Goal: Task Accomplishment & Management: Manage account settings

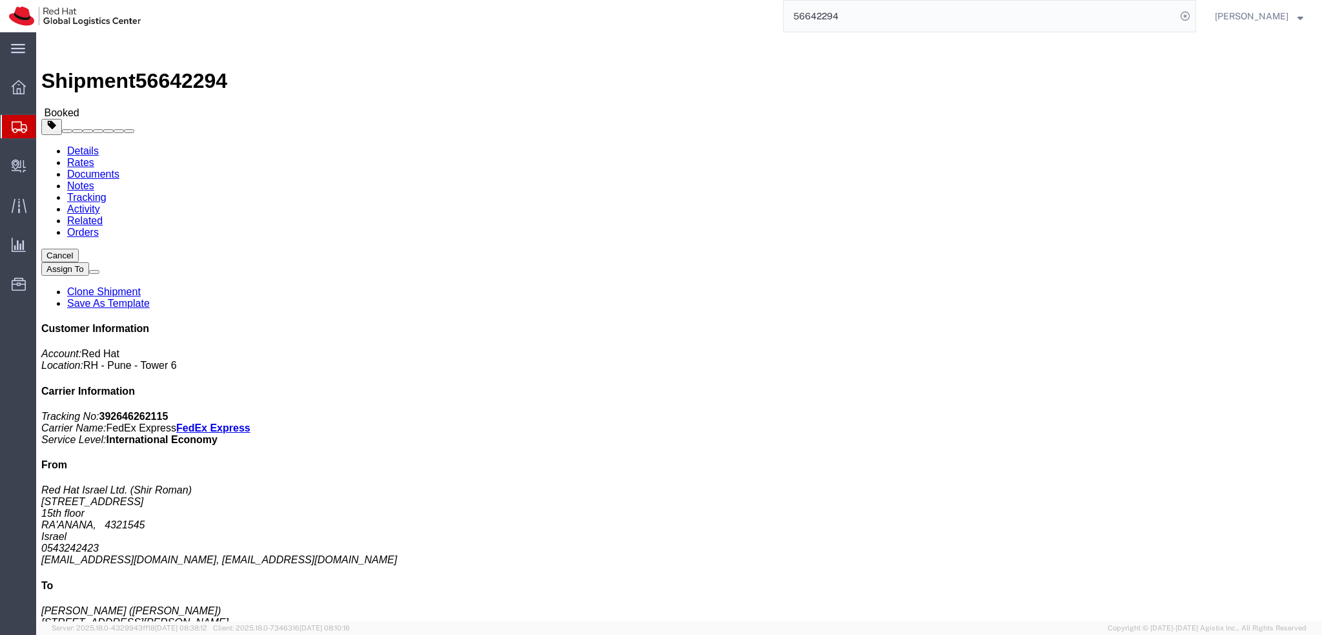
scroll to position [129, 0]
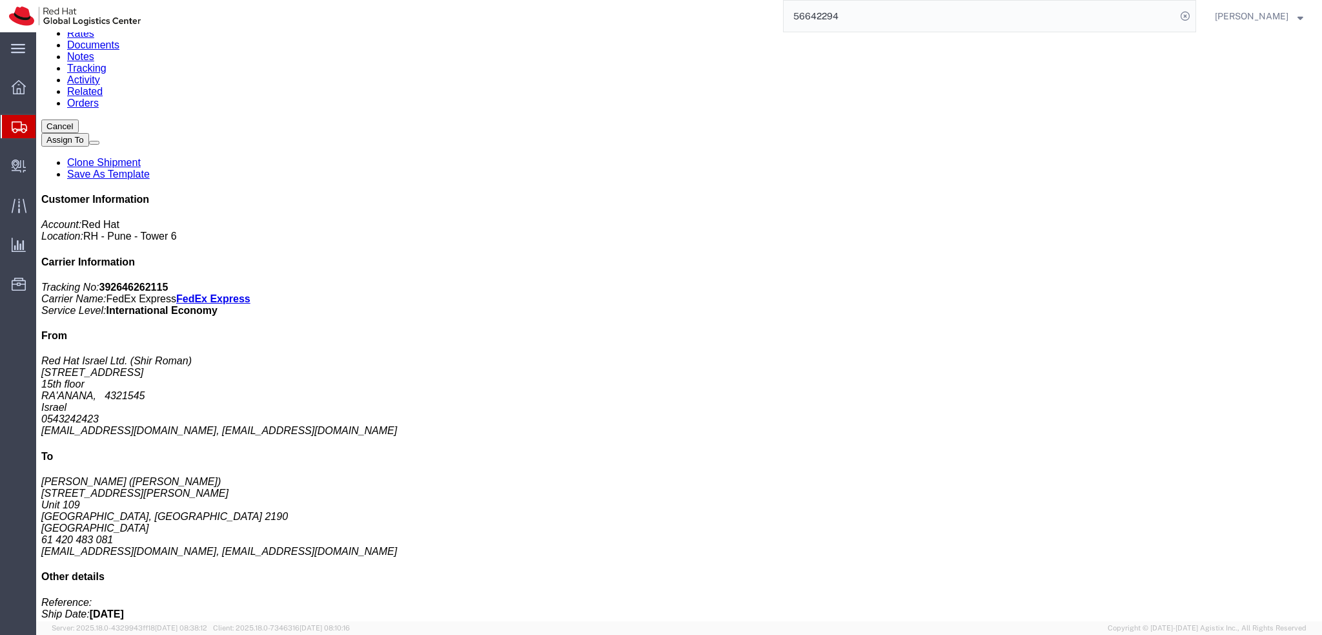
click img
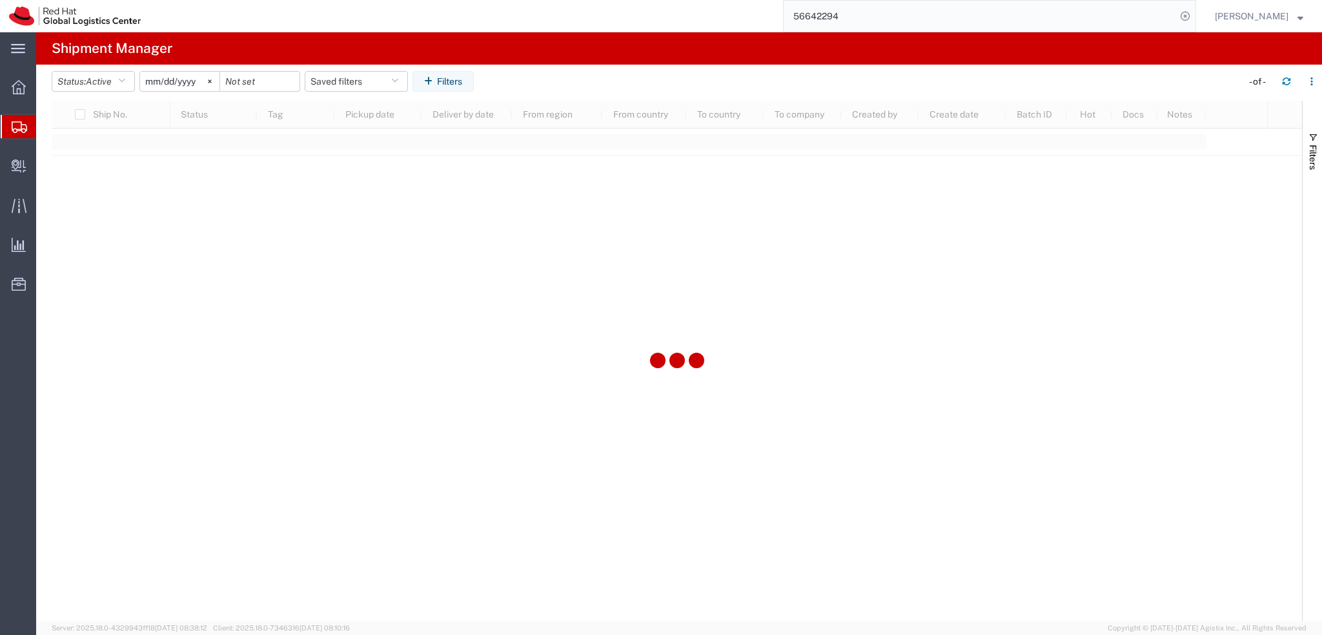
type input "[DATE]"
click at [378, 79] on button "Saved filters" at bounding box center [356, 81] width 103 height 21
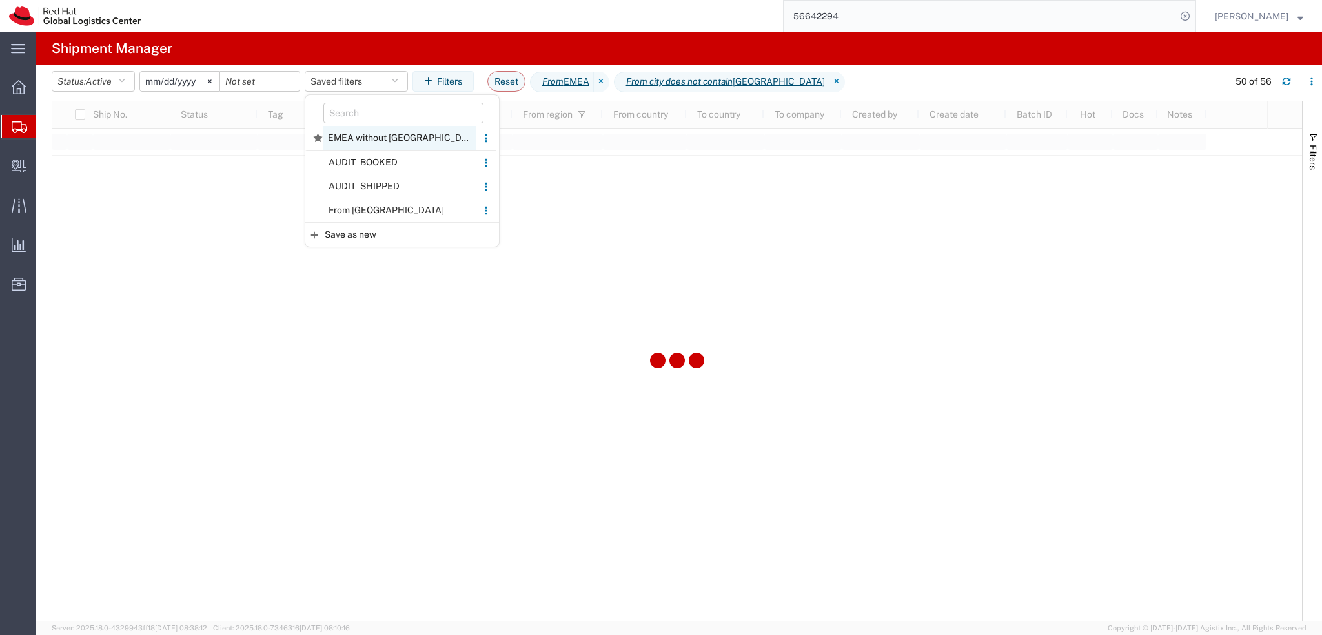
click at [399, 138] on span "EMEA without Brno" at bounding box center [399, 138] width 153 height 24
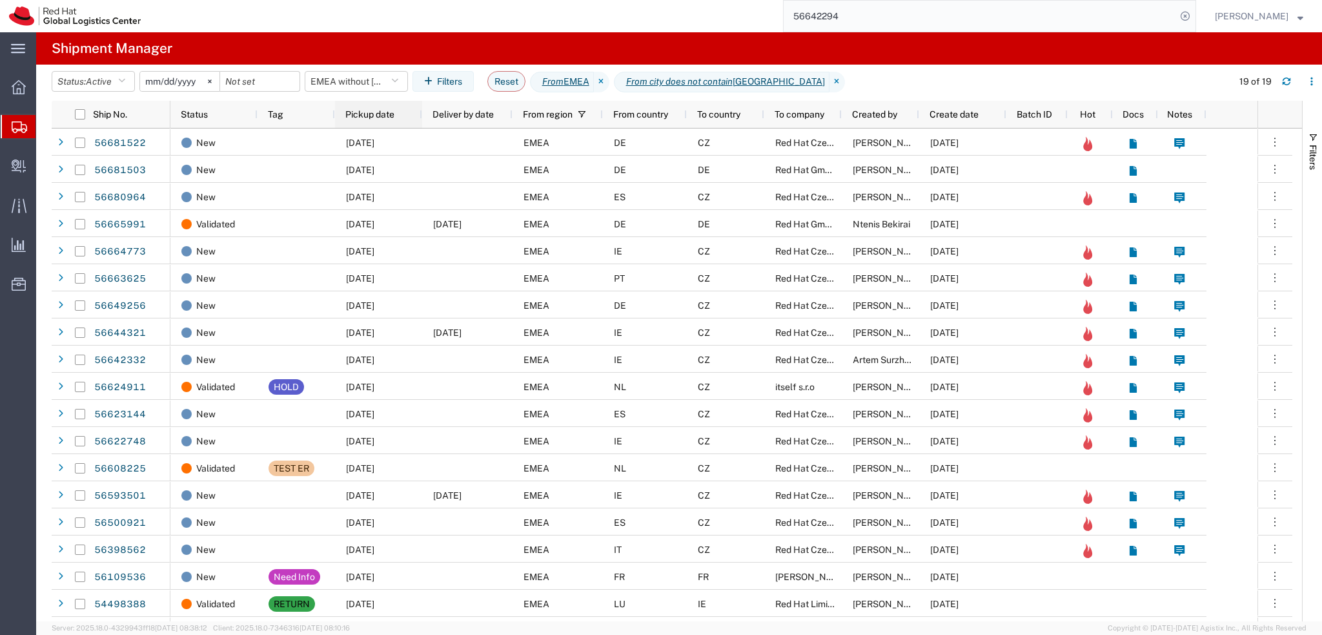
click at [384, 121] on div "Pickup date" at bounding box center [381, 114] width 72 height 21
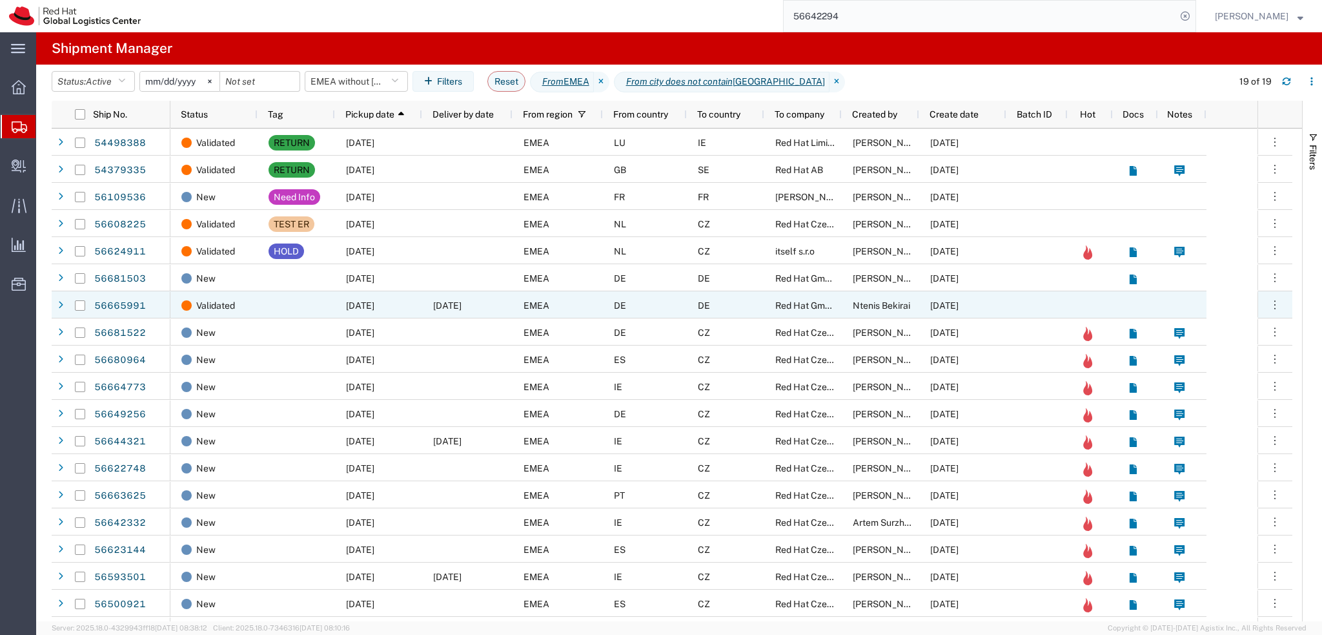
scroll to position [23, 0]
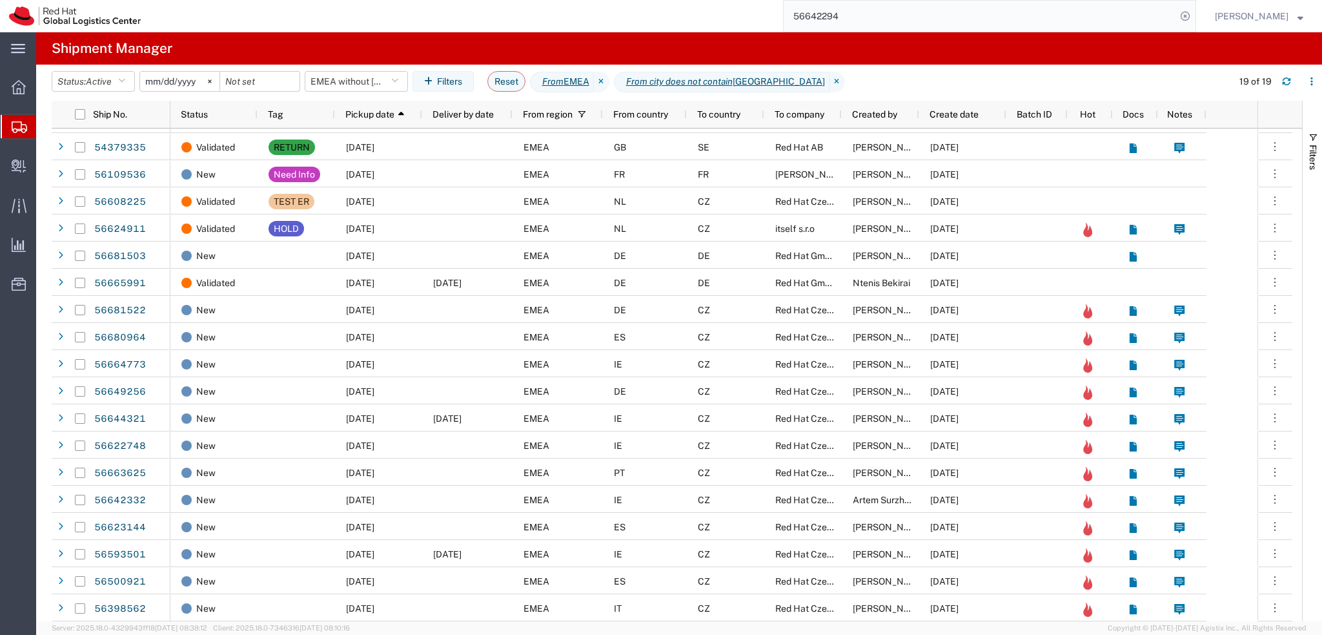
click at [524, 18] on div "56642294" at bounding box center [673, 16] width 1047 height 32
click at [889, 23] on input "56642294" at bounding box center [980, 16] width 393 height 31
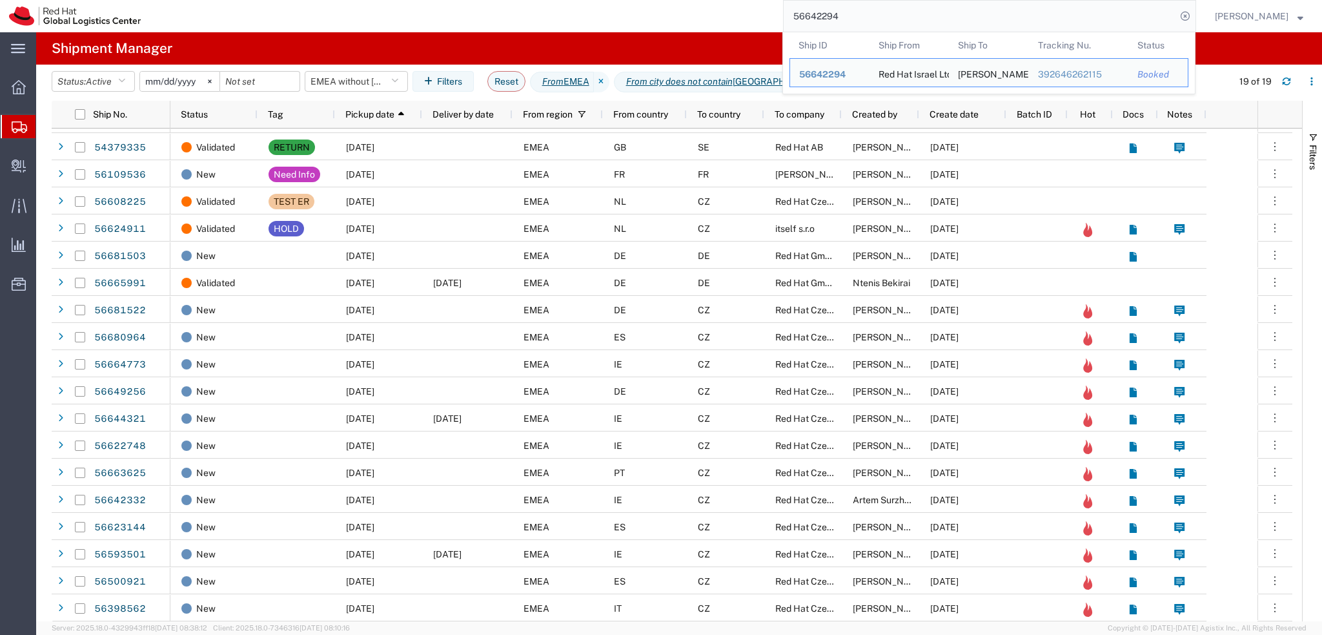
click at [889, 23] on input "56642294" at bounding box center [980, 16] width 393 height 31
paste input "482966"
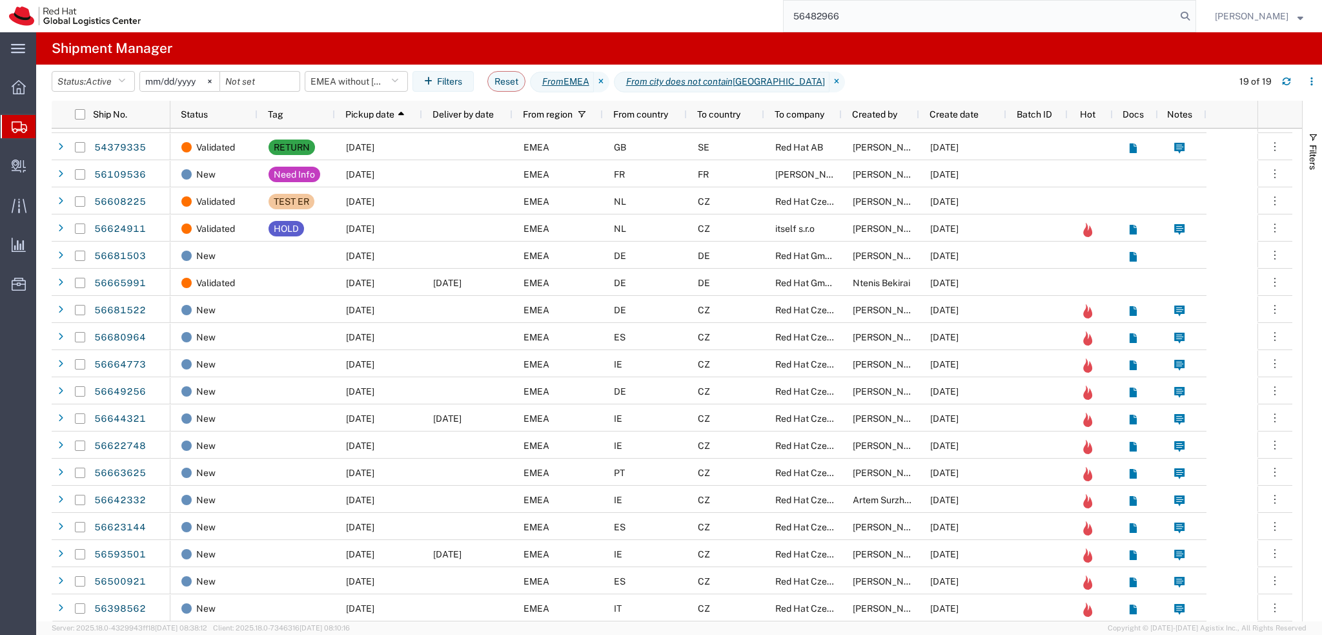
type input "56482966"
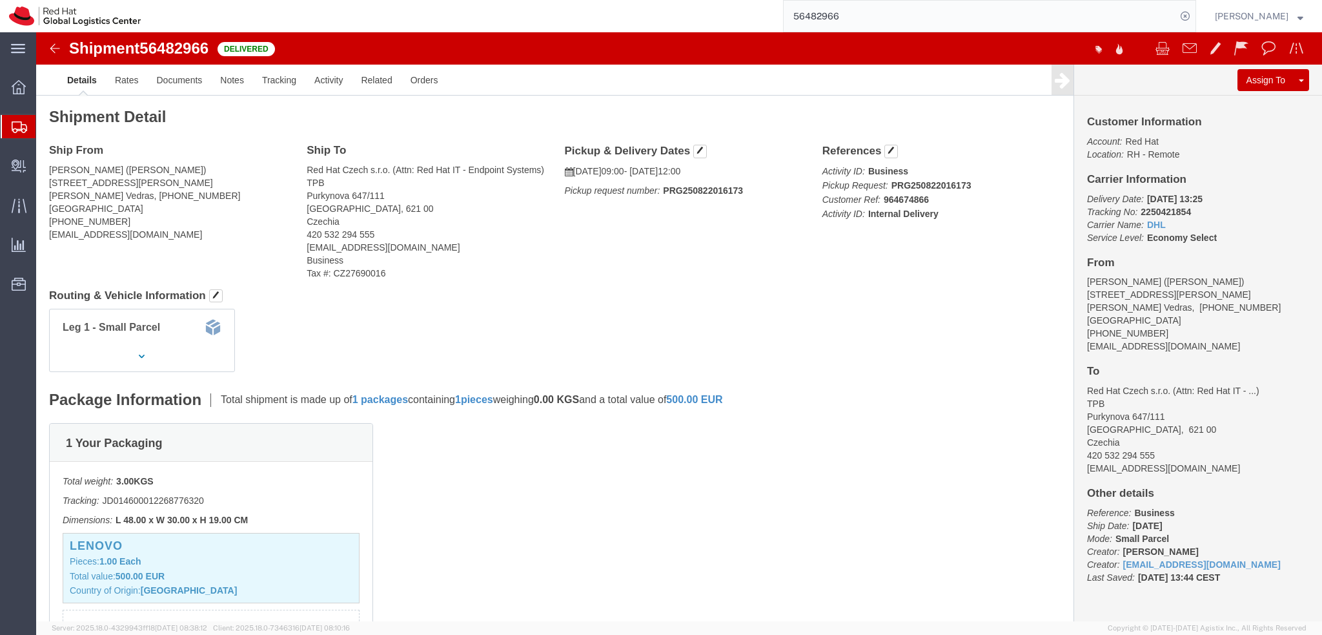
click img
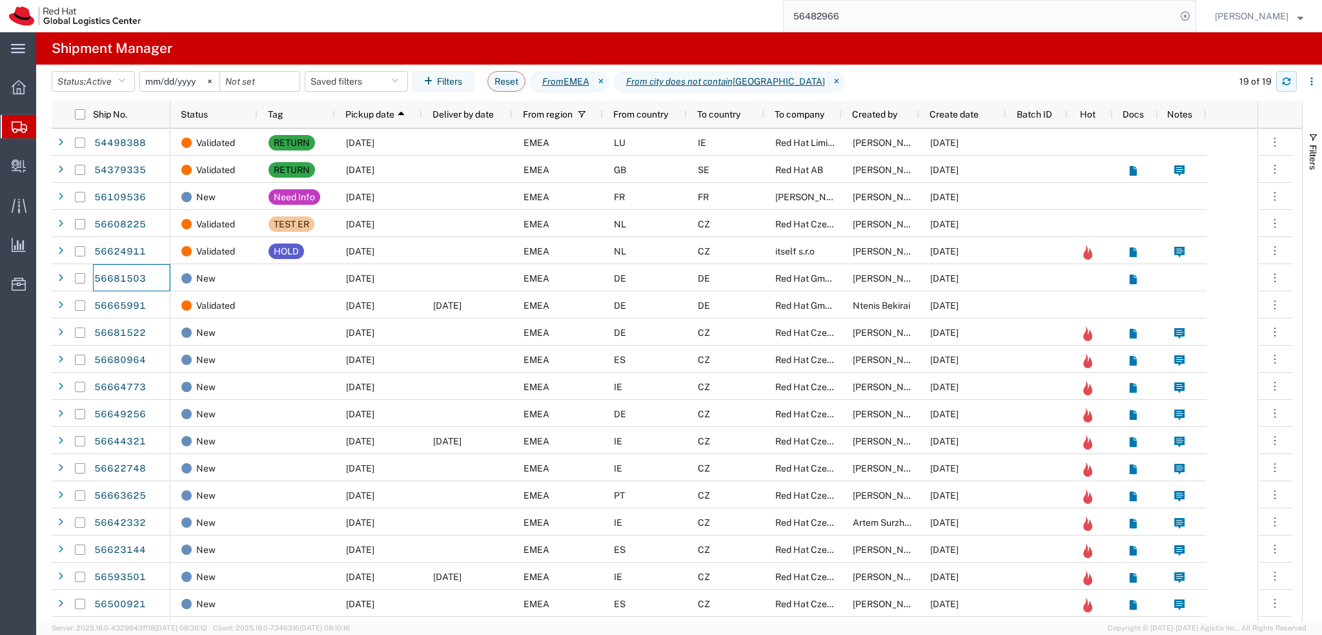
click at [1289, 81] on icon "button" at bounding box center [1286, 81] width 9 height 9
click at [1295, 77] on button "button" at bounding box center [1286, 81] width 21 height 21
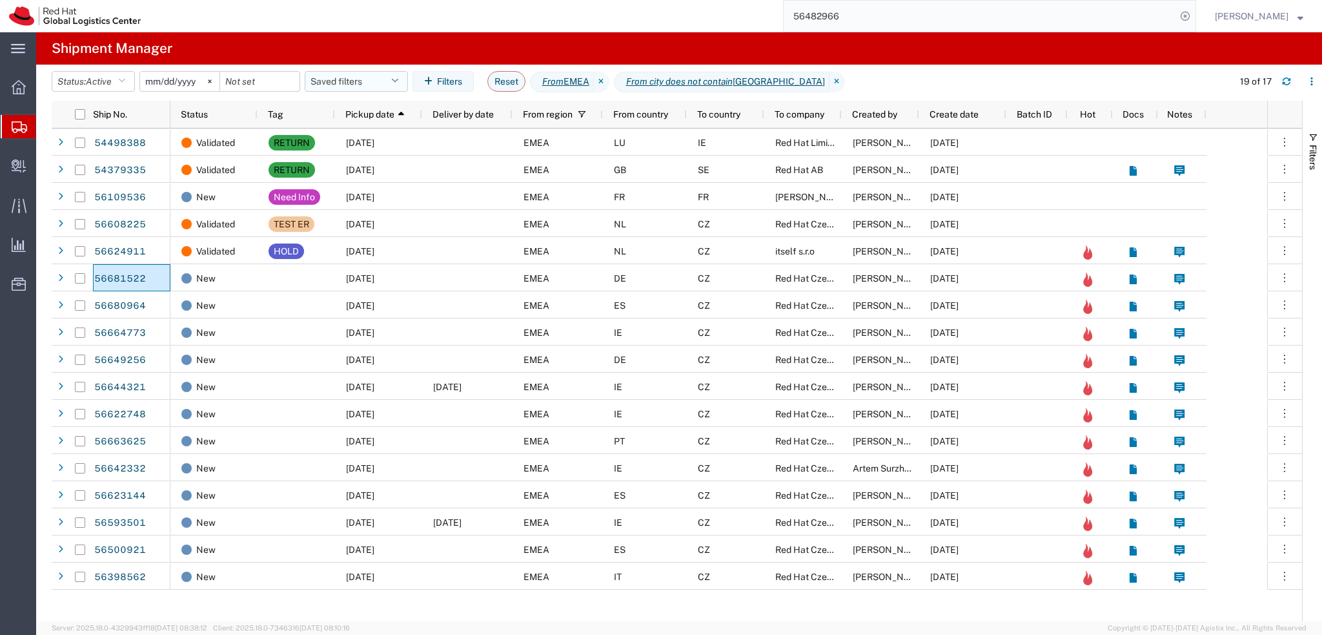
click at [383, 86] on button "Saved filters" at bounding box center [356, 81] width 103 height 21
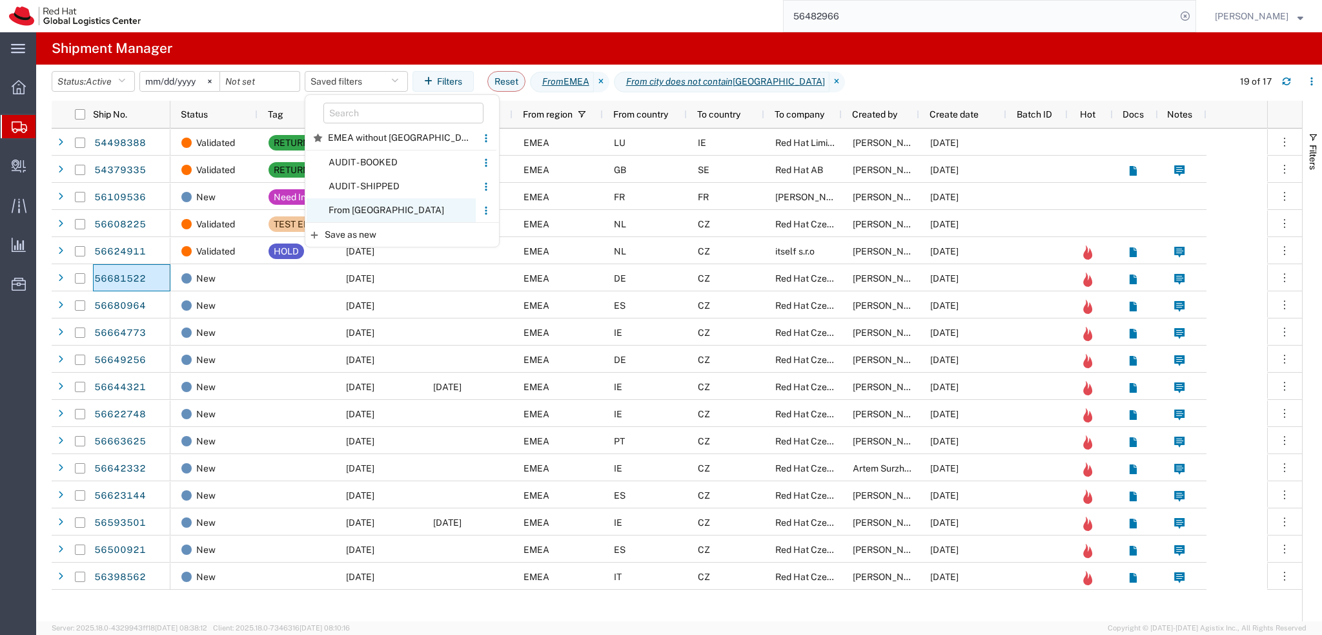
click at [405, 206] on span "From CZ" at bounding box center [391, 210] width 169 height 24
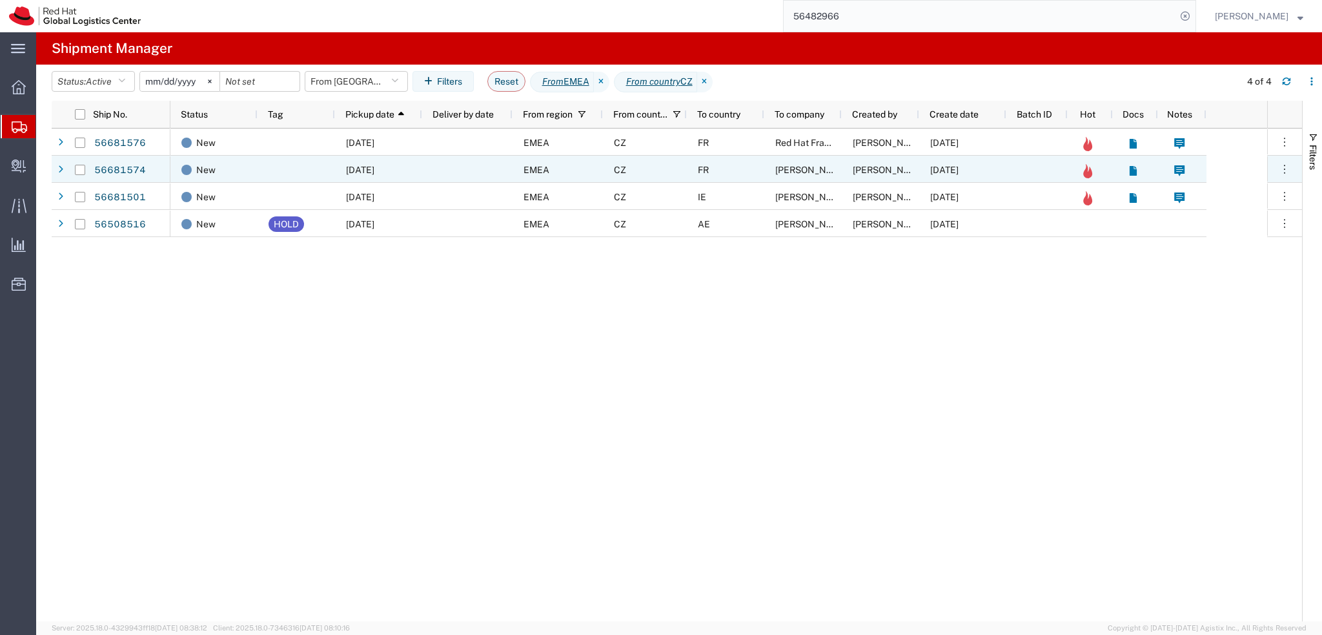
click at [736, 170] on div "FR" at bounding box center [725, 169] width 77 height 27
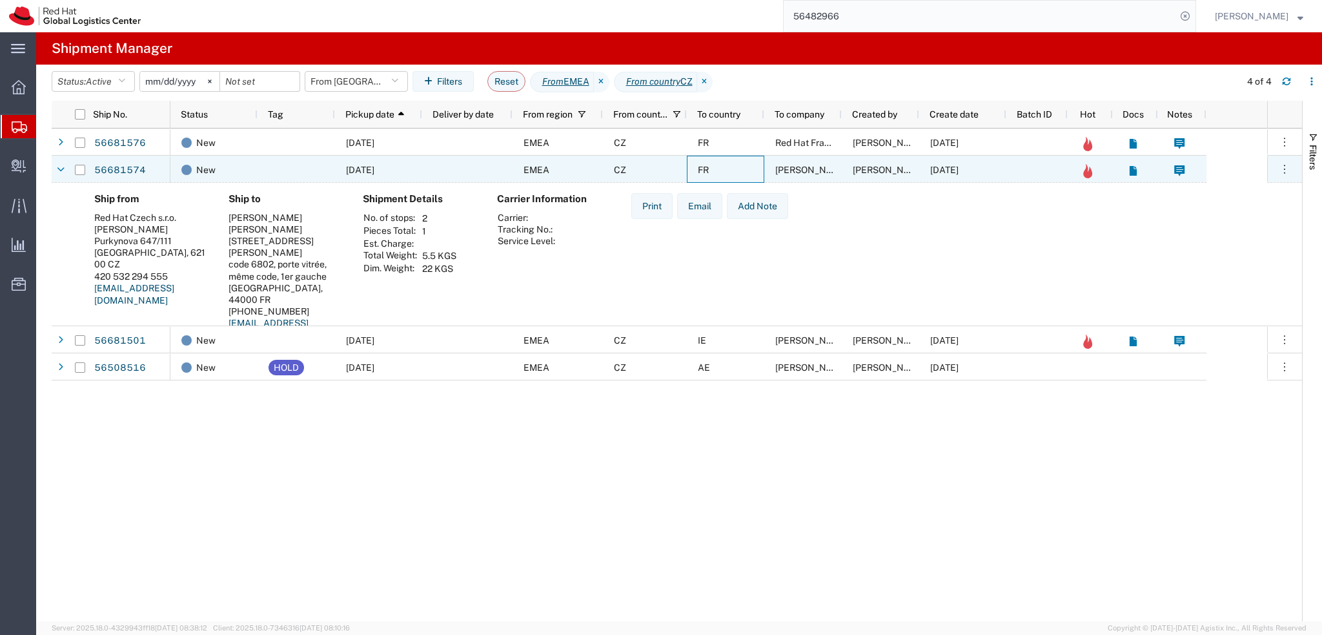
click at [736, 170] on div "FR" at bounding box center [725, 169] width 77 height 27
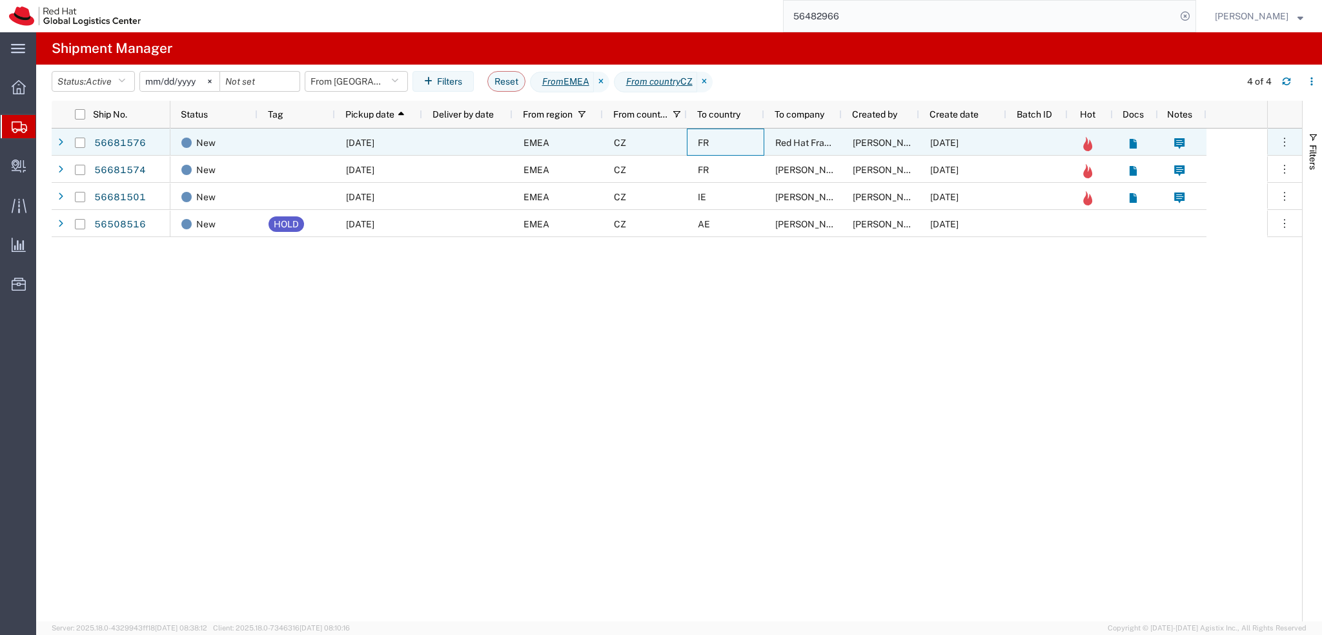
click at [741, 151] on div "FR" at bounding box center [725, 141] width 77 height 27
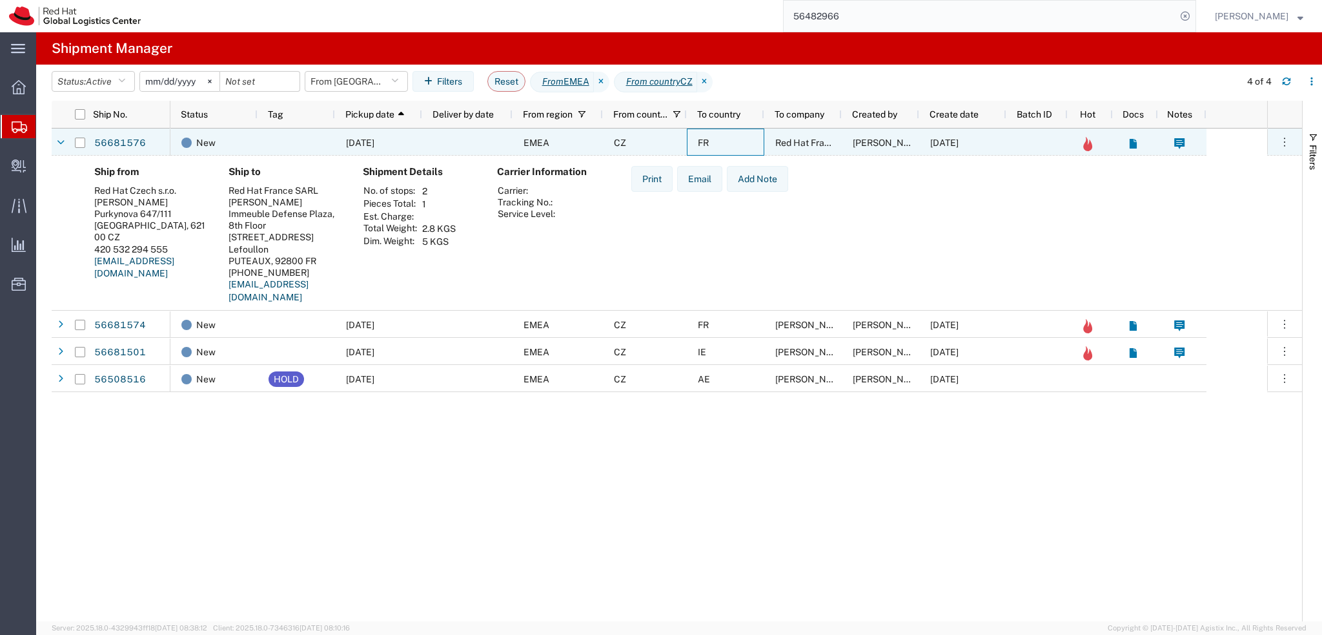
click at [733, 141] on div "FR" at bounding box center [725, 141] width 77 height 27
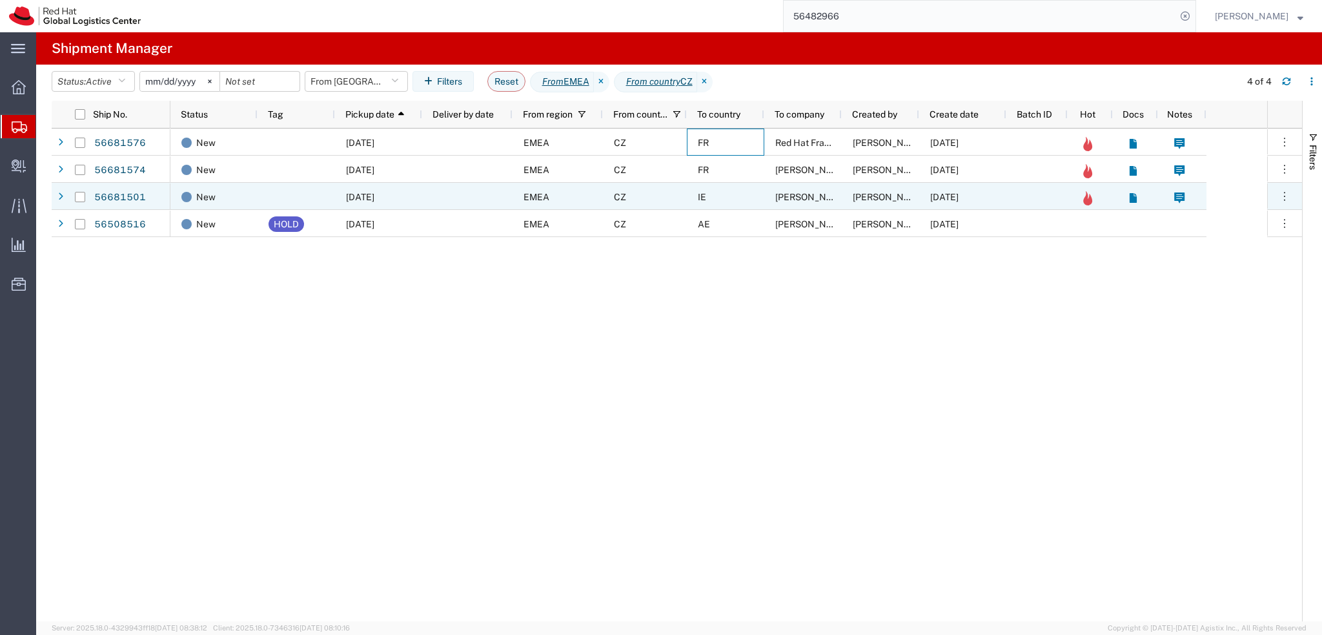
drag, startPoint x: 77, startPoint y: 194, endPoint x: 81, endPoint y: 183, distance: 12.3
click at [77, 194] on input "Press Space to toggle row selection (unchecked)" at bounding box center [80, 197] width 10 height 10
checkbox input "true"
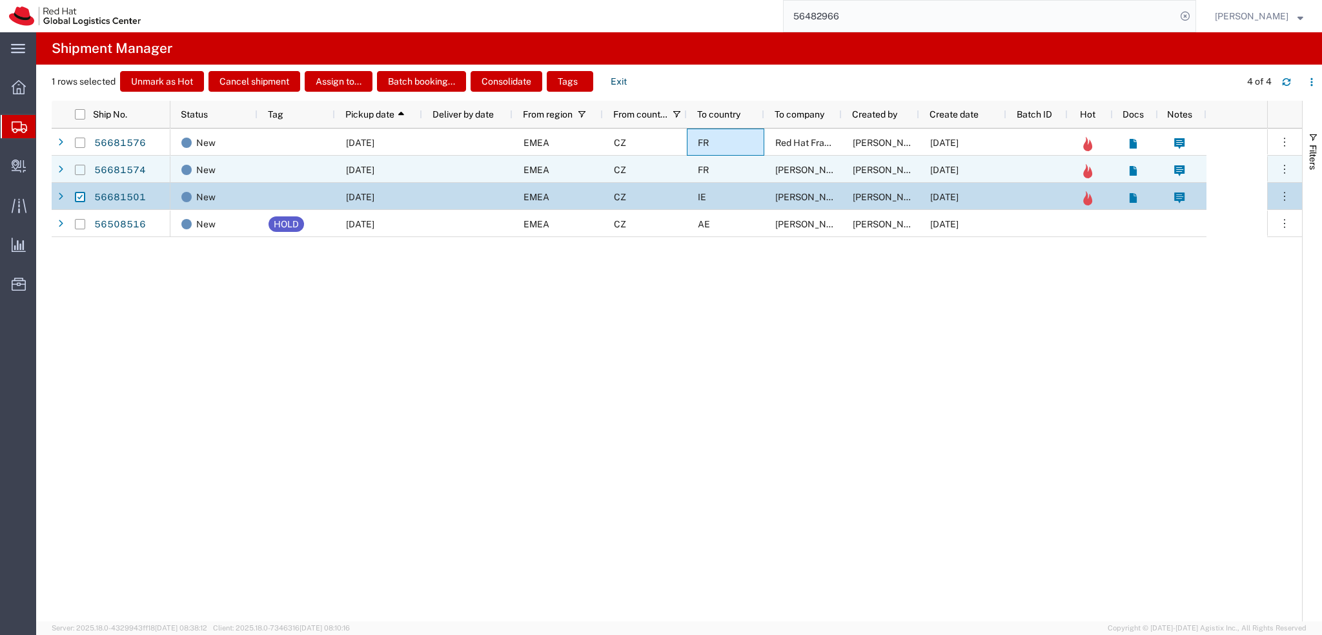
click at [76, 171] on input "Press Space to toggle row selection (unchecked)" at bounding box center [80, 170] width 10 height 10
checkbox input "true"
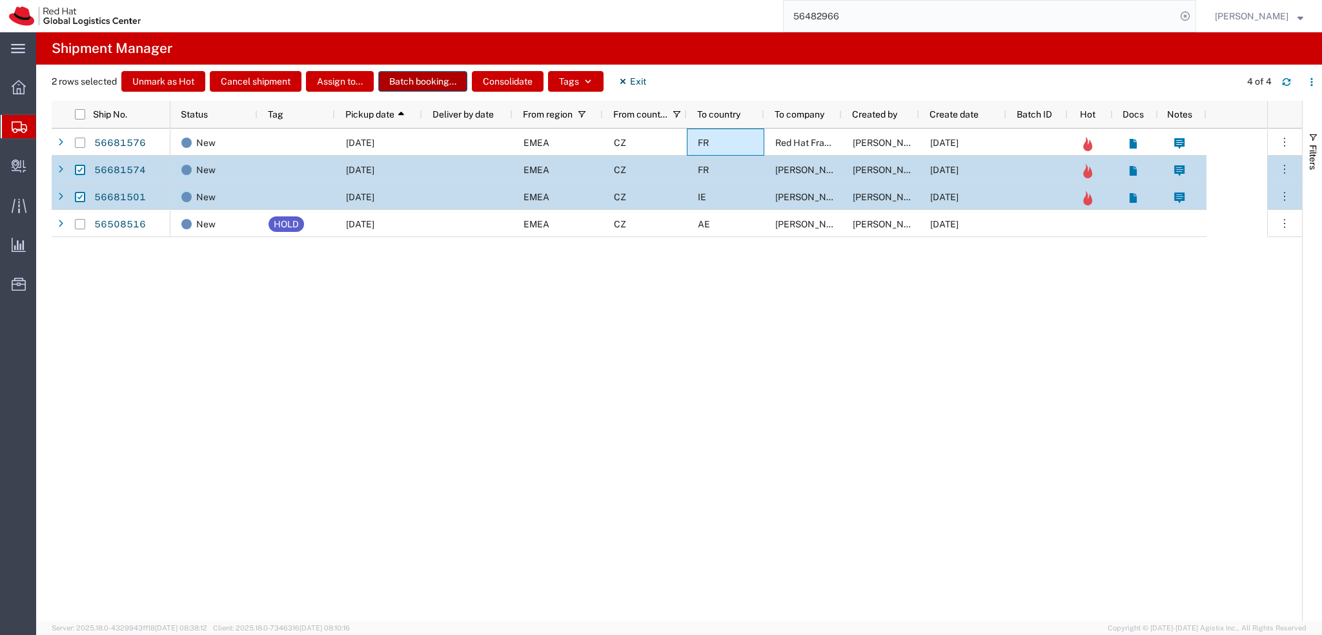
click at [436, 81] on button "Batch booking..." at bounding box center [422, 81] width 89 height 21
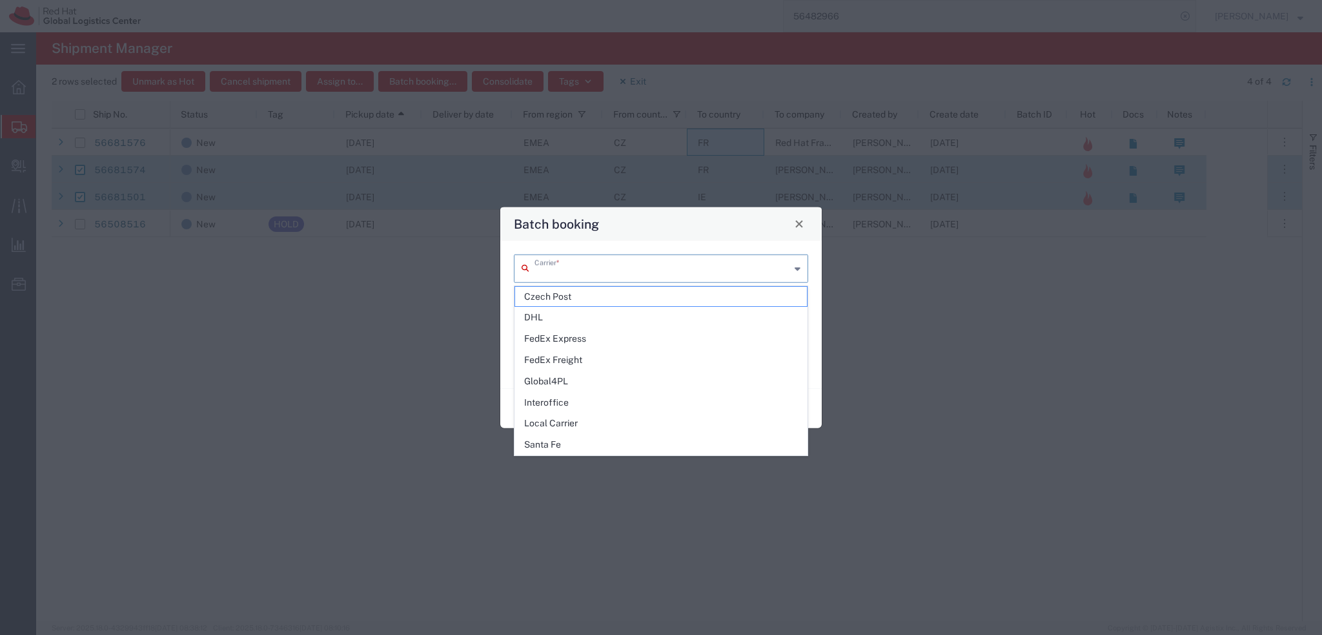
click at [562, 274] on input "text" at bounding box center [663, 267] width 256 height 23
click at [578, 317] on span "DHL" at bounding box center [661, 317] width 292 height 20
type input "DHL"
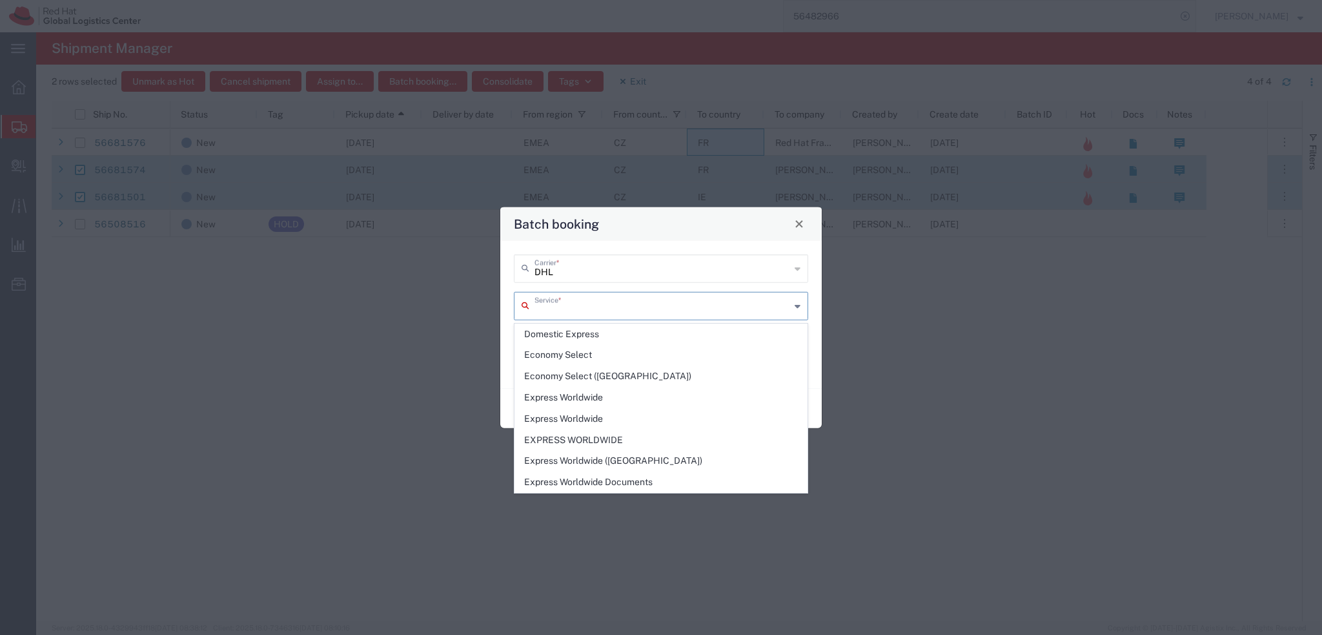
click at [577, 302] on input "text" at bounding box center [663, 304] width 256 height 23
click at [602, 358] on span "Economy Select" at bounding box center [661, 355] width 292 height 20
type input "Economy Select"
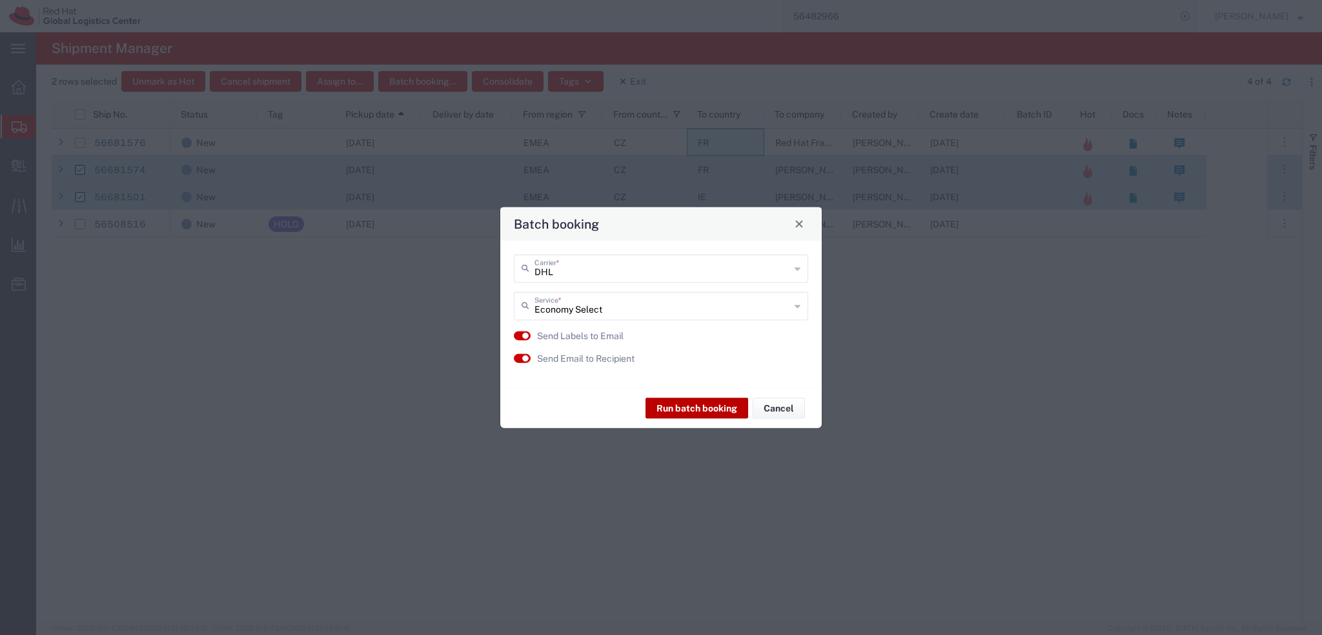
click at [704, 405] on button "Run batch booking" at bounding box center [697, 408] width 103 height 21
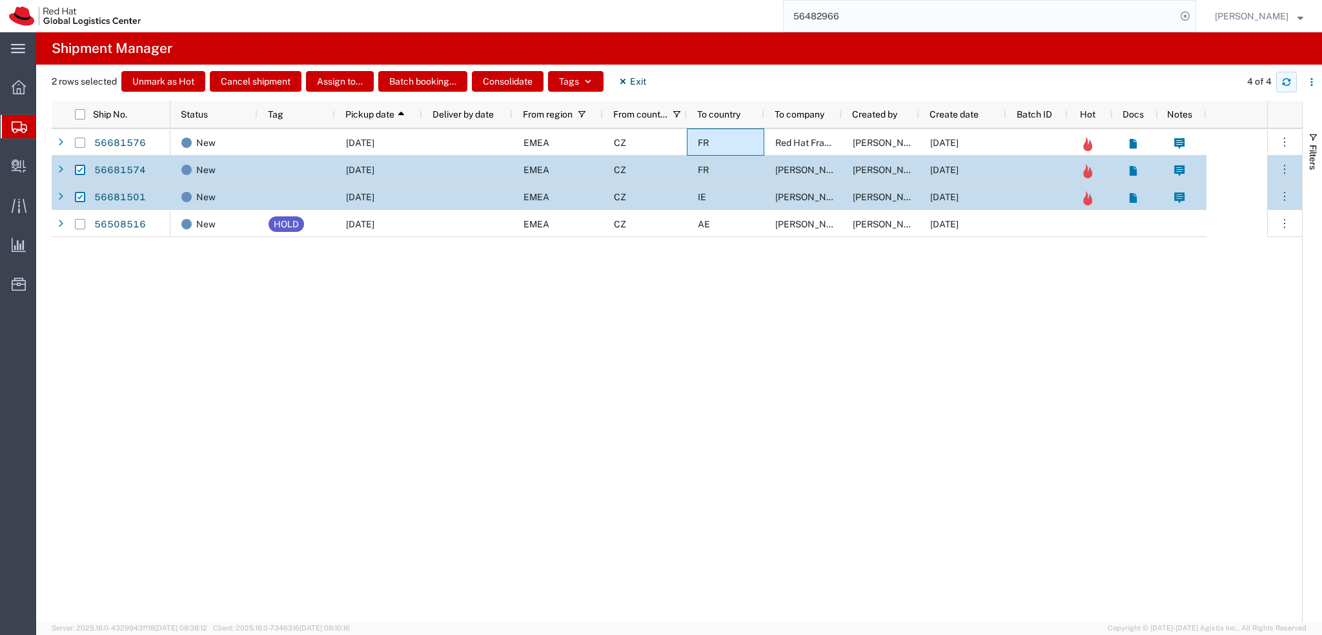
click at [1286, 76] on button "button" at bounding box center [1286, 82] width 21 height 21
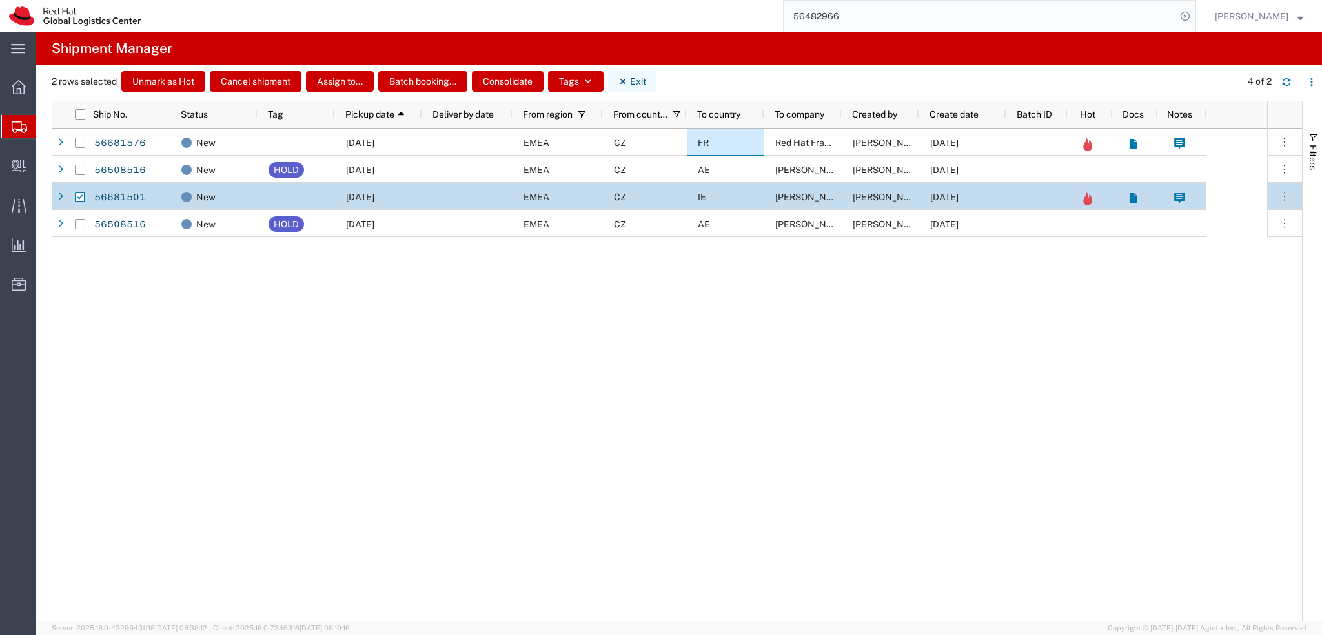
click at [637, 77] on button "Exit" at bounding box center [632, 81] width 48 height 21
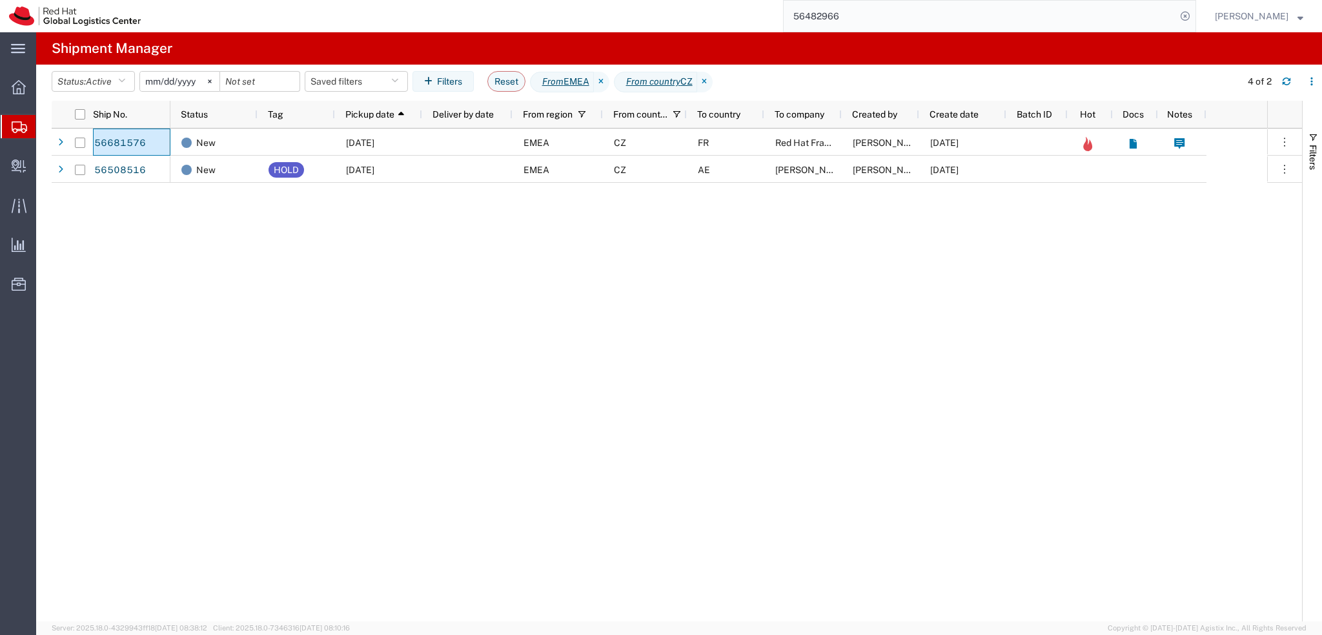
click at [479, 267] on div "New 09/01/2025 EMEA CZ FR Red Hat France SARL Dominik Galovic 09/01/2025 New HO…" at bounding box center [718, 374] width 1097 height 493
click at [1287, 71] on div "Status: Active Active All Approved Booked Canceled Delivered Denied New On Hold…" at bounding box center [687, 86] width 1271 height 30
click at [1289, 77] on icon "button" at bounding box center [1286, 81] width 9 height 9
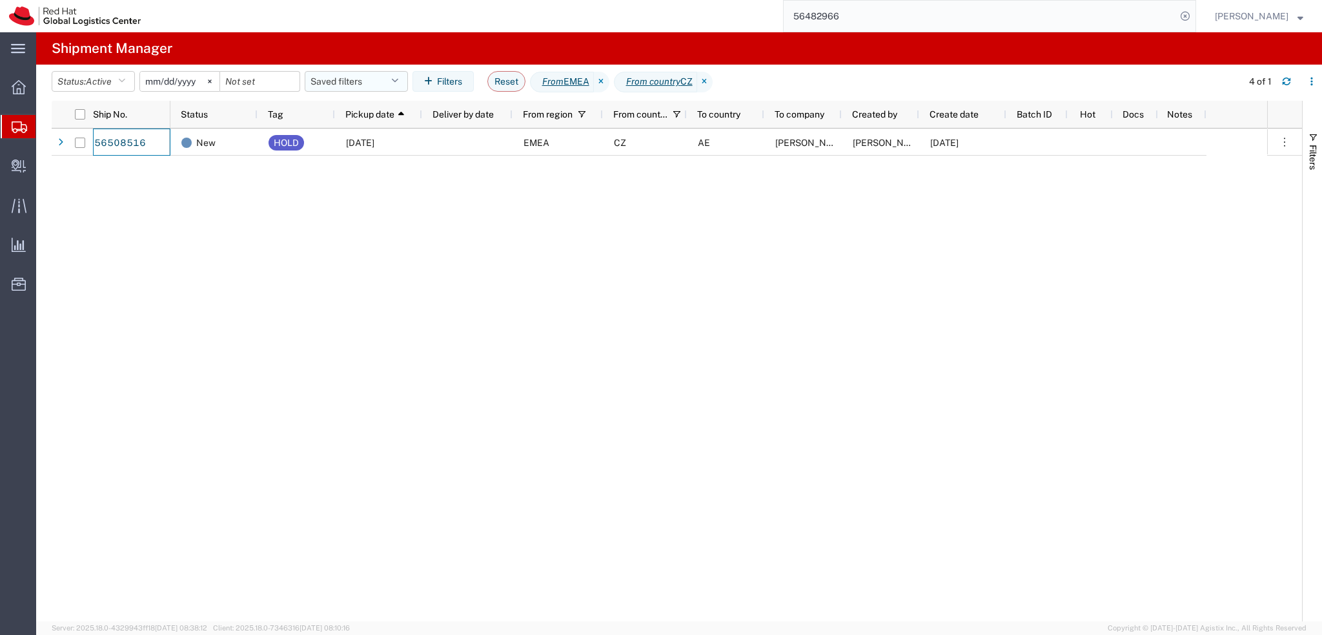
click at [355, 81] on button "Saved filters" at bounding box center [356, 81] width 103 height 21
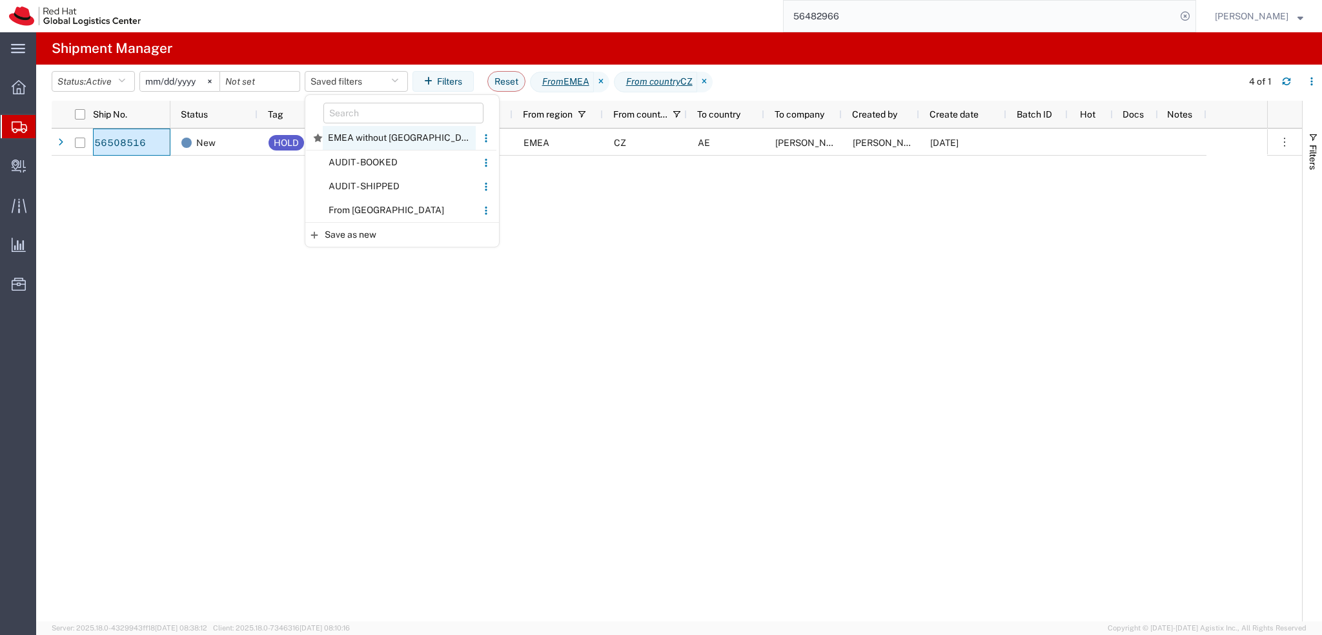
click at [399, 142] on span "EMEA without [GEOGRAPHIC_DATA]" at bounding box center [399, 138] width 153 height 24
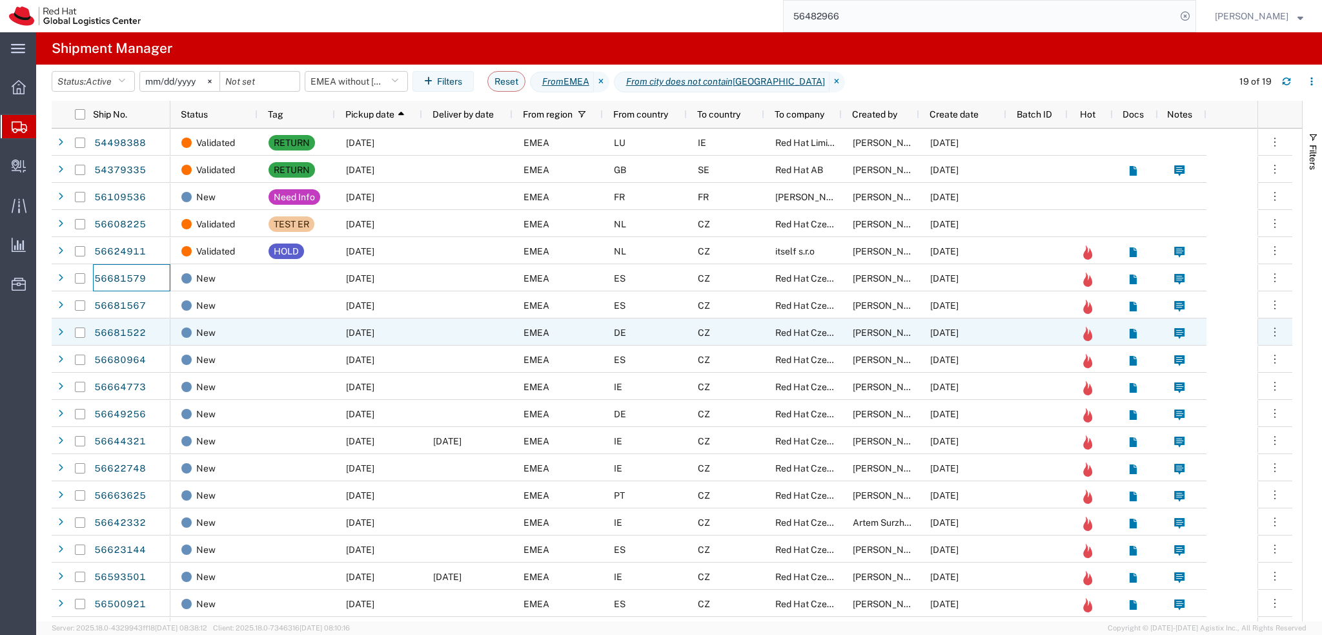
click at [446, 337] on div at bounding box center [467, 331] width 90 height 27
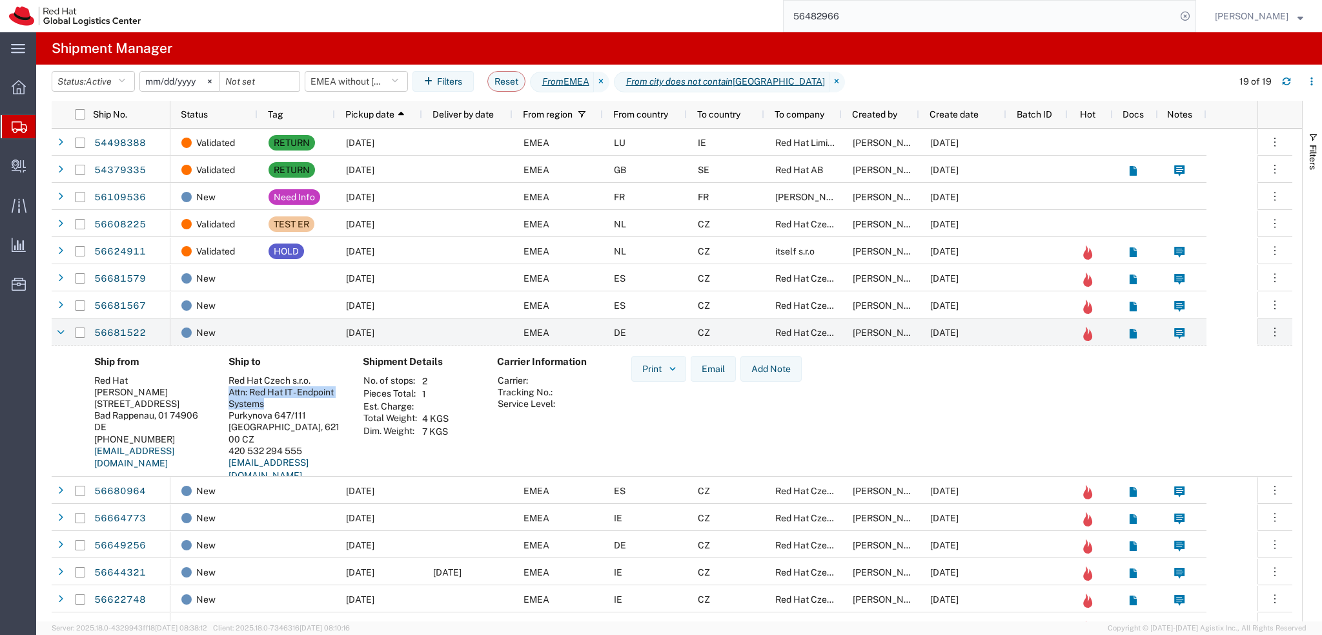
drag, startPoint x: 224, startPoint y: 392, endPoint x: 282, endPoint y: 402, distance: 58.4
click at [282, 402] on div "Ship to Red Hat Czech s.r.o. Attn: Red Hat IT - Endpoint Systems Purkynova 647/…" at bounding box center [285, 423] width 134 height 135
copy div "Attn: Red Hat IT - Endpoint Systems"
click at [252, 429] on div "[GEOGRAPHIC_DATA], 621 00 CZ" at bounding box center [286, 432] width 114 height 23
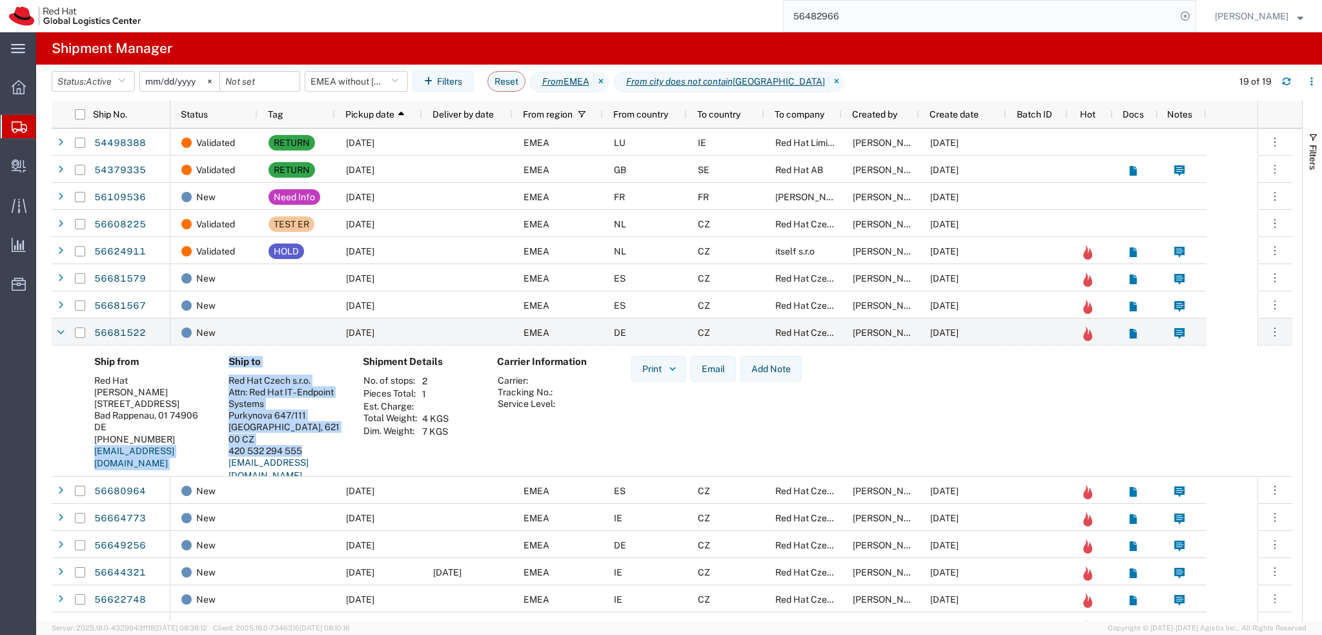
drag, startPoint x: 304, startPoint y: 436, endPoint x: 216, endPoint y: 440, distance: 88.5
click at [216, 440] on div "Ship from Red Hat Claudio Busse Taubenstr. 3 Bad Rappenau, 01 74906 DE +4917643…" at bounding box center [683, 423] width 1198 height 135
click at [245, 445] on div "420 532 294 555" at bounding box center [286, 451] width 114 height 12
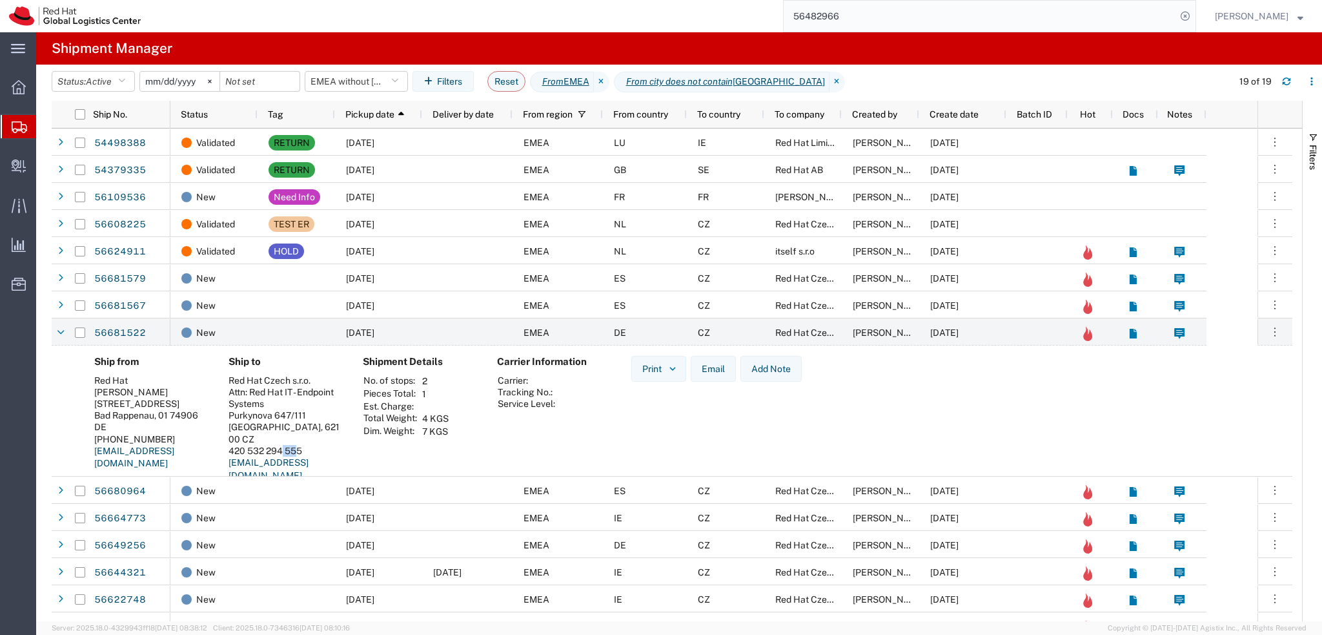
drag, startPoint x: 298, startPoint y: 438, endPoint x: 280, endPoint y: 438, distance: 17.4
click at [280, 445] on div "420 532 294 555" at bounding box center [286, 451] width 114 height 12
click at [303, 445] on div "420 532 294 555" at bounding box center [286, 451] width 114 height 12
drag, startPoint x: 297, startPoint y: 438, endPoint x: 238, endPoint y: 442, distance: 59.6
click at [238, 445] on div "420 532 294 555" at bounding box center [286, 451] width 114 height 12
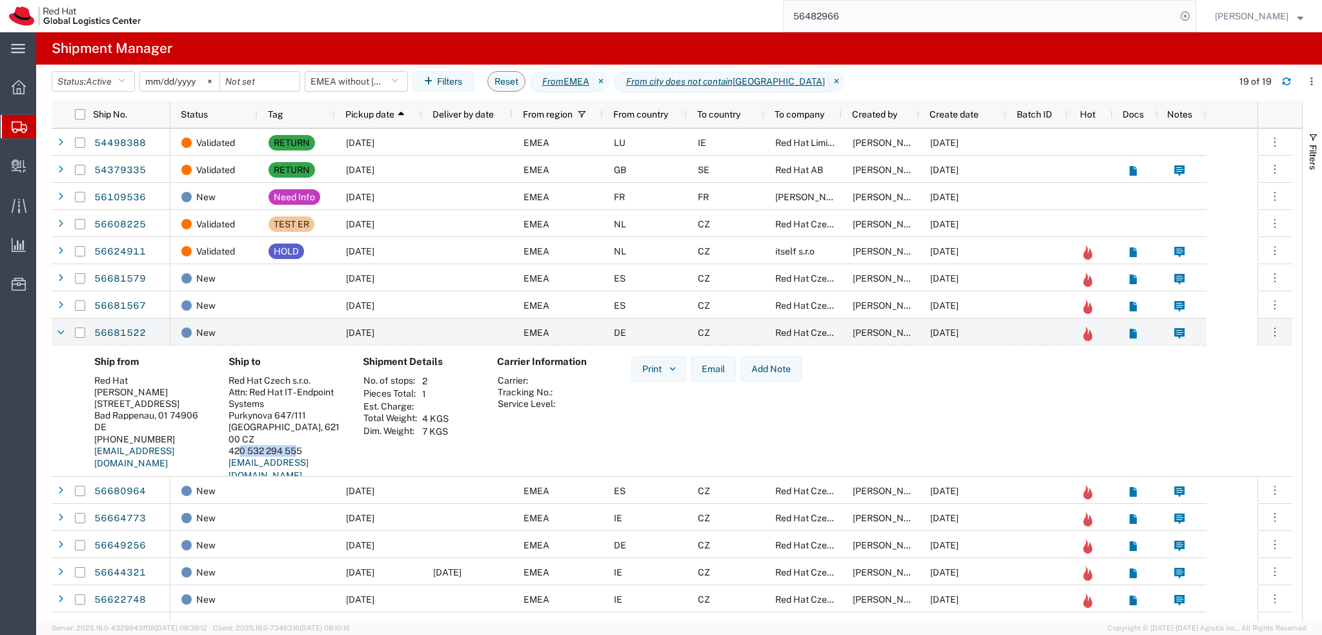
click at [245, 445] on div "420 532 294 555" at bounding box center [286, 451] width 114 height 12
drag, startPoint x: 225, startPoint y: 441, endPoint x: 303, endPoint y: 441, distance: 78.1
click at [303, 441] on div "Ship to Red Hat Czech s.r.o. Attn: Red Hat IT - Endpoint Systems Purkynova 647/…" at bounding box center [285, 423] width 134 height 135
copy div "420 532 294 555"
drag, startPoint x: 347, startPoint y: 454, endPoint x: 226, endPoint y: 462, distance: 121.6
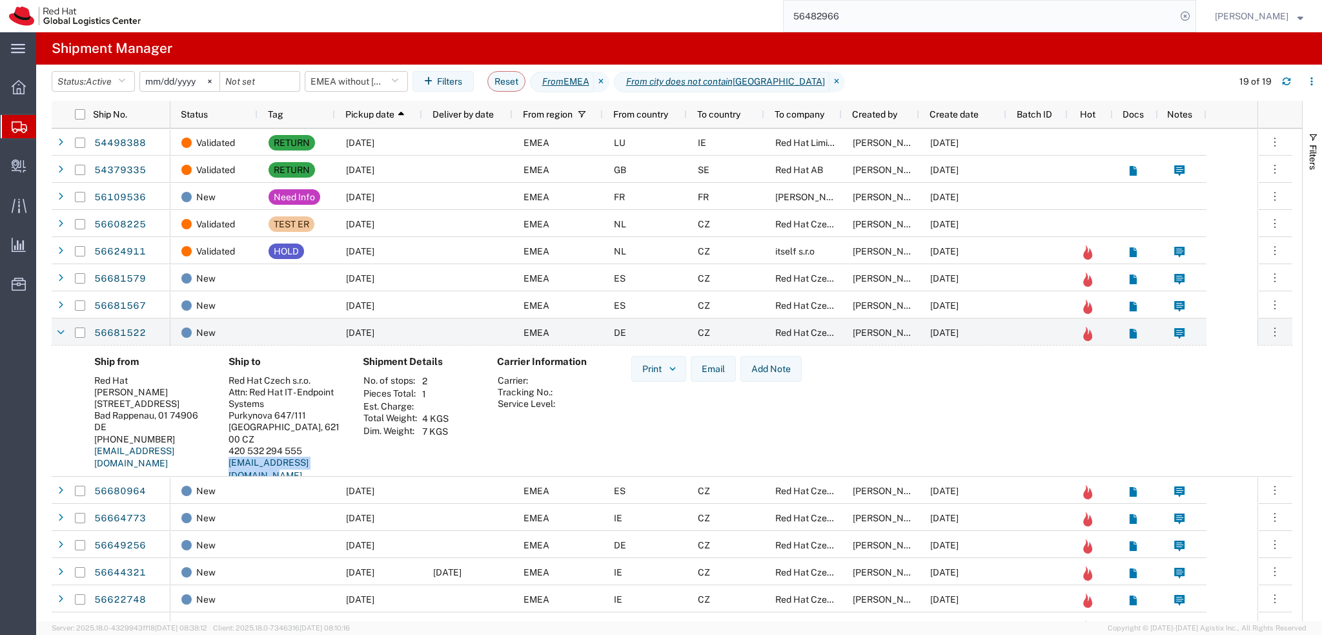
click at [226, 462] on div "Ship to Red Hat Czech s.r.o. Attn: Red Hat IT - Endpoint Systems Purkynova 647/…" at bounding box center [285, 423] width 134 height 135
copy link "laptop-return@redhat.com"
click at [947, 14] on input "56482966" at bounding box center [980, 16] width 393 height 31
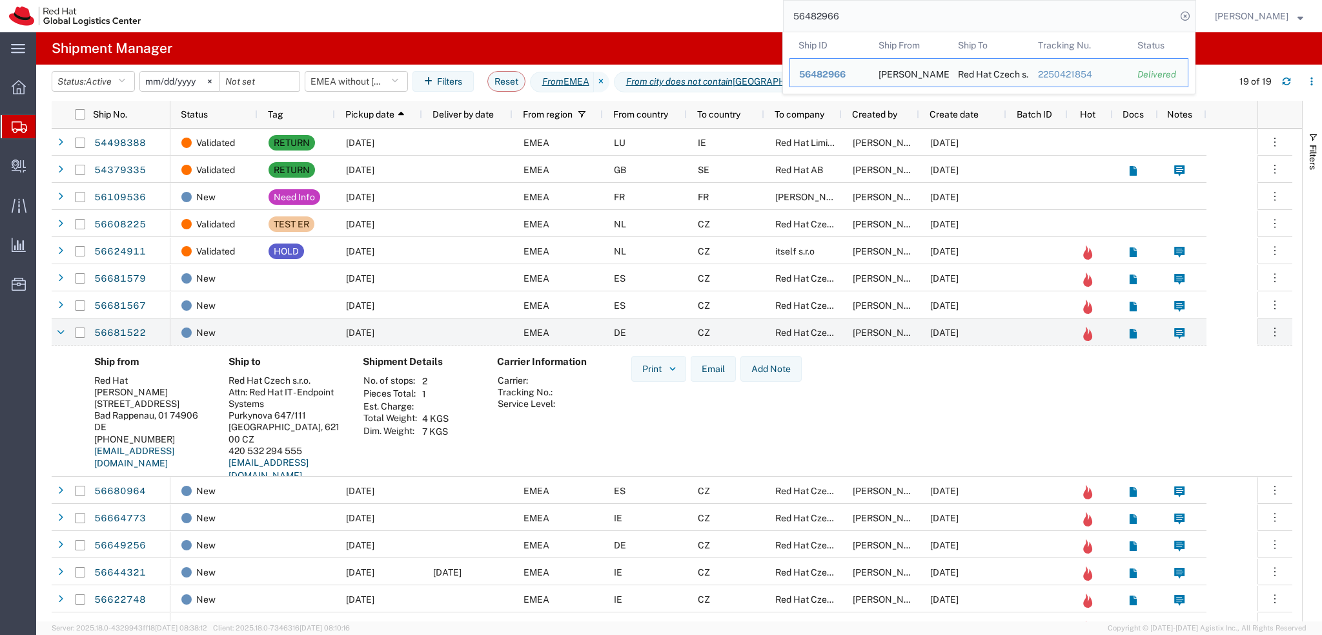
click at [947, 14] on input "56482966" at bounding box center [980, 16] width 393 height 31
paste input "663222"
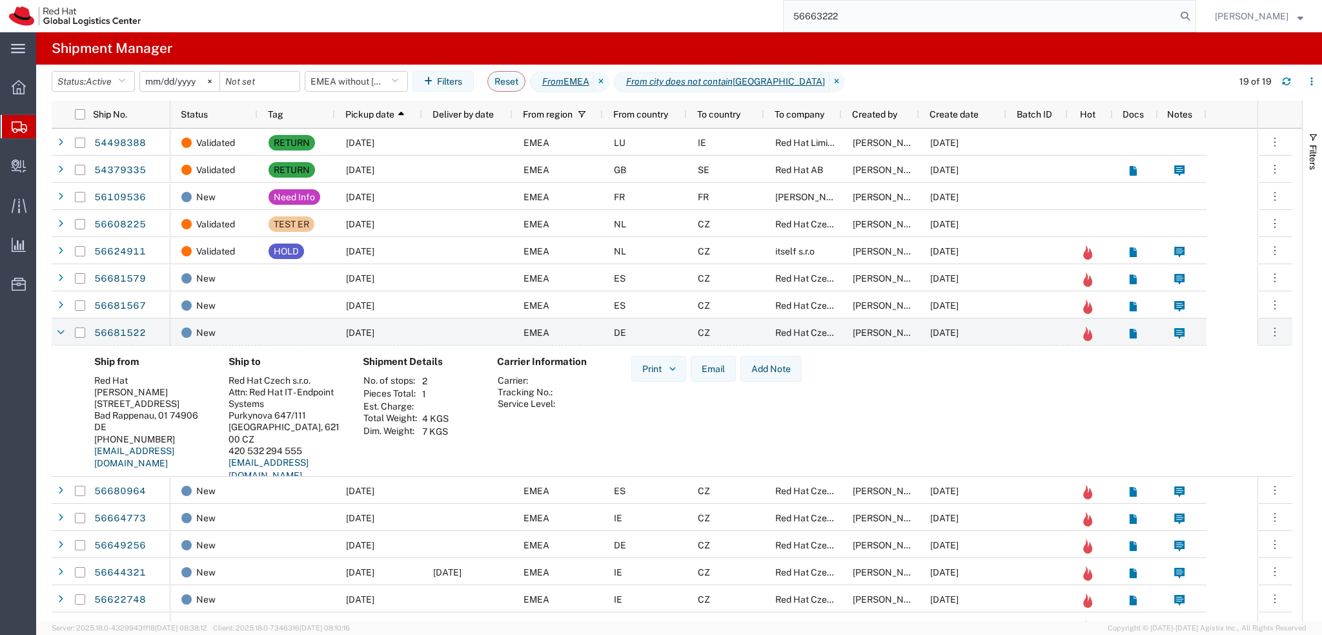
type input "56663222"
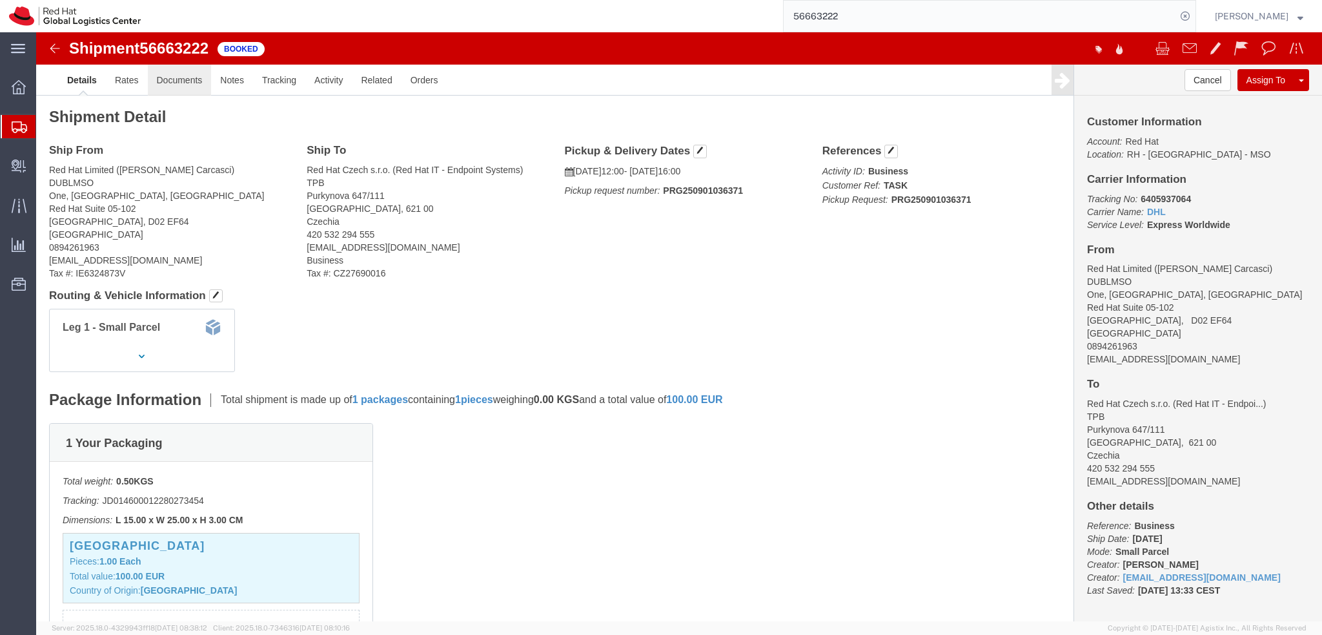
click link "Documents"
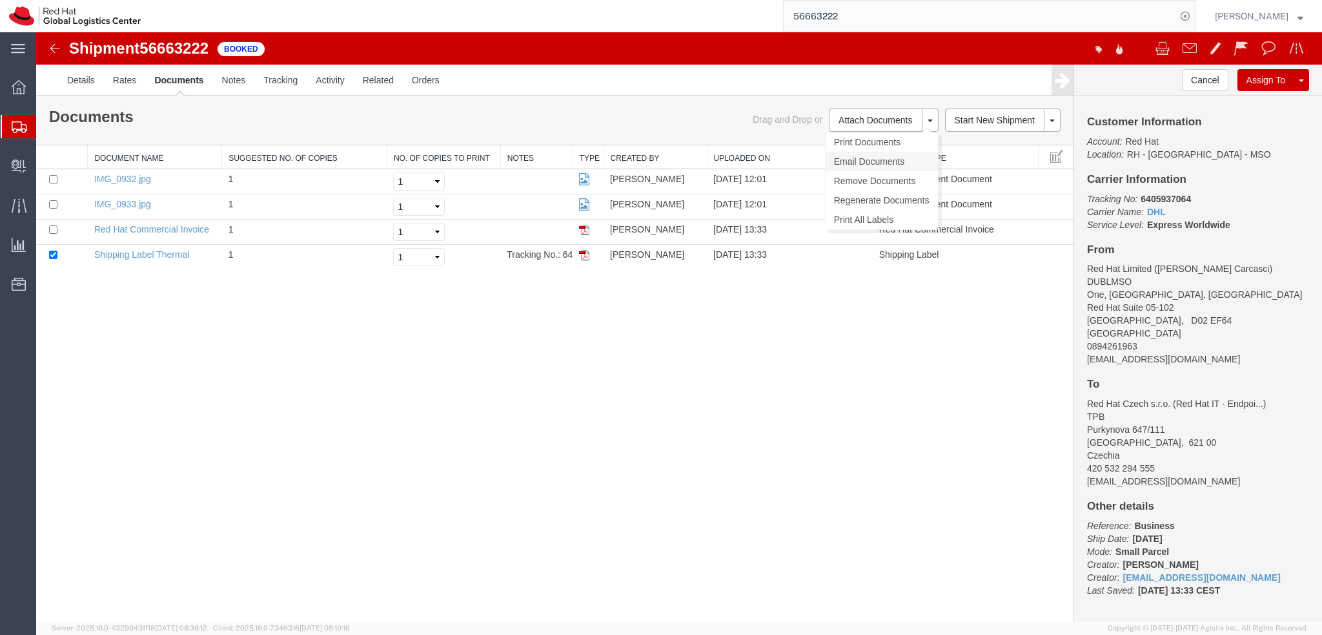
click at [870, 164] on link "Email Documents" at bounding box center [882, 161] width 112 height 19
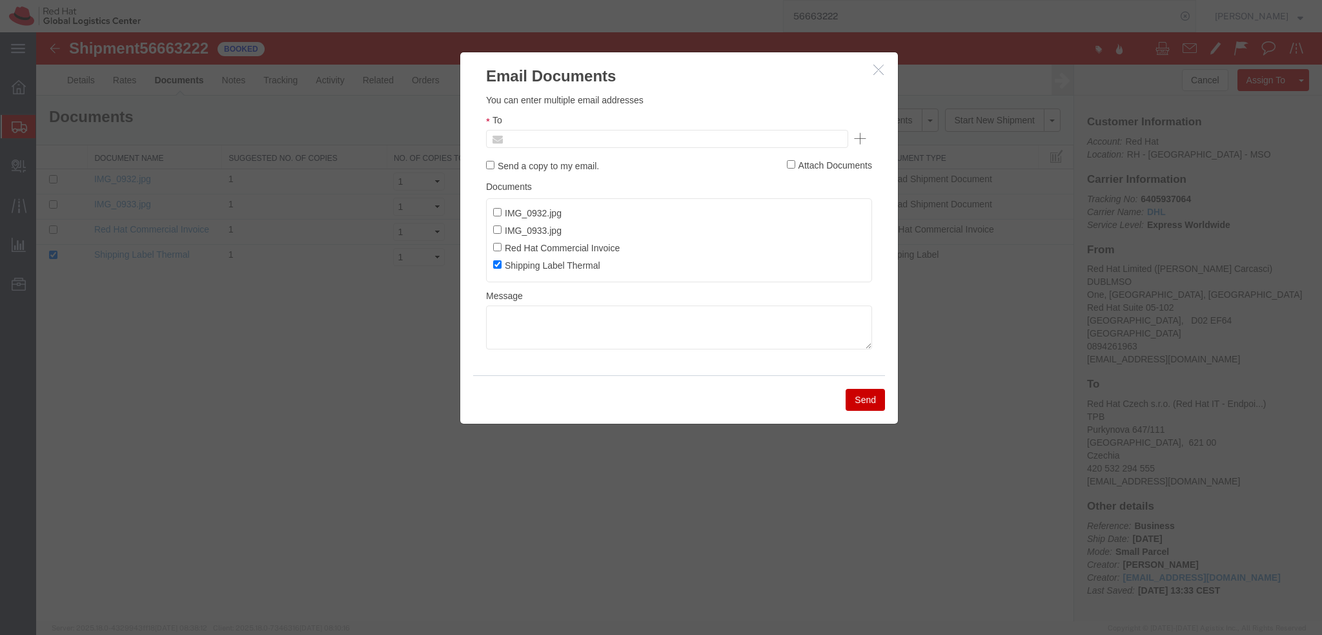
click at [644, 134] on input "text" at bounding box center [579, 138] width 151 height 17
paste input "nericarcasci@gmail.com"
type input "nericarcasci@gmail.com"
click at [560, 318] on textarea at bounding box center [679, 327] width 386 height 44
click at [588, 335] on textarea at bounding box center [679, 327] width 386 height 44
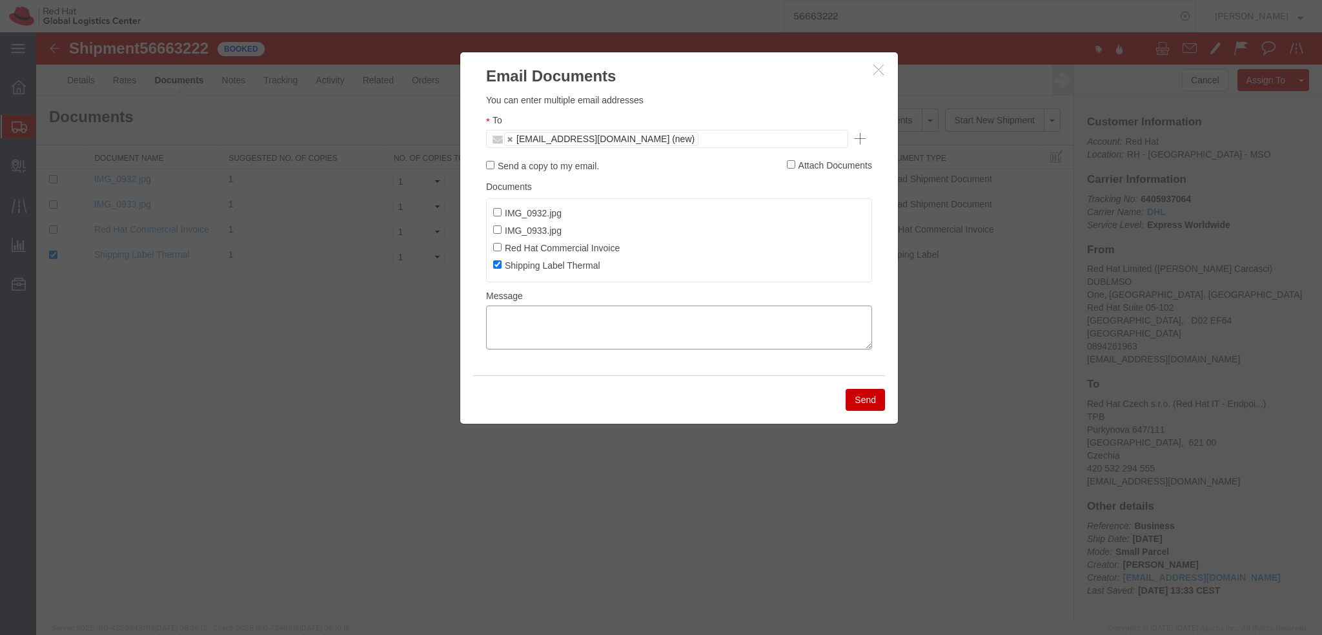
paste textarea "Hi A, please find the label for your shipment to B attached to this email. Plea…"
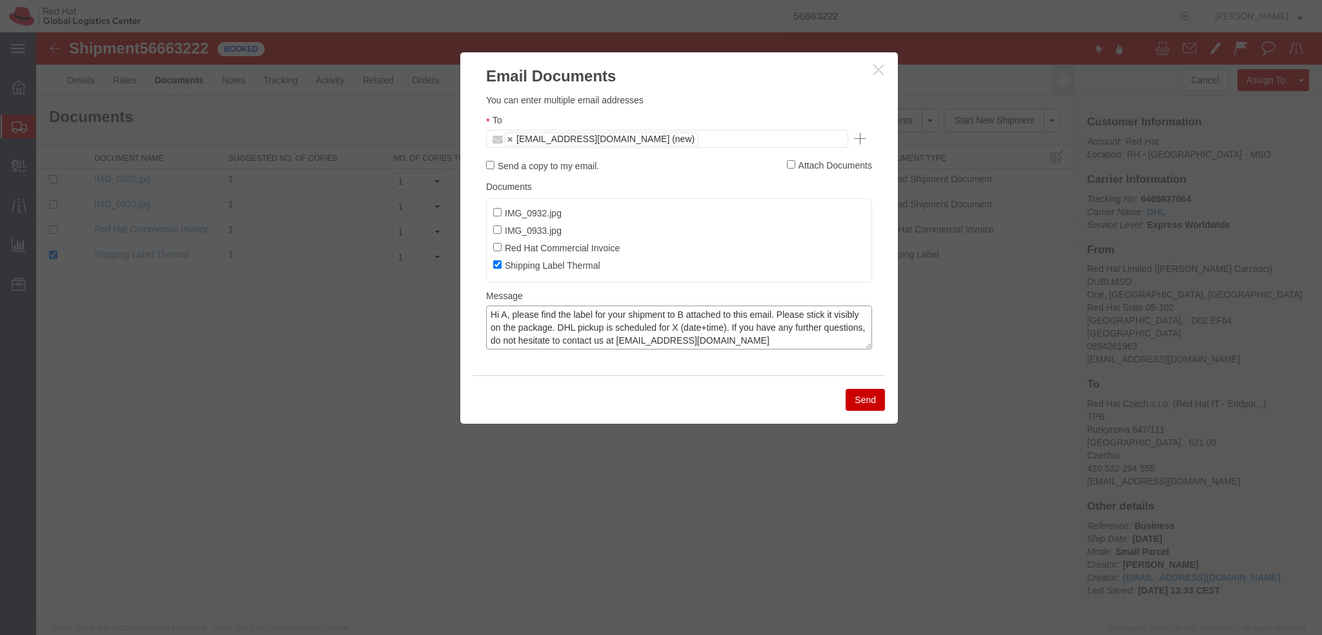
click at [504, 315] on textarea "Hi A, please find the label for your shipment to B attached to this email. Plea…" at bounding box center [679, 327] width 386 height 44
click at [695, 313] on textarea "Hi Neri, please find the label for your shipment to B attached to this email. P…" at bounding box center [679, 327] width 386 height 44
type textarea "Hi Neri, please find the label for your shipment to Brno attached to this email…"
click at [862, 404] on button "Send" at bounding box center [865, 400] width 39 height 22
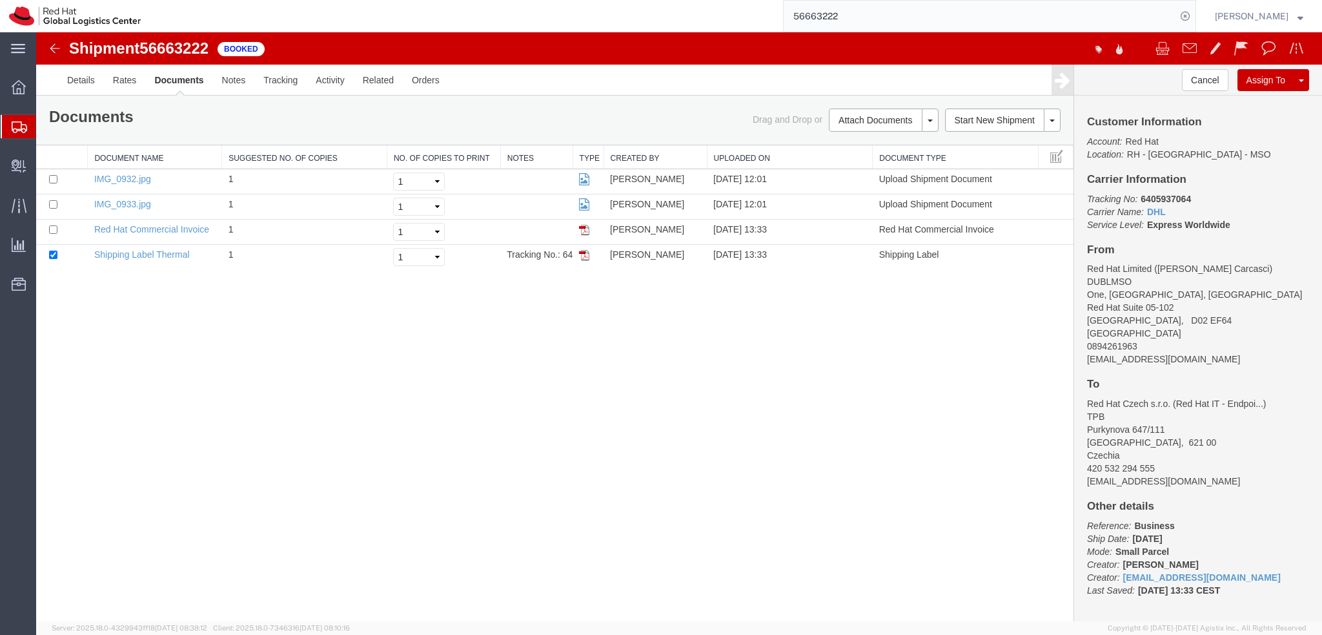
click at [48, 46] on img at bounding box center [54, 48] width 15 height 15
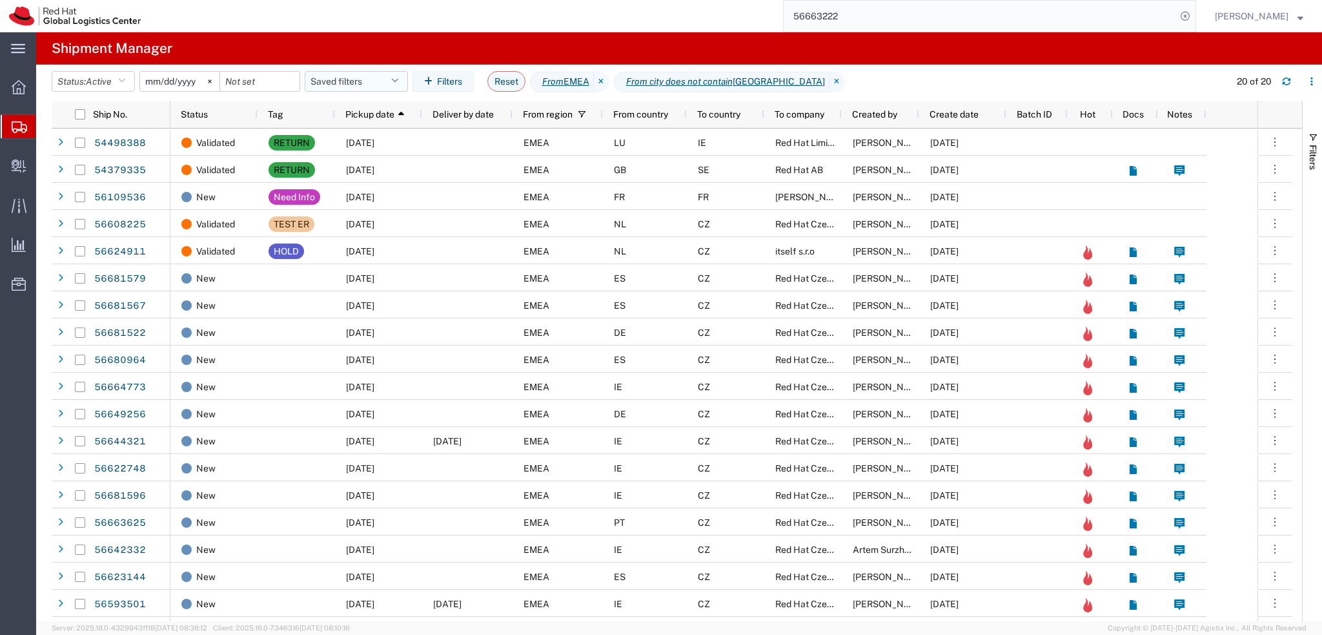
click at [366, 89] on button "Saved filters" at bounding box center [356, 81] width 103 height 21
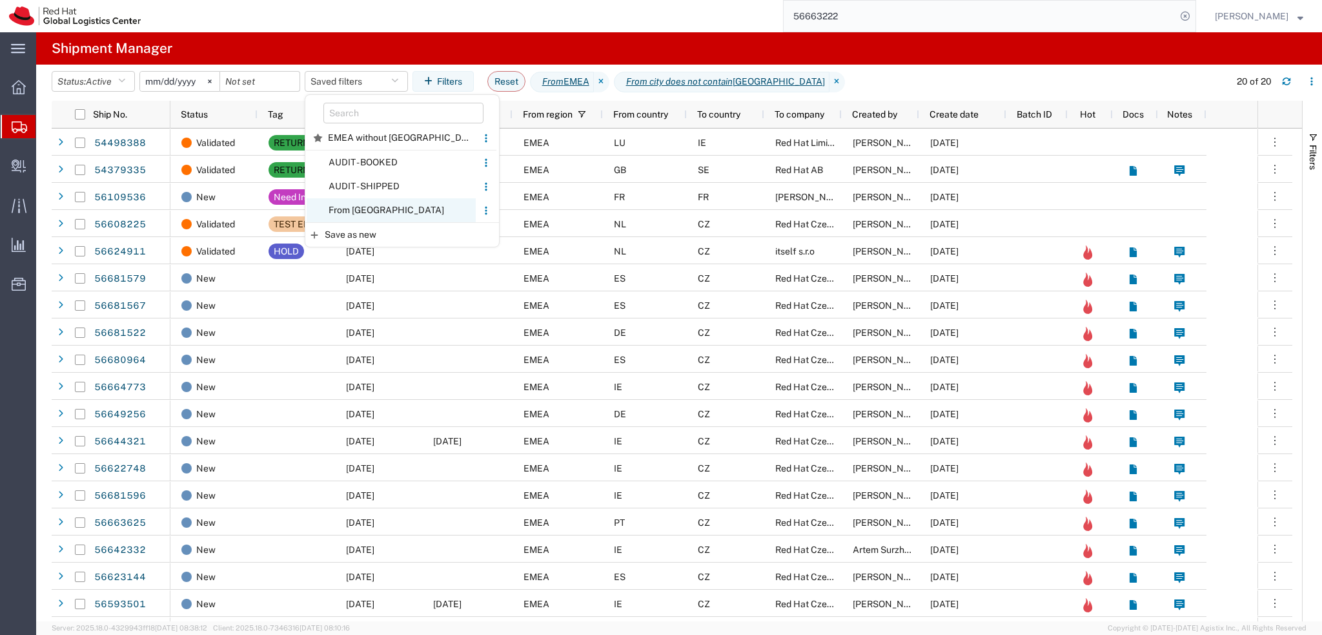
click at [375, 205] on span "From [GEOGRAPHIC_DATA]" at bounding box center [391, 210] width 169 height 24
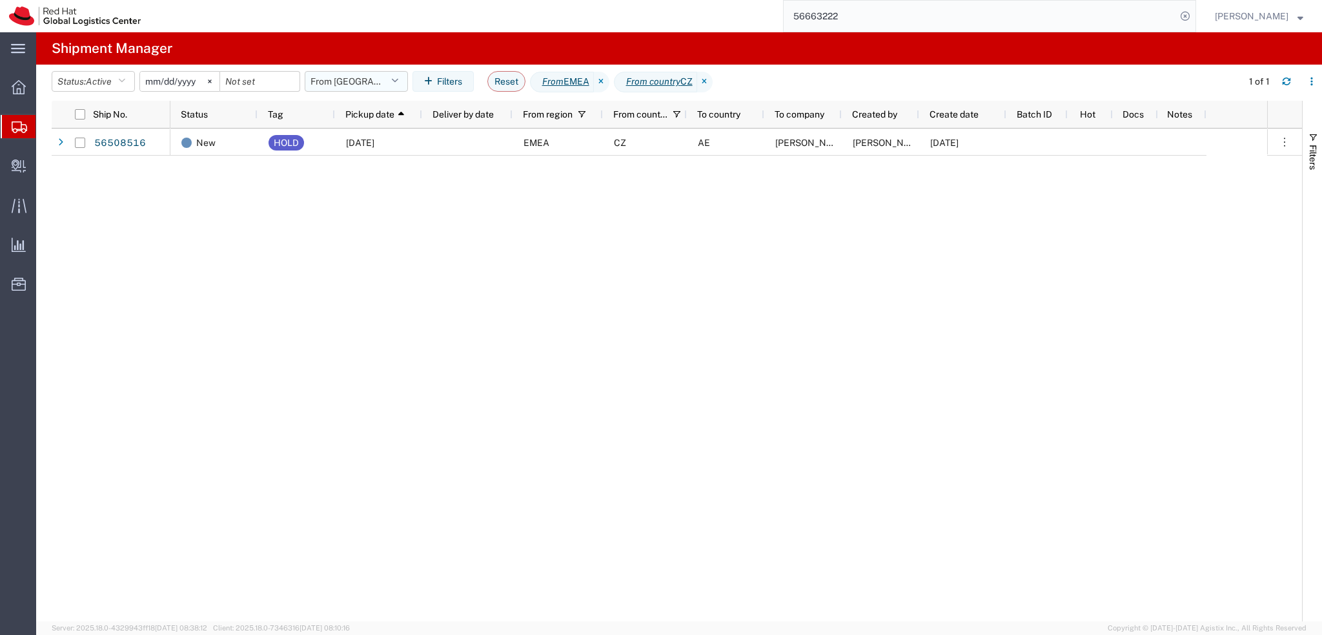
click at [362, 85] on button "From [GEOGRAPHIC_DATA]" at bounding box center [356, 81] width 103 height 21
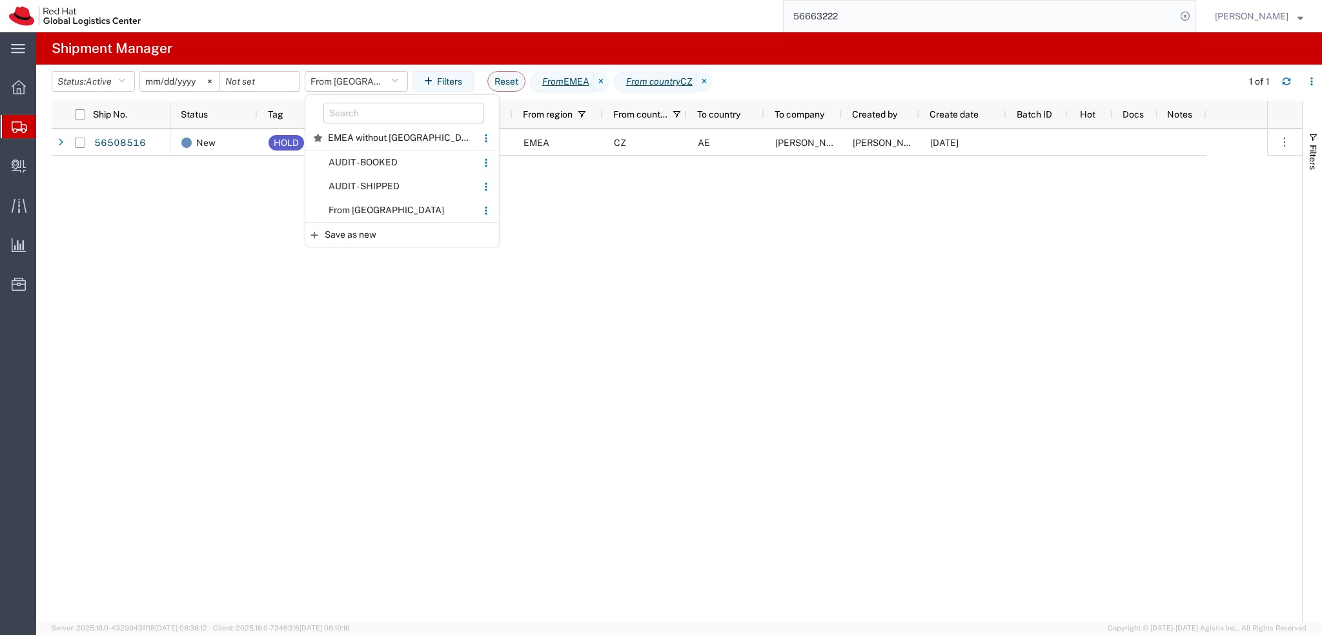
click at [918, 24] on input "56663222" at bounding box center [980, 16] width 393 height 31
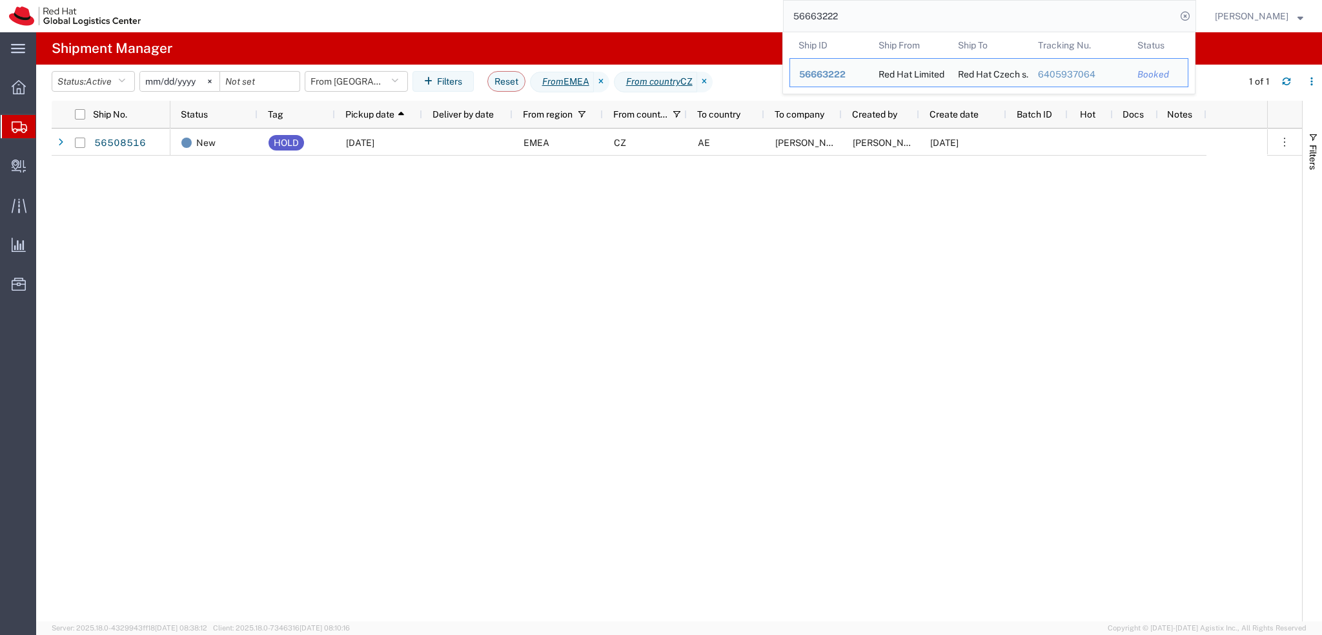
paste input "81574"
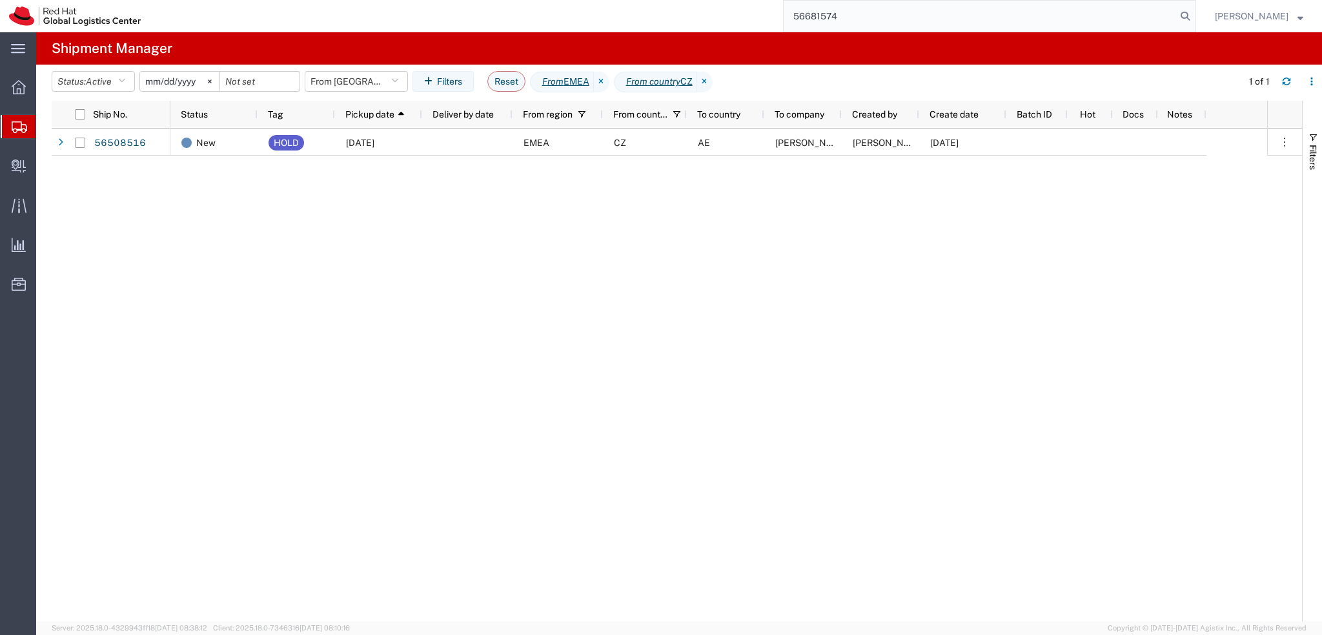
type input "56681574"
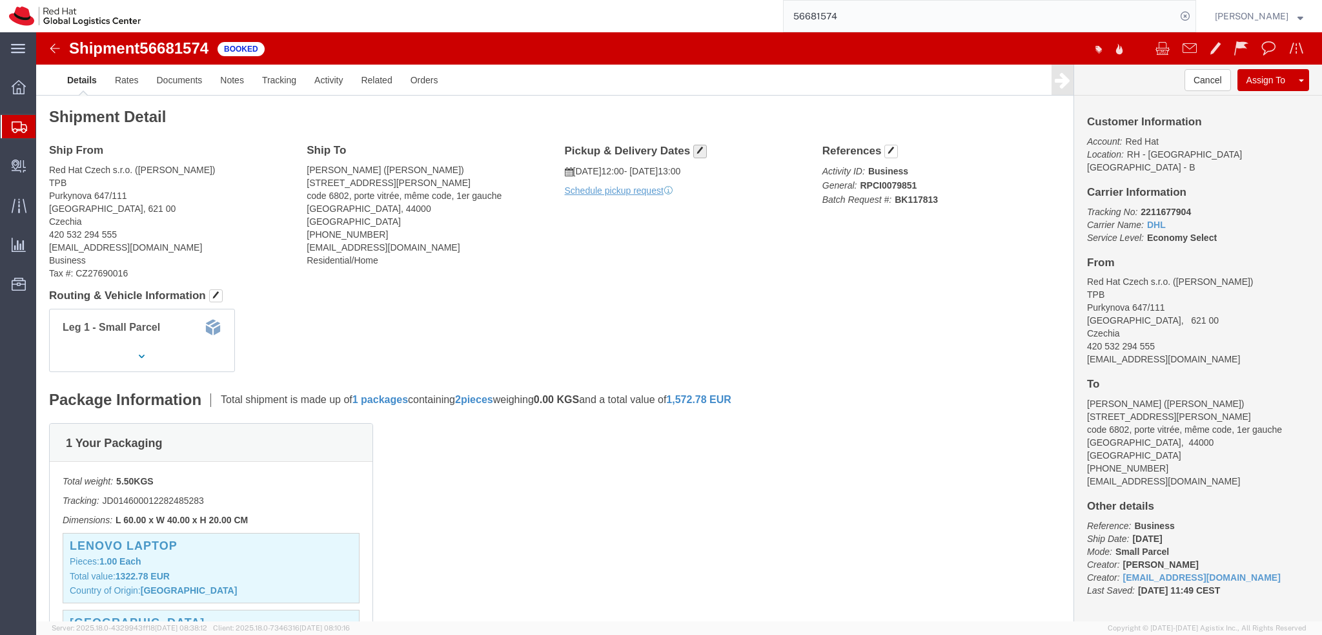
click button "button"
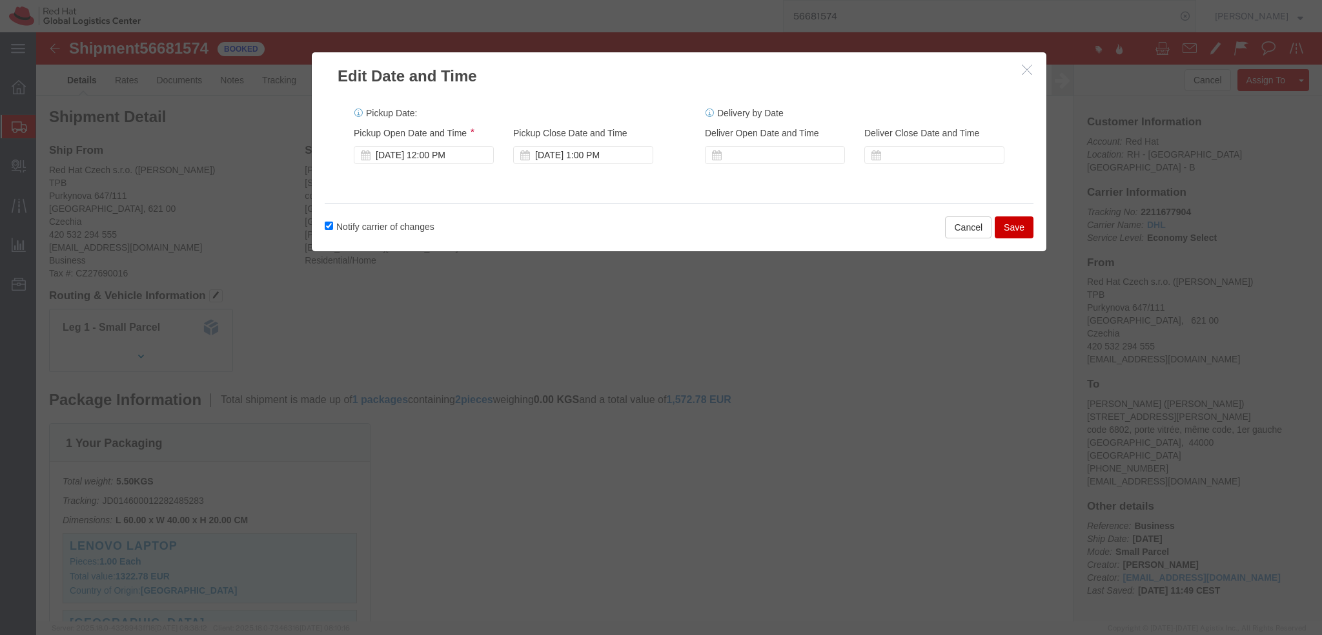
click div "Delivery Start Date Delivery Start Time Deliver Open Date and Time Deliver Clos…"
click div "Sep 01 2025 1:00 PM"
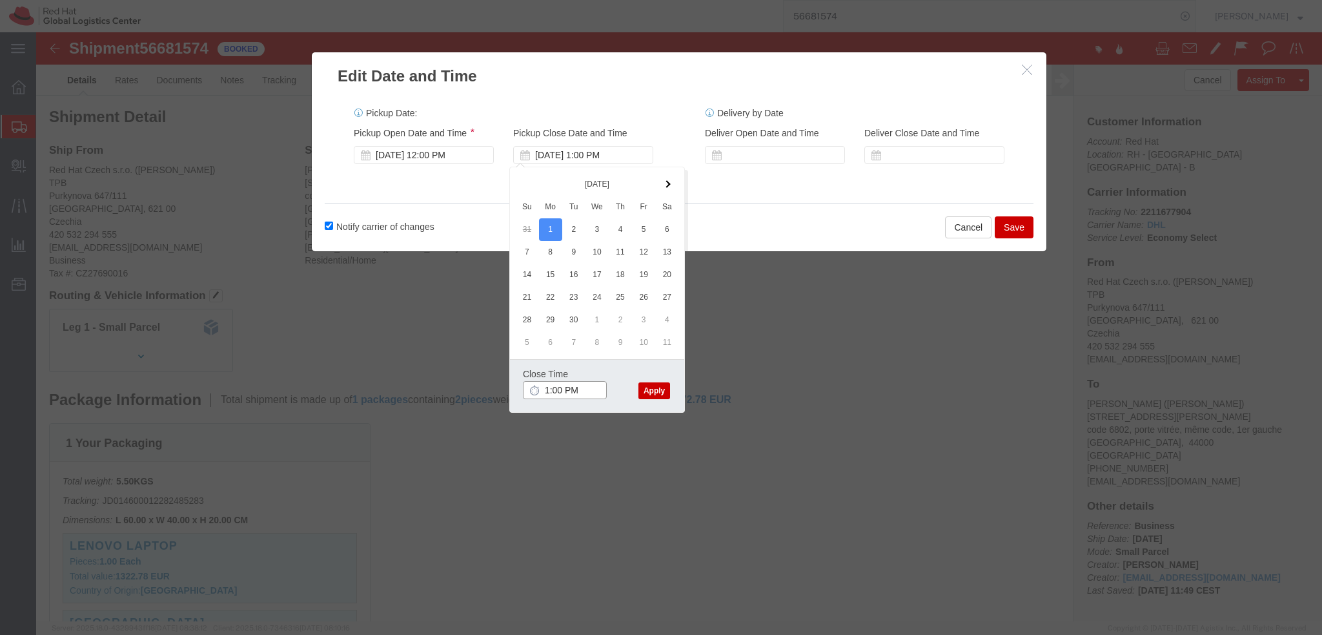
type input "4:00 PM"
click button "Apply"
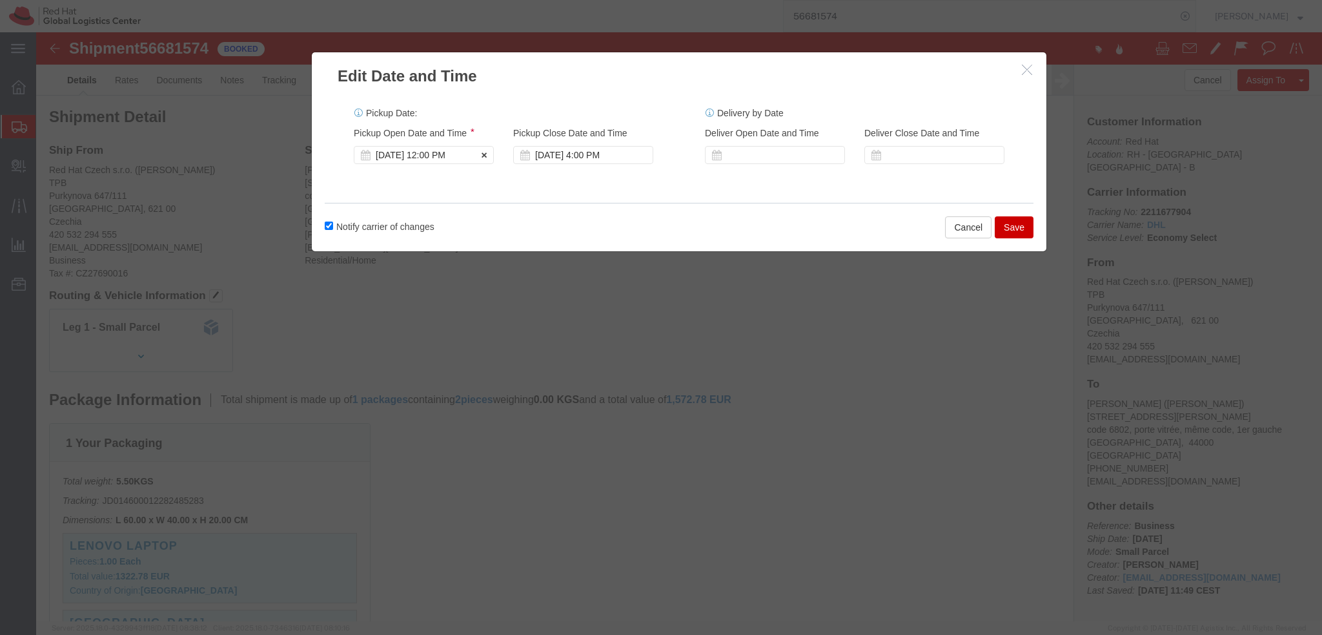
click div "Sep 01 2025 12:00 PM"
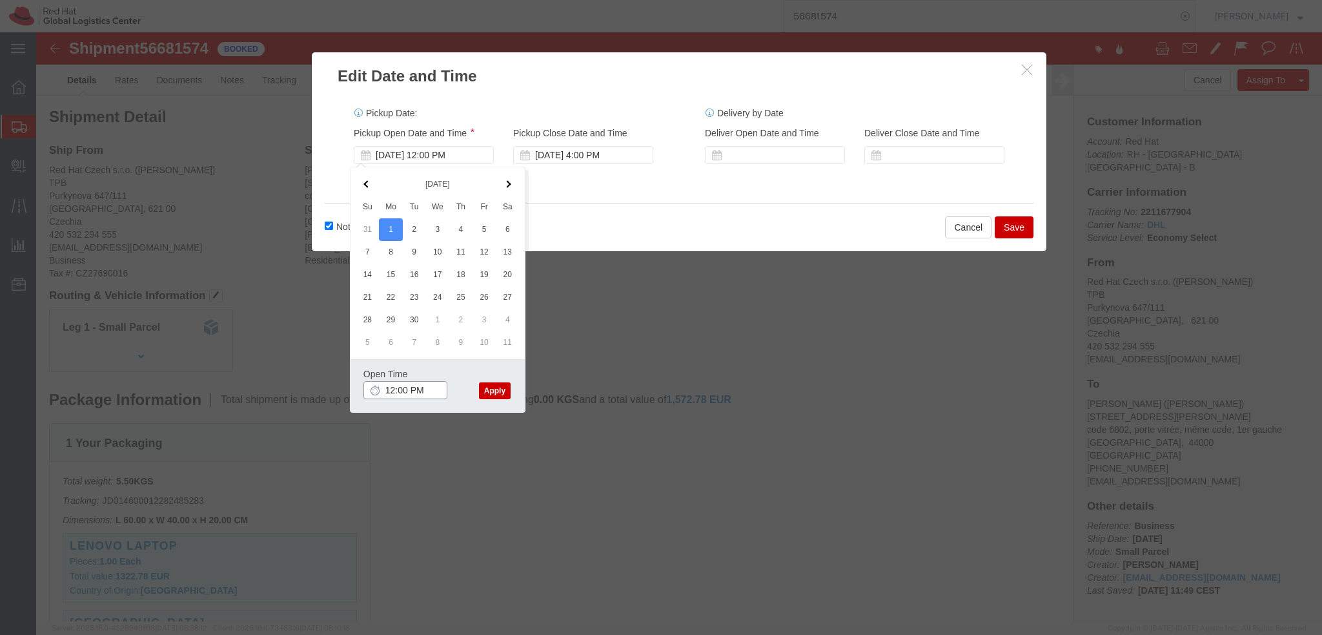
type input "1:00 PM"
click button "Apply"
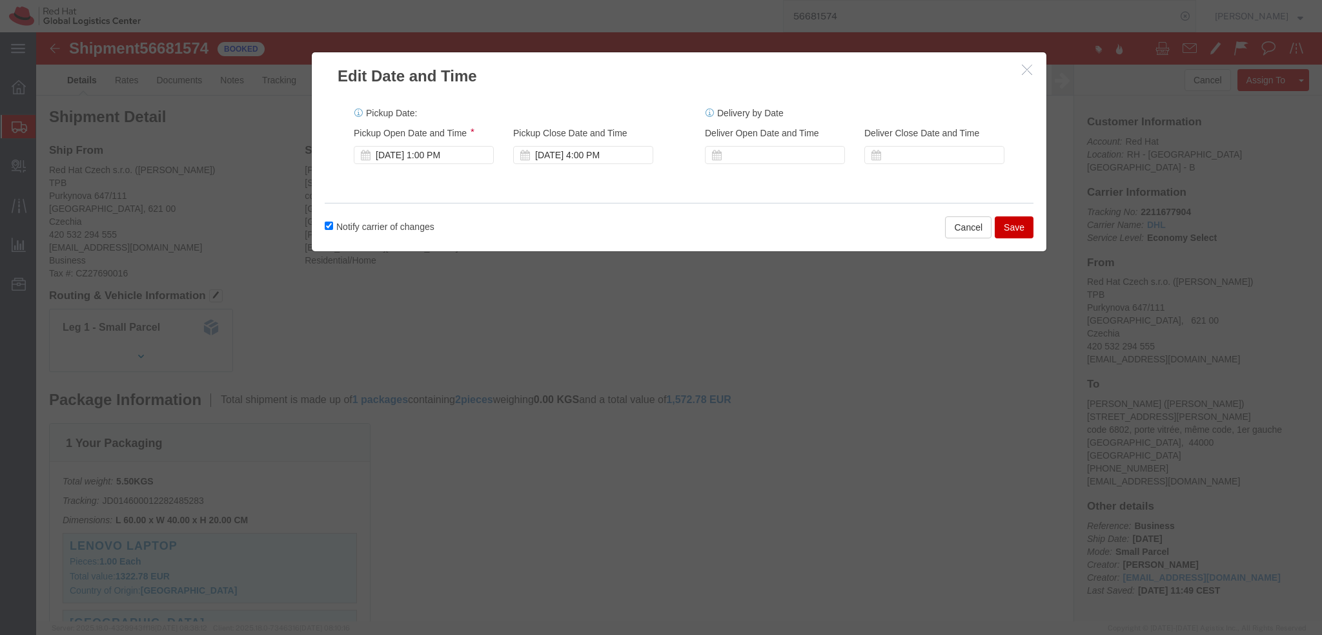
click button "Save"
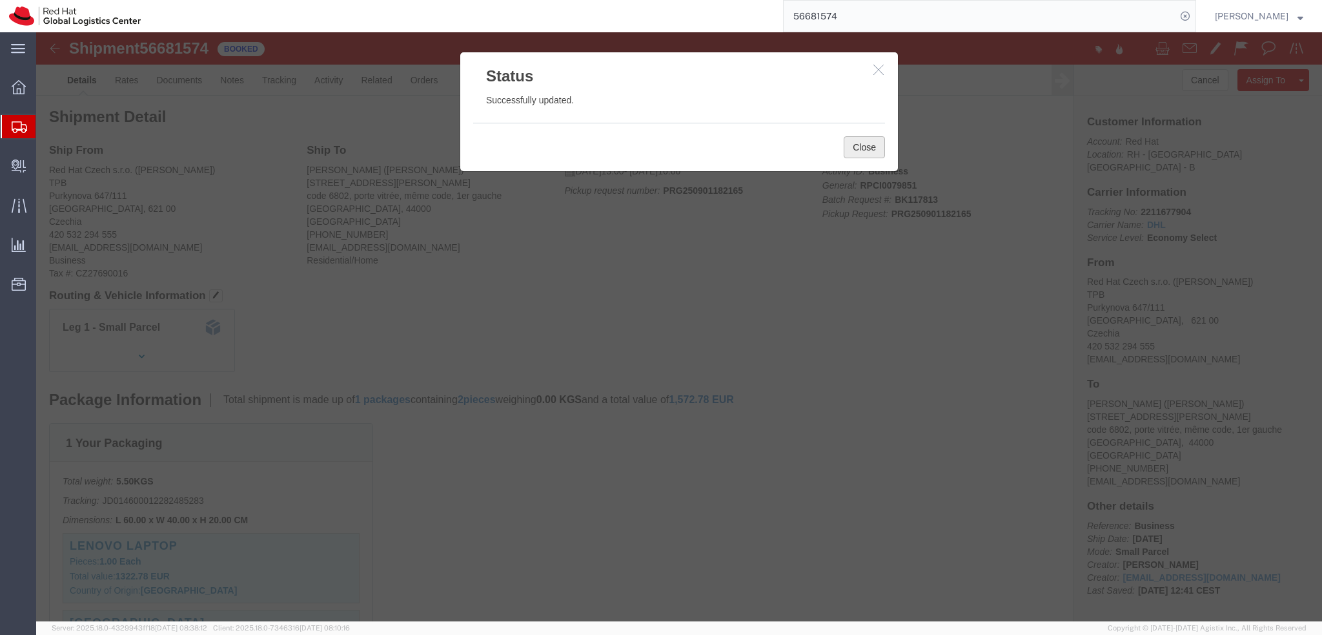
click button "Close"
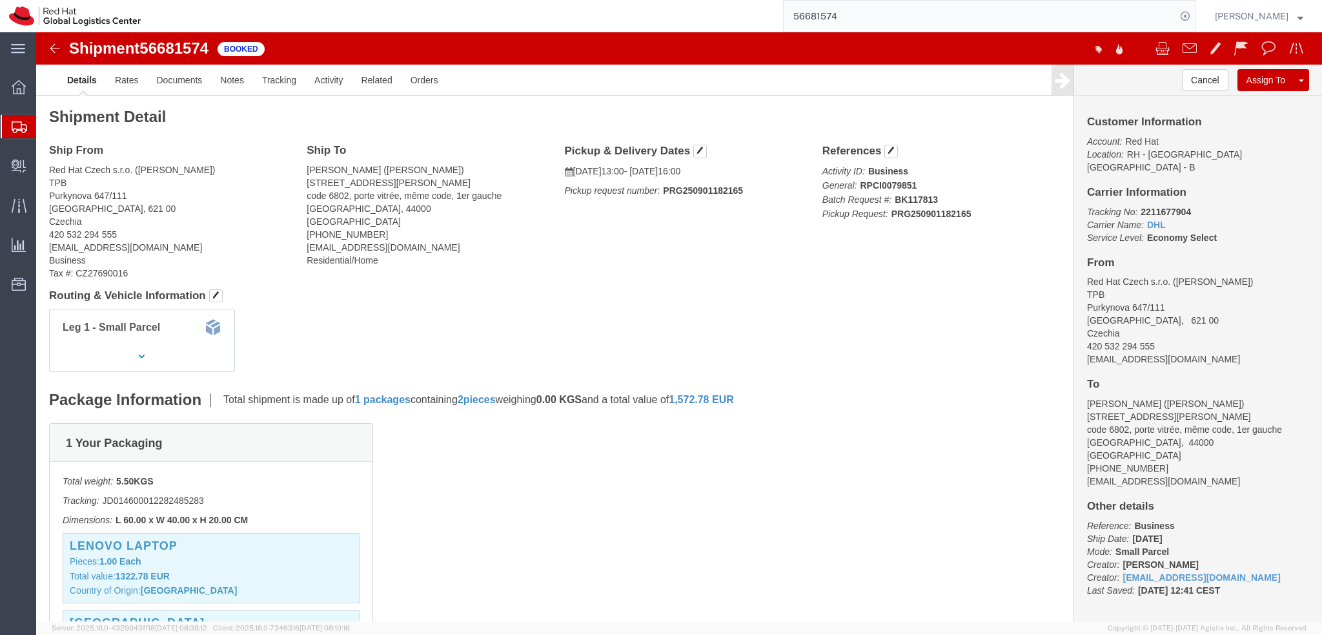
click img
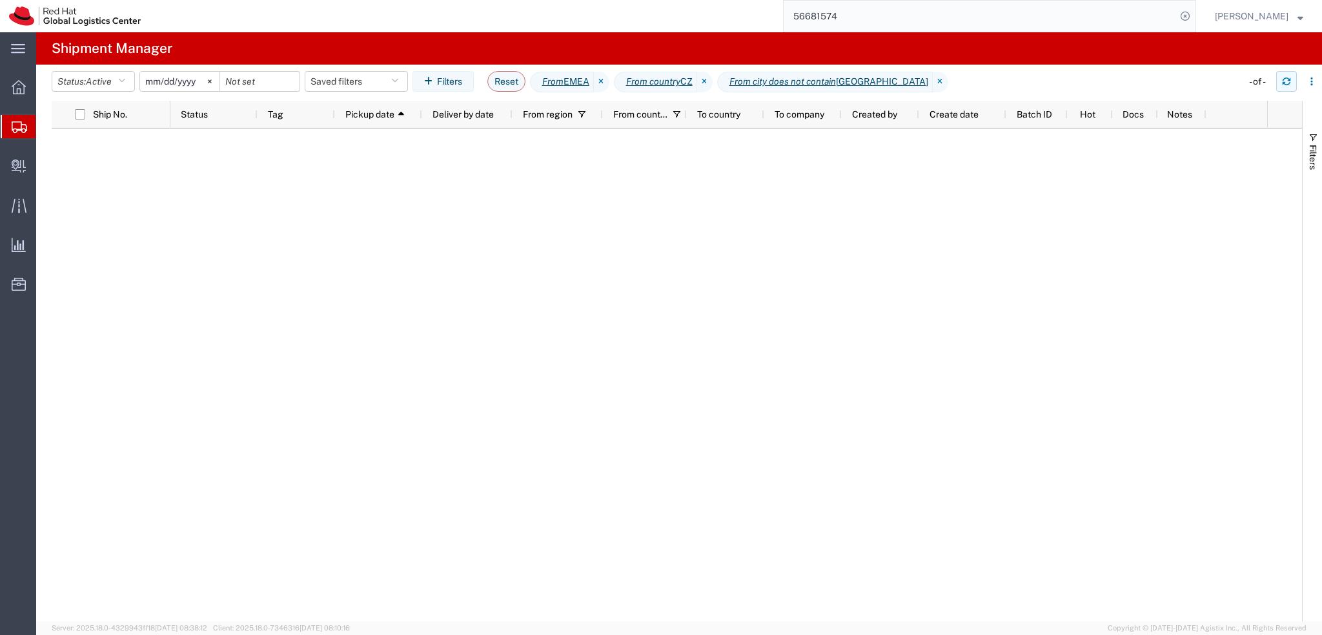
click at [1284, 79] on icon "button" at bounding box center [1287, 78] width 8 height 3
click at [381, 78] on button "Saved filters" at bounding box center [356, 81] width 103 height 21
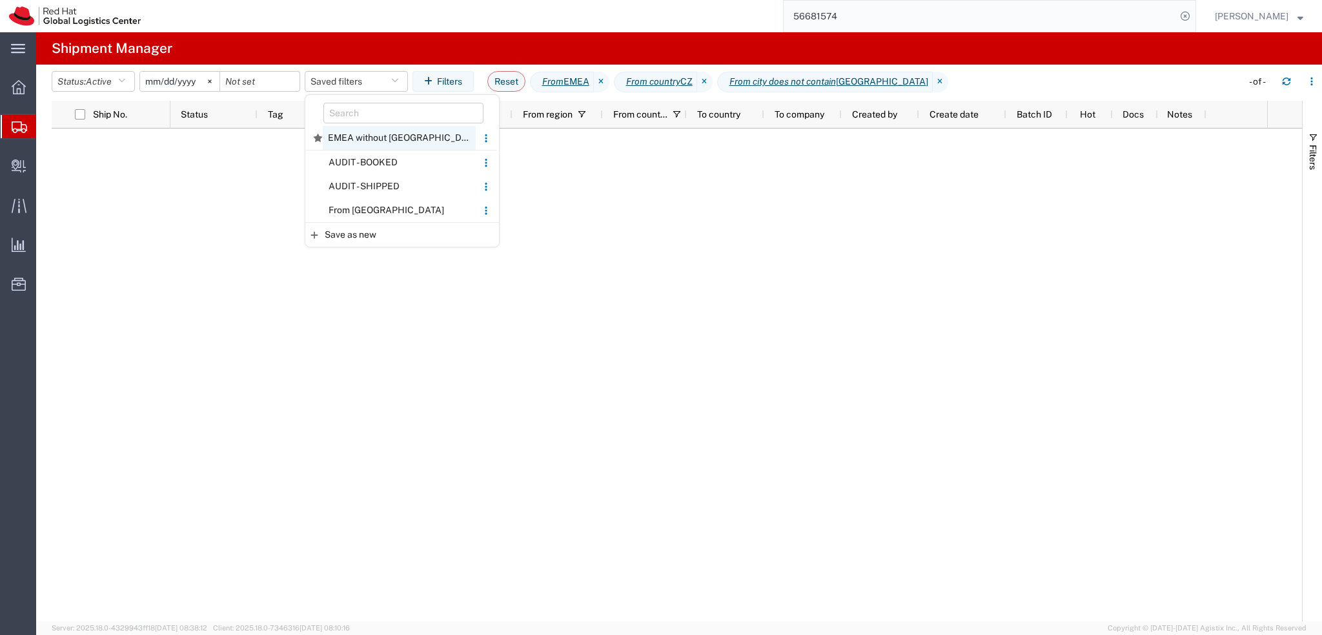
click at [383, 139] on span "EMEA without [GEOGRAPHIC_DATA]" at bounding box center [399, 138] width 153 height 24
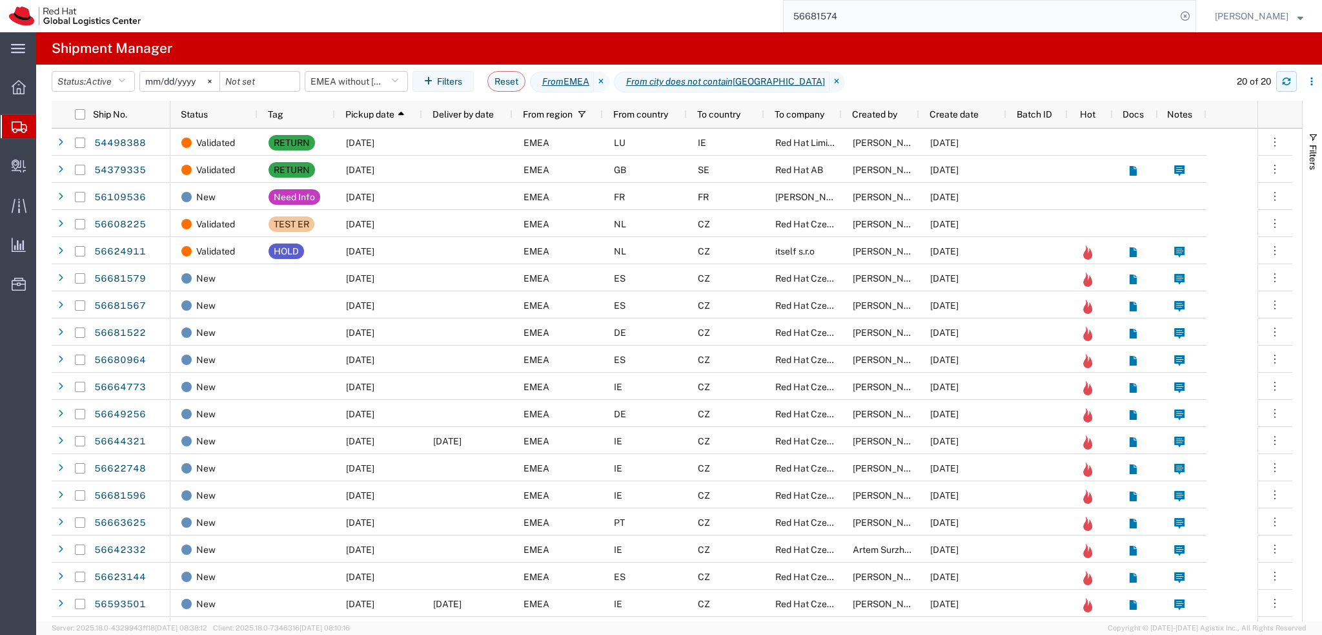
click at [1280, 78] on button "button" at bounding box center [1286, 81] width 21 height 21
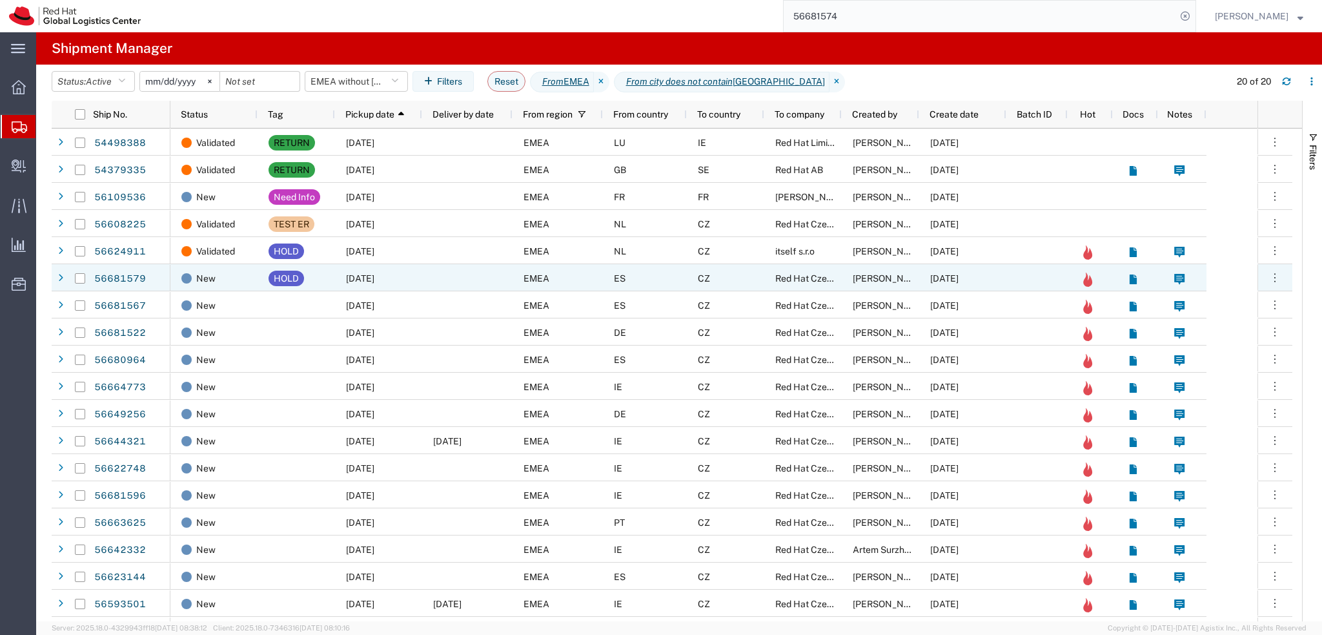
click at [429, 278] on div at bounding box center [467, 277] width 90 height 27
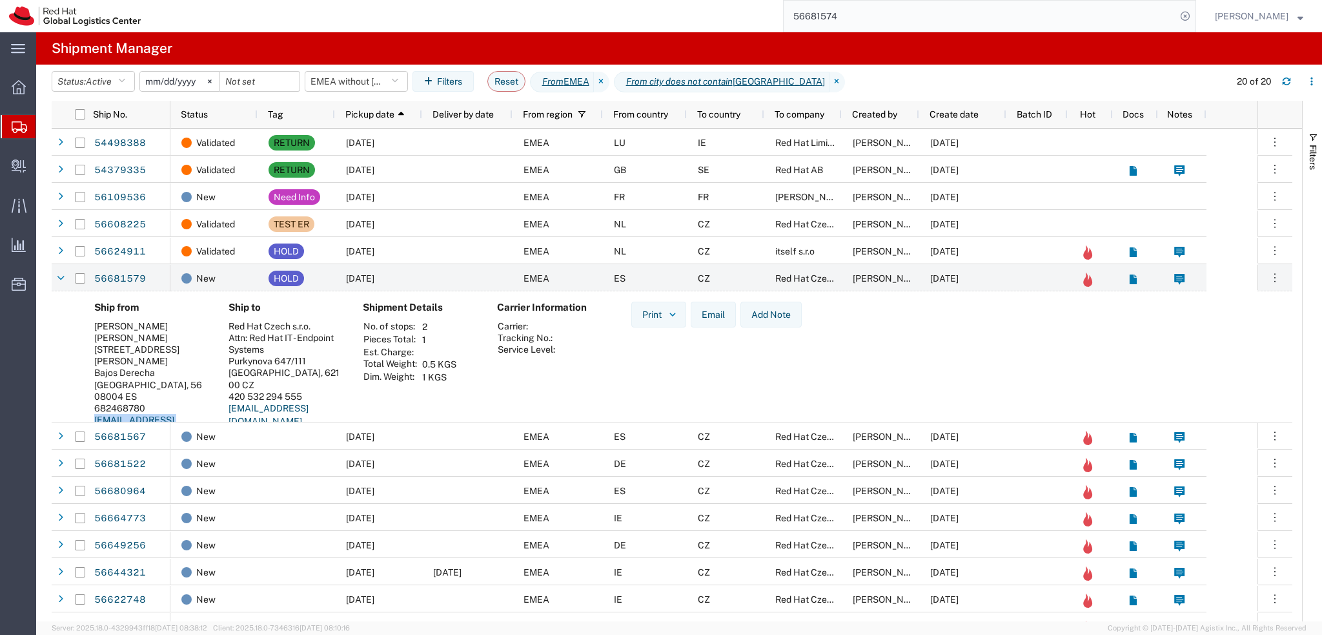
drag, startPoint x: 194, startPoint y: 399, endPoint x: 94, endPoint y: 412, distance: 100.3
click at [94, 412] on div "Ship from Julio Faerman Julio Faerman Carrer de la Bobila 15 Bajos Derecha Barc…" at bounding box center [151, 375] width 134 height 147
copy link "jufaerma@redhat.com"
click at [1285, 88] on button "button" at bounding box center [1286, 81] width 21 height 21
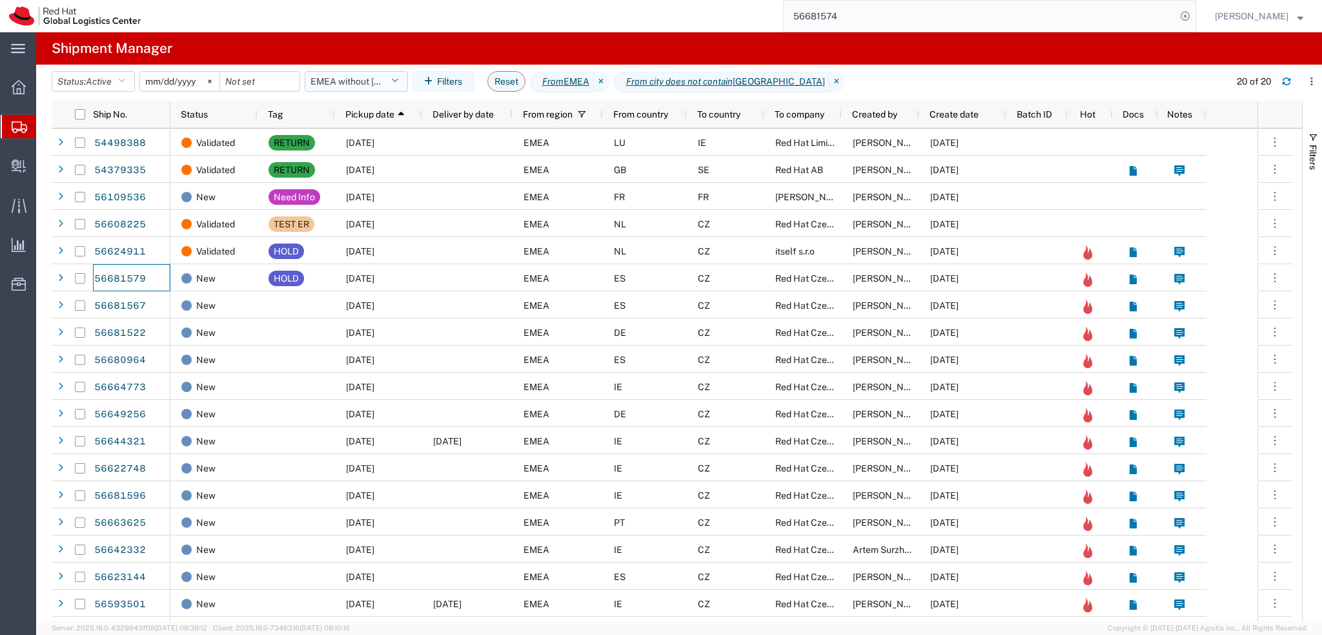
click at [347, 90] on button "EMEA without [GEOGRAPHIC_DATA]" at bounding box center [356, 81] width 103 height 21
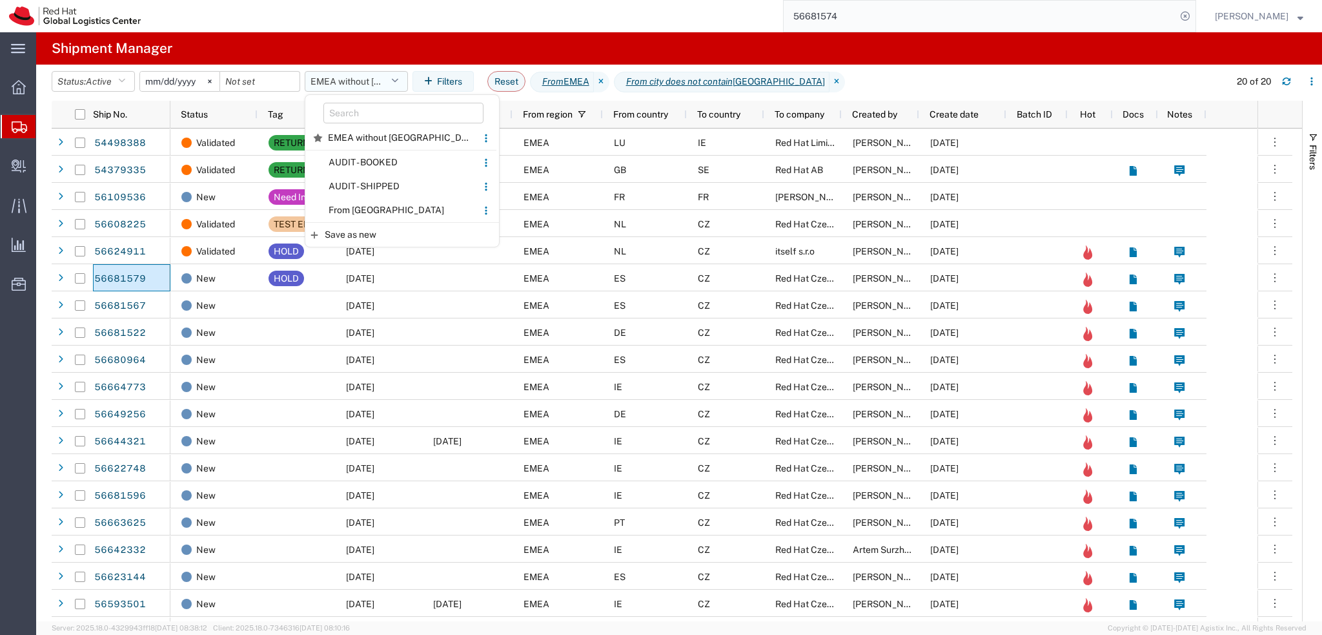
click at [351, 85] on button "EMEA without [GEOGRAPHIC_DATA]" at bounding box center [356, 81] width 103 height 21
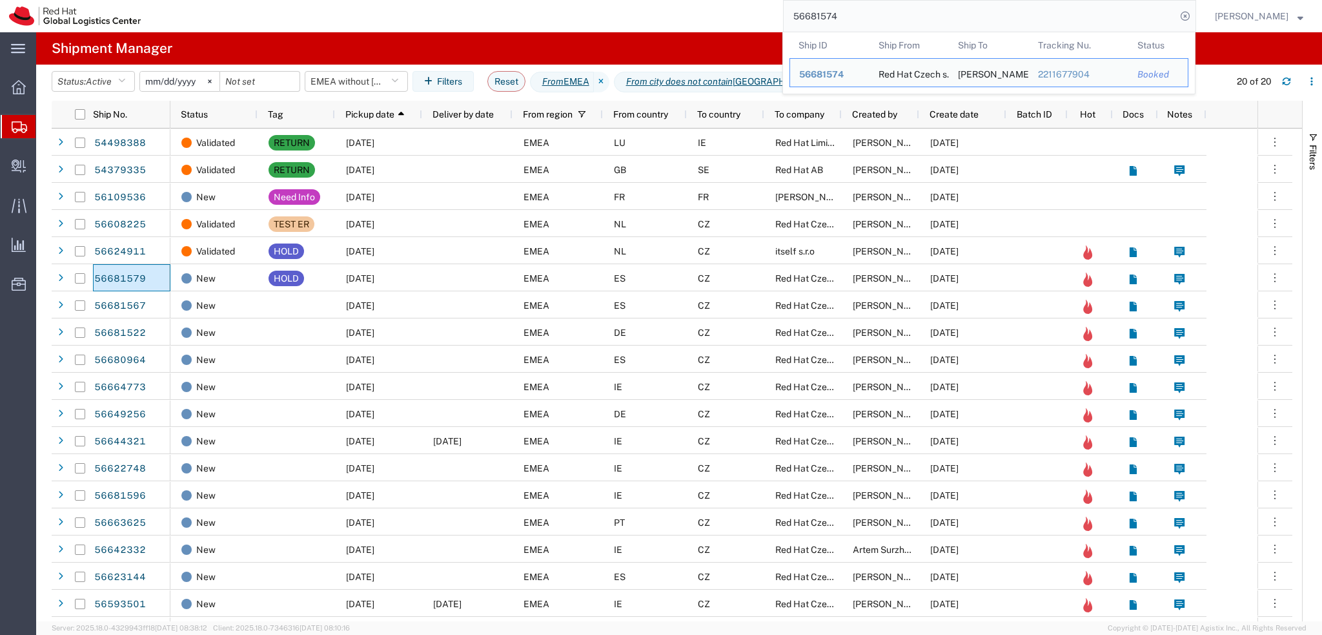
click at [883, 18] on input "56681574" at bounding box center [980, 16] width 393 height 31
paste input "392114517795"
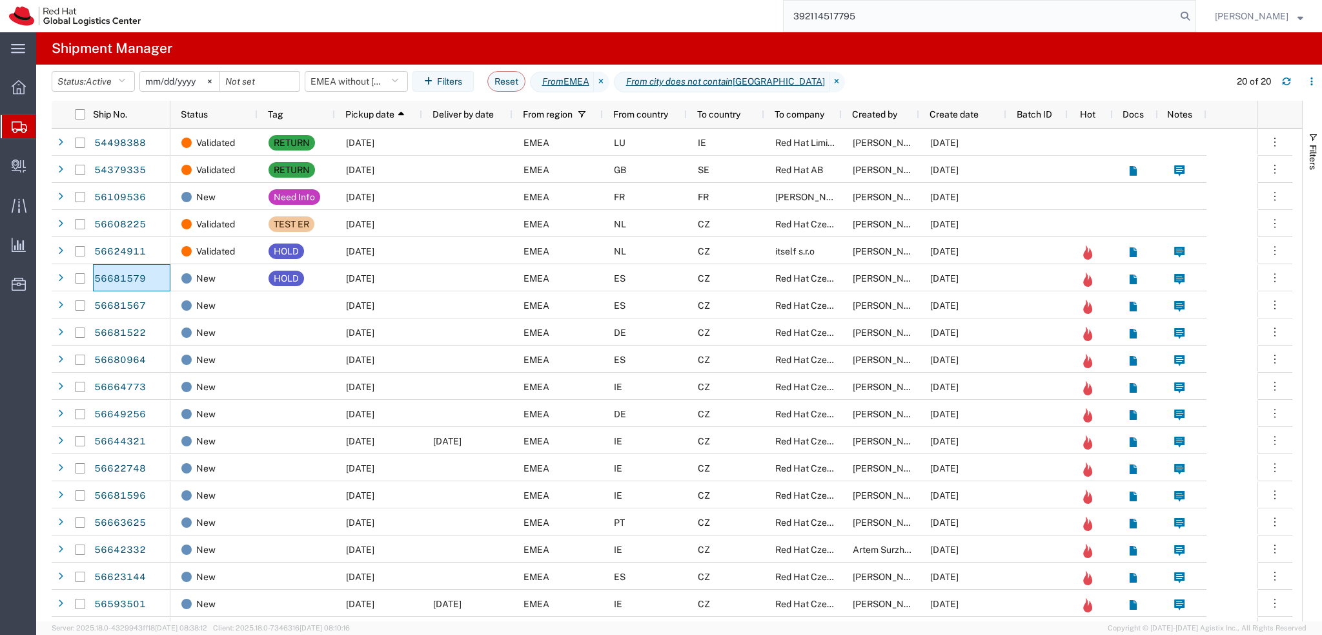
type input "392114517795"
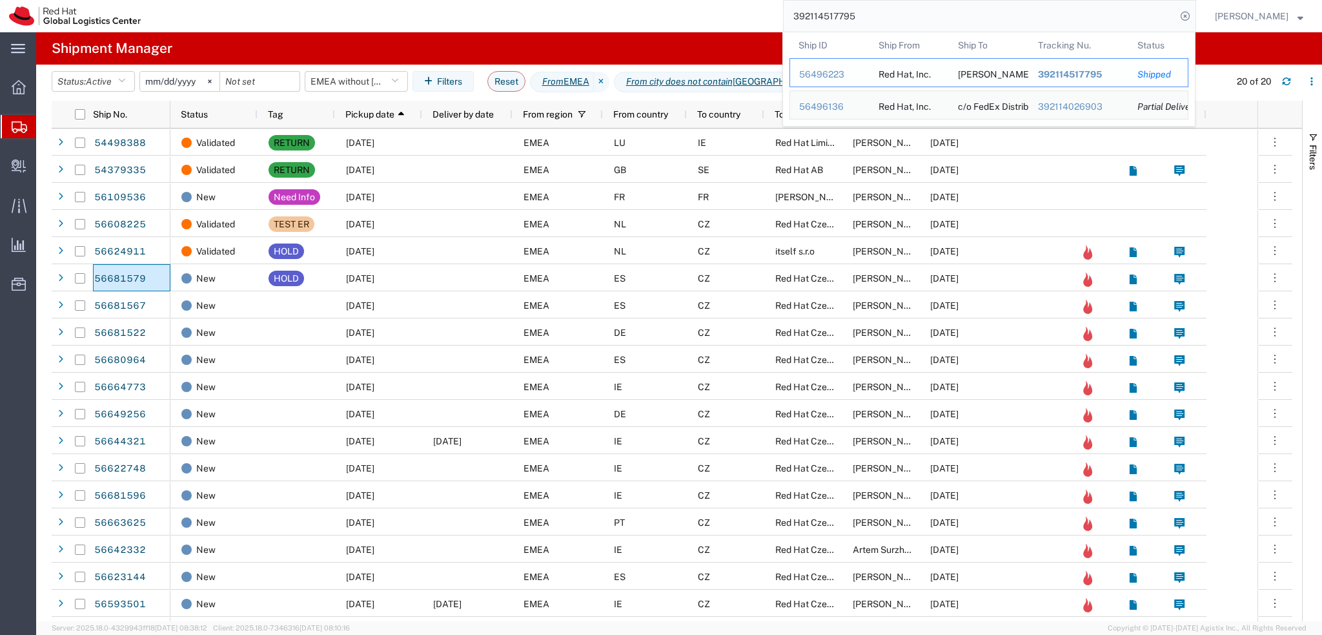
click at [839, 78] on div "56496223" at bounding box center [829, 75] width 61 height 14
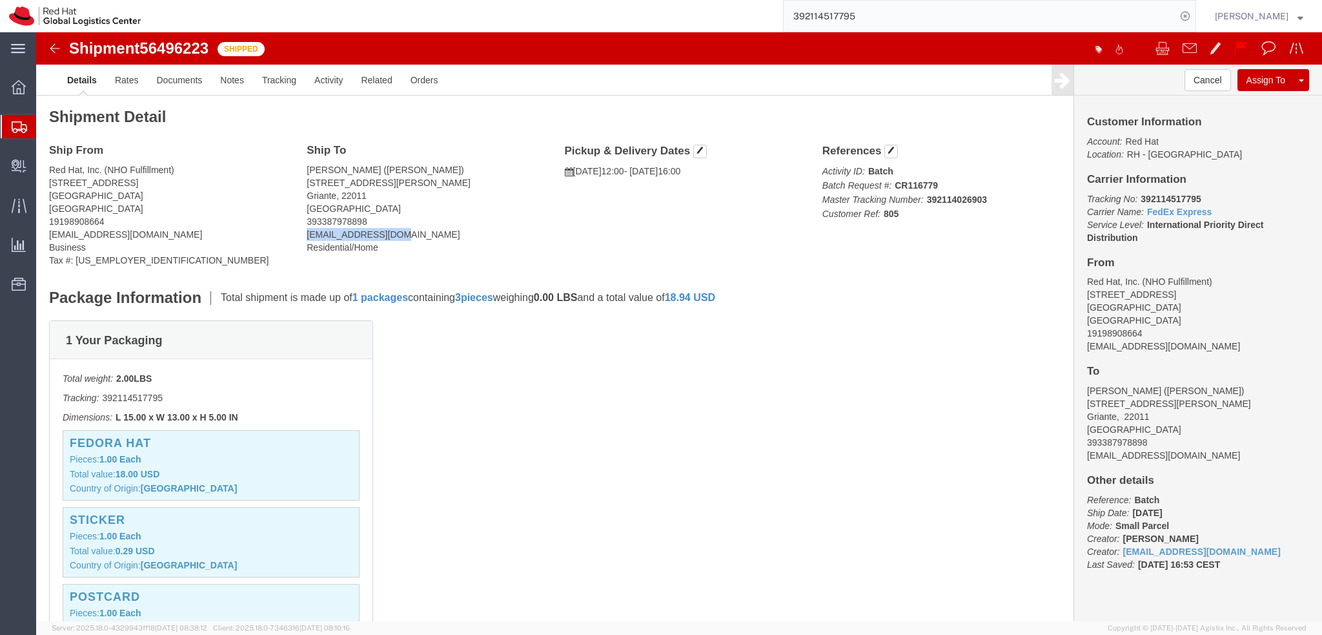
drag, startPoint x: 357, startPoint y: 202, endPoint x: 266, endPoint y: 205, distance: 91.1
click div "Ship To Davide Bianchi (Davide Bianchi) Via Regina 49/s Griante, 22011 Italy 39…"
copy address "dbianchi@redhat.com"
click div "Ship To Davide Bianchi (Davide Bianchi) Via Regina 49/s Griante, 22011 Italy 39…"
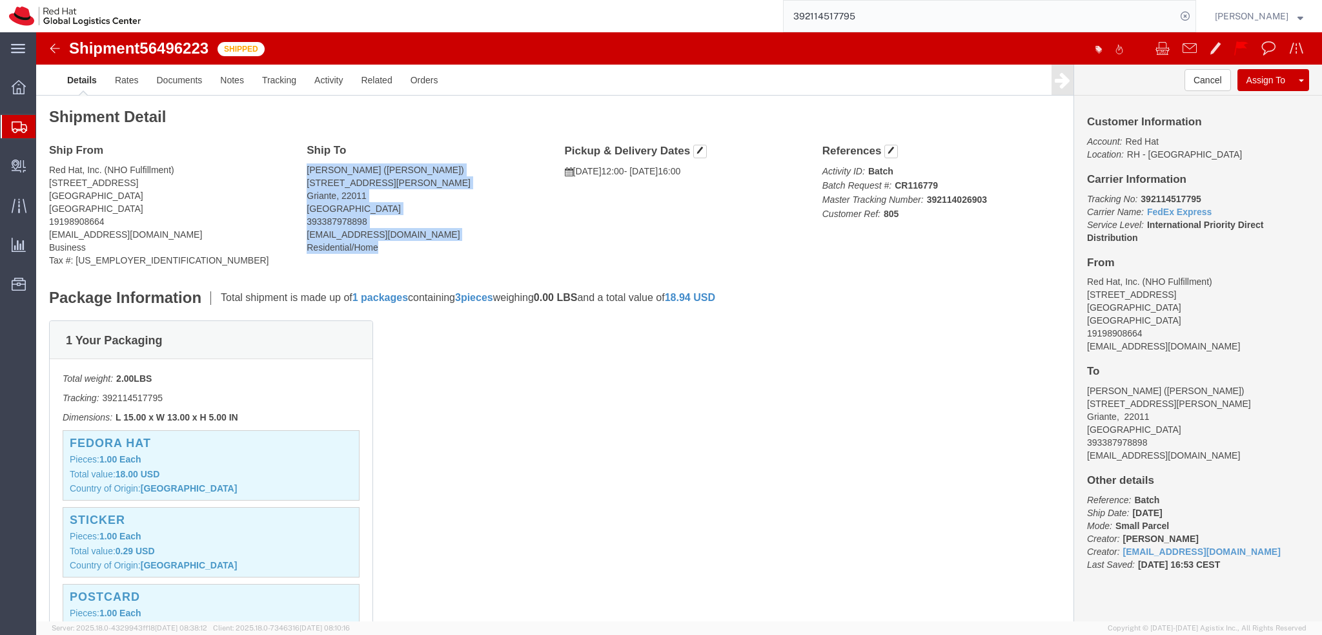
drag, startPoint x: 269, startPoint y: 140, endPoint x: 390, endPoint y: 221, distance: 145.6
click div "Ship To Davide Bianchi (Davide Bianchi) Via Regina 49/s Griante, 22011 Italy 39…"
copy address "Davide Bianchi (Davide Bianchi) Via Regina 49/s Griante, 22011 Italy 3933879788…"
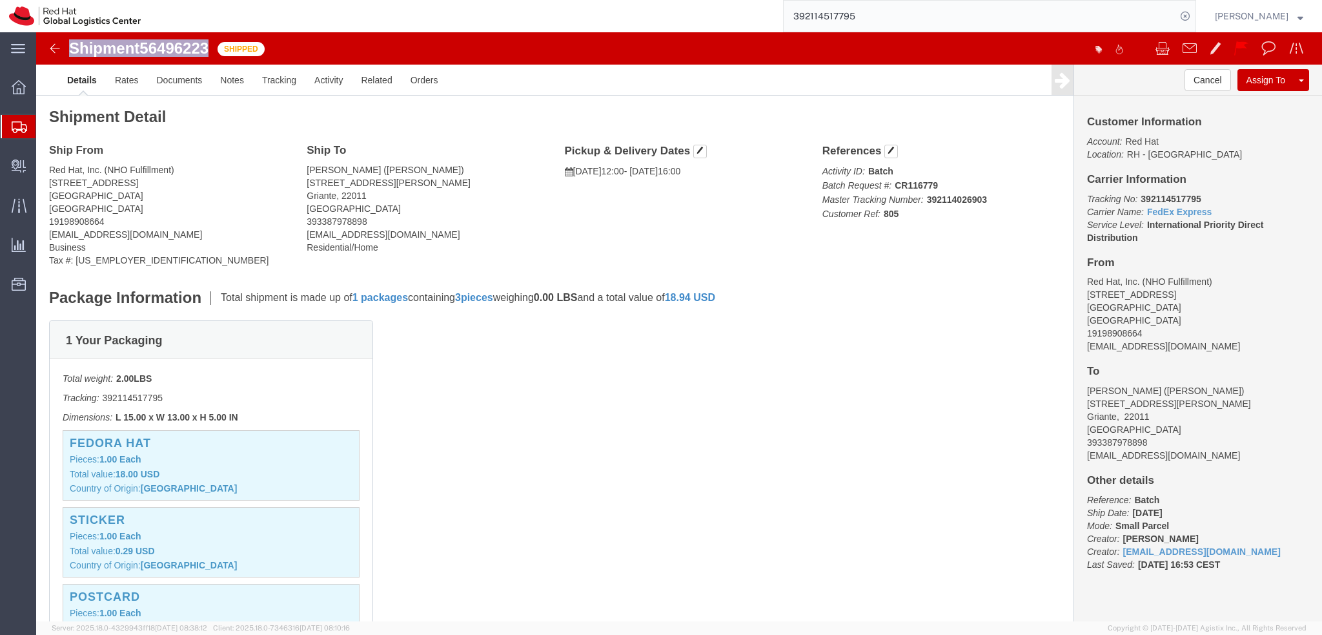
drag, startPoint x: 176, startPoint y: 17, endPoint x: 35, endPoint y: 17, distance: 140.8
click h1 "Shipment 56496223"
copy h1 "Shipment 56496223"
click img
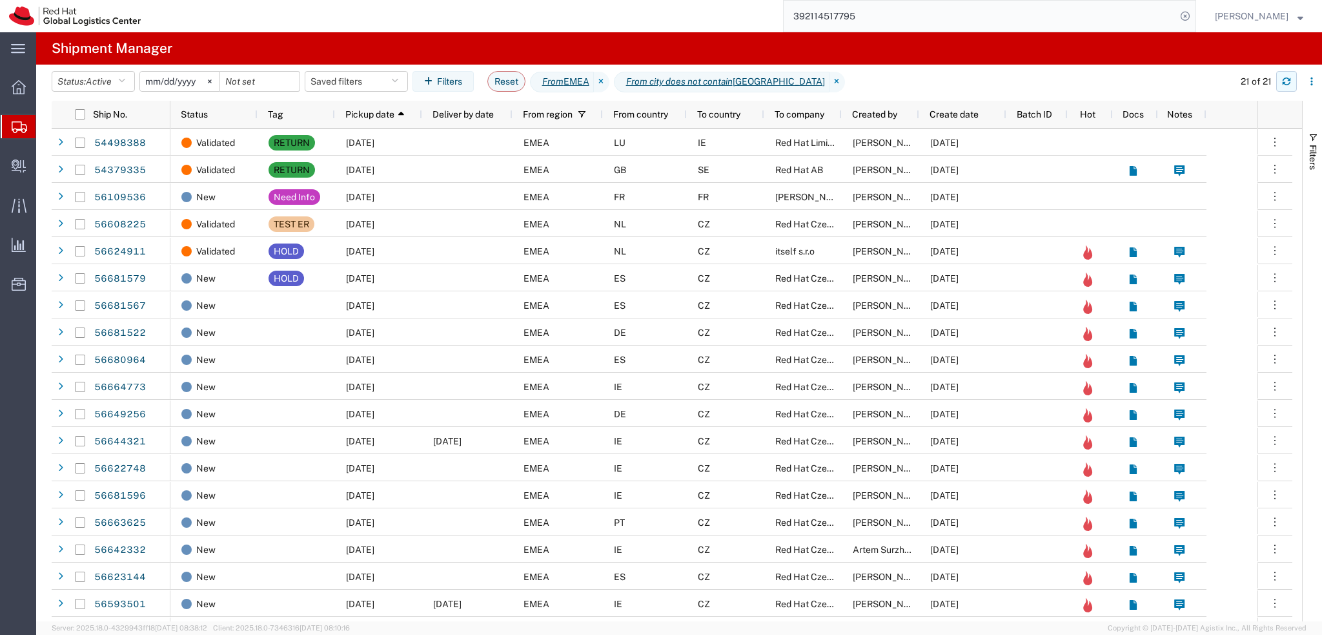
click at [1278, 82] on button "button" at bounding box center [1286, 81] width 21 height 21
click at [1032, 15] on input "392114517795" at bounding box center [980, 16] width 393 height 31
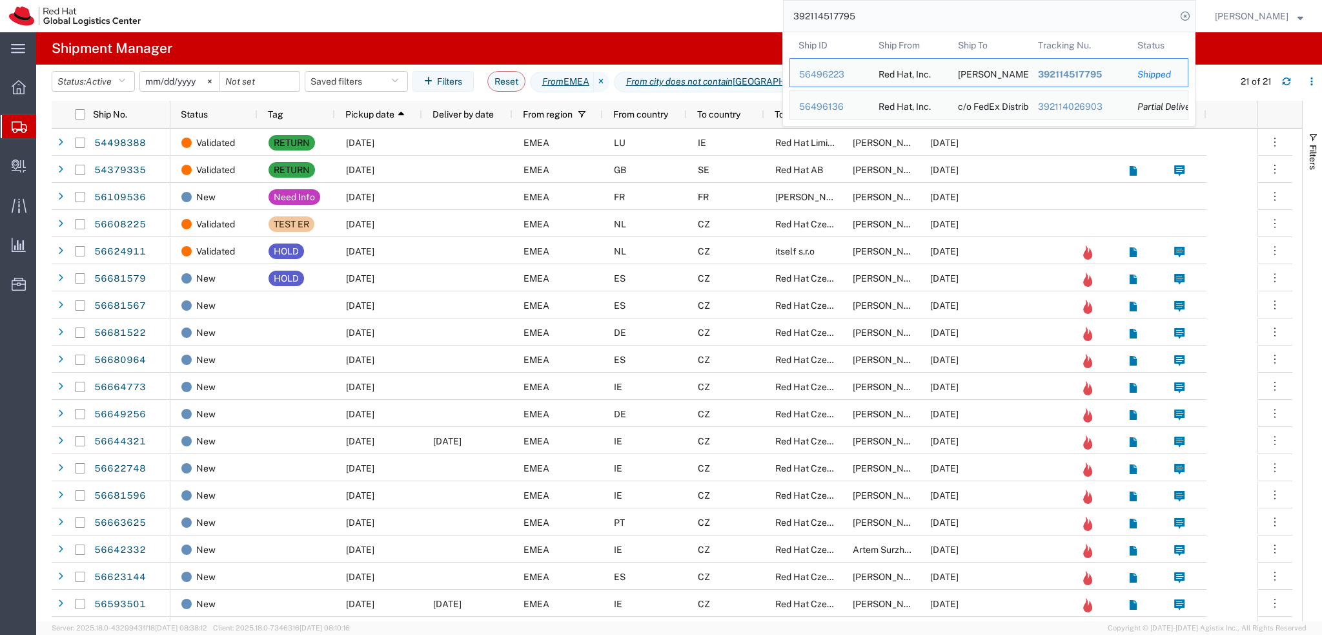
click at [1032, 15] on input "392114517795" at bounding box center [980, 16] width 393 height 31
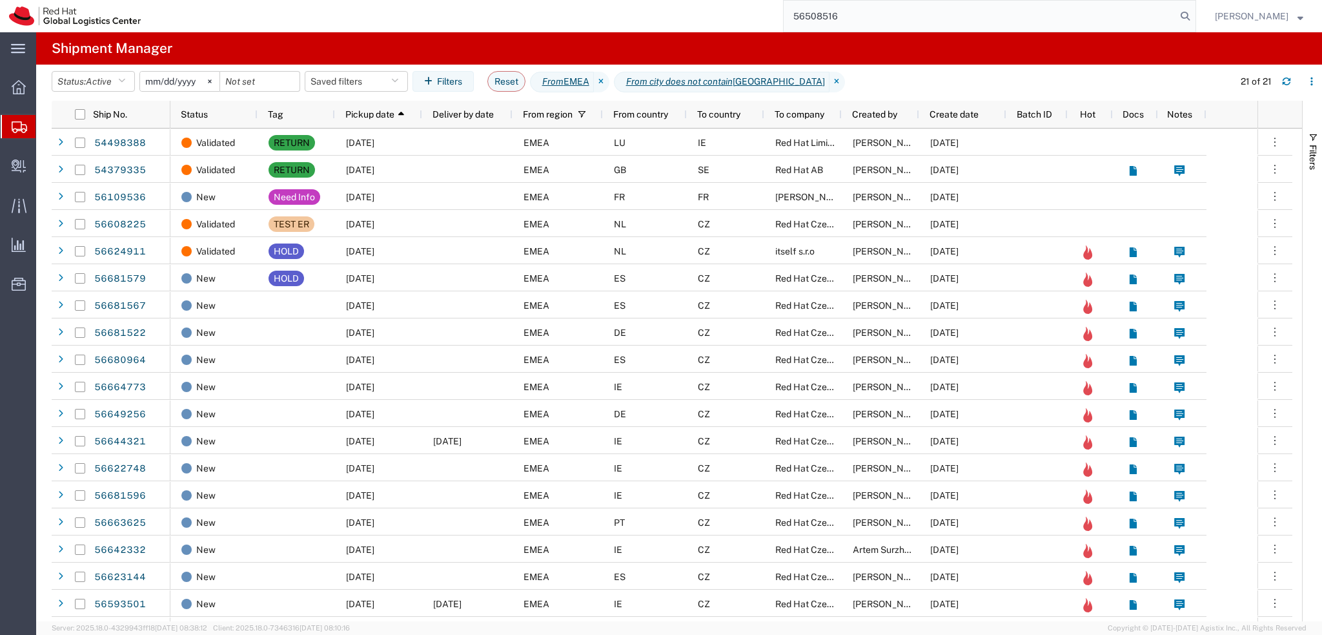
type input "56508516"
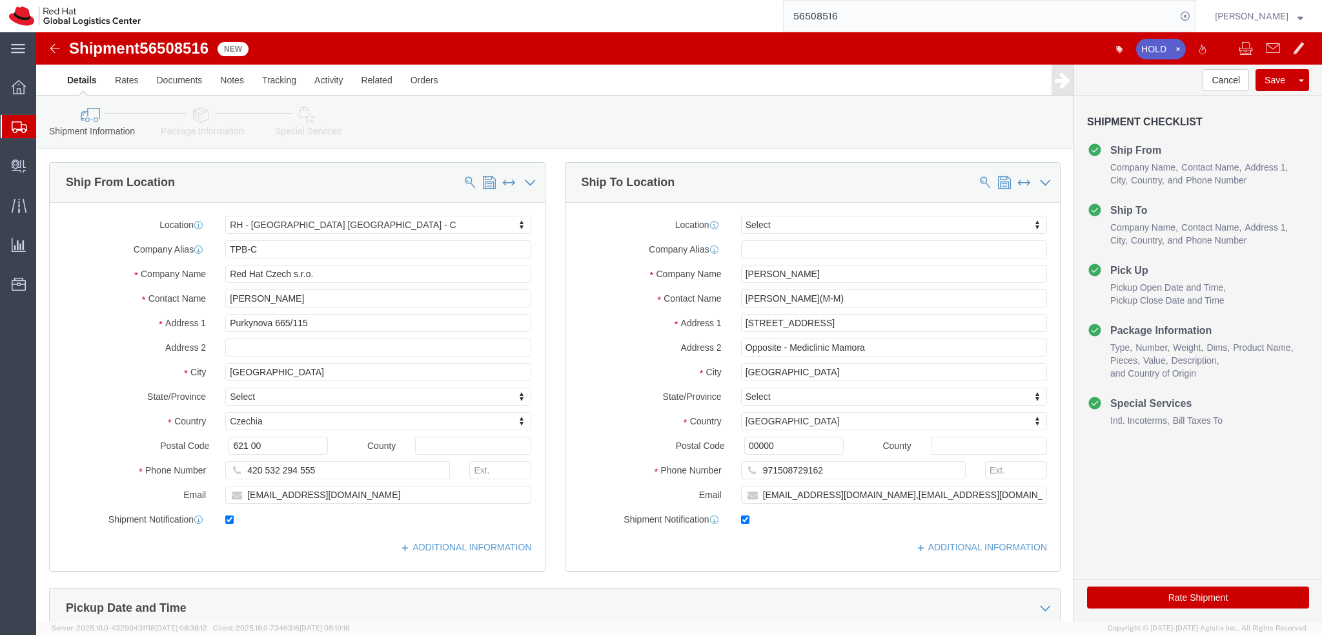
select select "38037"
select select
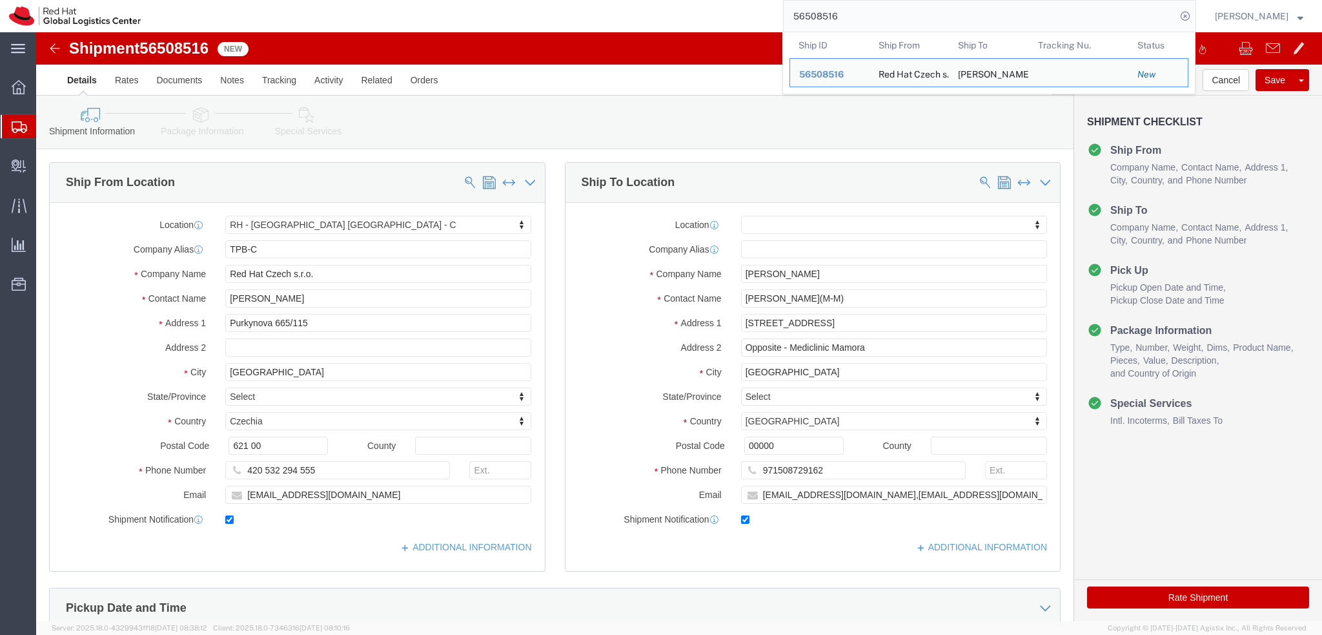
click div "Ship To Location Location My Profile Location RH - Amsterdam - MSO RH - Amsterd…"
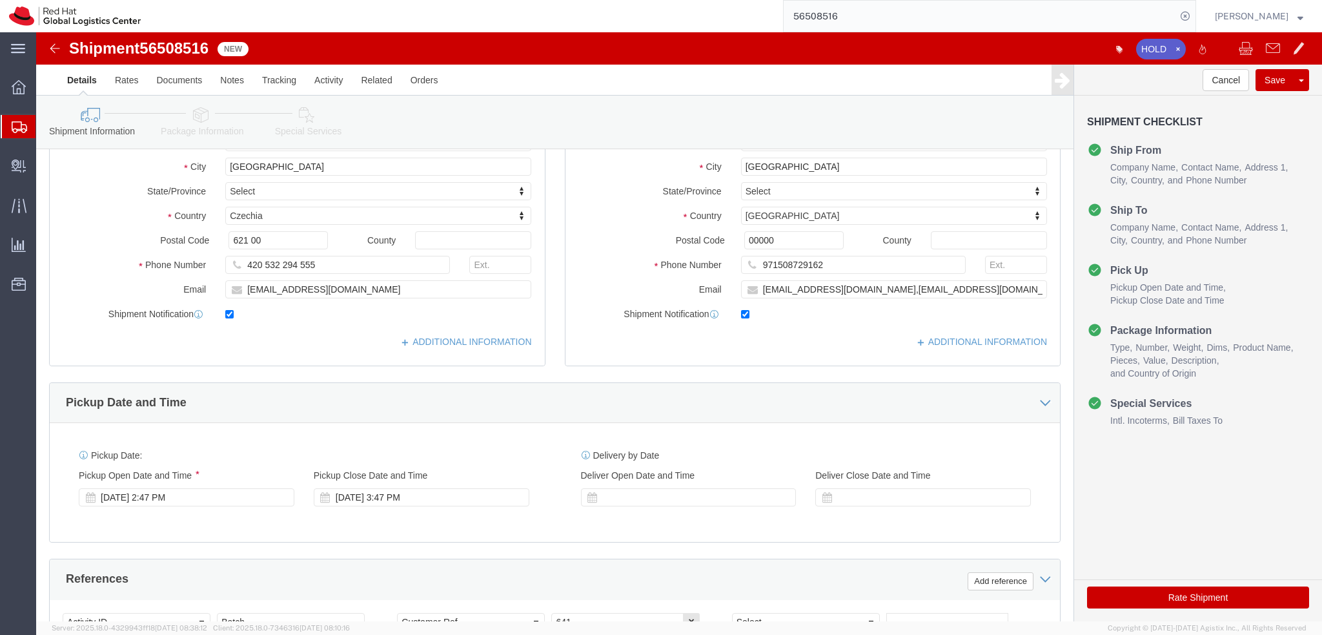
scroll to position [65, 0]
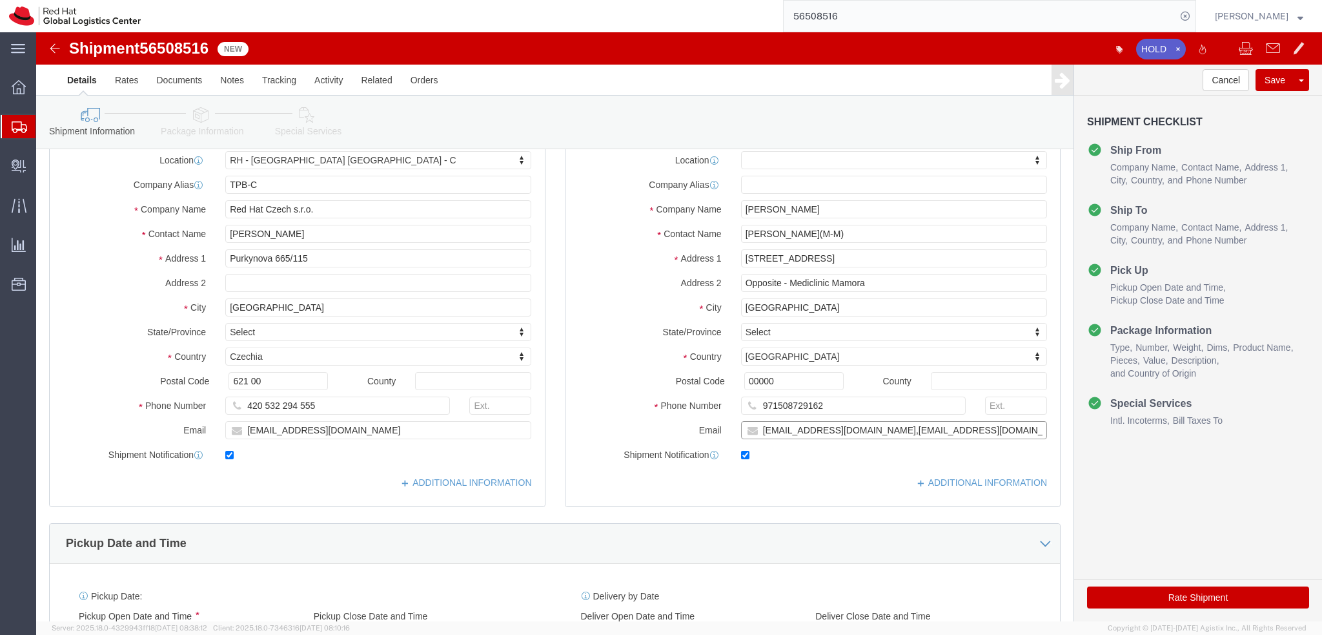
click input "rrathore@redhat.com,emealogistics@redhat.com"
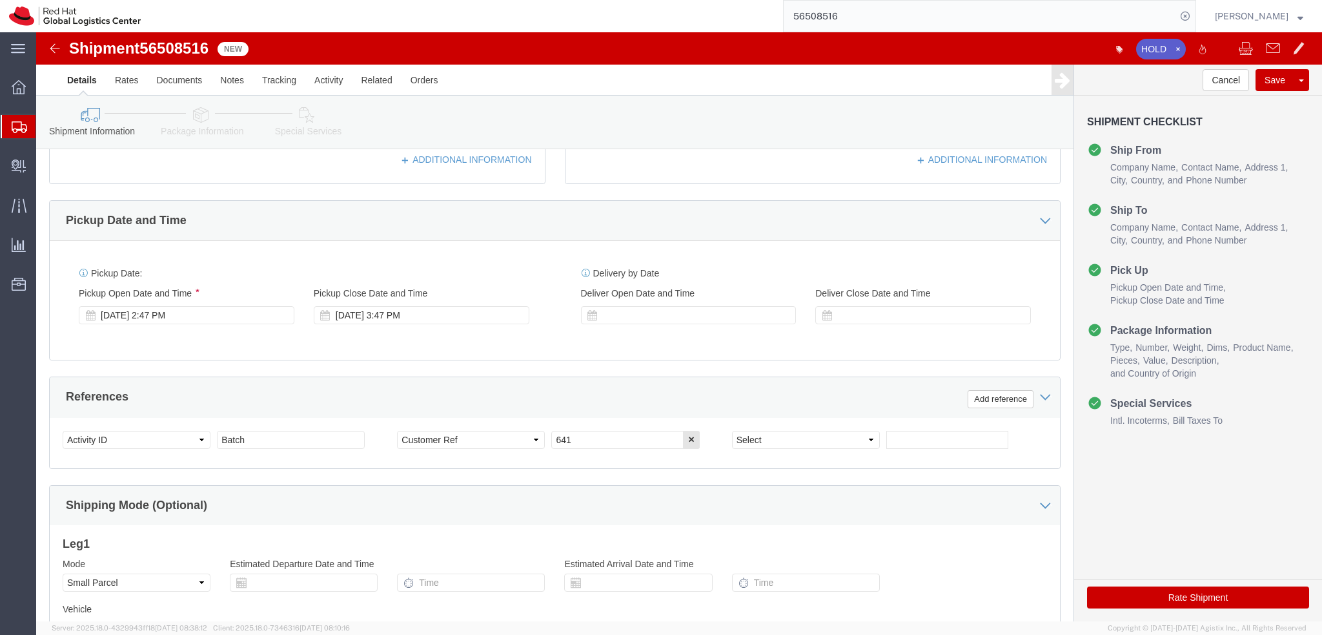
scroll to position [0, 0]
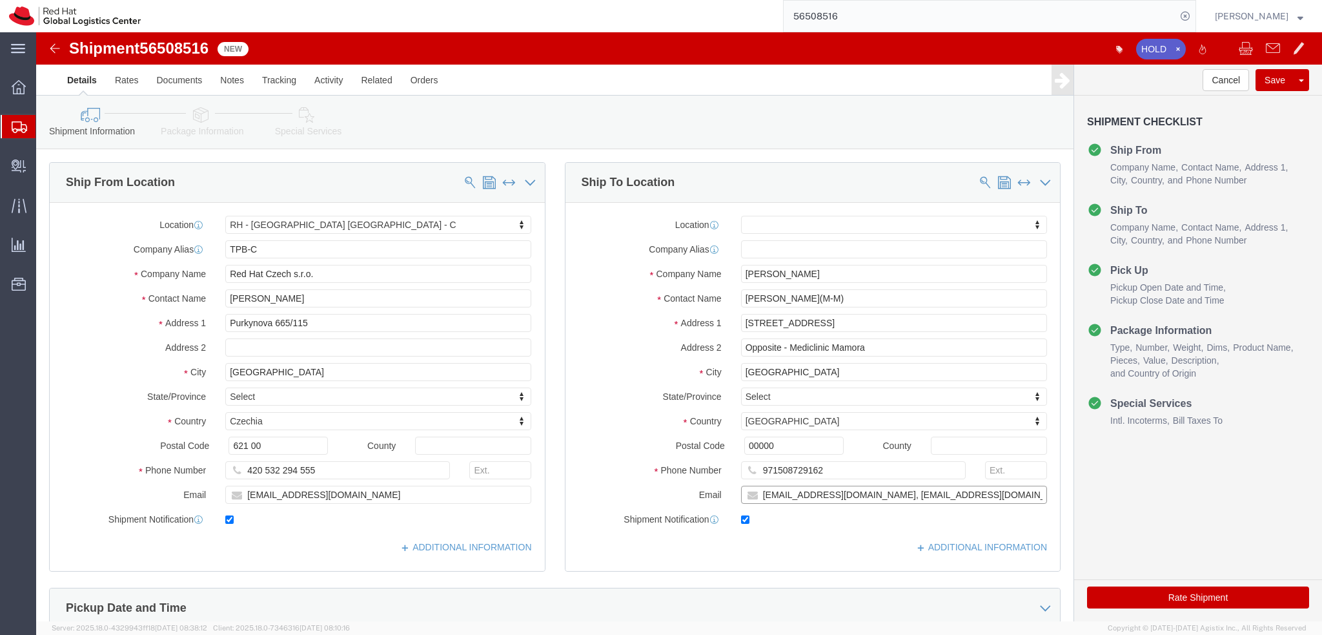
type input "rrathore@redhat.com, emealogistics@redhat.com"
click link "Package Information"
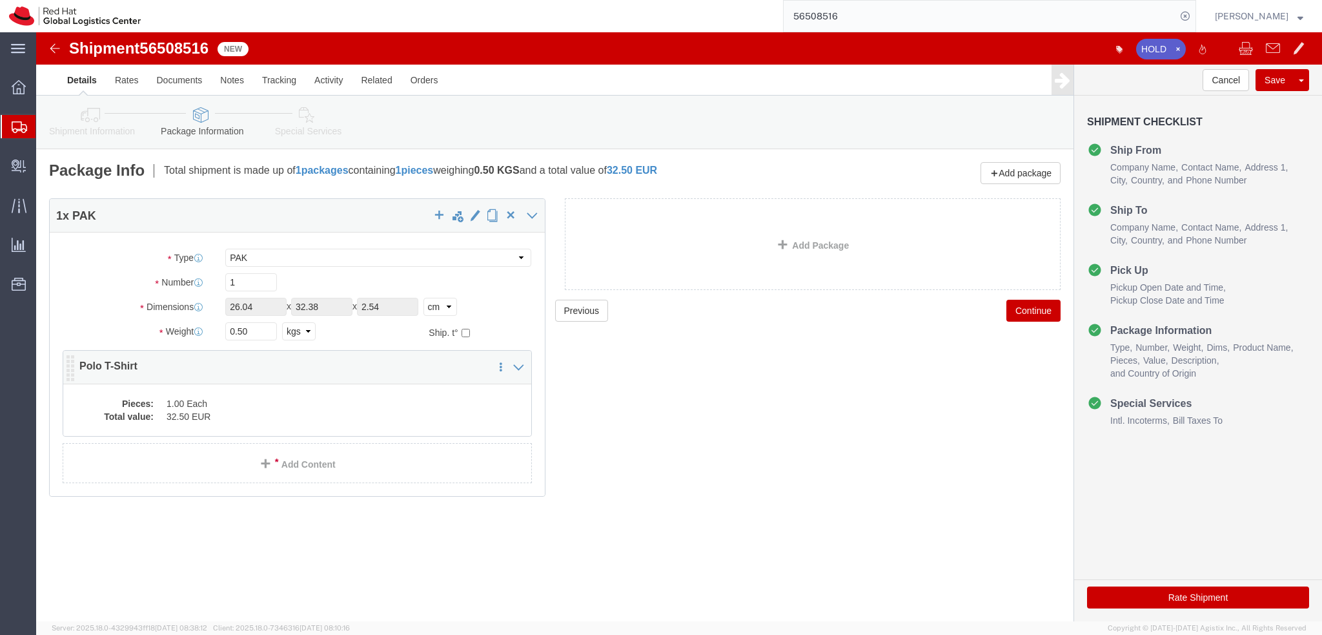
click dd "32.50 EUR"
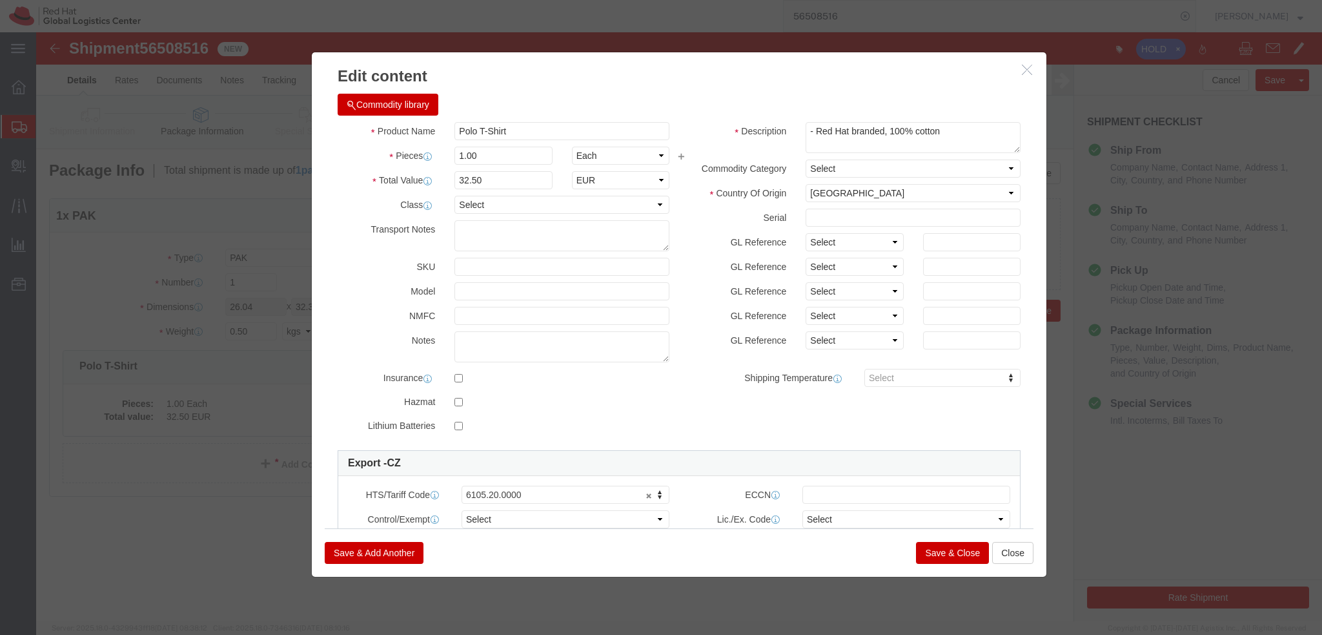
click button "Save & Close"
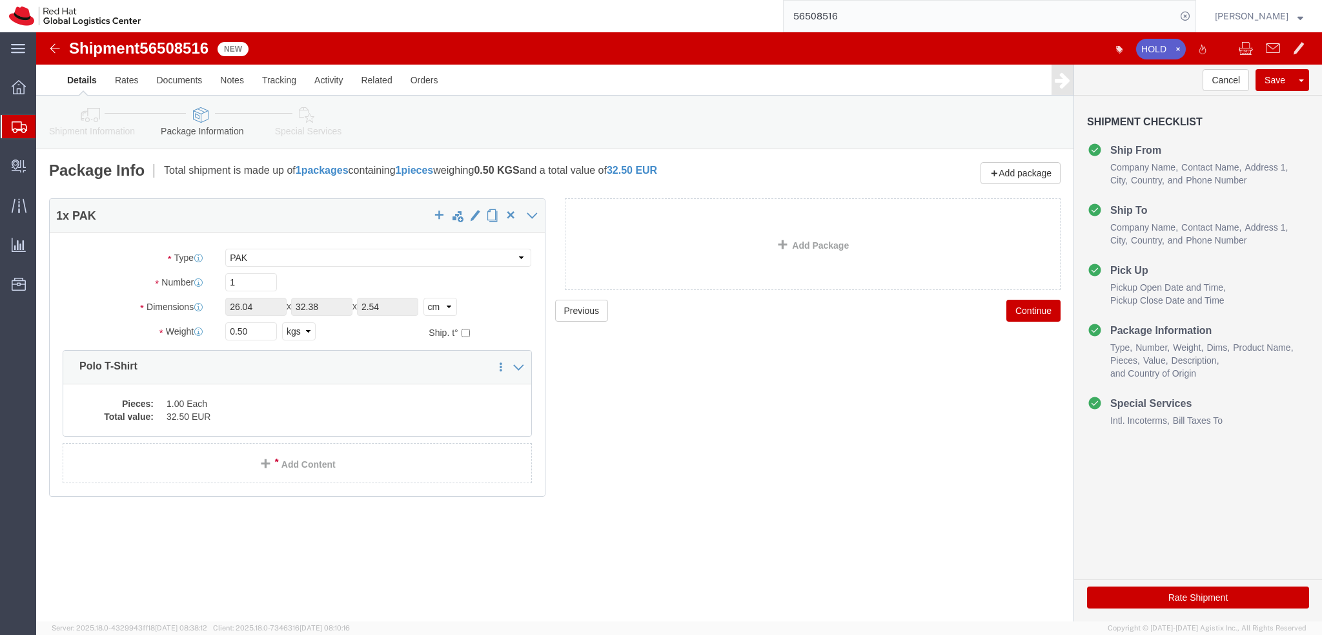
click icon
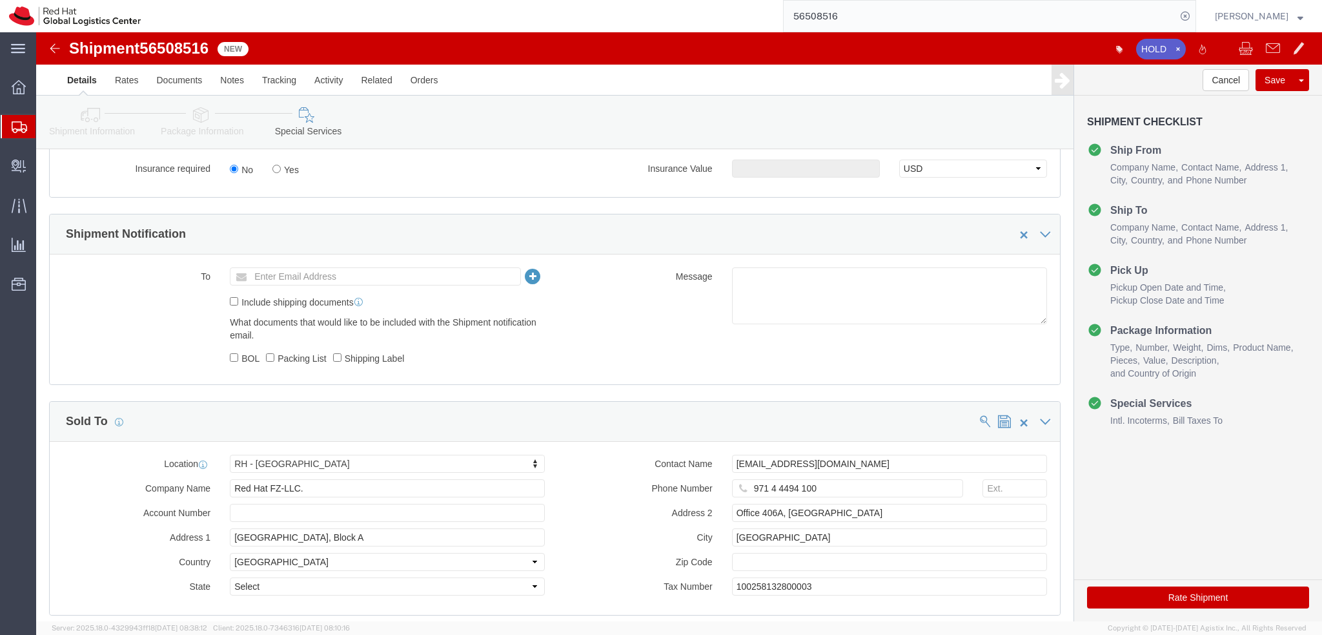
scroll to position [597, 0]
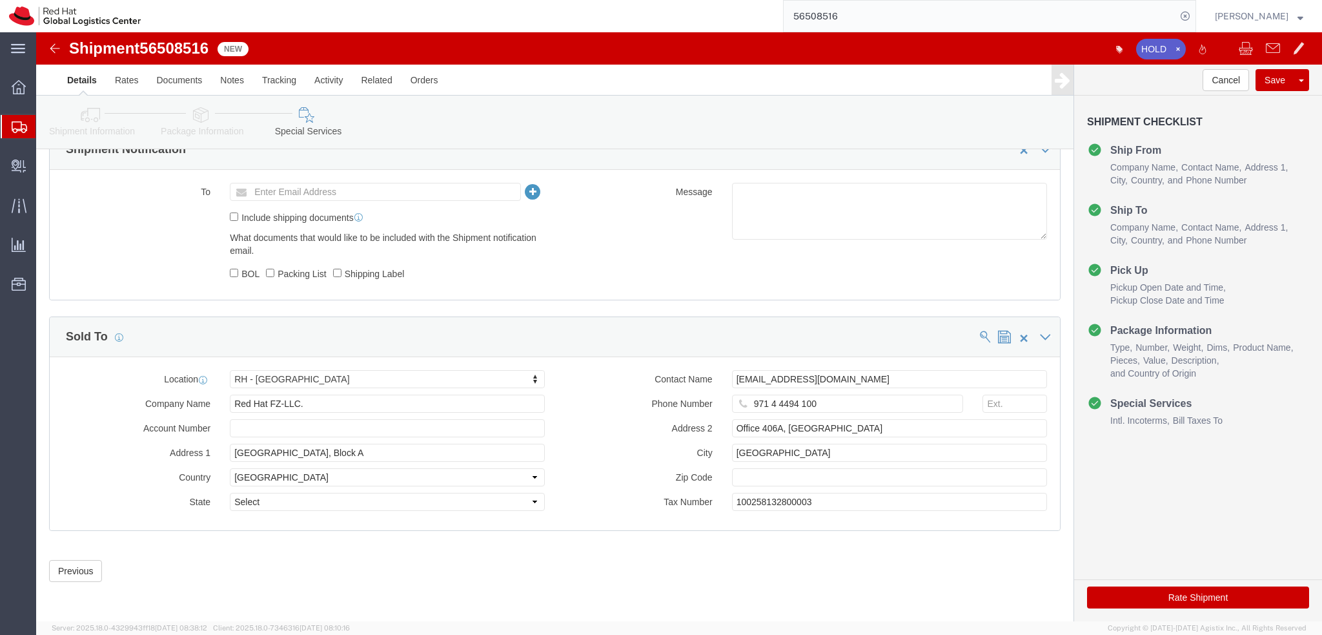
click icon
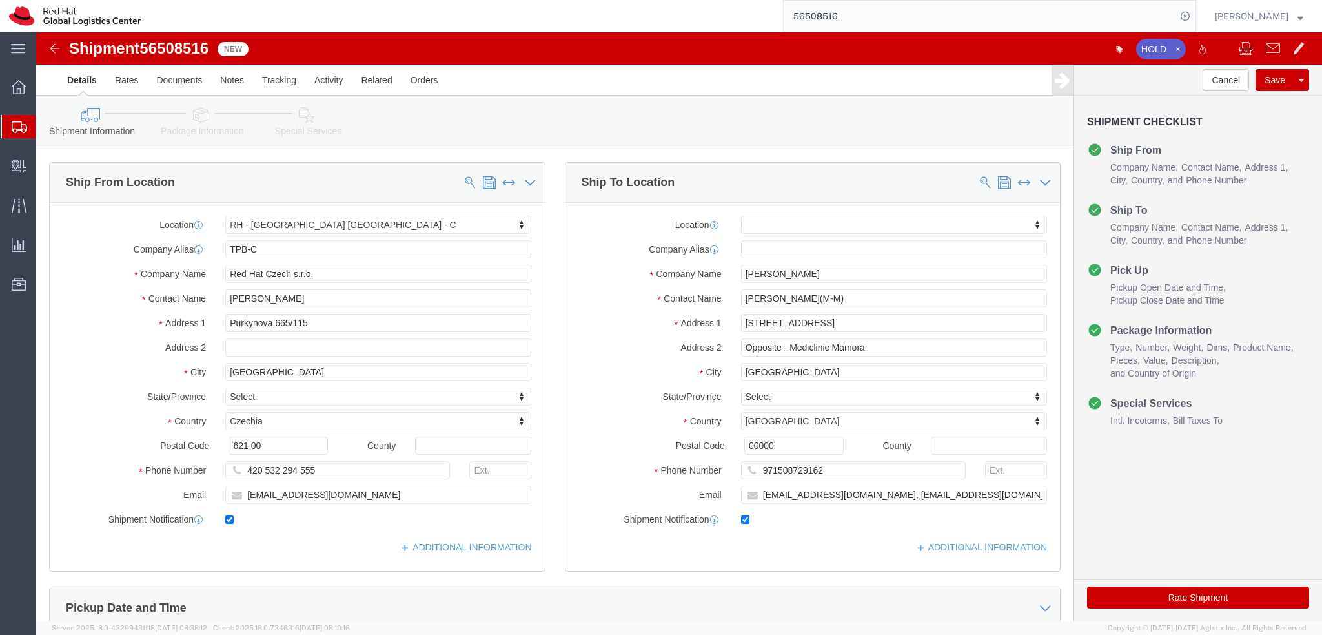
click icon
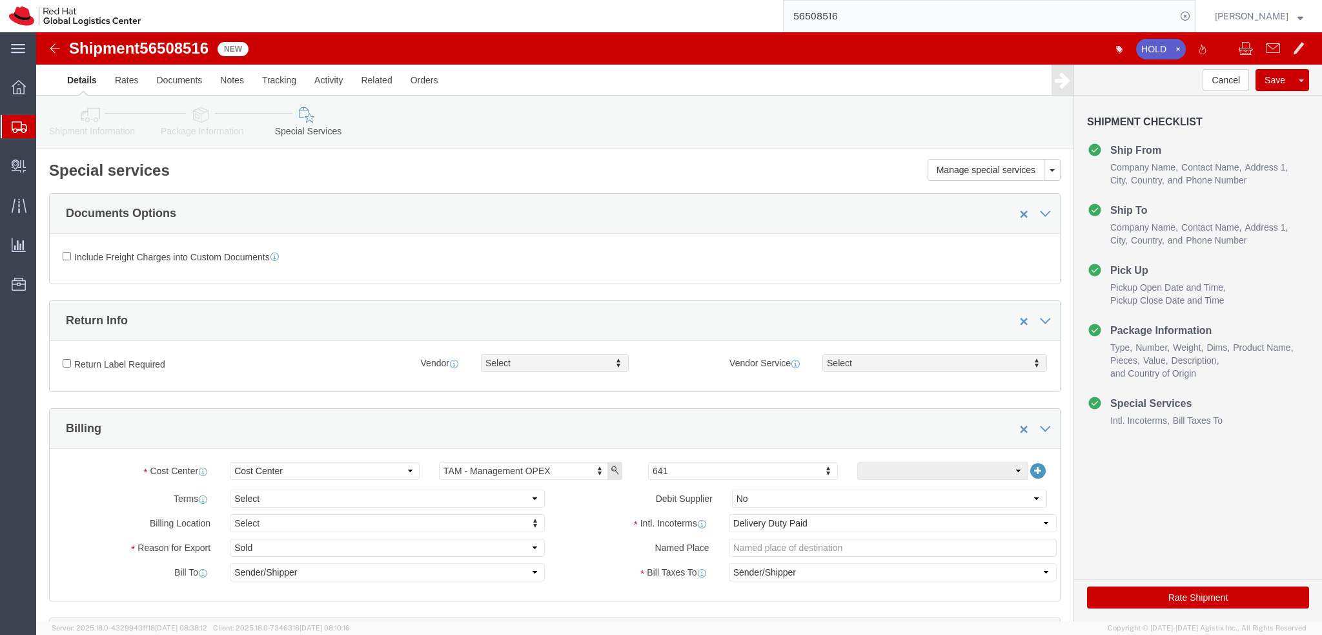
click link "Shipment Information"
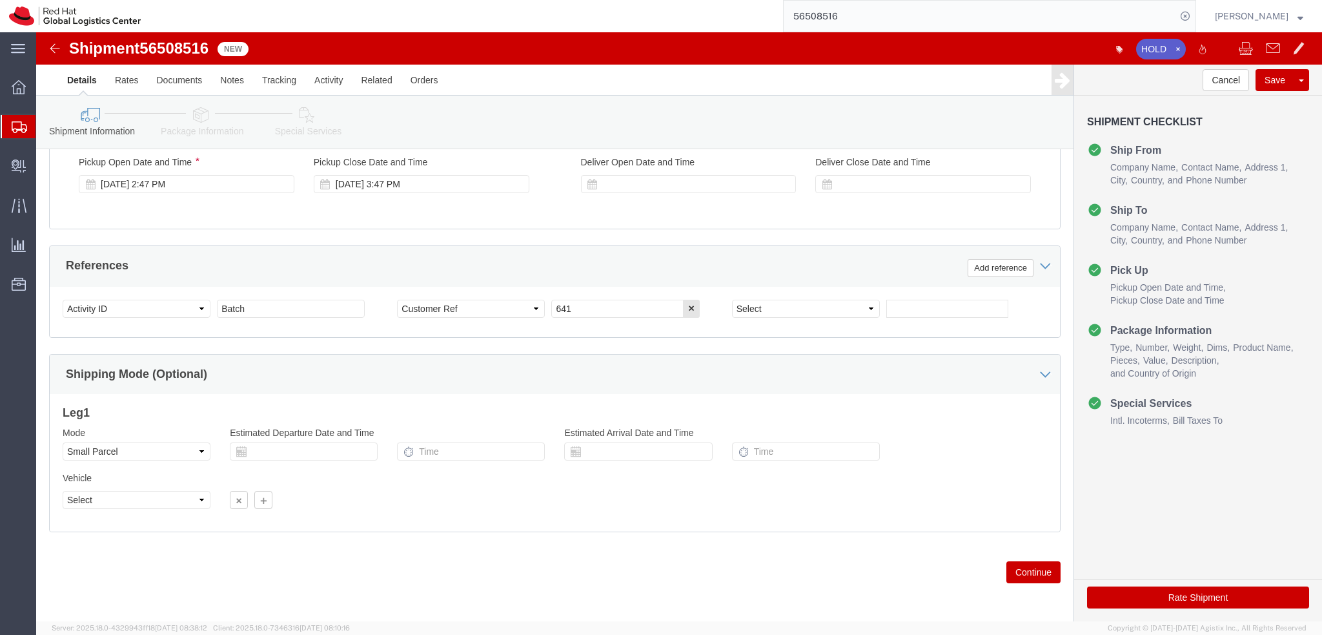
scroll to position [520, 0]
click button "Rate Shipment"
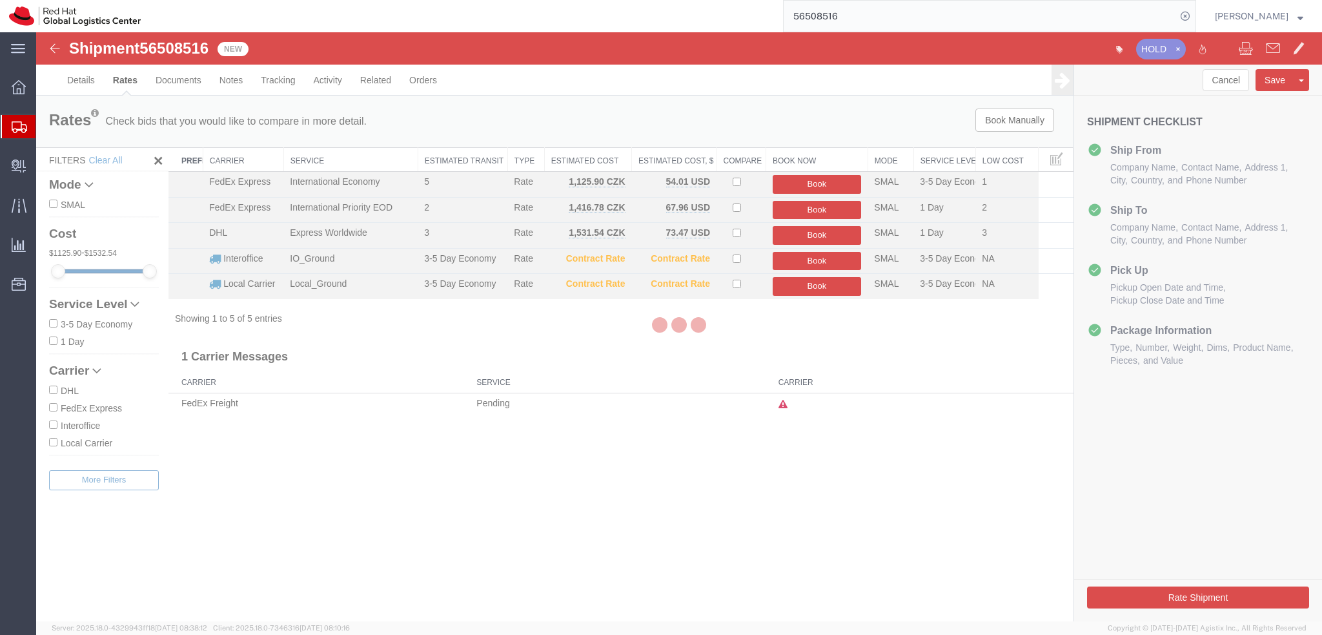
scroll to position [0, 0]
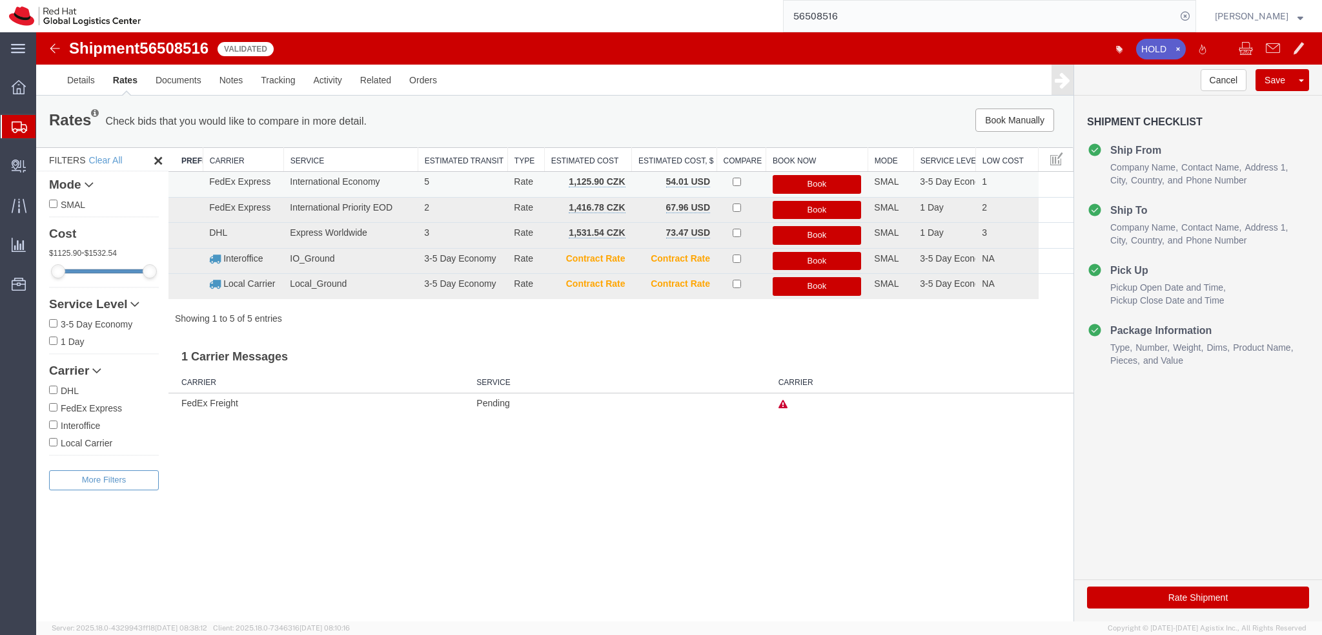
click at [829, 183] on button "Book" at bounding box center [817, 184] width 89 height 19
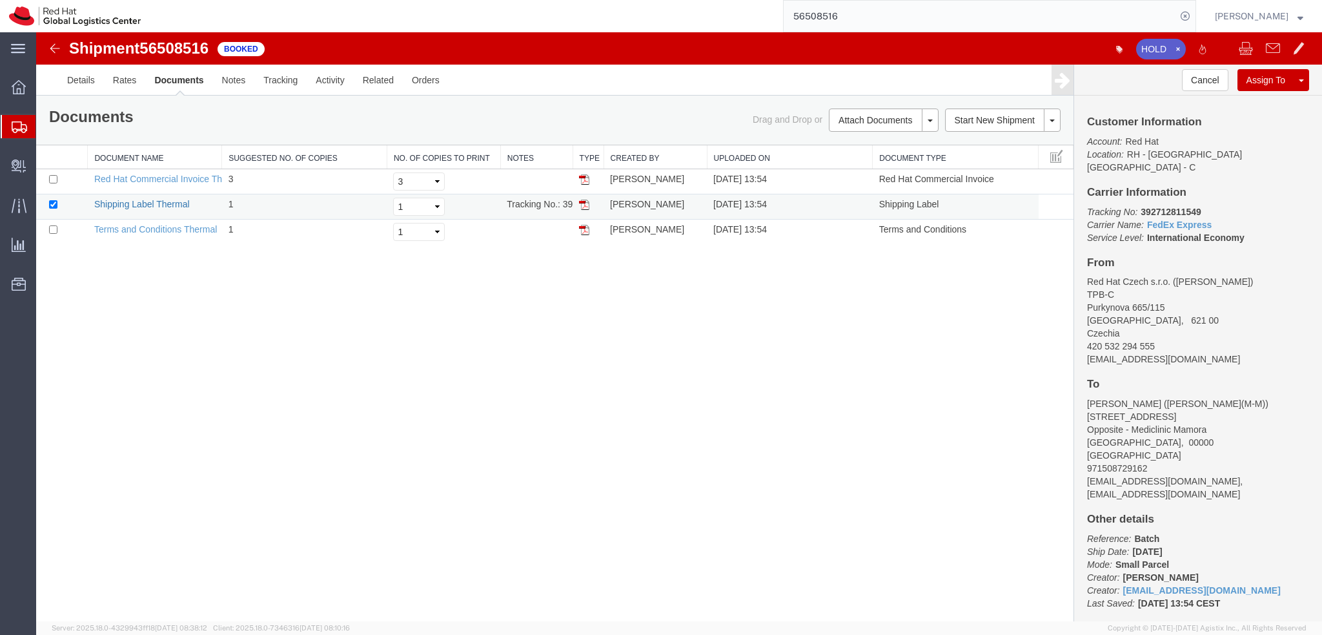
drag, startPoint x: 36, startPoint y: 272, endPoint x: 166, endPoint y: 200, distance: 148.6
click at [166, 200] on link "Shipping Label Thermal" at bounding box center [142, 204] width 96 height 10
click at [1175, 50] on icon "button" at bounding box center [1178, 49] width 8 height 9
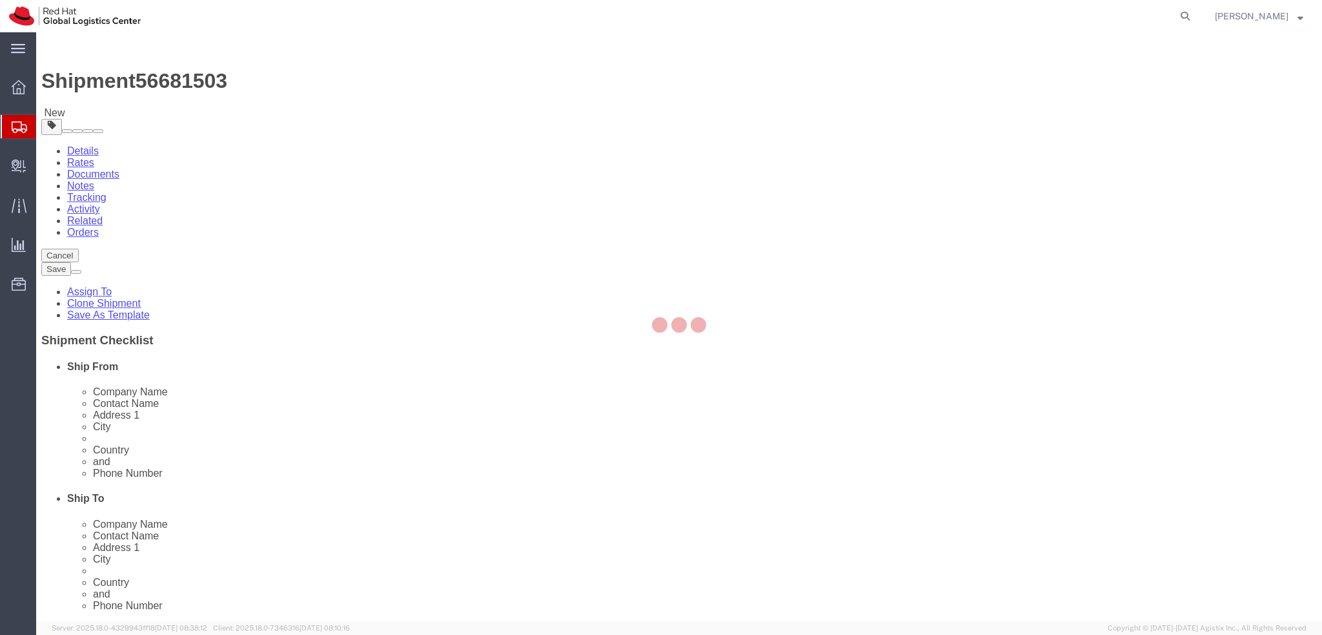
select select
select select "37988"
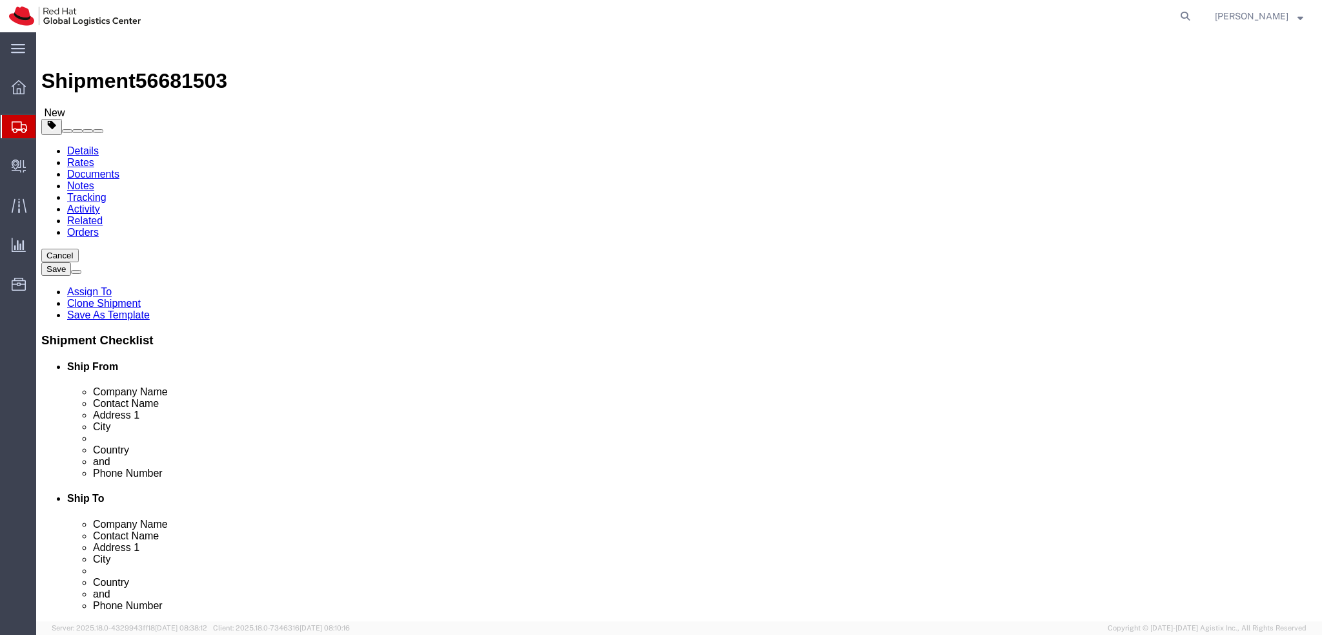
click input "[PERSON_NAME]"
drag, startPoint x: 324, startPoint y: 270, endPoint x: 149, endPoint y: 283, distance: 176.1
click div "Location My Profile Location RH - Amsterdam - MSO RH - Amsterdam Data Center RH…"
drag, startPoint x: 243, startPoint y: 245, endPoint x: 174, endPoint y: 242, distance: 69.2
click div "Company Name Red Hat"
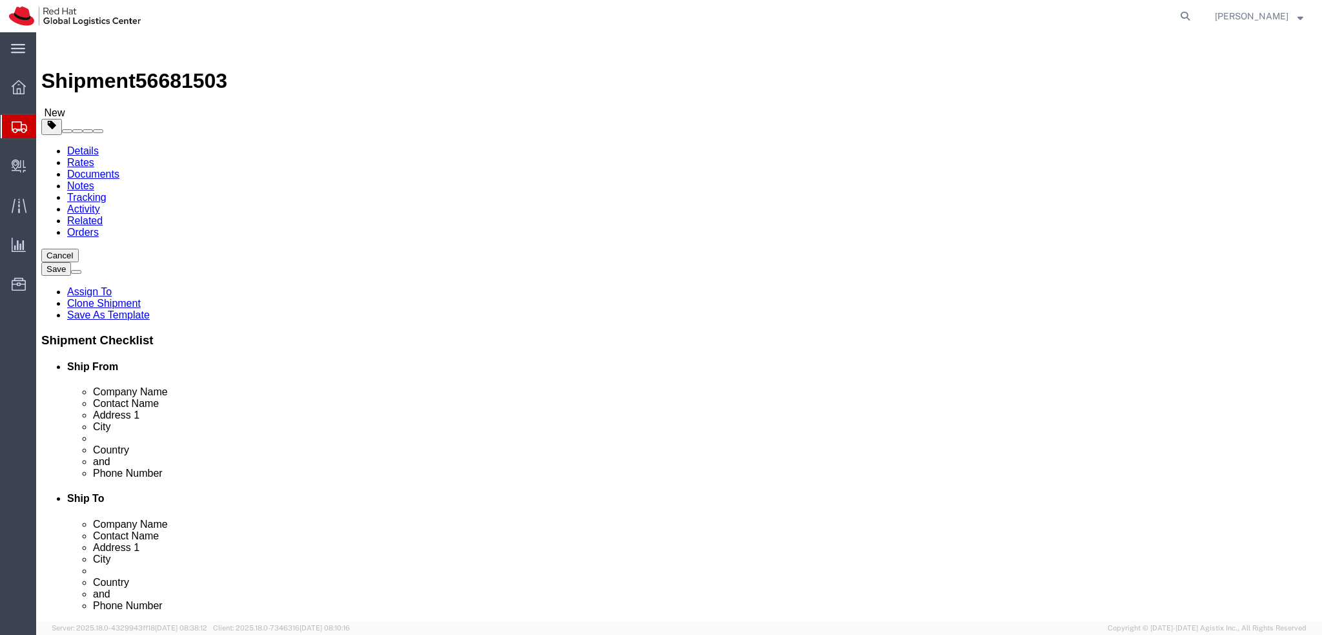
paste input "Dominik Lanzenberger"
type input "Dominik Lanzenberger"
click label "Contact Name"
click div "Shipment Information Package Information Special Services"
click icon
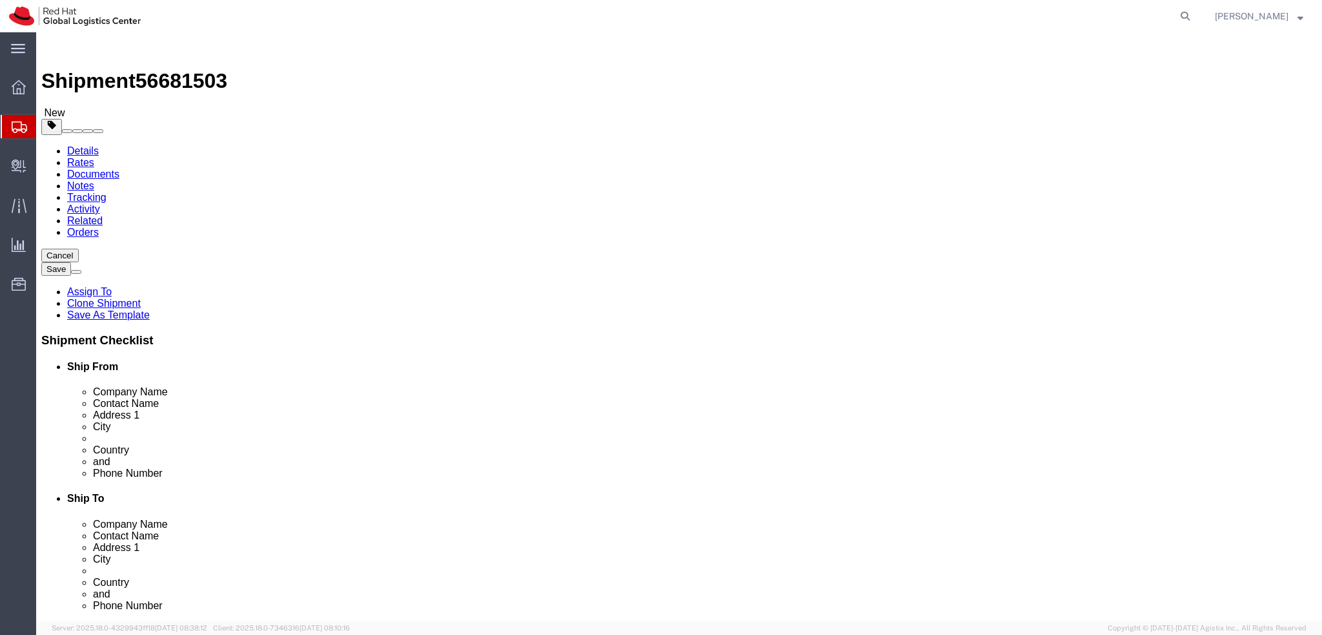
click dd "1.00 Each"
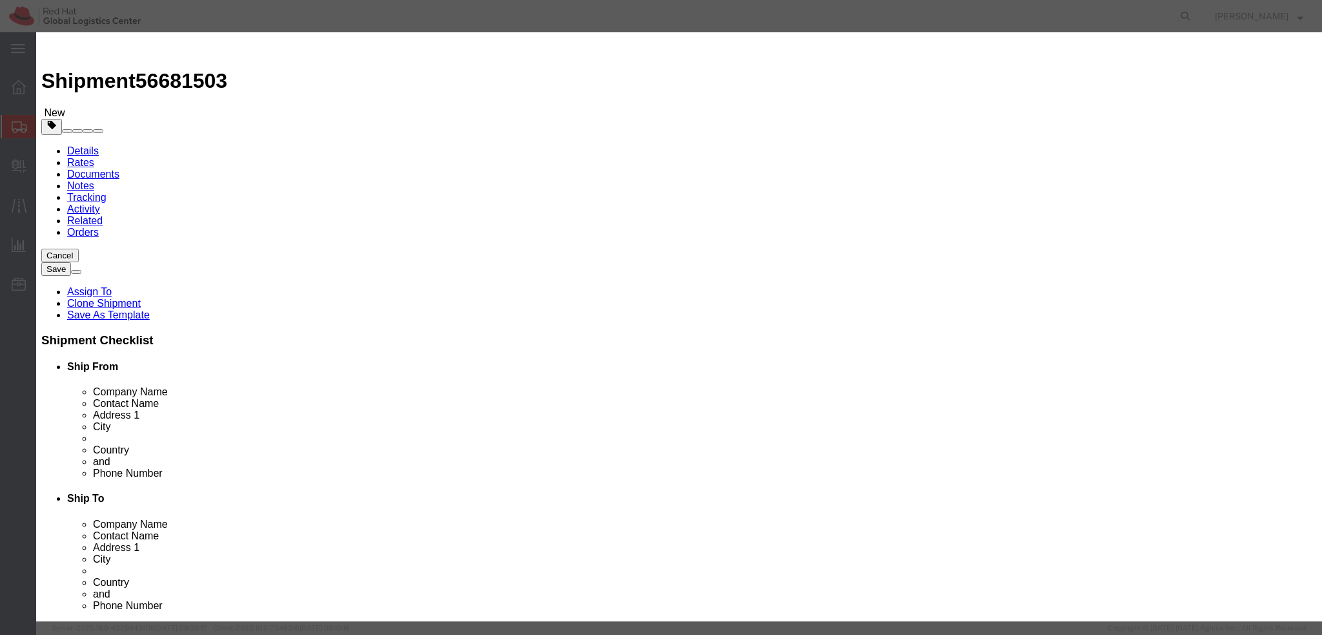
click textarea
type textarea "Mobile phone"
click button "Save & Close"
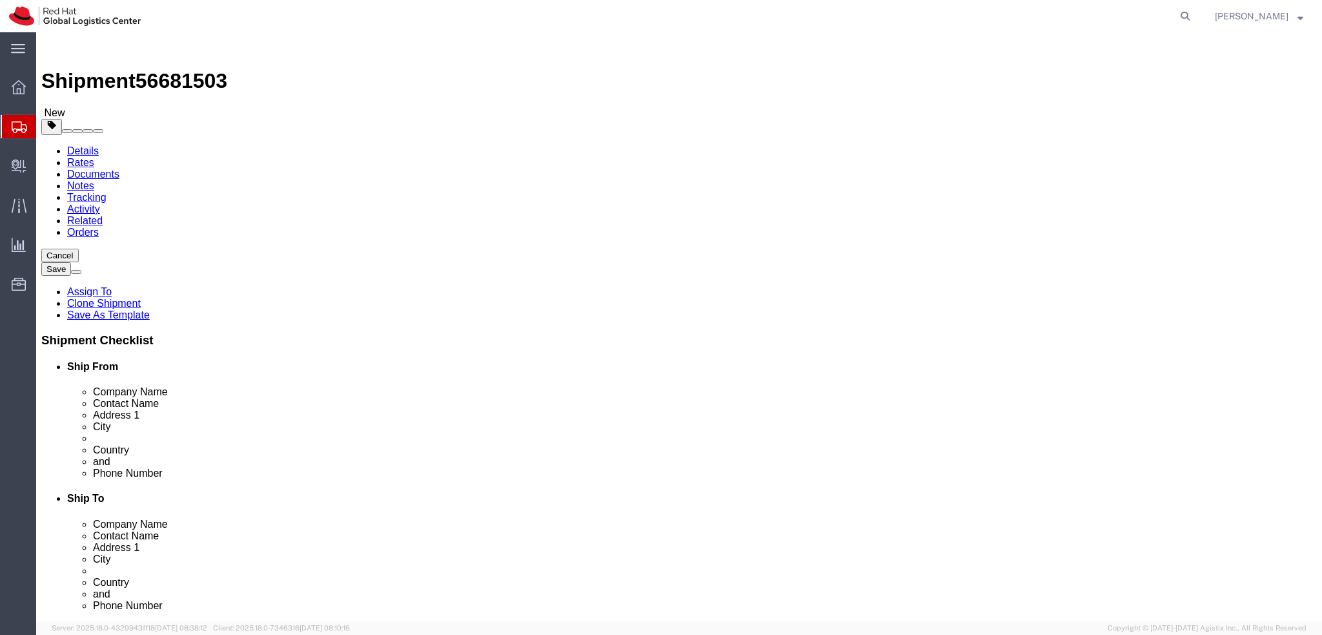
click dd "300.00 EUR"
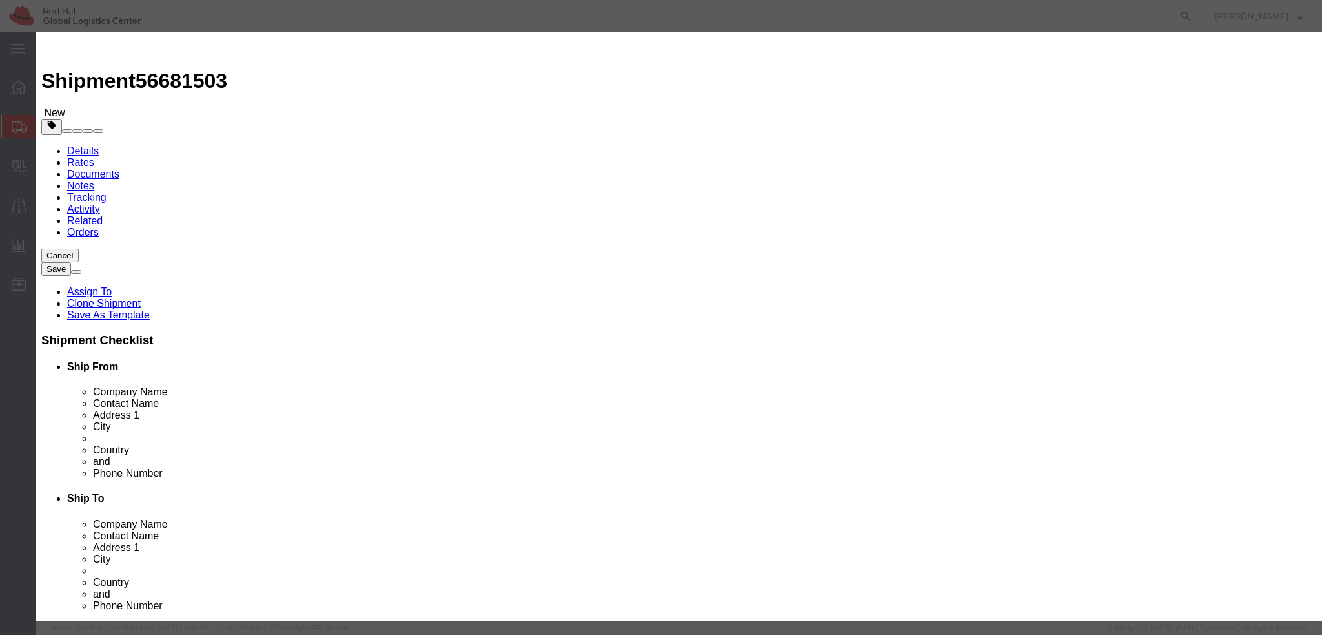
click button "Save & Close"
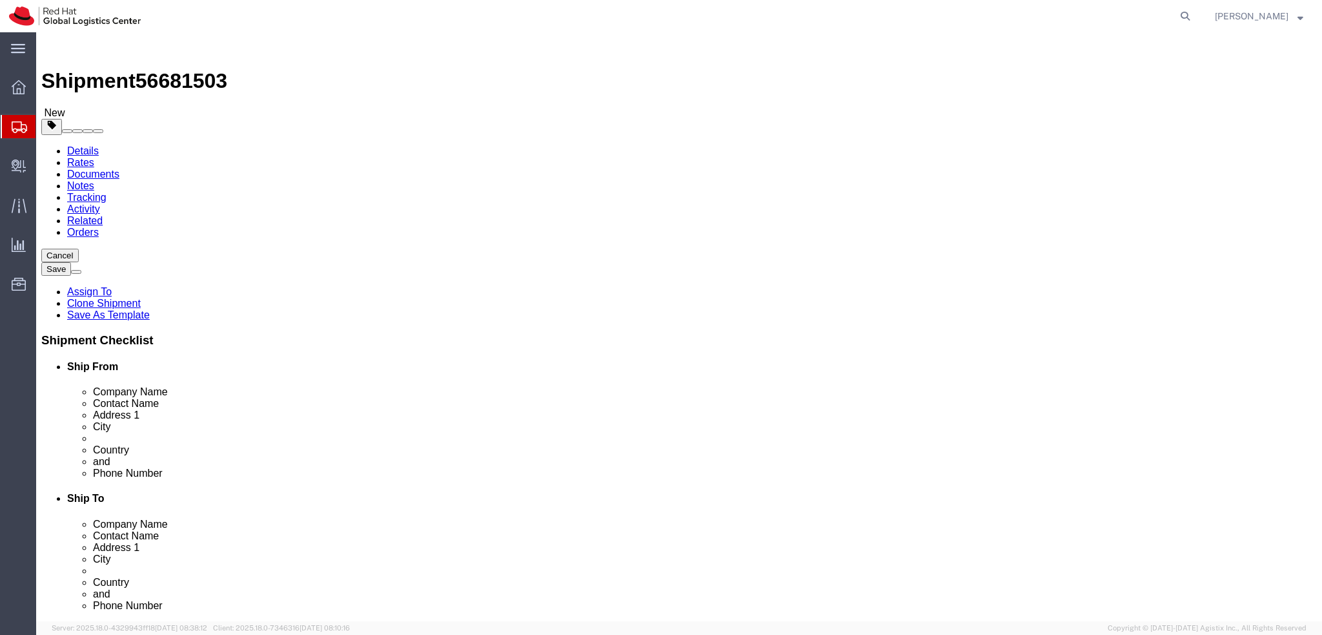
click icon
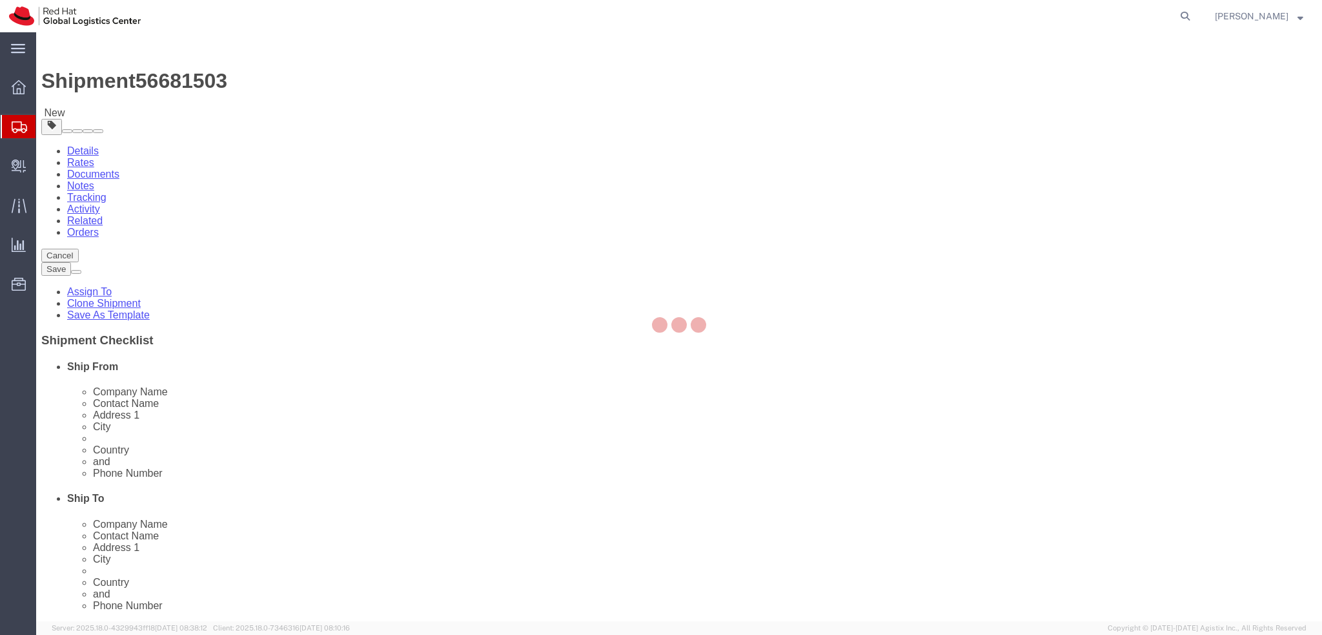
select select "COSTCENTER"
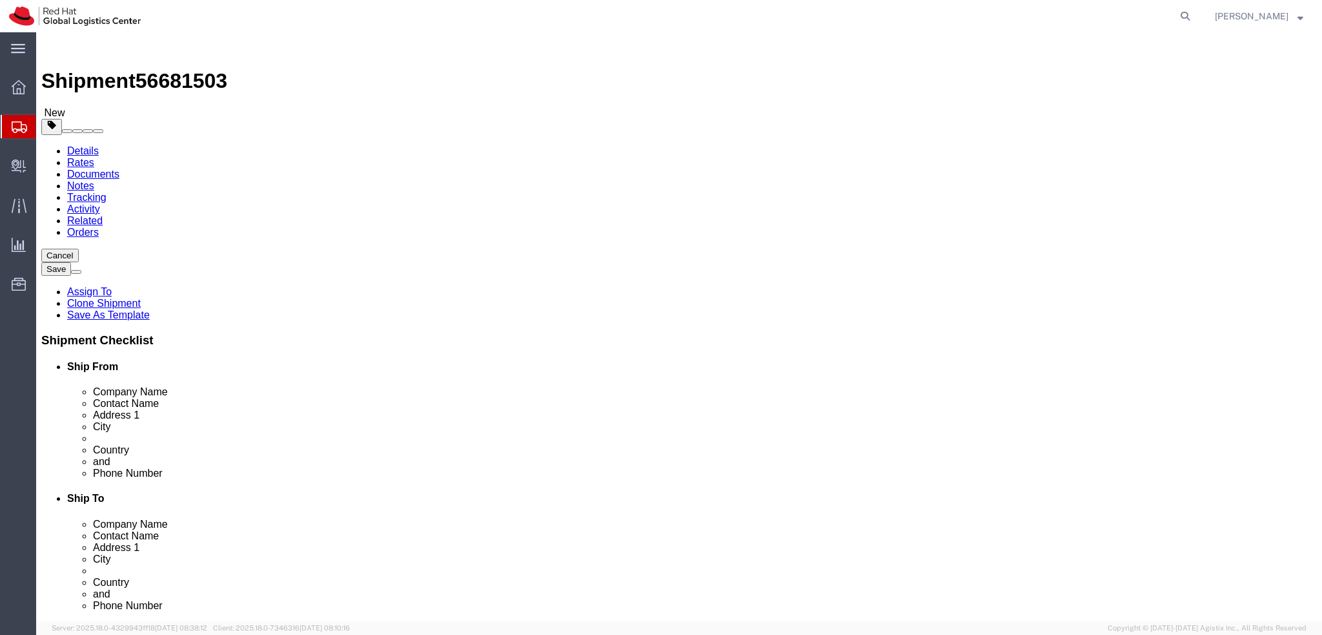
click icon
click link "Package Information"
click div "Package Type Select Case(s) Crate(s) Envelope Large Box Medium Box PAK Skid(s) …"
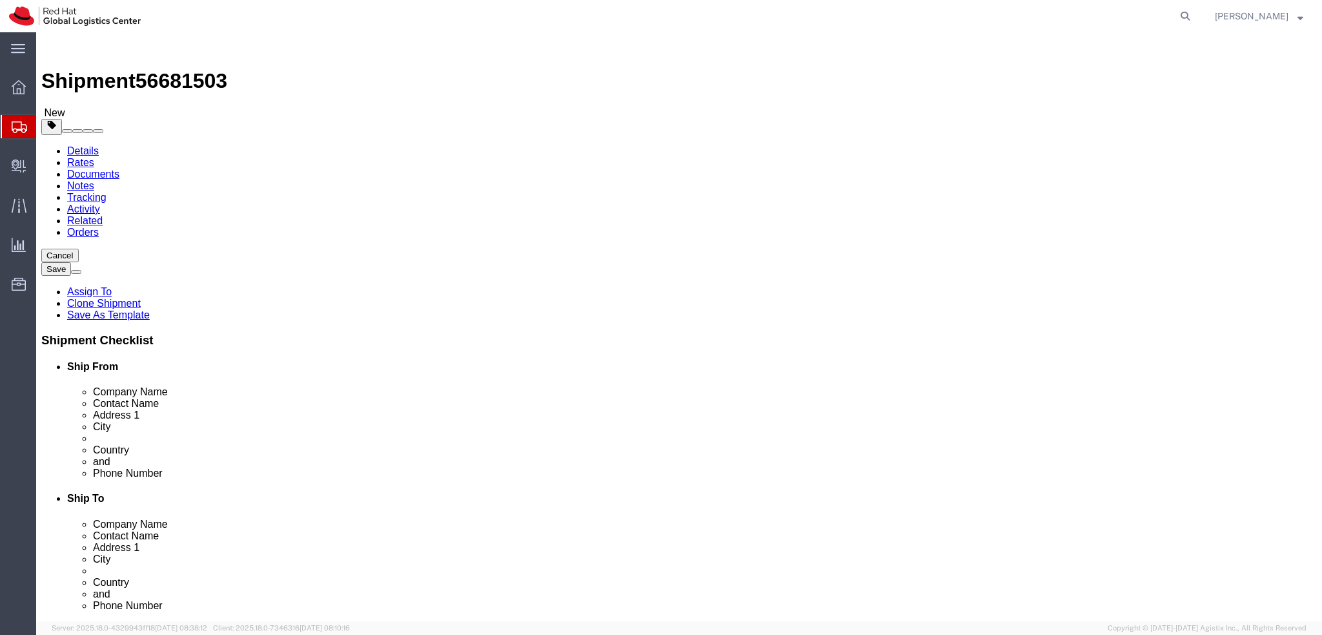
click div "Package Type Select Case(s) Crate(s) Envelope Large Box Medium Box PAK Skid(s) …"
click input "1.00"
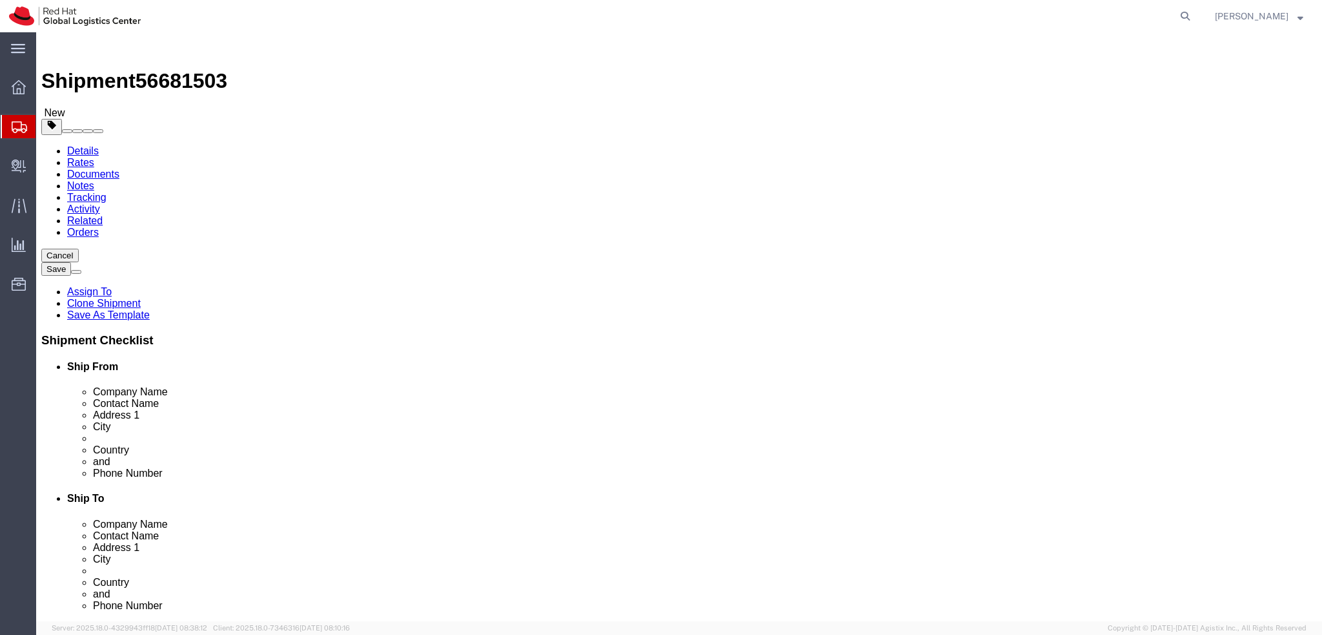
type input "0.5"
click icon
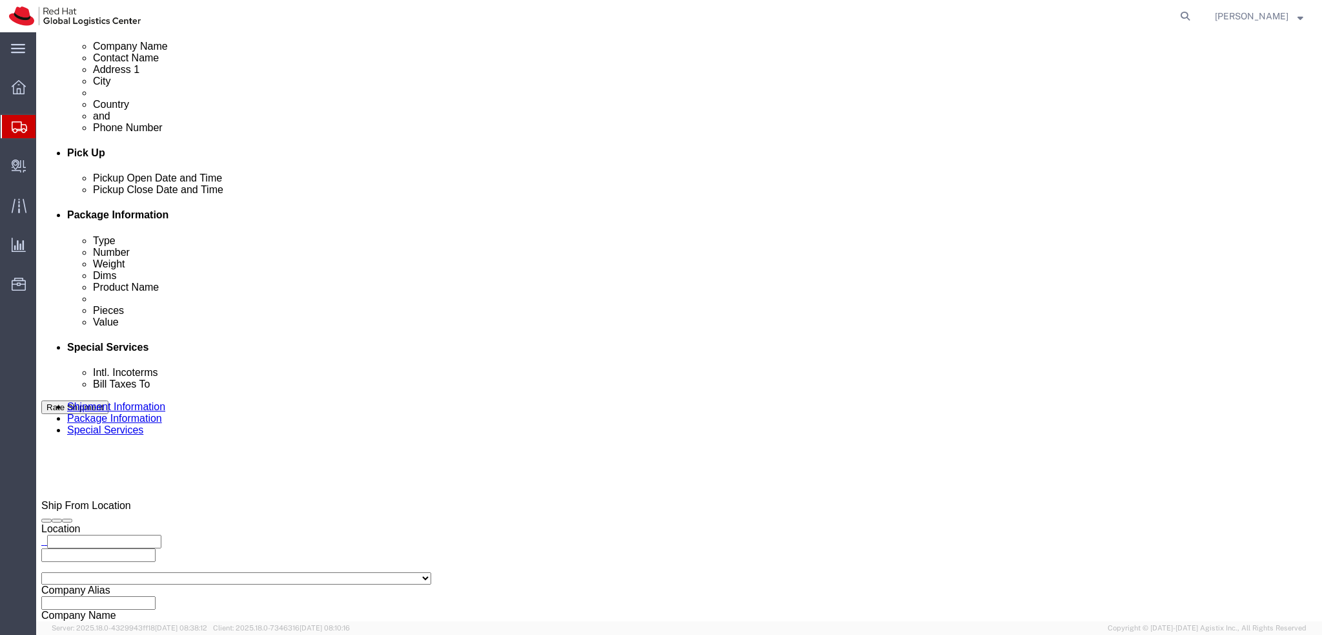
scroll to position [517, 0]
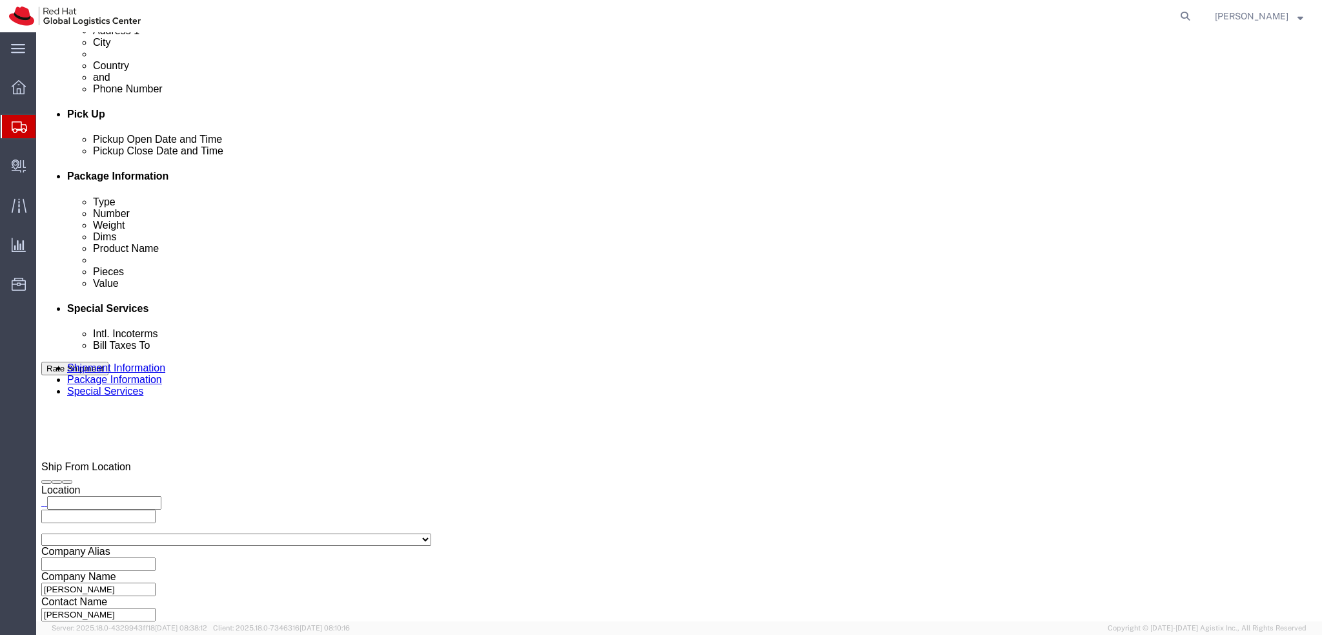
click button "Rate Shipment"
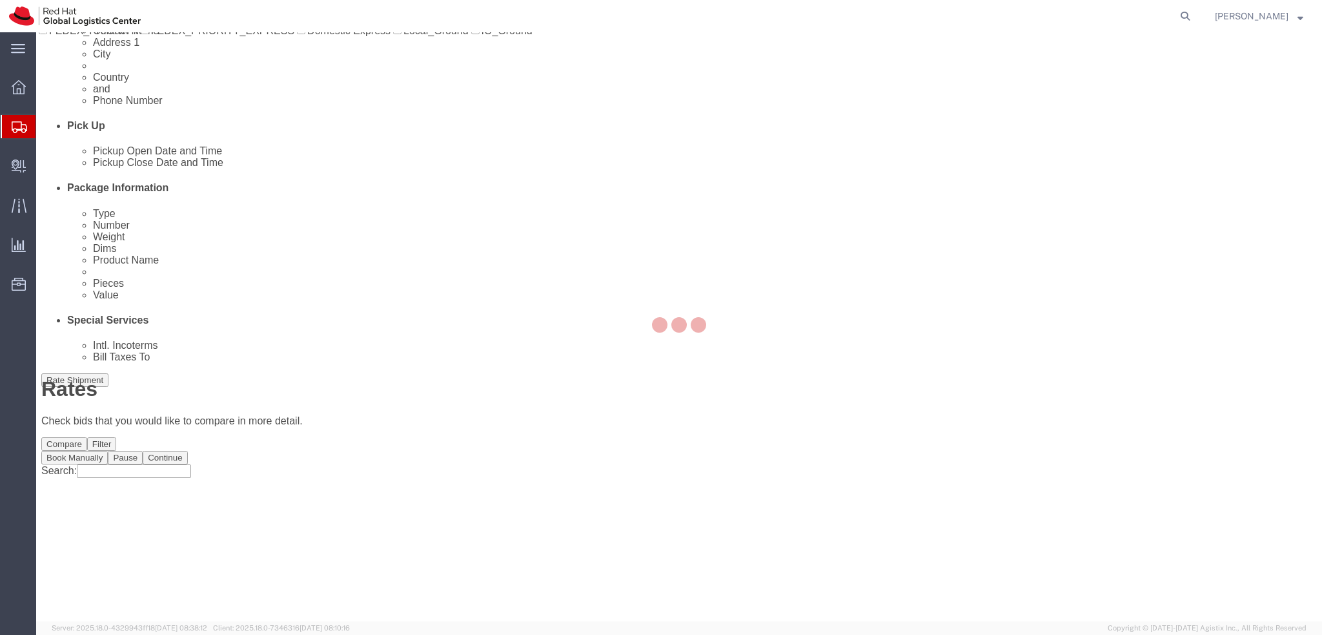
scroll to position [0, 0]
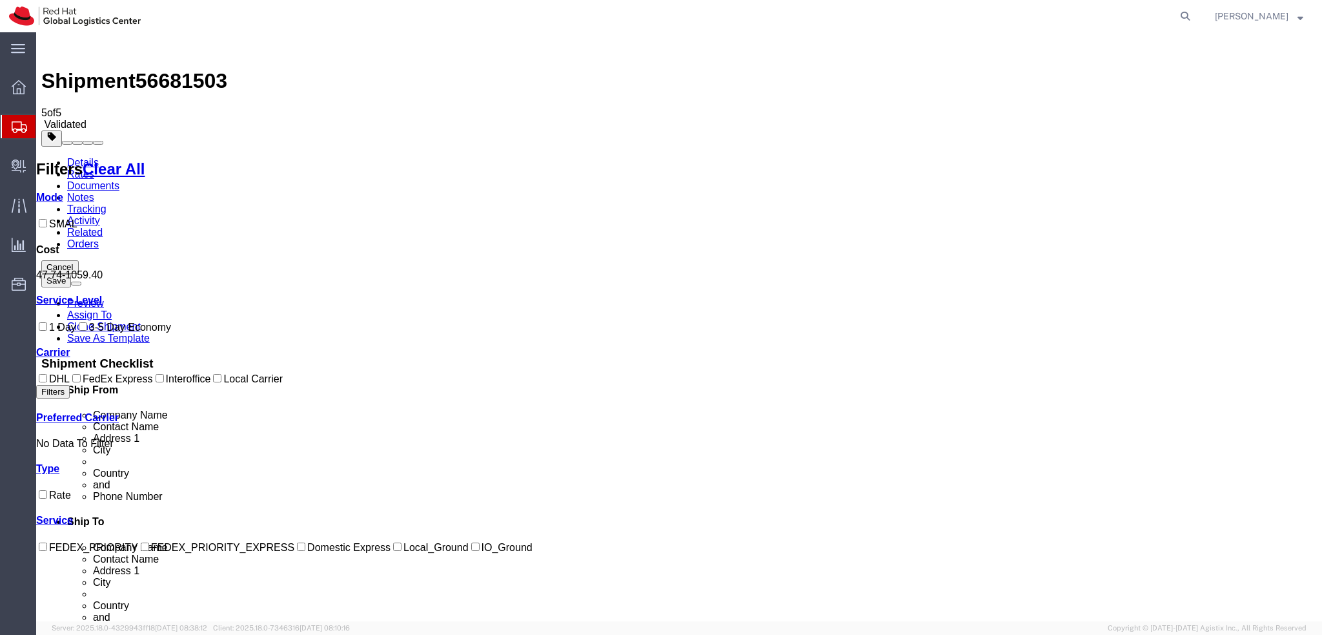
click at [83, 157] on link "Details" at bounding box center [83, 162] width 32 height 11
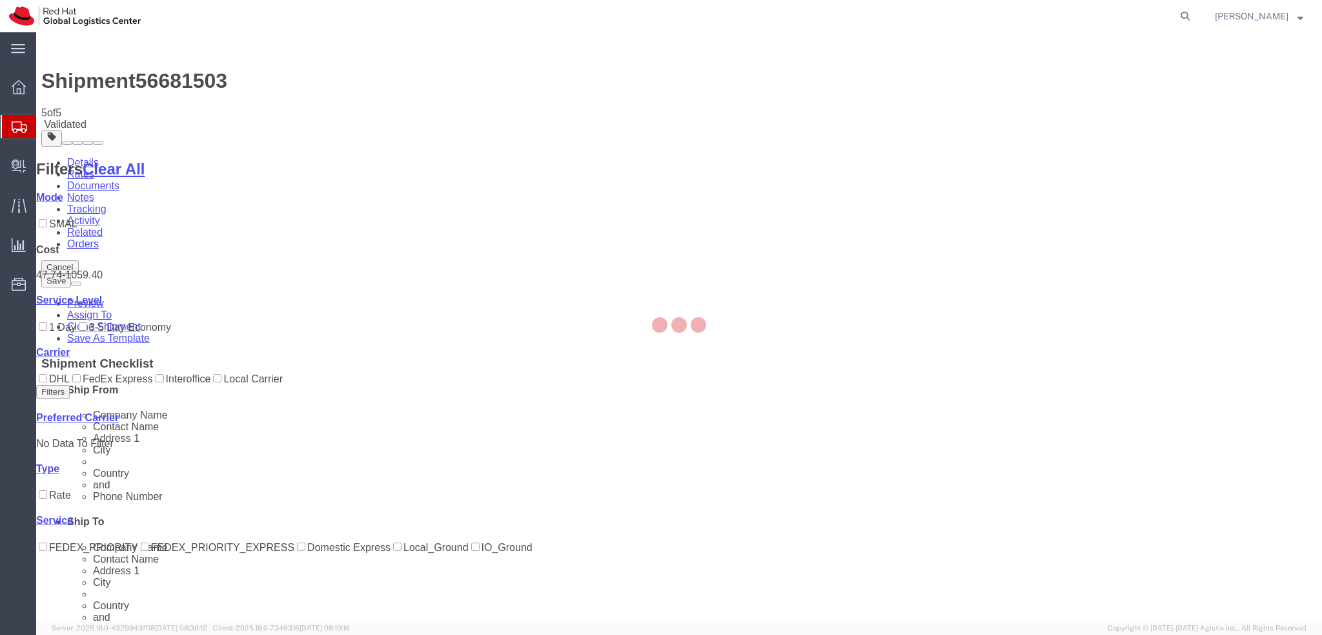
select select "37988"
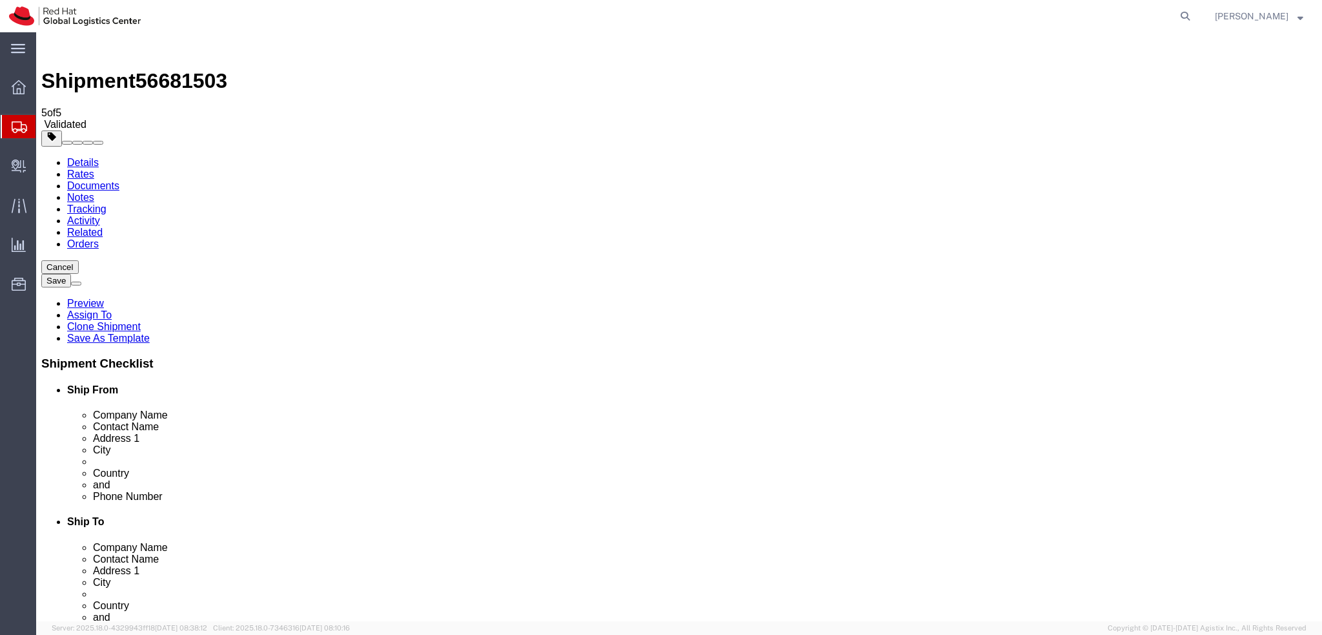
click icon
click dd "300.00 EUR"
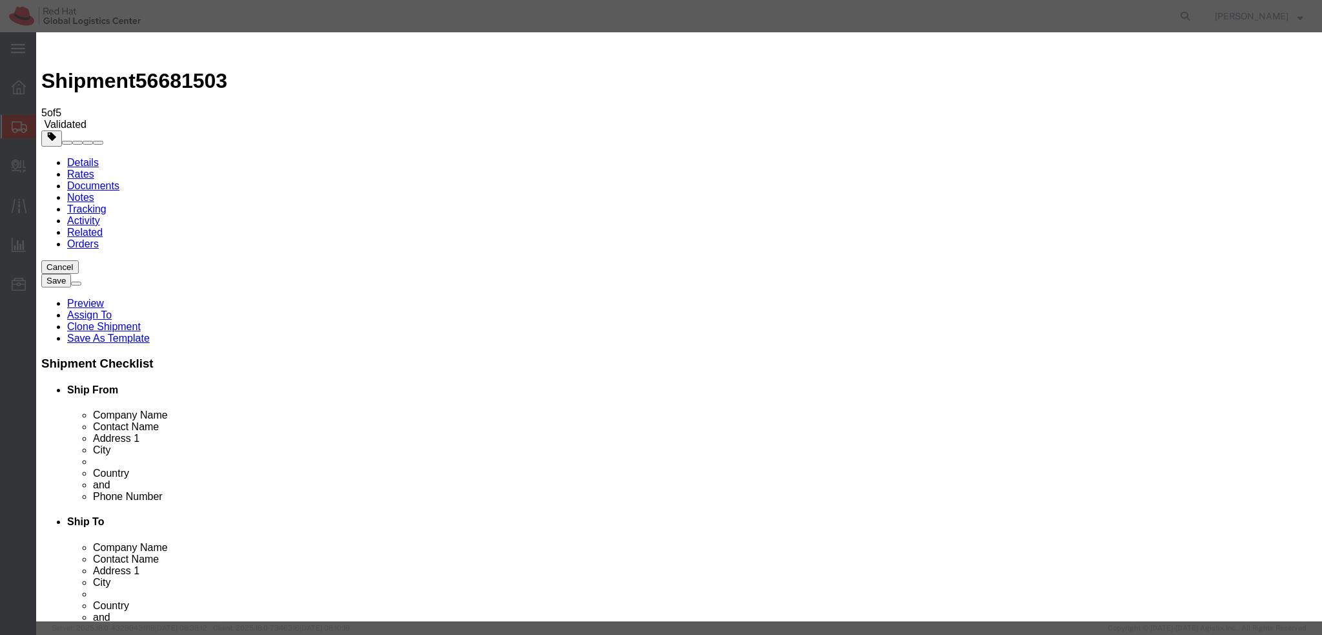
click input "300.00"
type input "100"
click button "Save & Close"
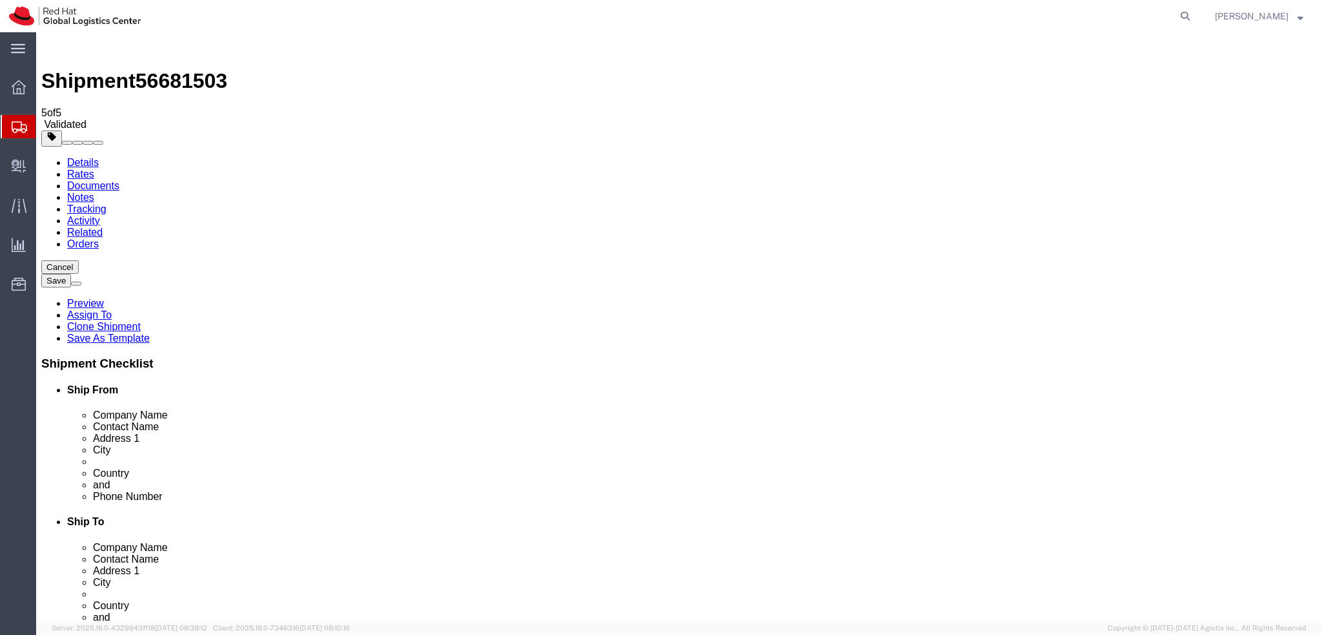
click icon
click link "Documents"
click at [78, 157] on link "Details" at bounding box center [83, 162] width 32 height 11
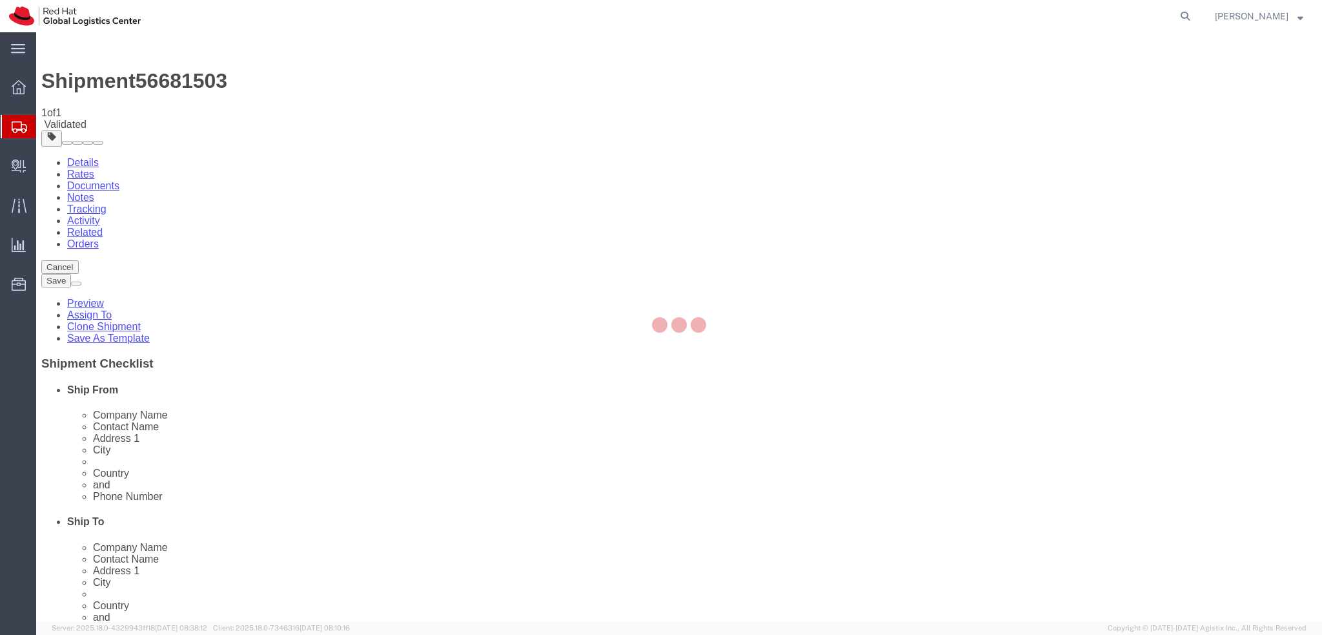
select select "37988"
drag, startPoint x: 189, startPoint y: 82, endPoint x: 152, endPoint y: 50, distance: 48.5
click link "Documents"
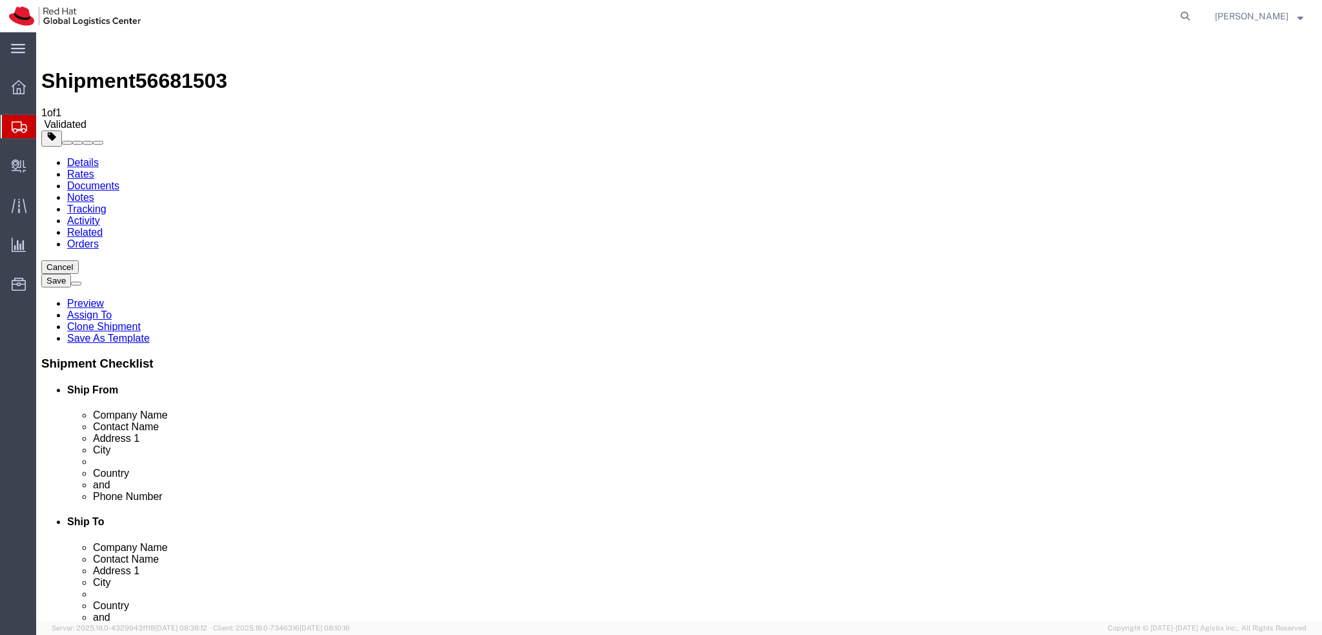
click at [96, 157] on link "Details" at bounding box center [83, 162] width 32 height 11
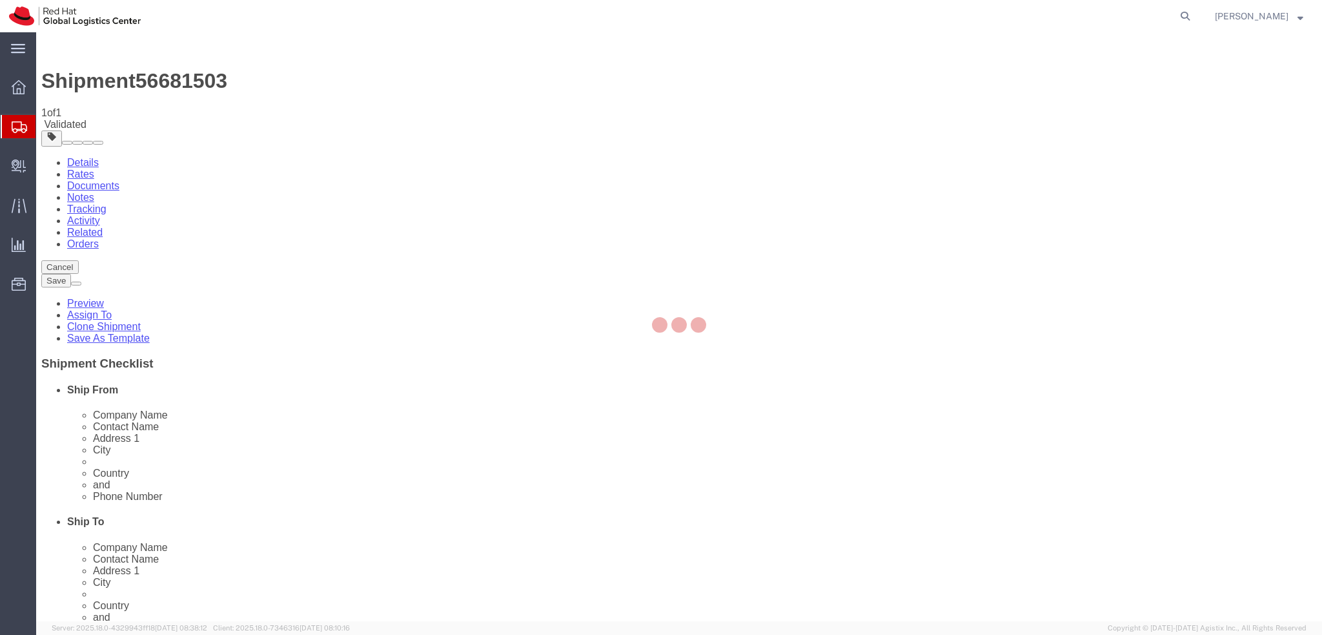
select select "37988"
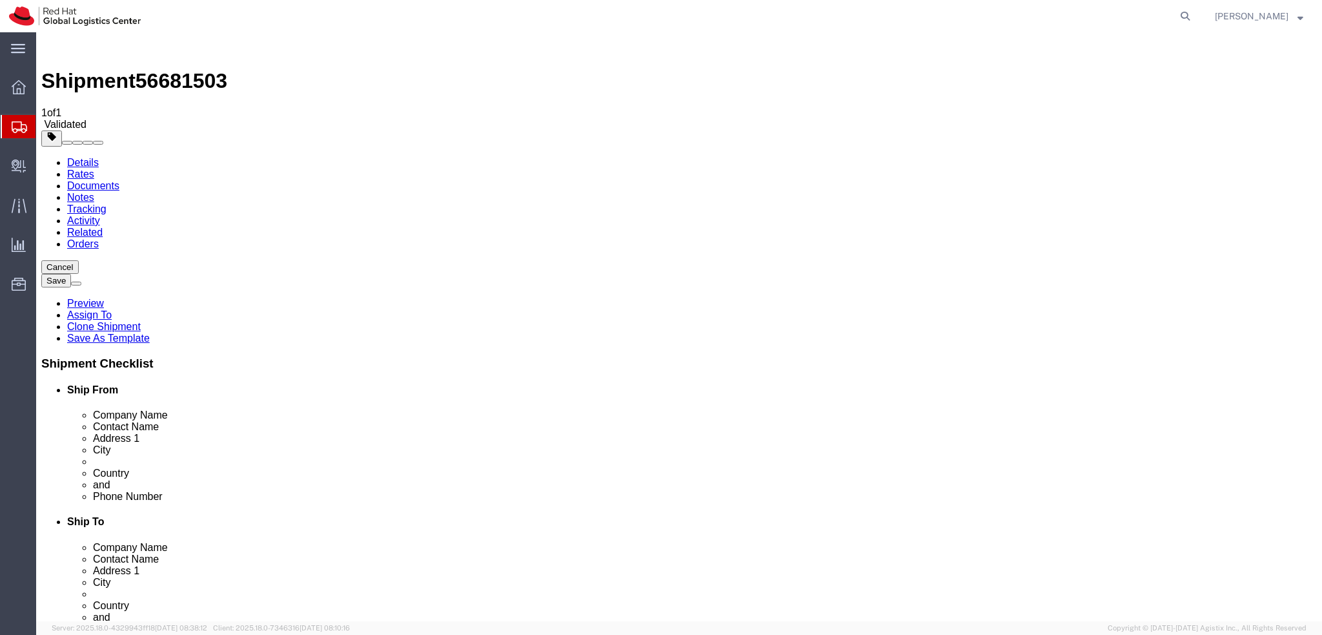
click button "Rate Shipment"
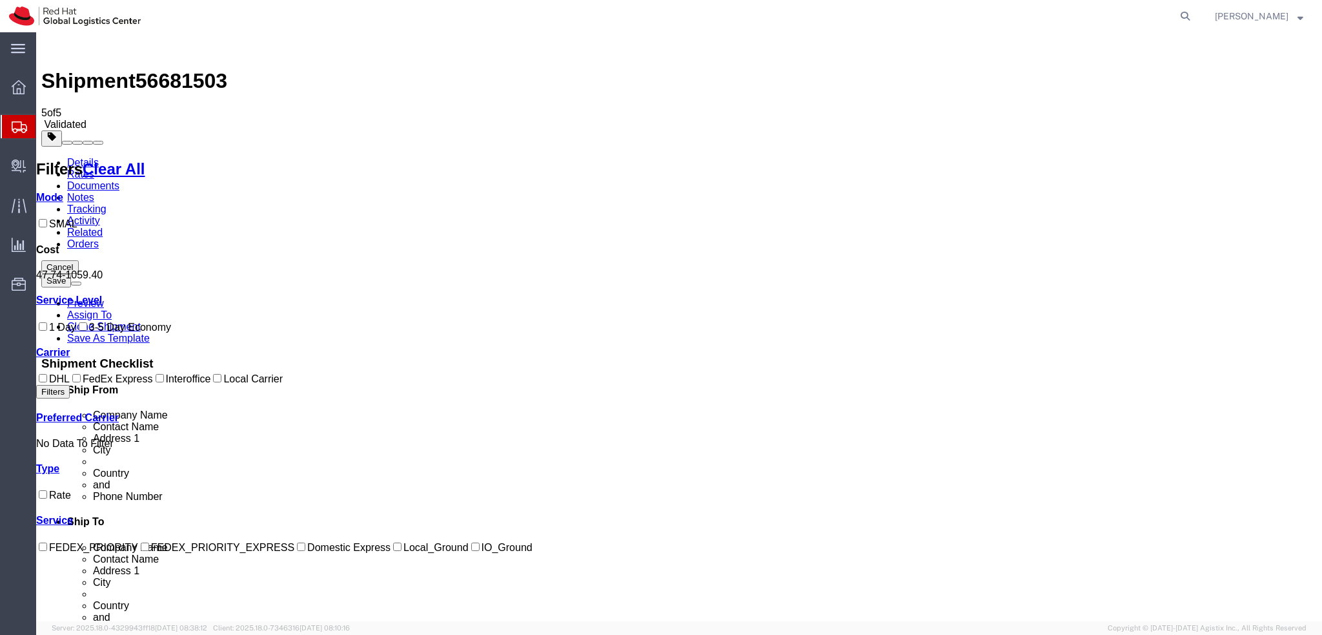
click at [75, 157] on link "Details" at bounding box center [83, 162] width 32 height 11
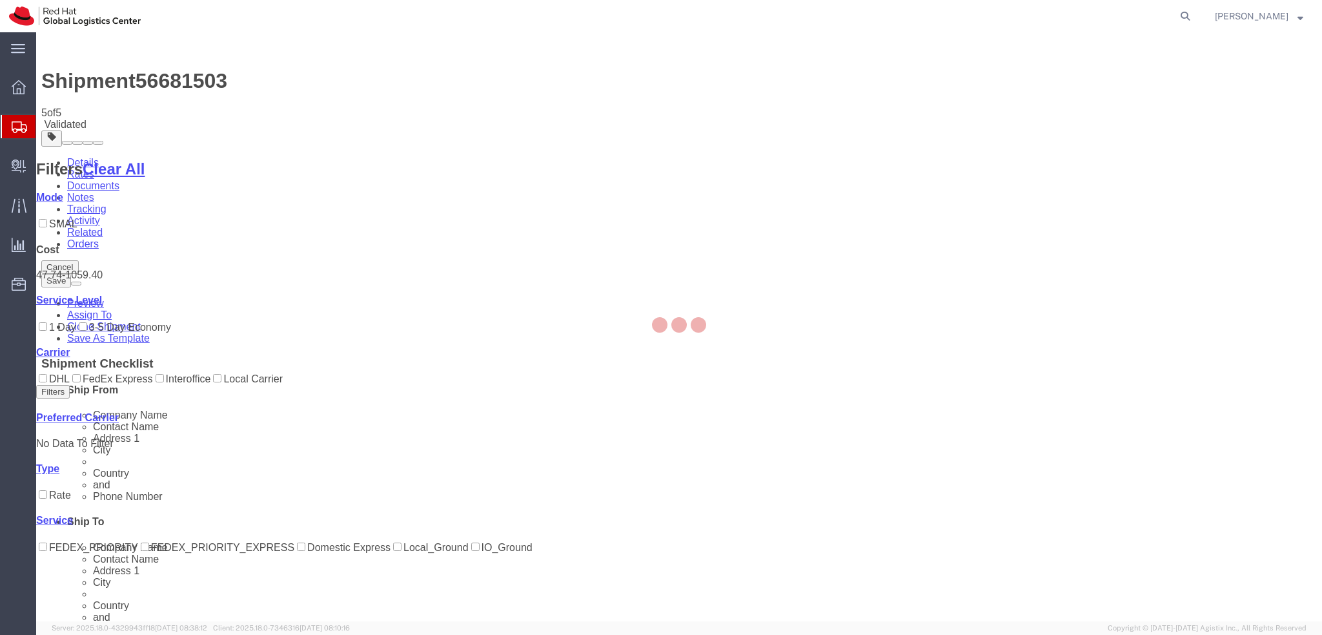
select select "37988"
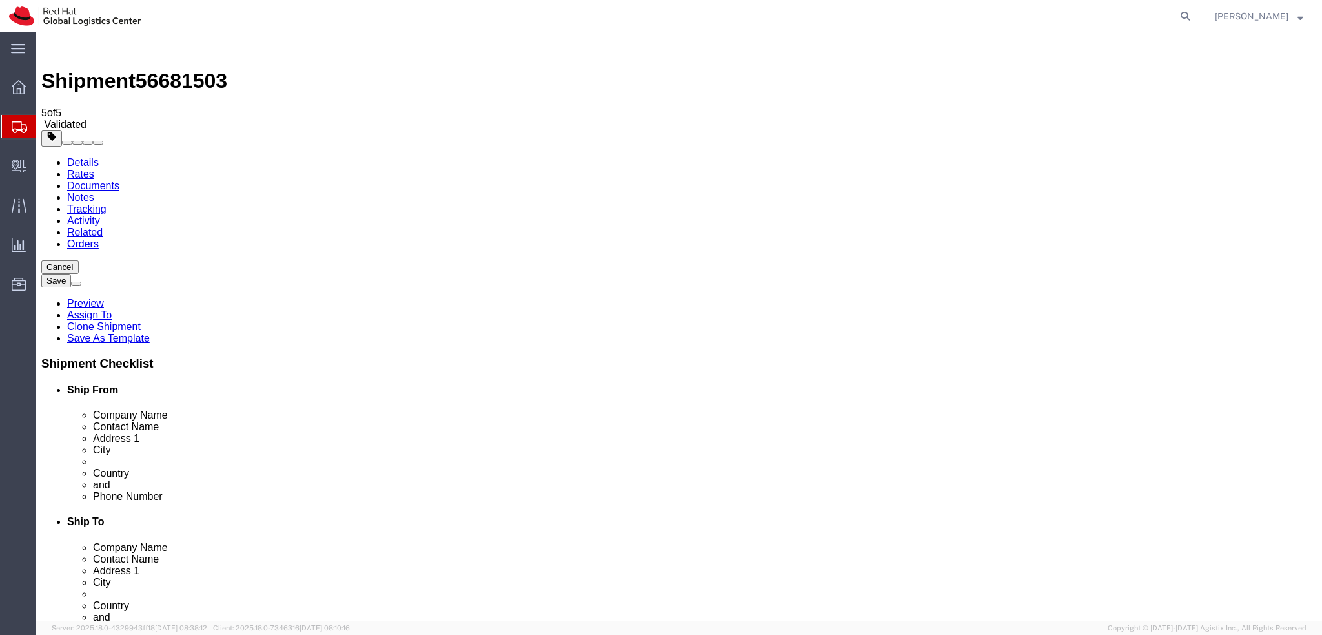
click input "Weststr. 15"
drag, startPoint x: 282, startPoint y: 292, endPoint x: 153, endPoint y: 300, distance: 128.7
click div "Location Select Select My Profile Location RH - Amsterdam - MSO RH - Amsterdam …"
click input "Rastatt"
drag, startPoint x: 235, startPoint y: 342, endPoint x: 141, endPoint y: 352, distance: 94.8
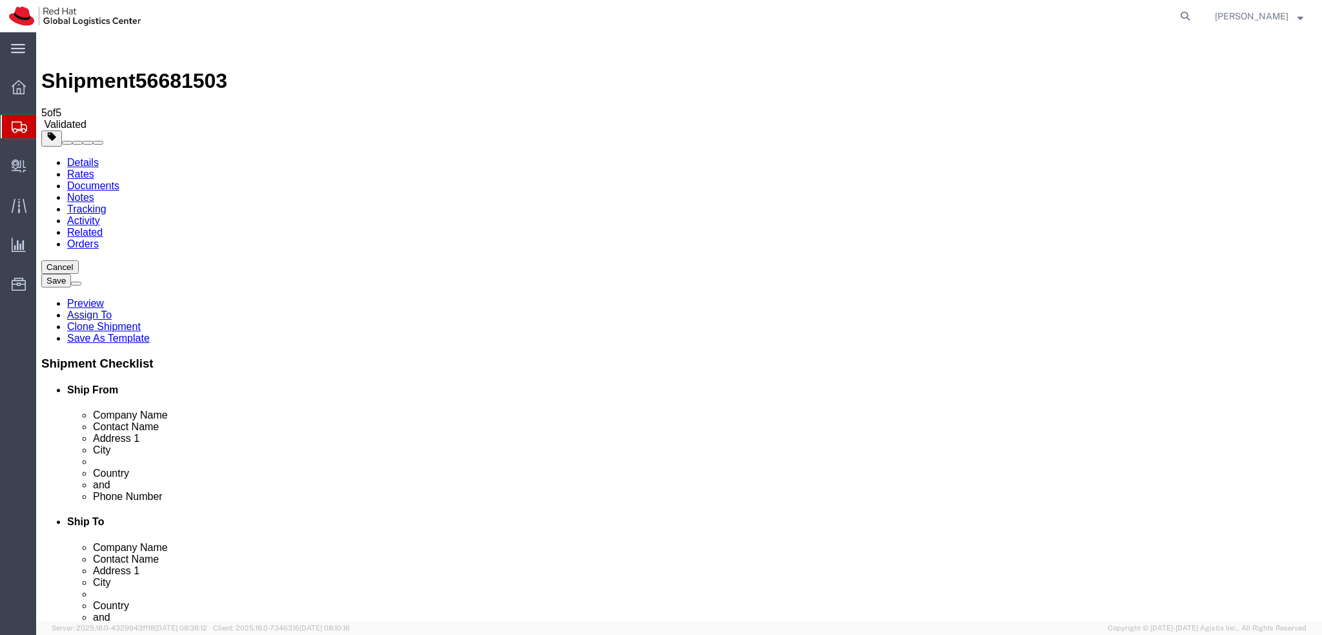
click div "Location Select Select My Profile Location RH - Amsterdam - MSO RH - Amsterdam …"
click icon
click link "Documents"
click at [96, 157] on link "Details" at bounding box center [83, 162] width 32 height 11
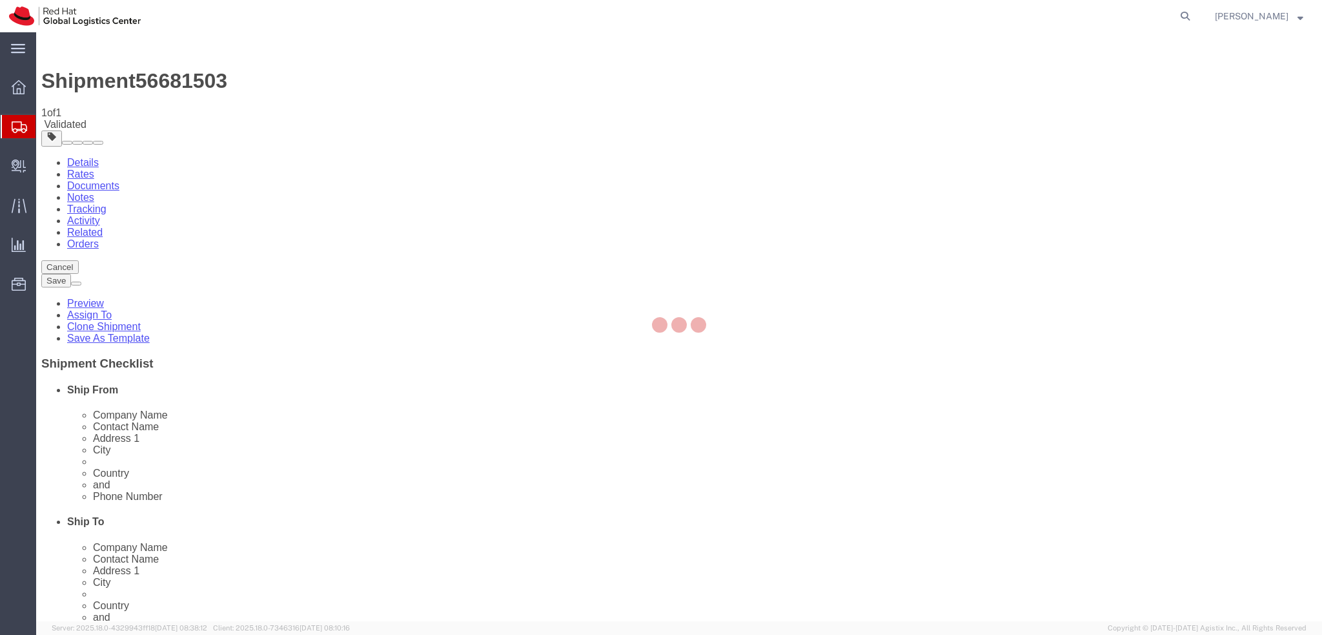
select select "37988"
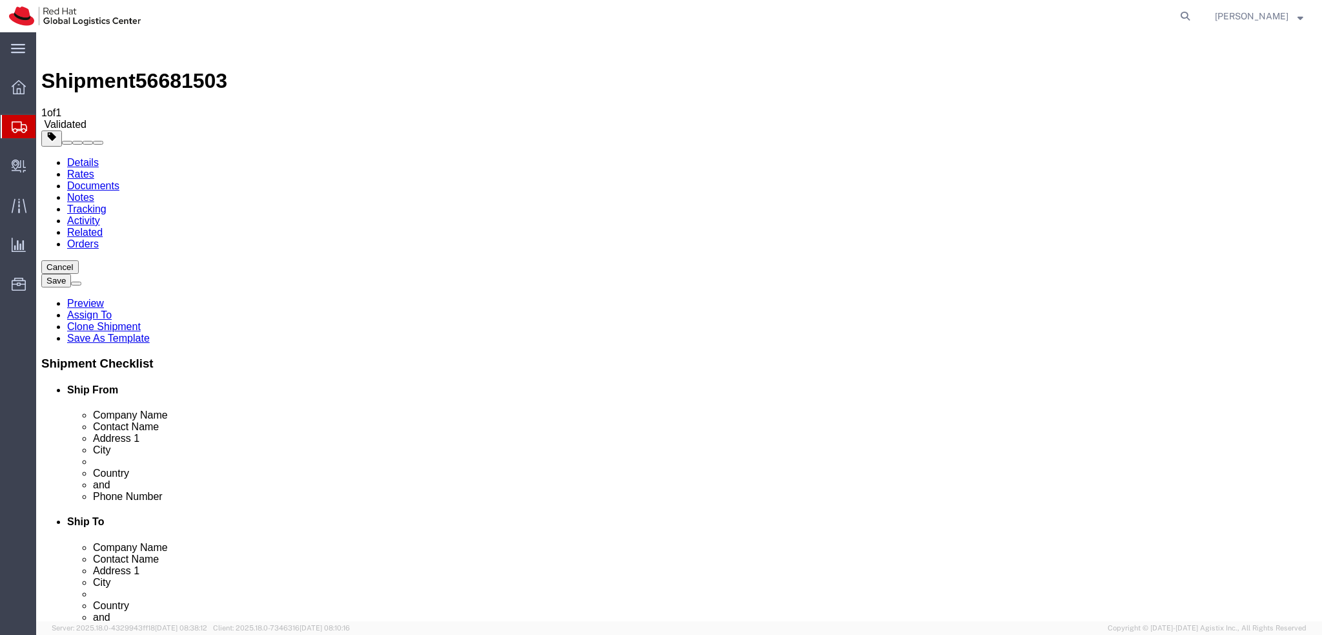
click icon
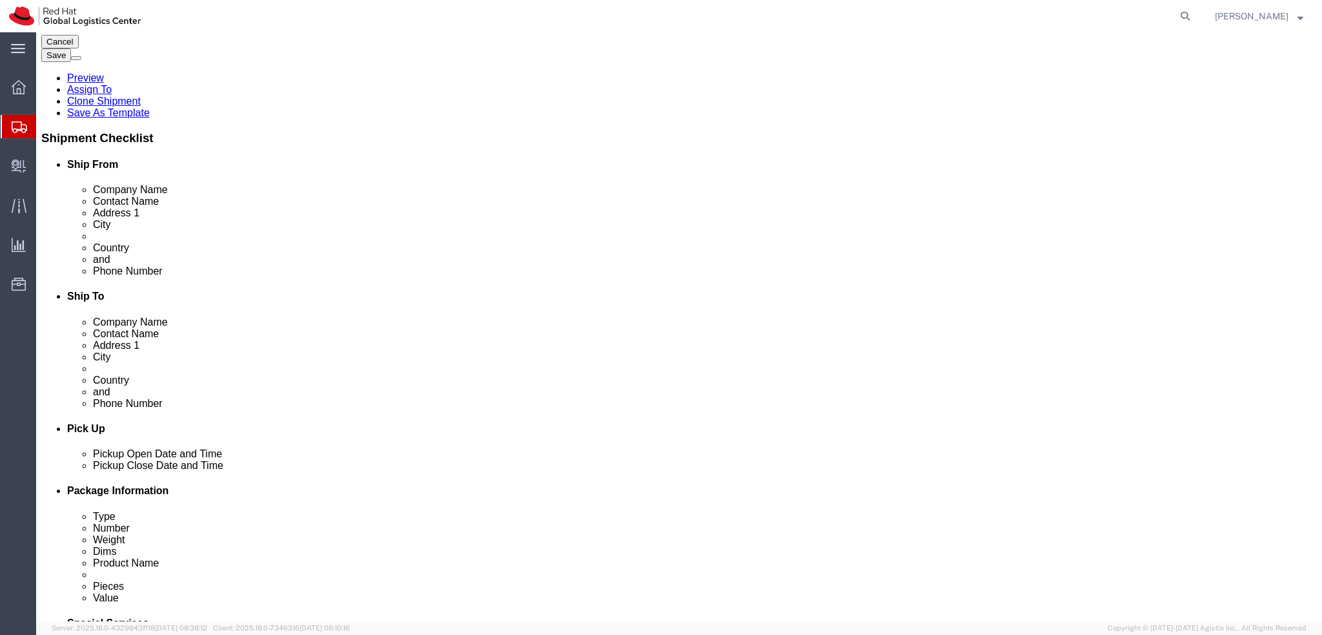
scroll to position [194, 0]
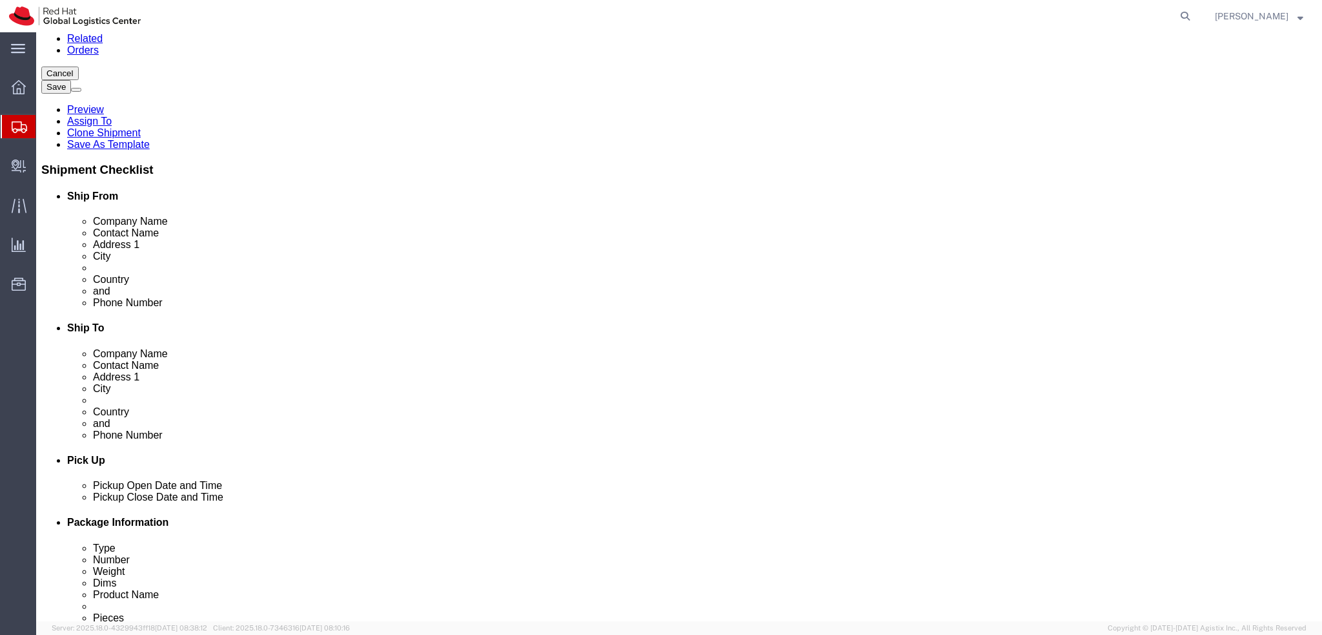
click icon
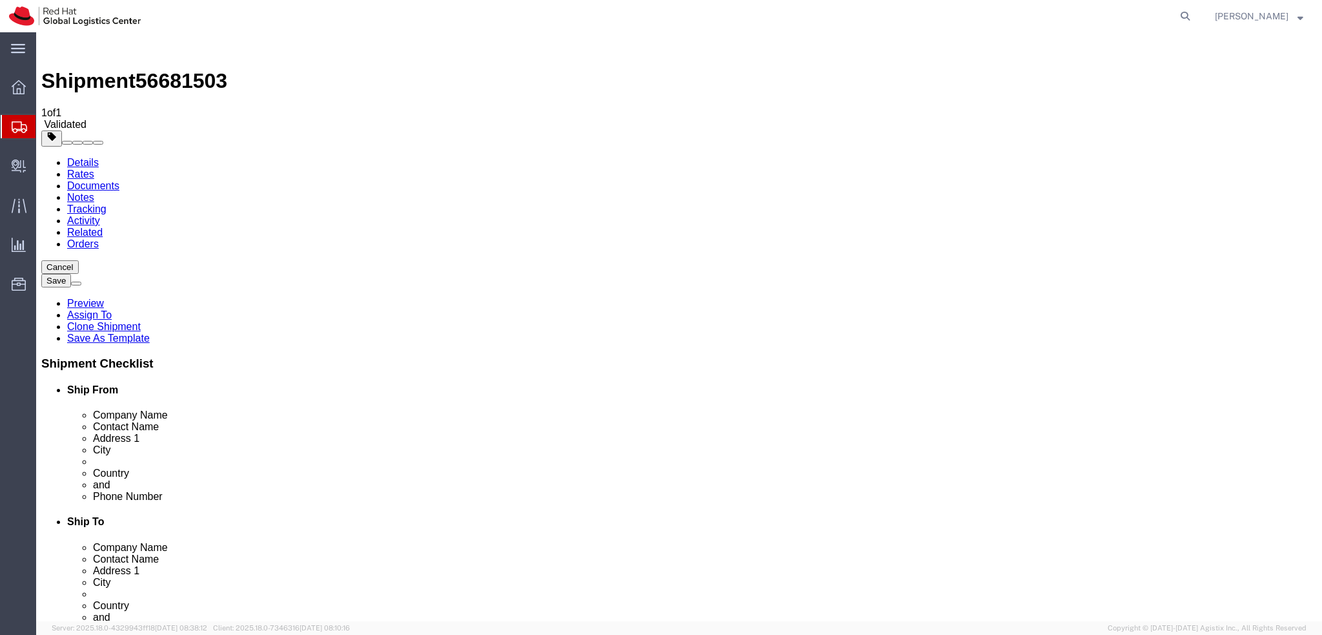
click dd "1.00 Each"
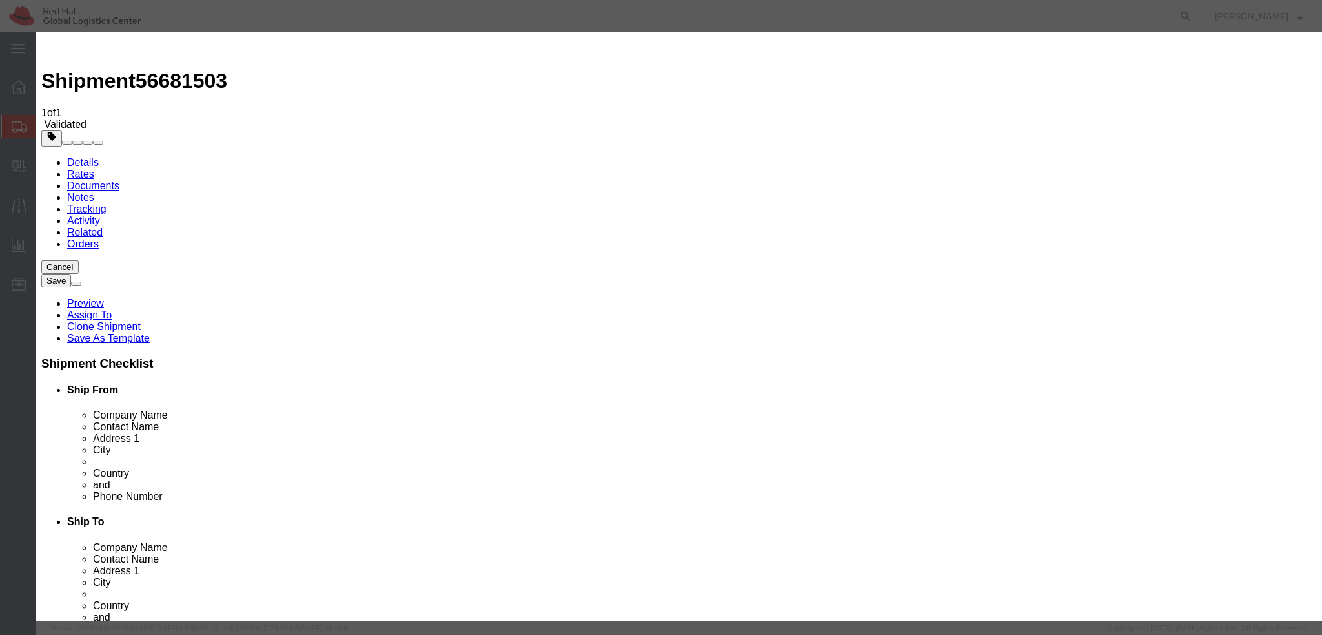
click button "Close"
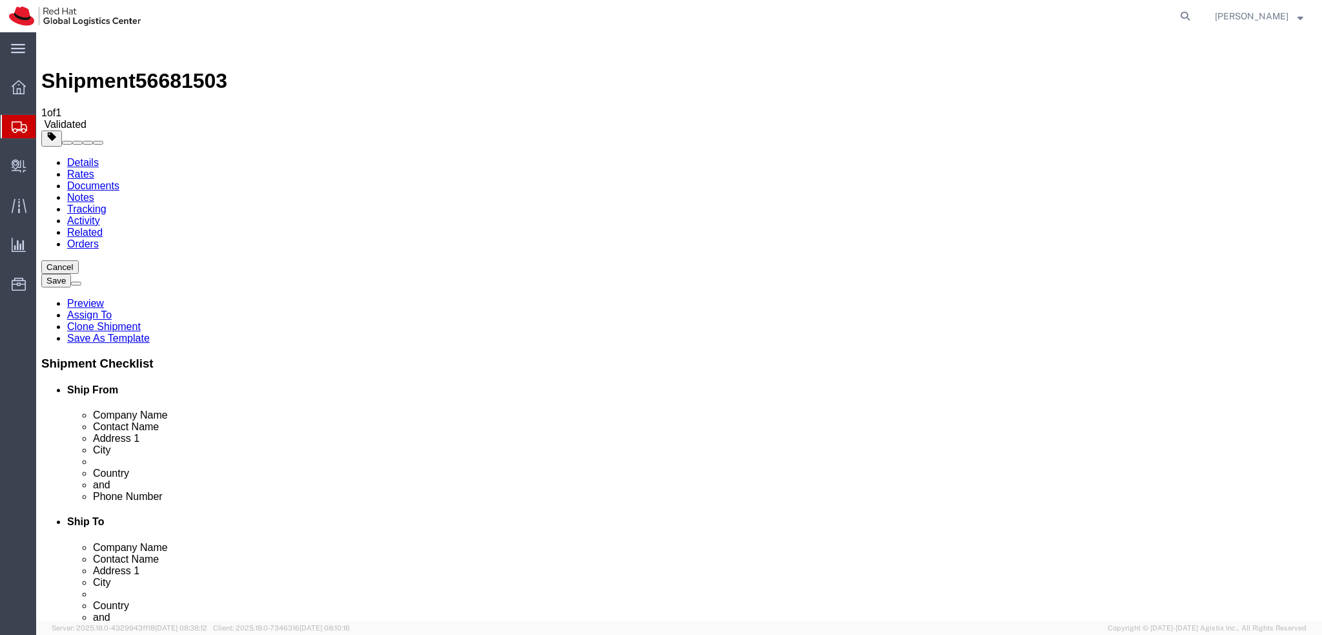
click icon
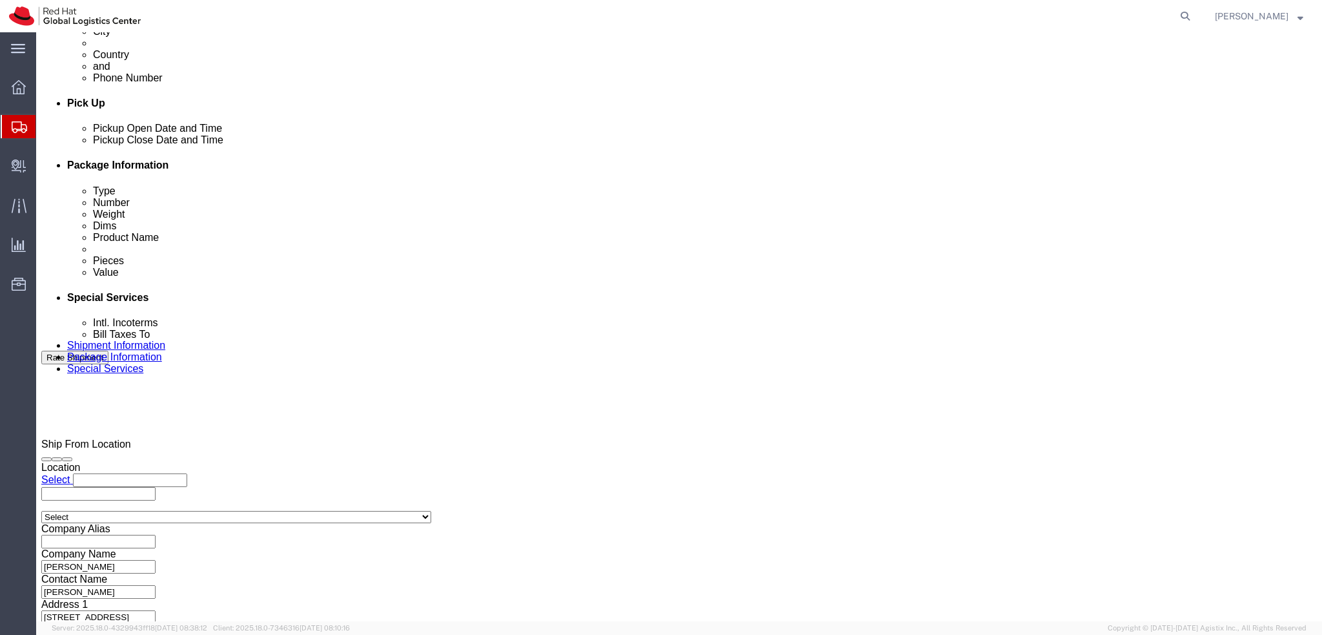
scroll to position [597, 0]
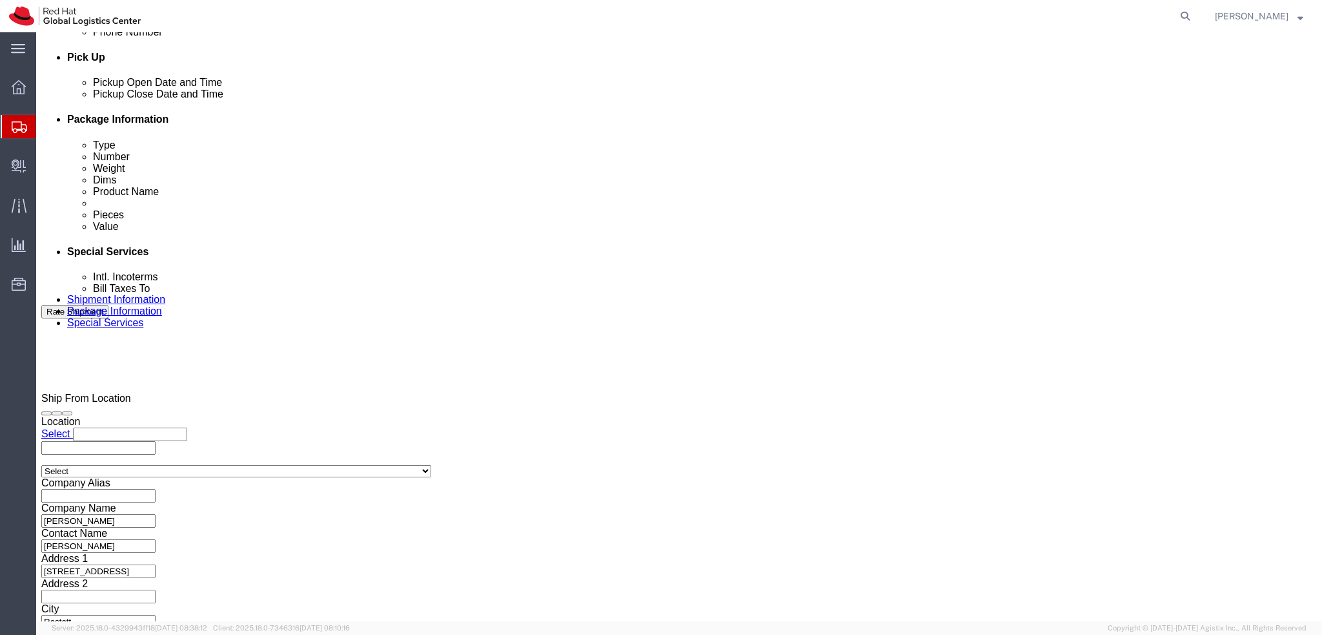
click button "Rate Shipment"
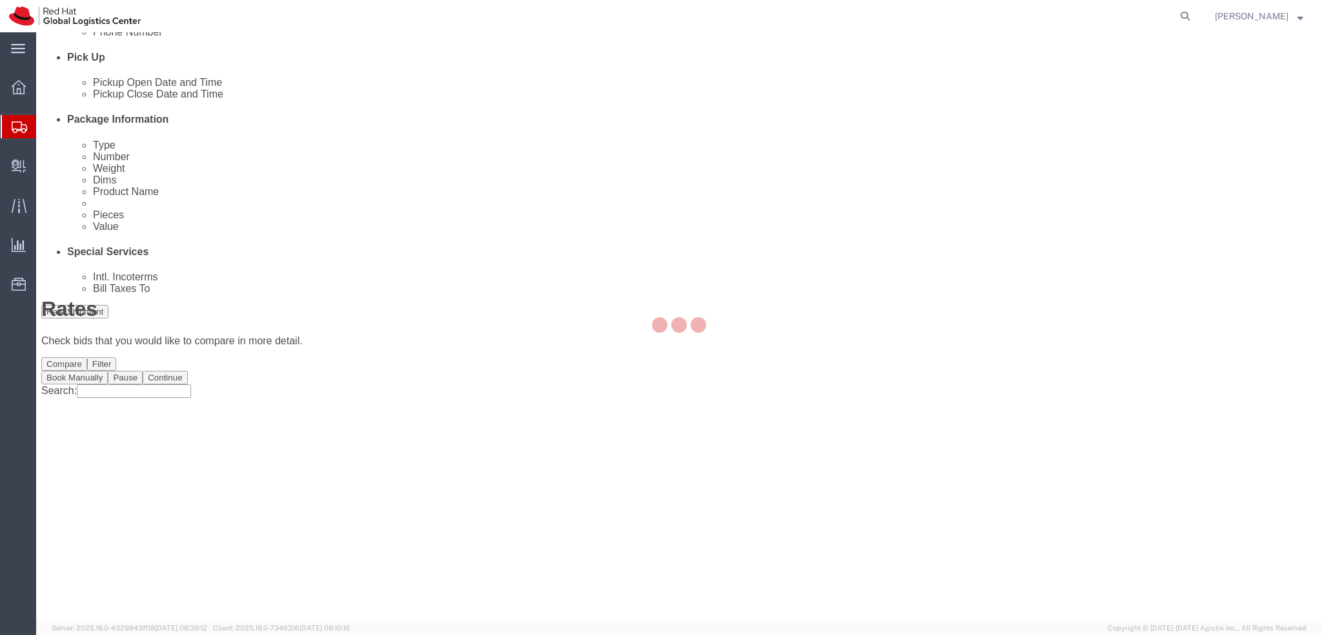
scroll to position [0, 0]
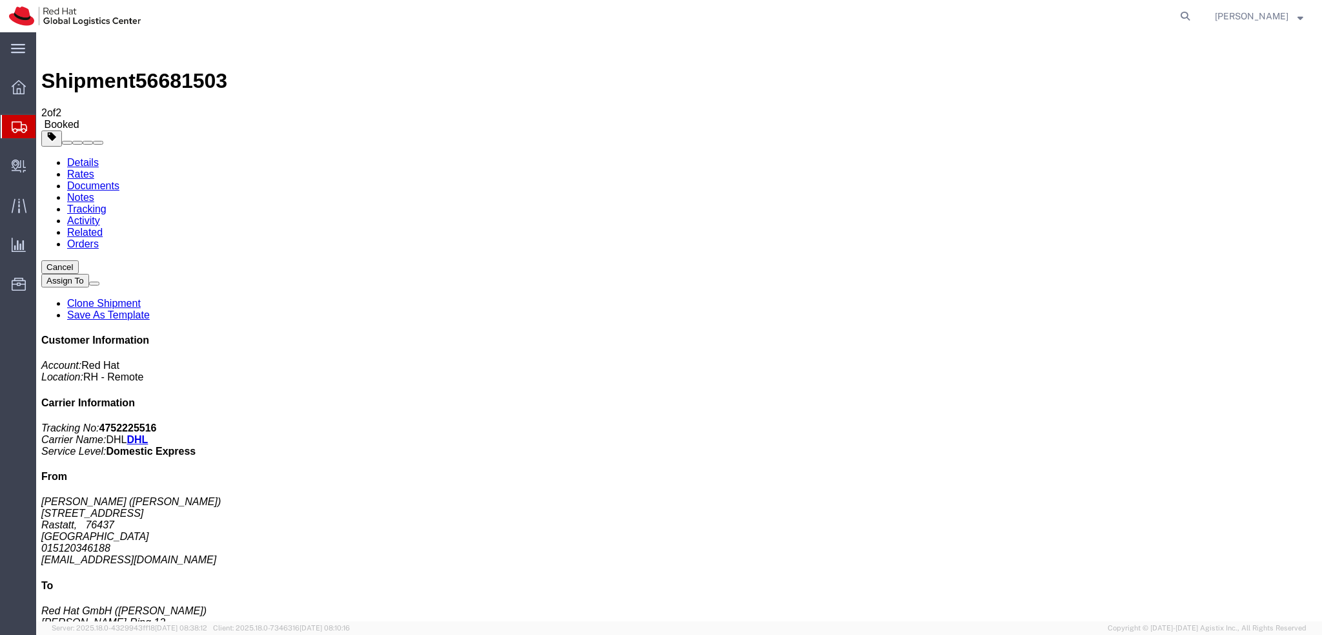
click at [67, 157] on link "Details" at bounding box center [83, 162] width 32 height 11
click link "Schedule pickup request"
click address "Dominik Lanzenberger (Dominik Lanzenberger) Weststr. 15 Rastatt, 76437 Germany …"
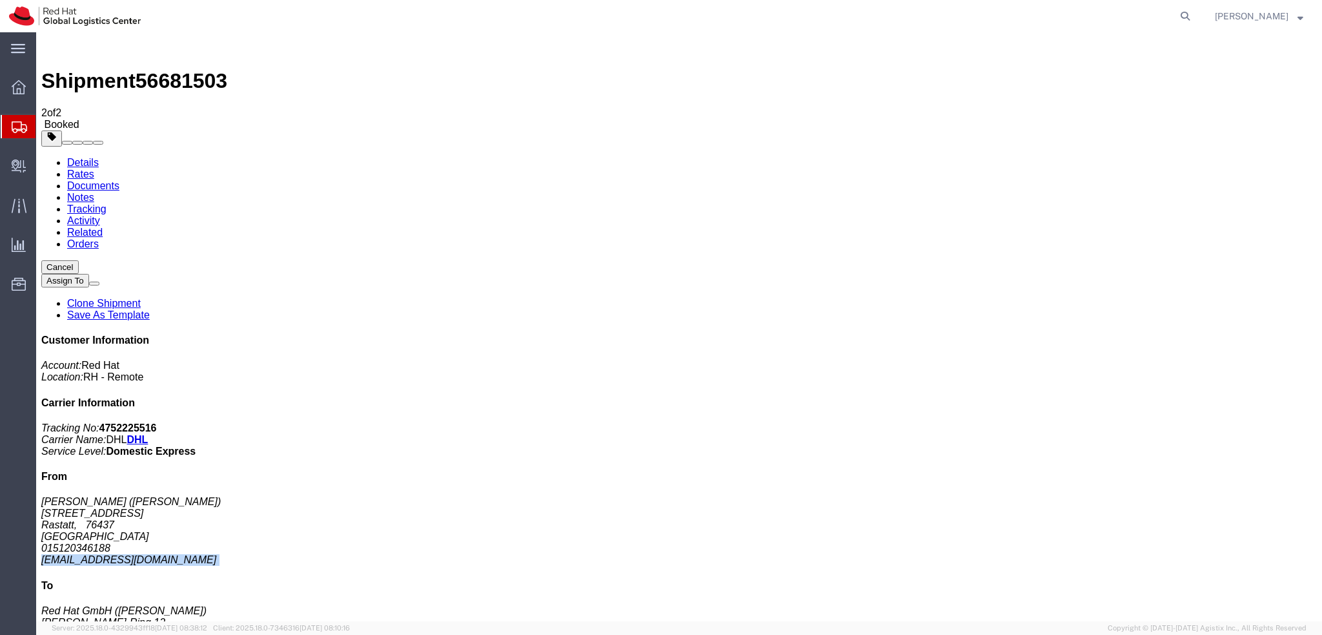
copy div "dlanzenb@redhat.com"
click link "Documents"
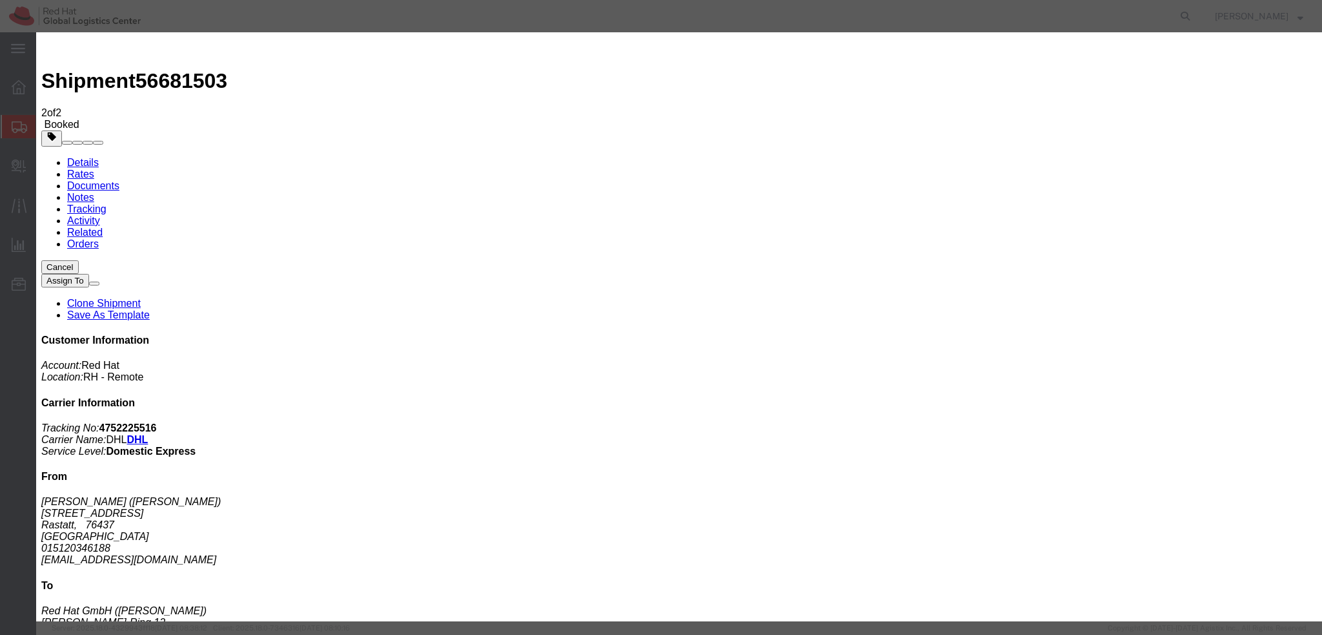
paste input "dlanzenb@redhat.com"
type input "dlanzenb@redhat.com"
drag, startPoint x: 555, startPoint y: 165, endPoint x: 571, endPoint y: 258, distance: 94.3
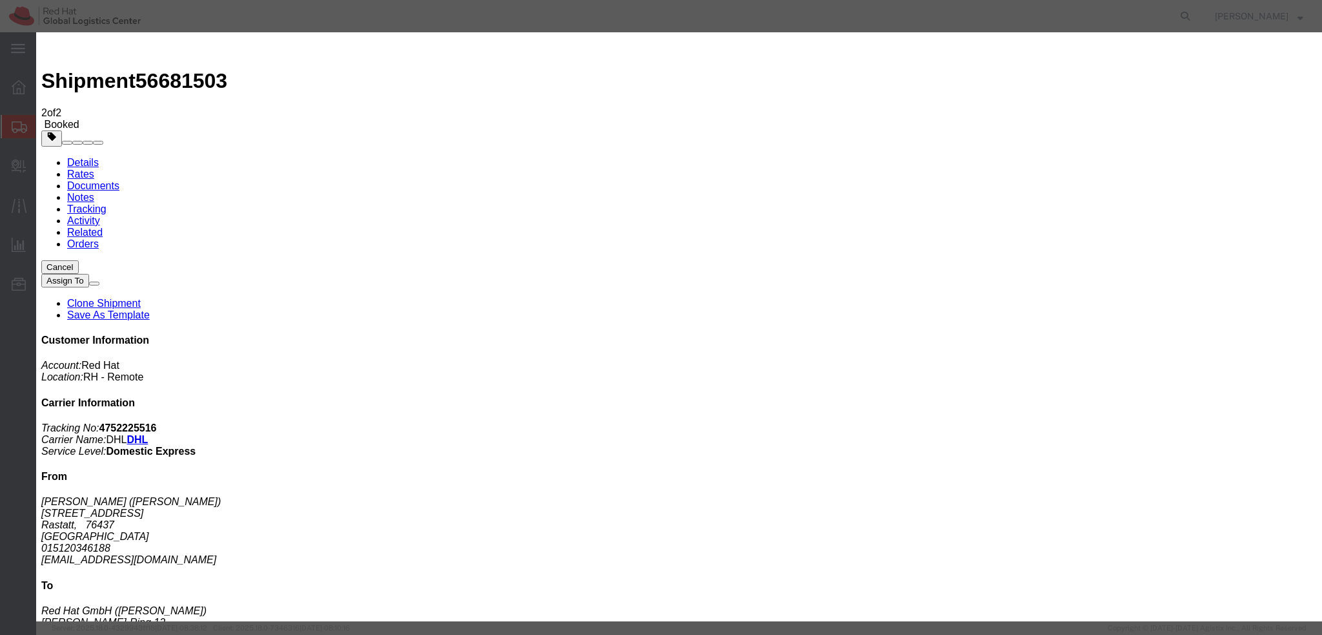
paste textarea "Hi A, please find the label for your shipment to B attached to this email. Plea…"
type textarea "Hi Dominik, please find the label for your shipment to Munich attached to this …"
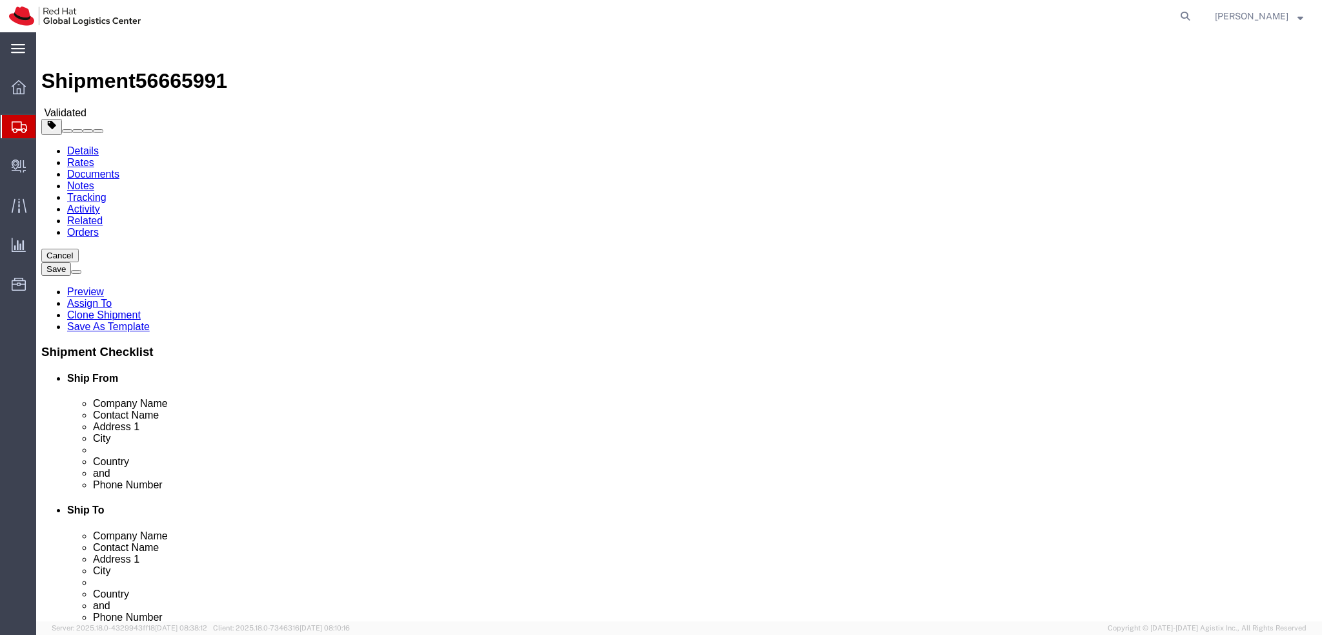
select select "38030"
select select "37960"
click icon
click dd "688.00 EUR"
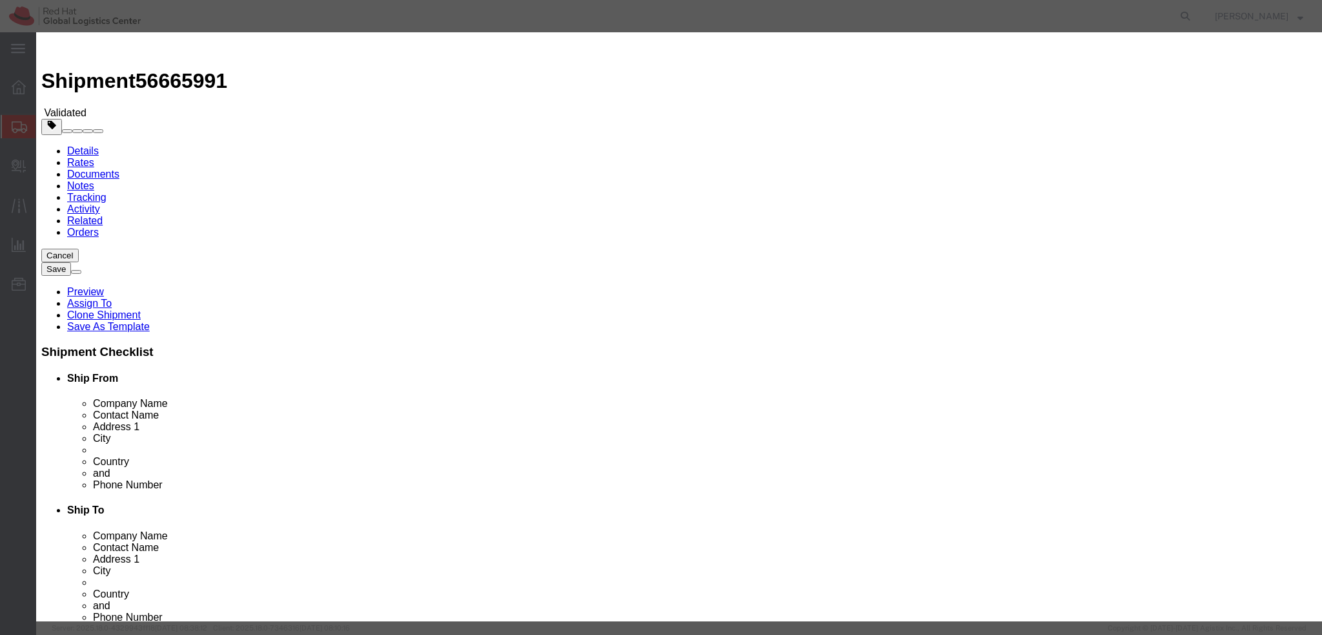
click textarea
type textarea "Mobile phone"
click button "Save & Close"
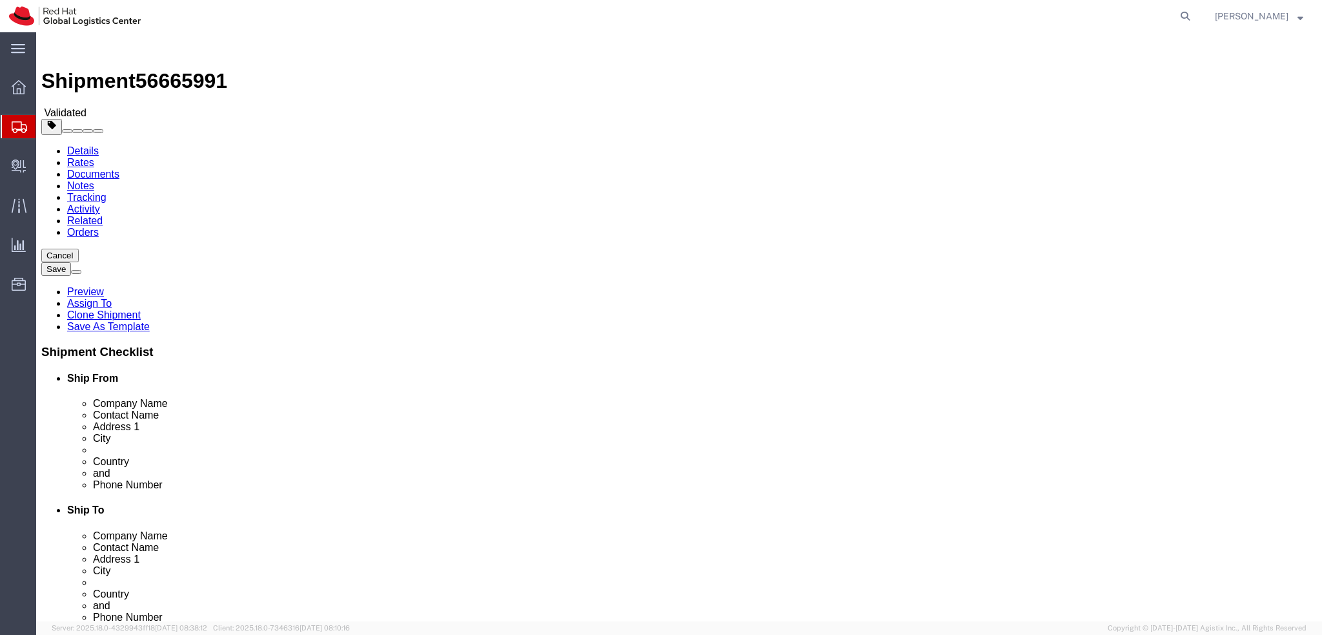
click link "Special Services"
click button "Rate Shipment"
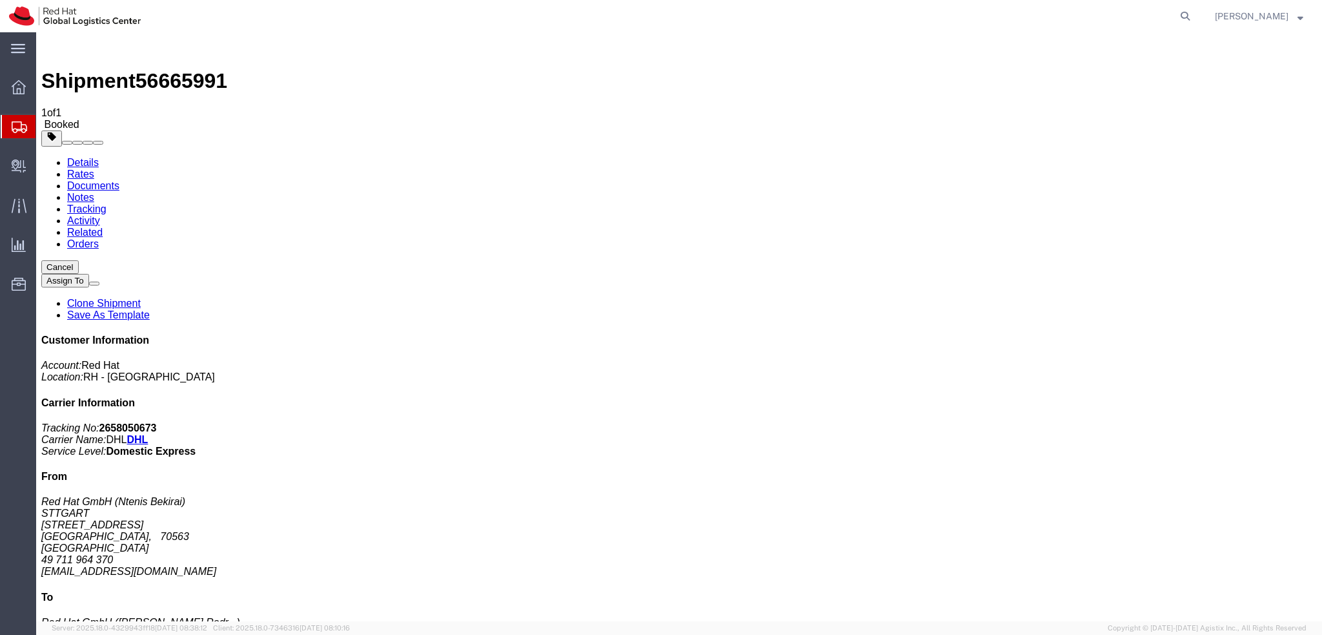
click at [70, 157] on link "Details" at bounding box center [83, 162] width 32 height 11
click span "button"
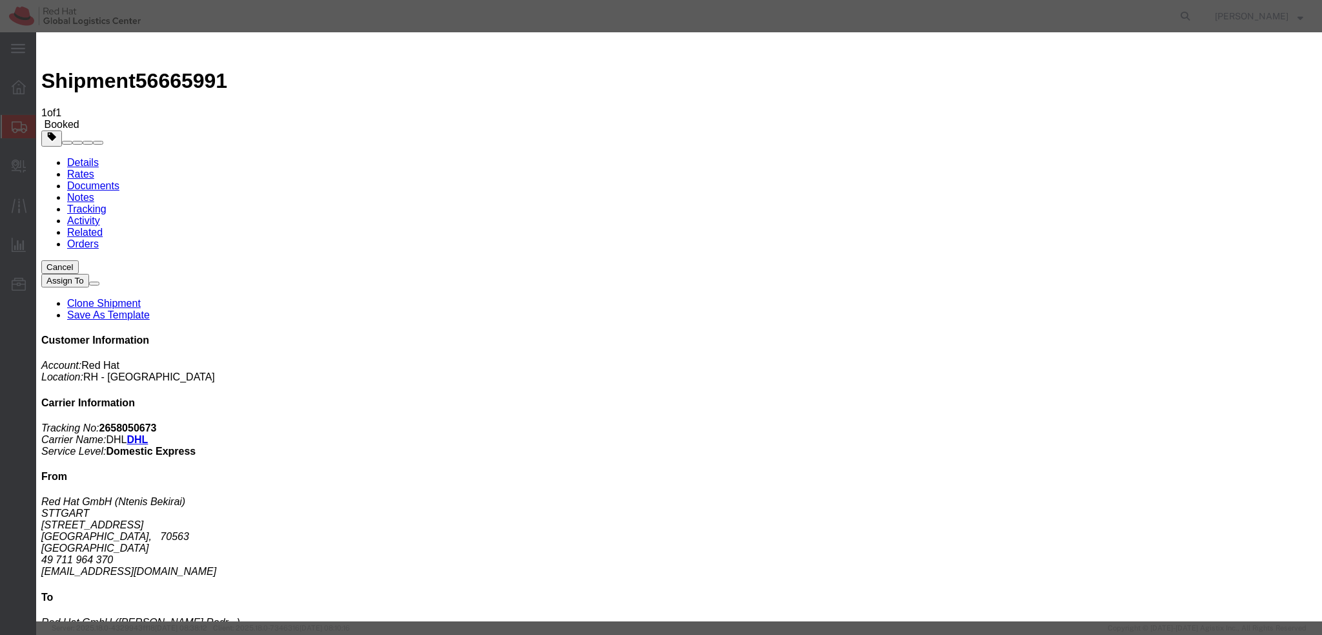
click icon
click button "Save"
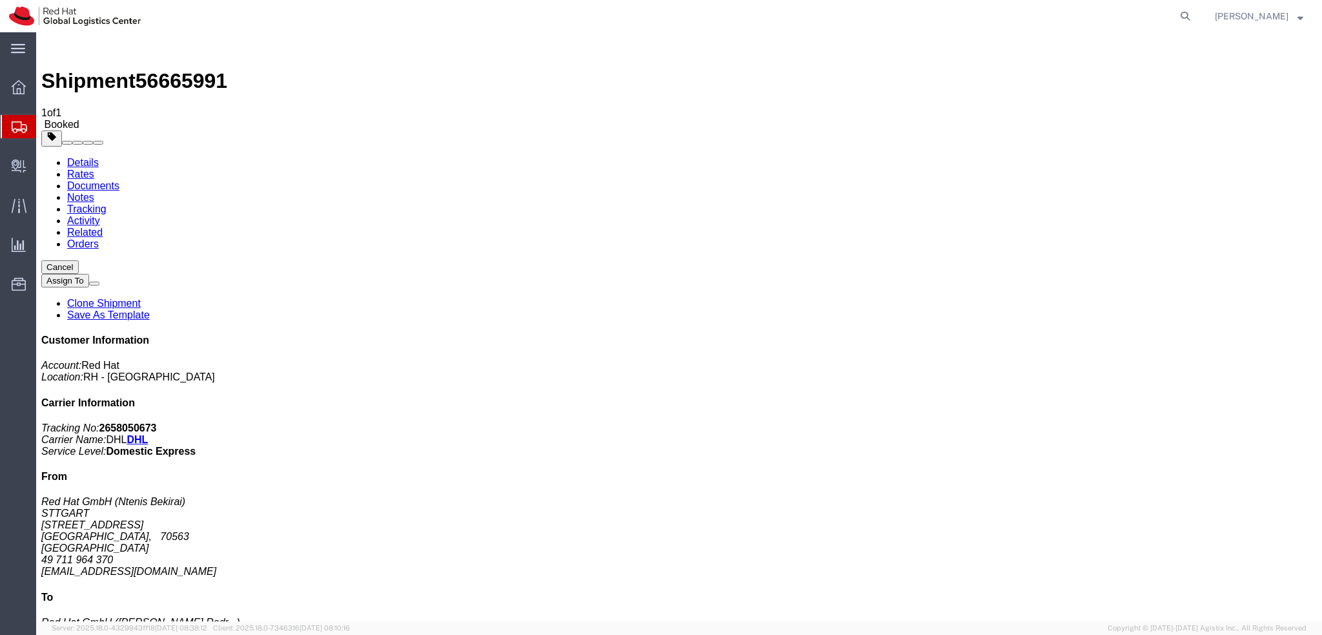
click button "Close"
click span "button"
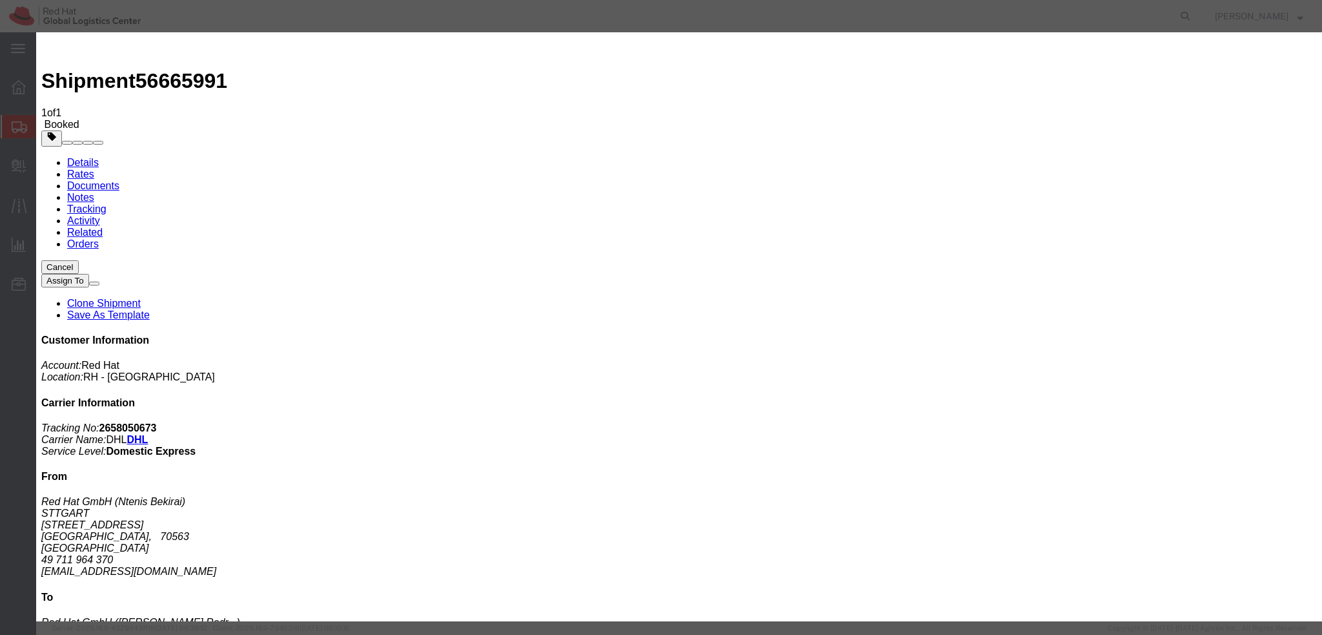
click div "Sep 01 2025 12:02 PM"
type input "12:00 PM"
click button "Apply"
click div "Sep 01 2025 1:02 PM"
type input "3:00 PM"
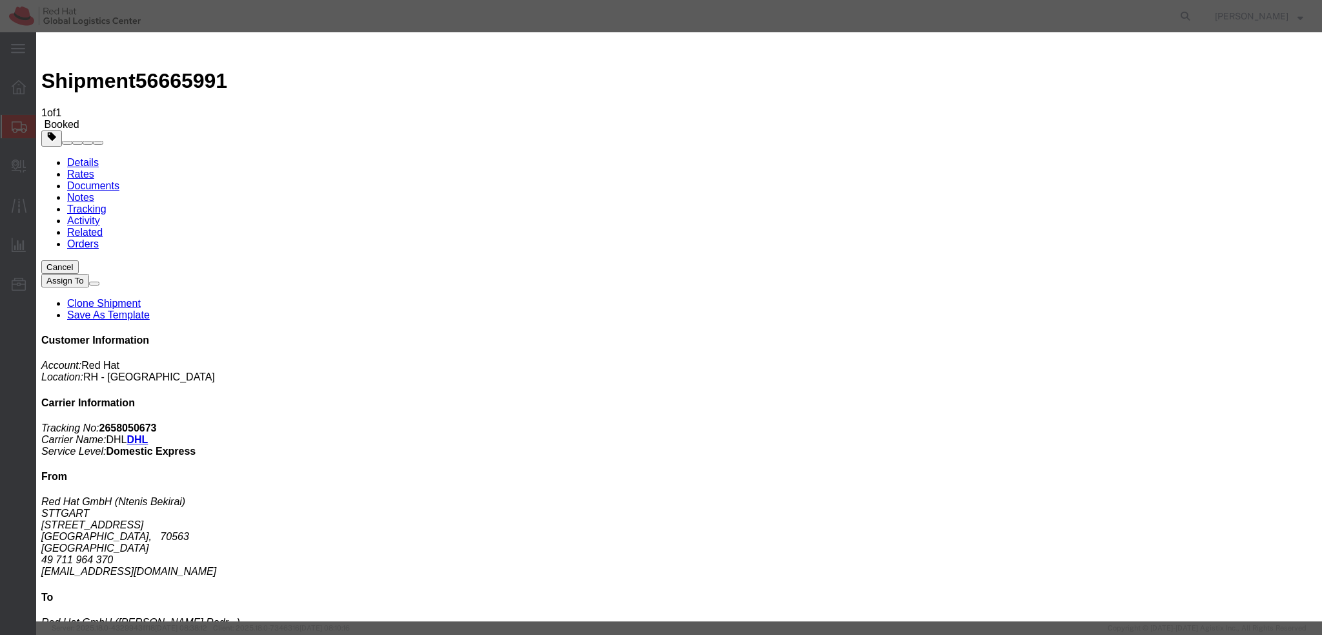
click button "Apply"
click button "Save"
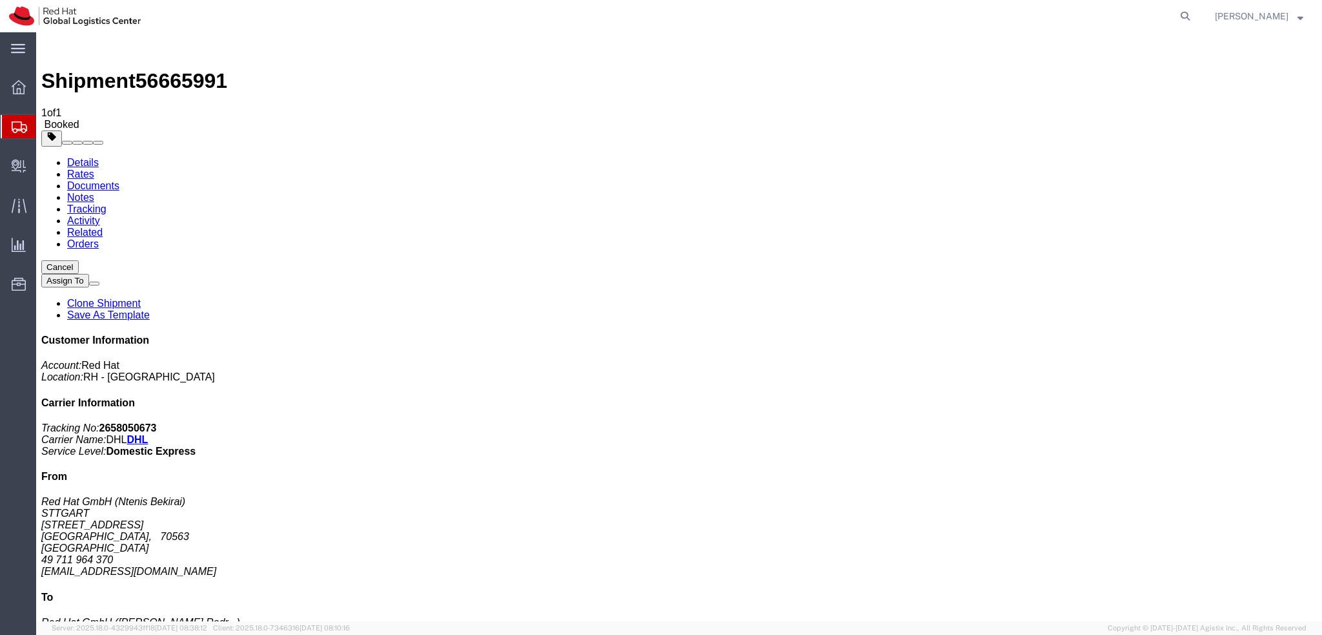
click button "Close"
click address "Red Hat GmbH (Ntenis Bekirai) STTGART Wankelstrasse 5 STUTTGART, 70563 Germany …"
copy div "facilities-str@redhat.com"
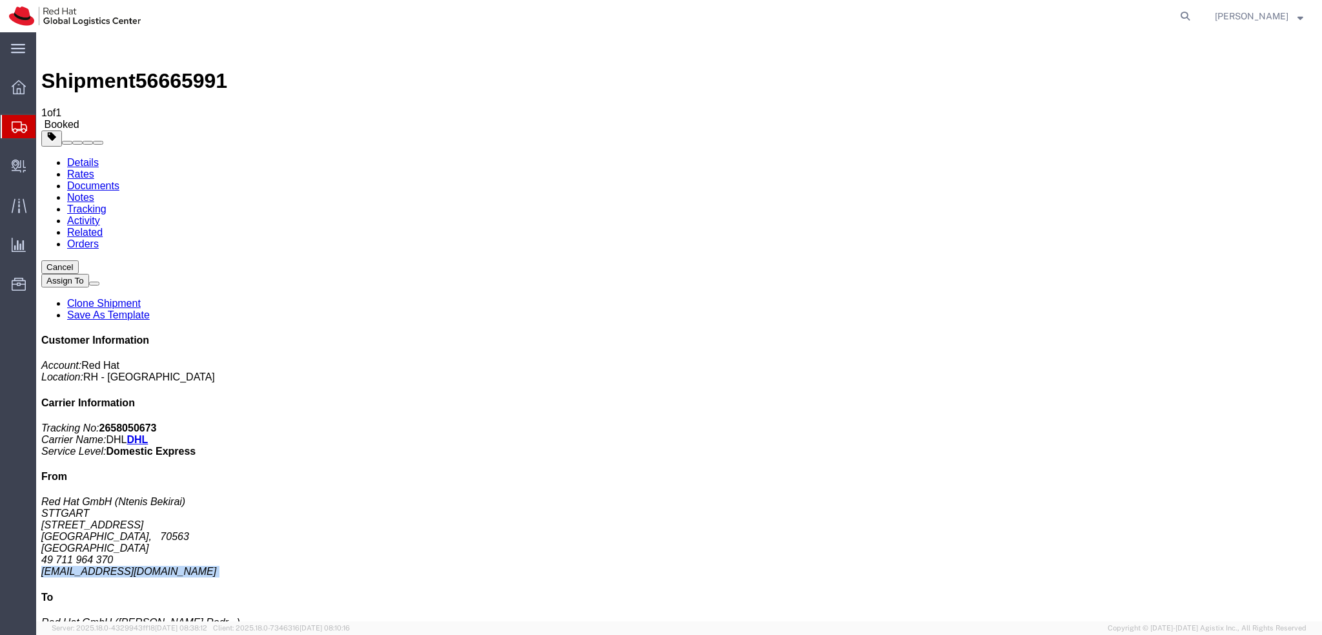
click link "Documents"
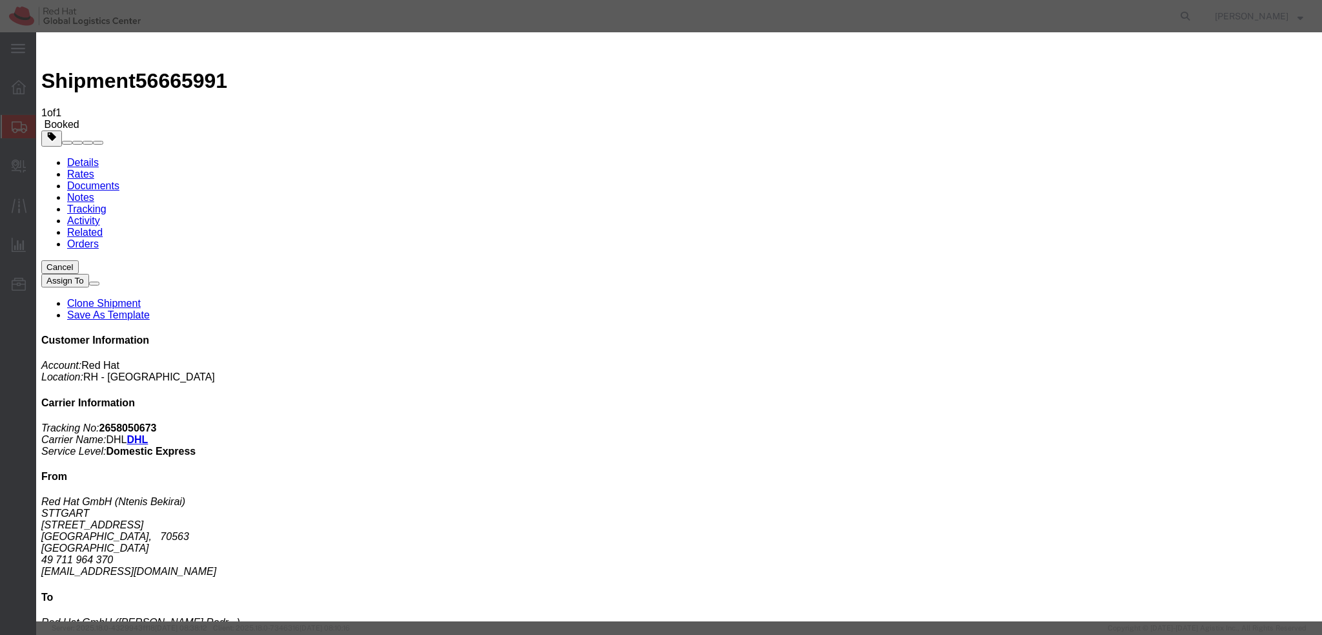
paste input "facilities-str@redhat.com"
type input "facilities-str@redhat.com"
paste textarea "Hi A, please find the label for your shipment to B attached to this email. Plea…"
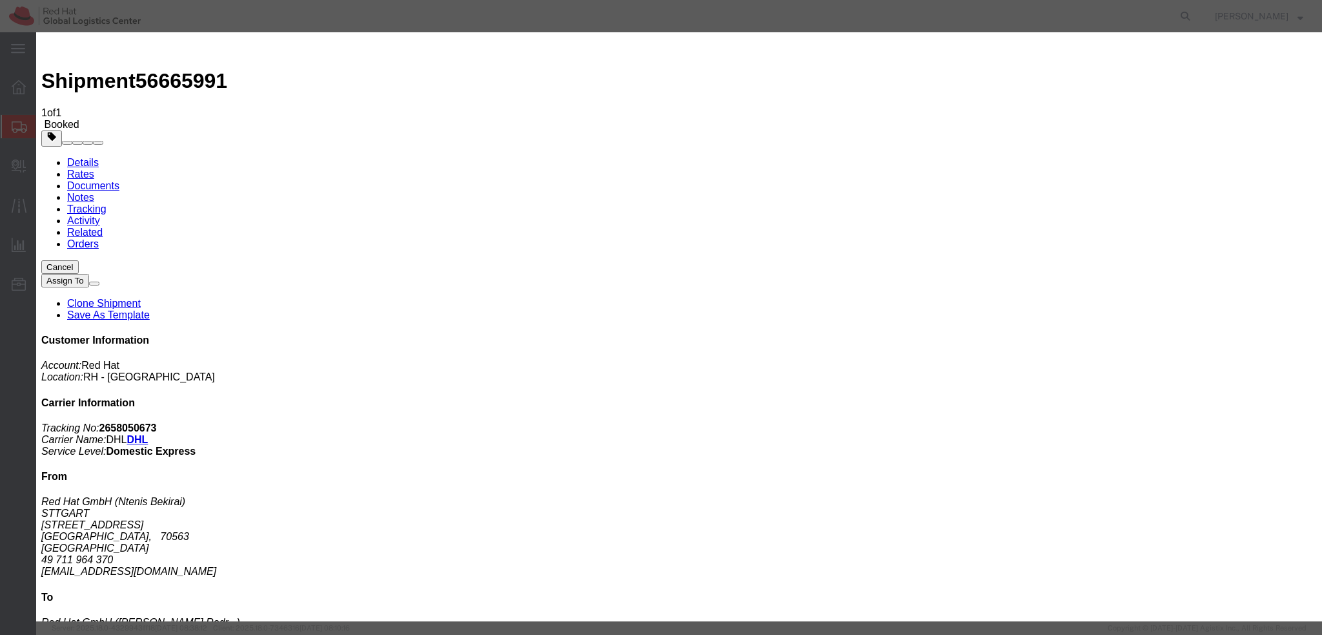
type textarea "Hi Ntenis, please find the label for your shipment to Frankfurt attached to thi…"
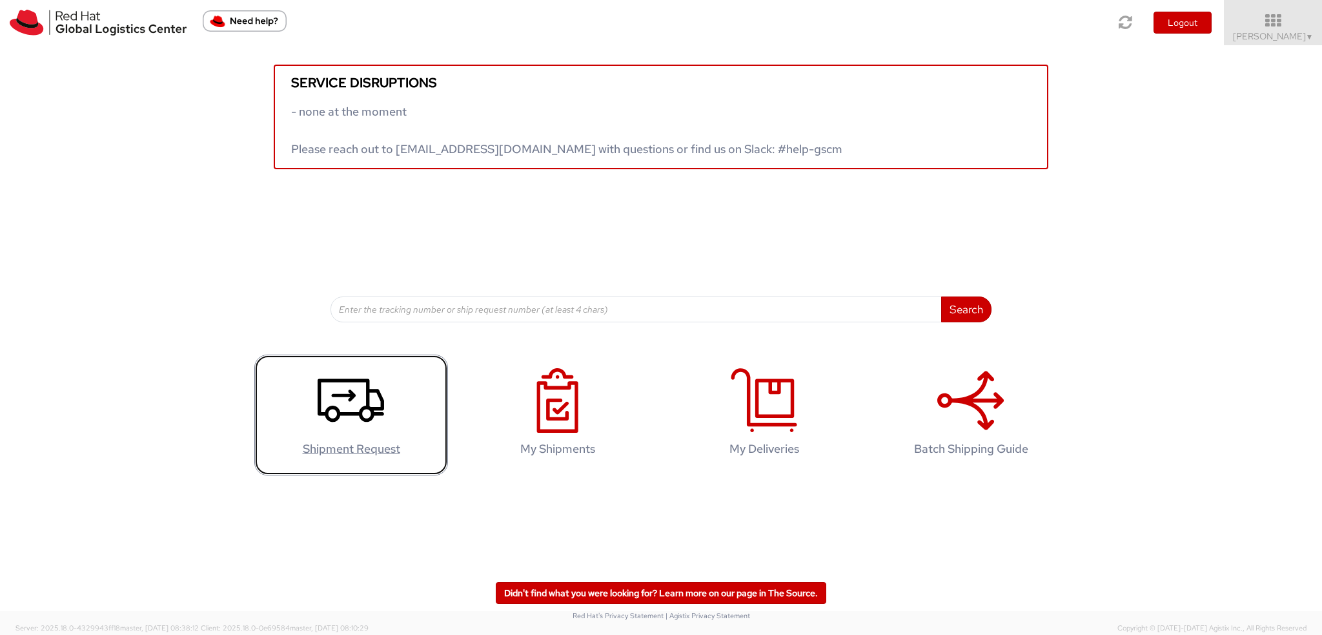
click at [356, 408] on icon at bounding box center [351, 400] width 67 height 65
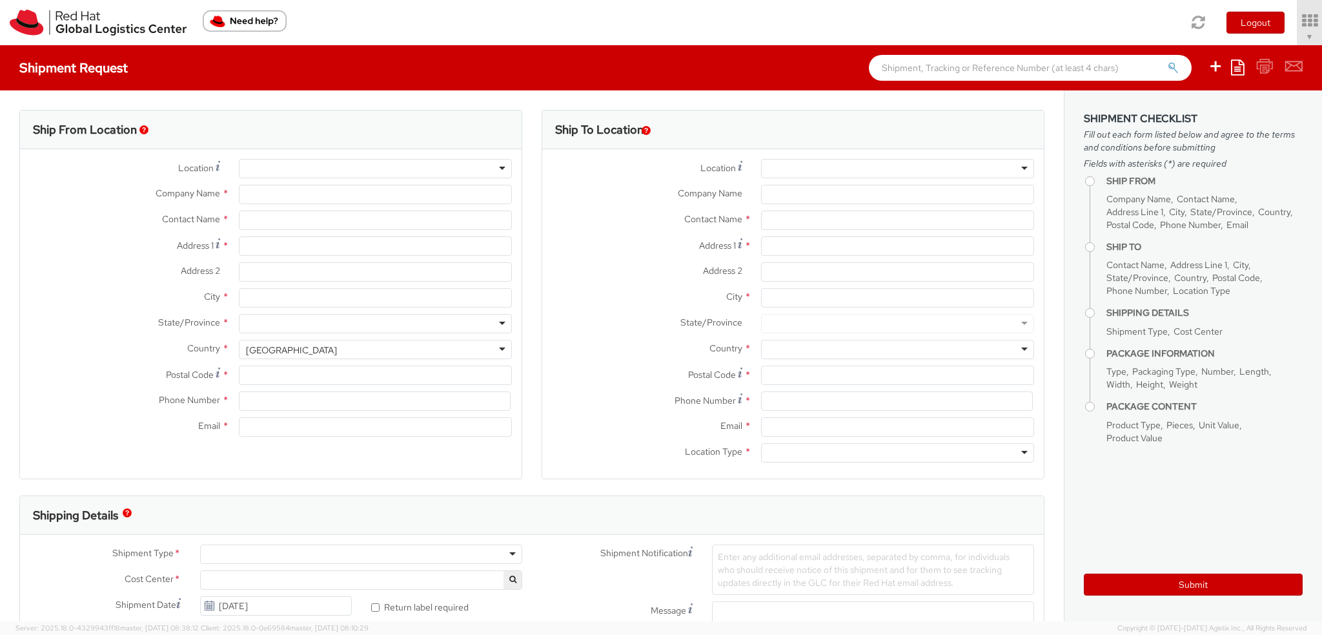
select select "901"
select select
type input "Red Hat Czech s.r.o."
type input "[PERSON_NAME]"
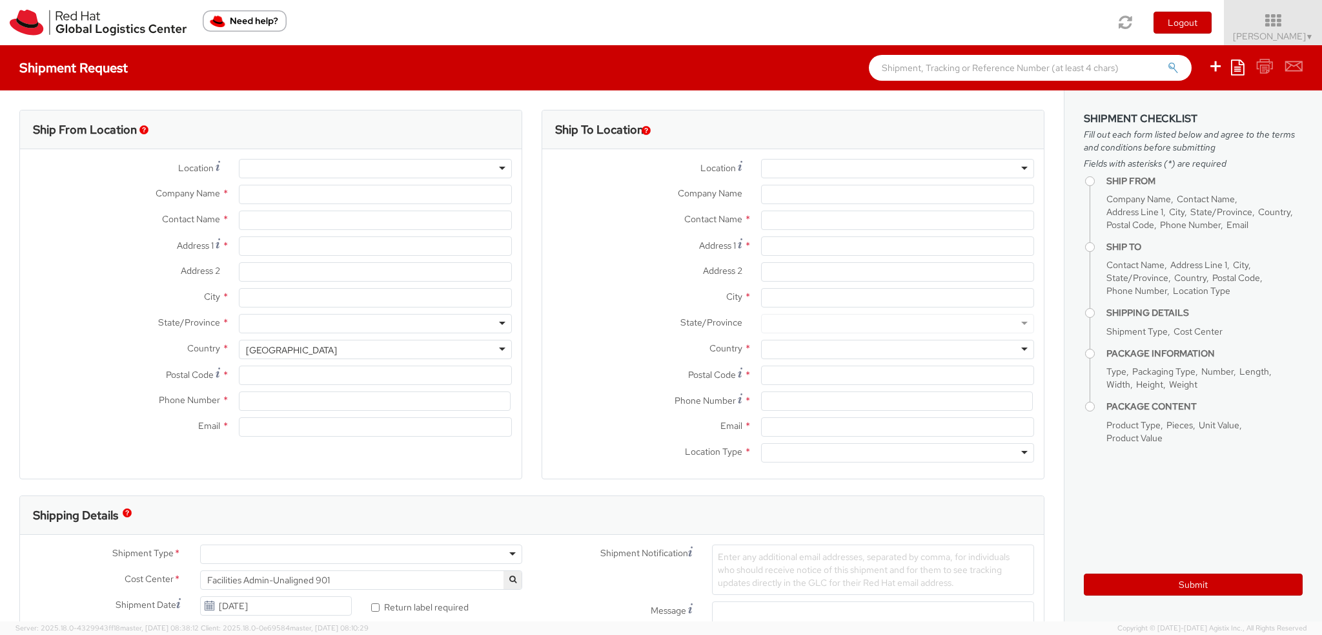
type input "Purkynova 665/115"
type input "[GEOGRAPHIC_DATA]"
type input "621 00"
type input "420 532 294 555"
type input "[EMAIL_ADDRESS][DOMAIN_NAME]"
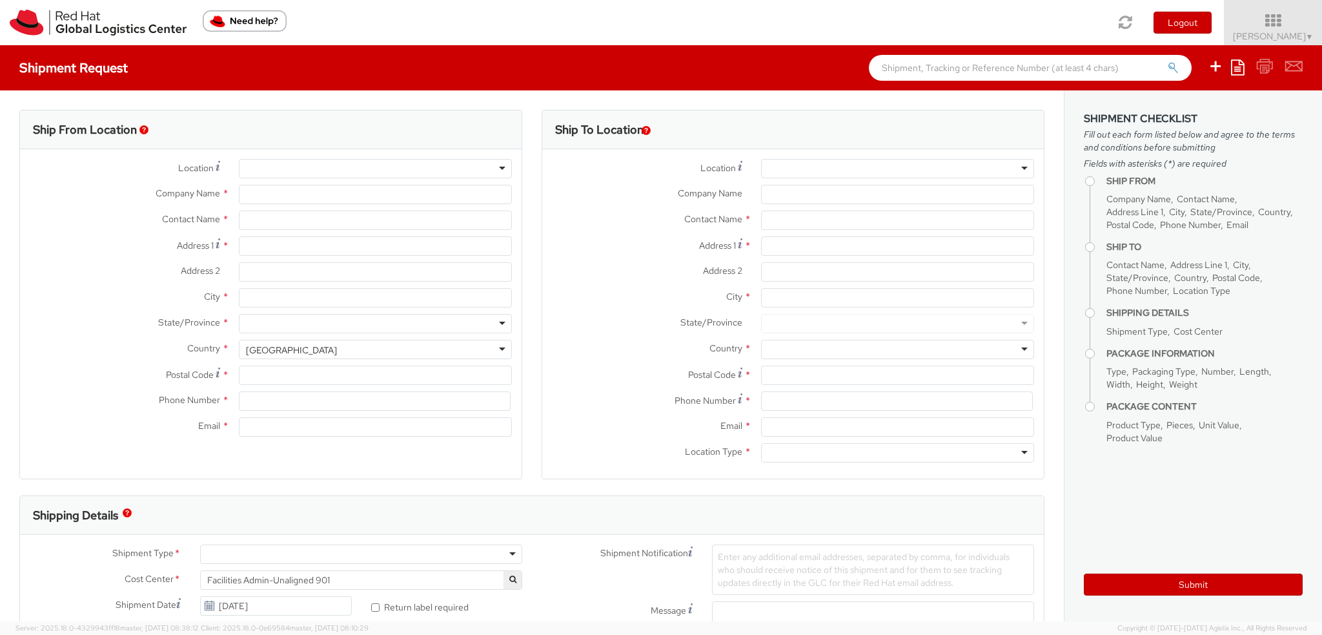
select select "CM"
select select "KGS"
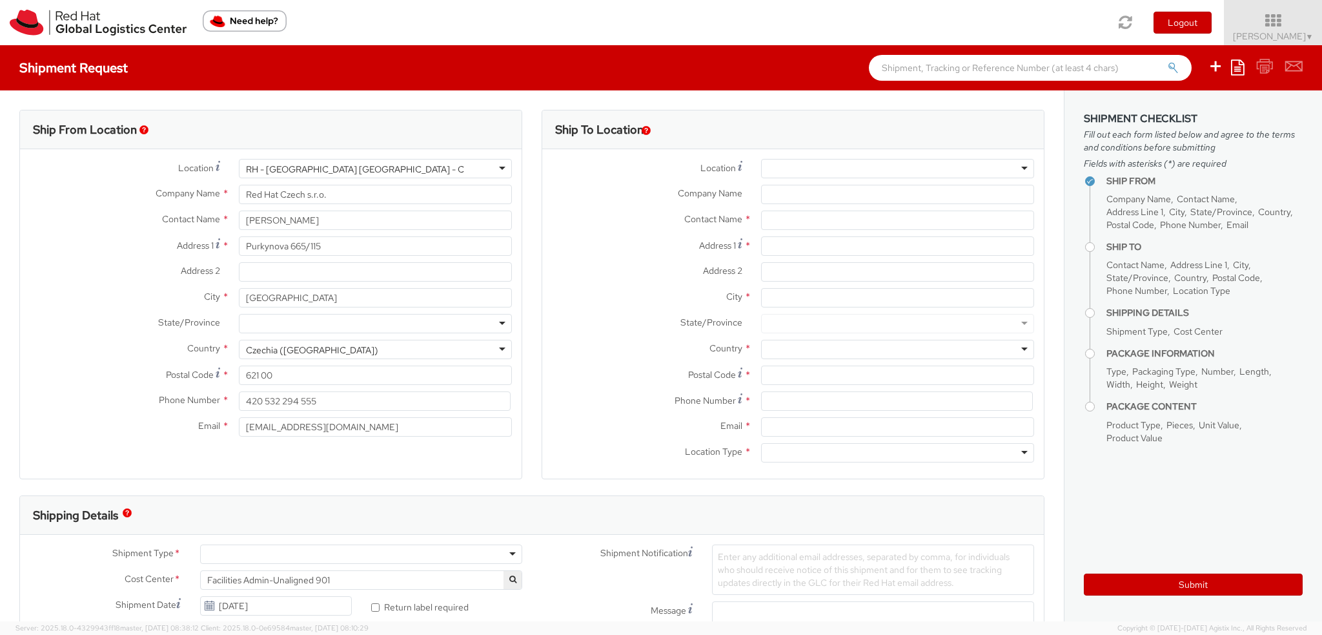
click at [826, 159] on div at bounding box center [897, 168] width 273 height 19
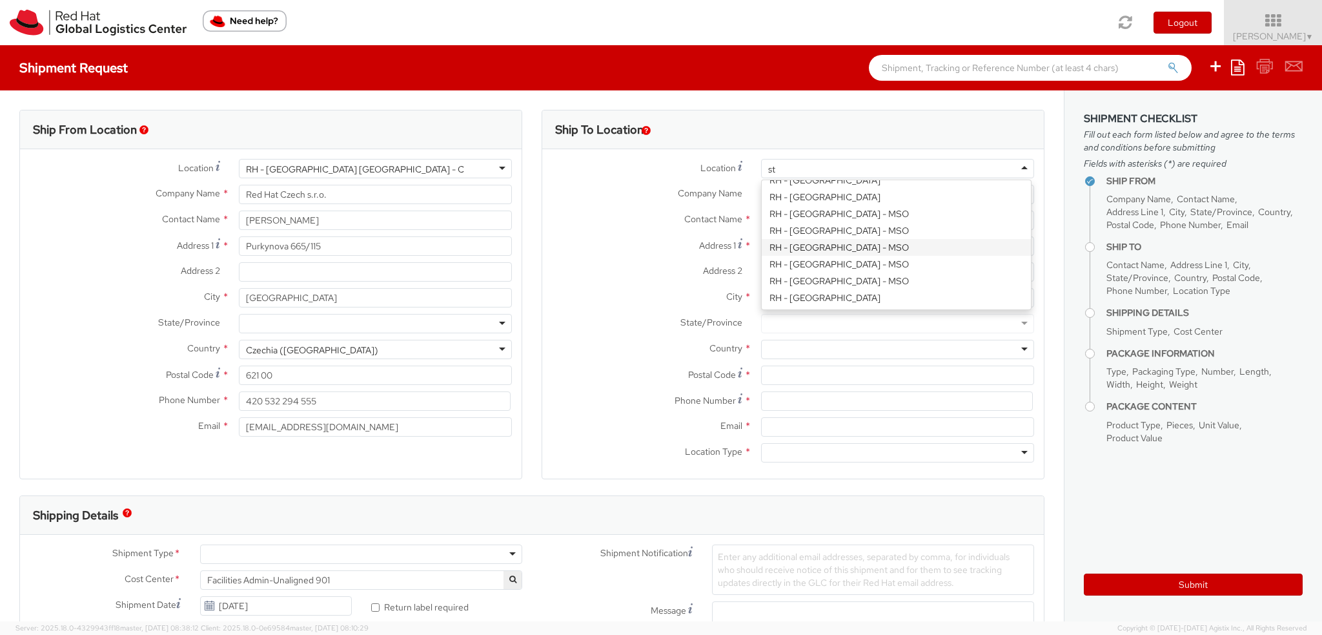
scroll to position [96, 0]
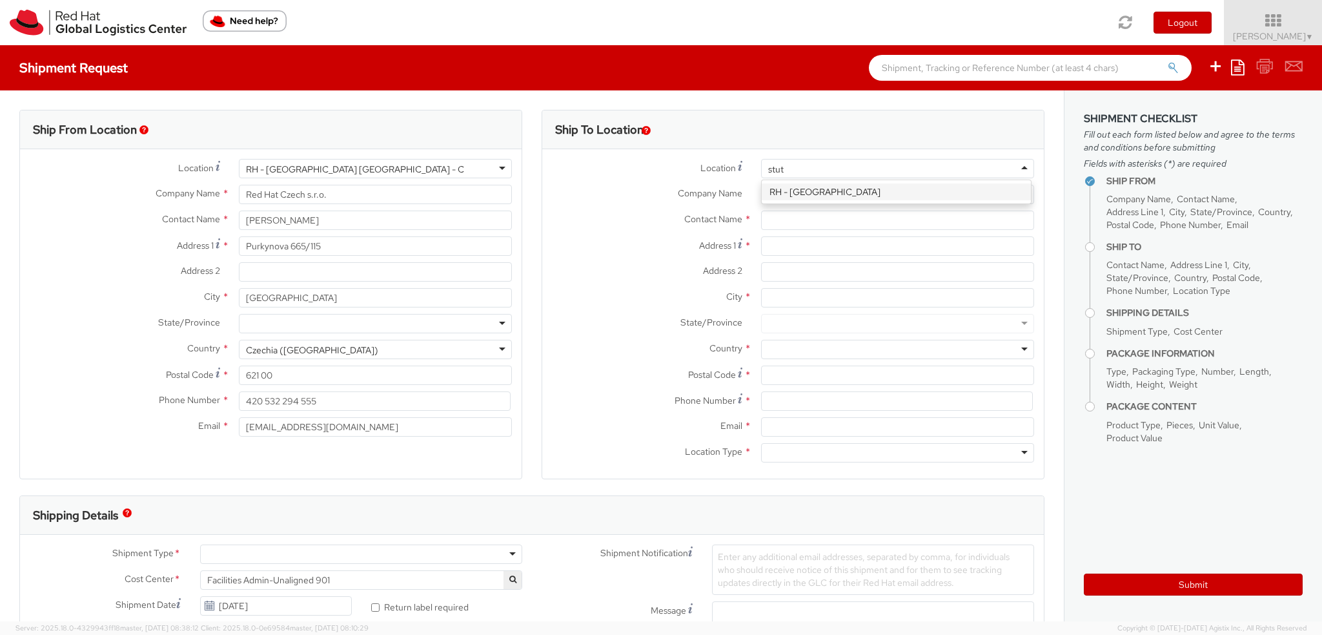
type input "stutt"
type input "Red Hat GmbH"
type input "Wankelstrasse 5"
type input "STUTTGART"
type input "70563"
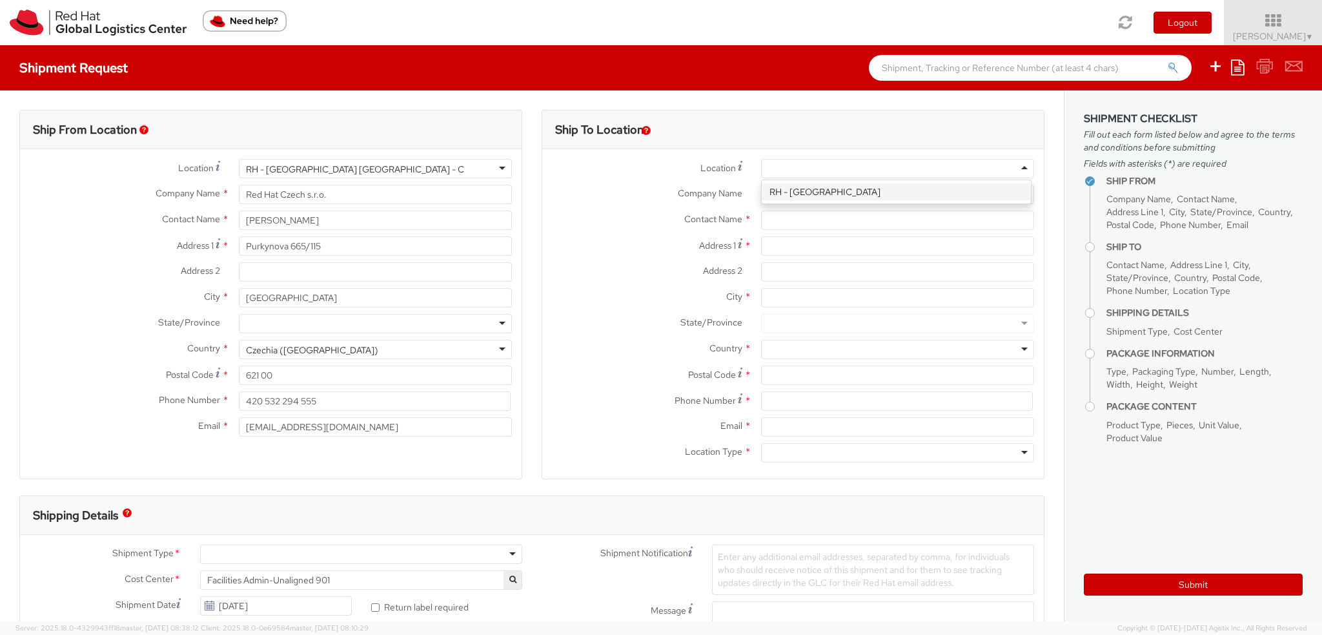
type input "49 711 964 370"
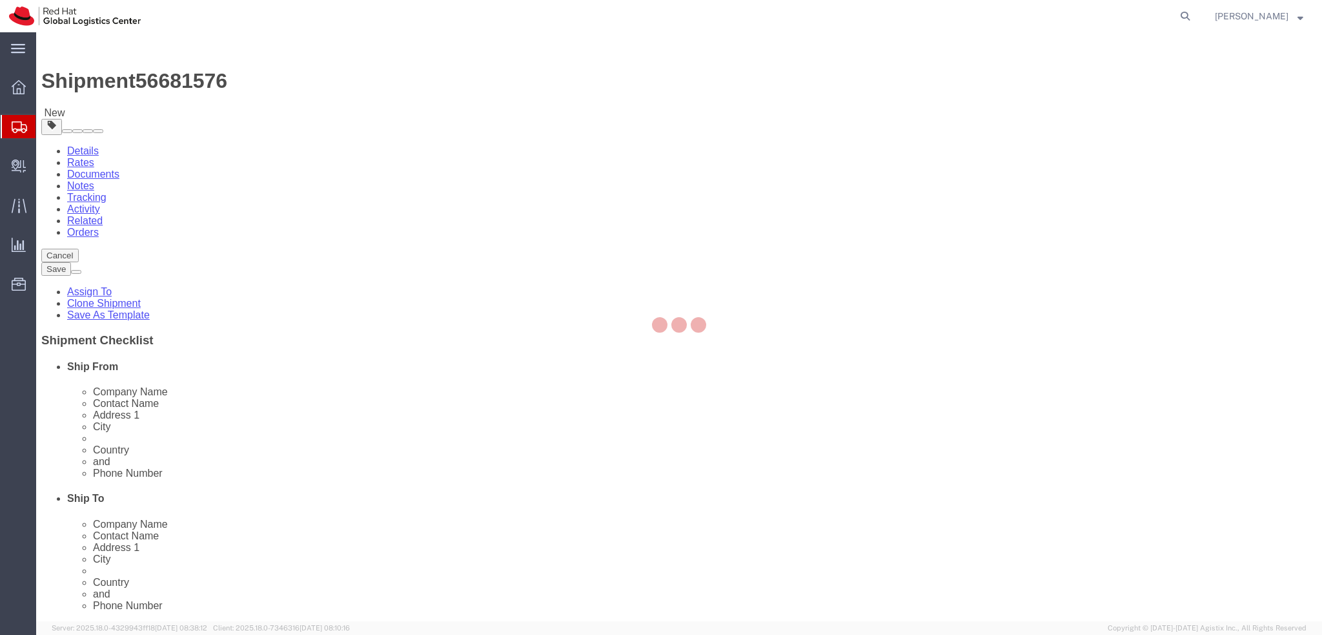
select select "38036"
select select "38010"
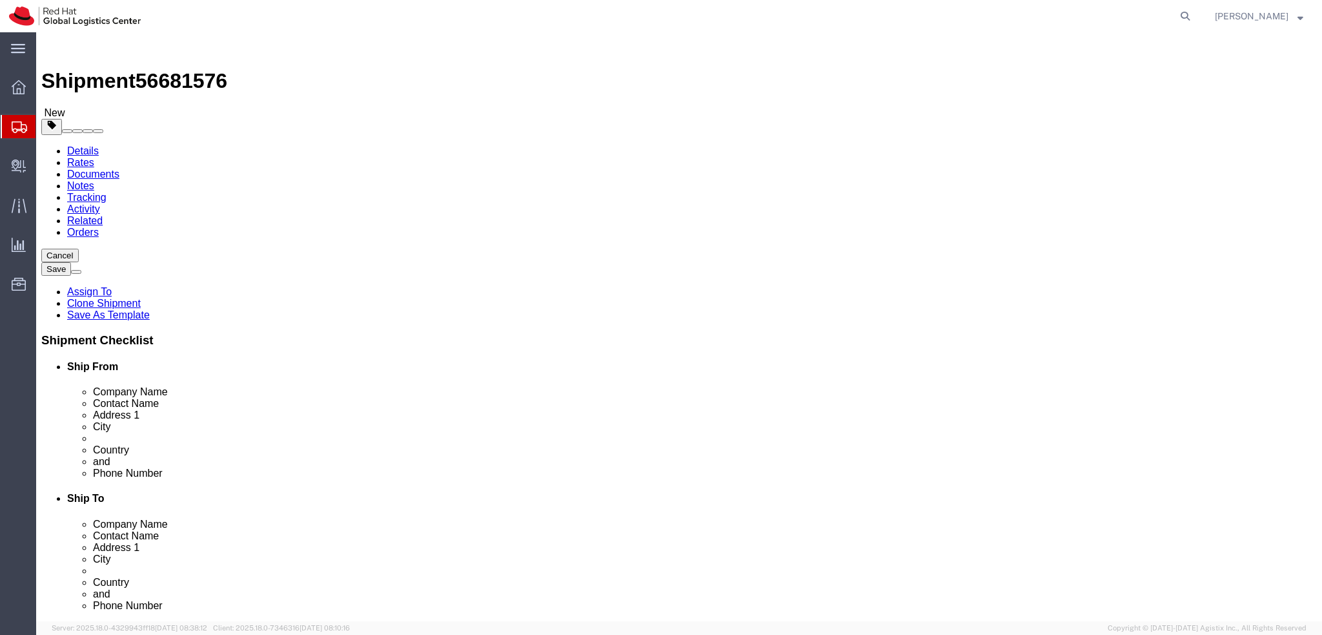
click button "Rate Shipment"
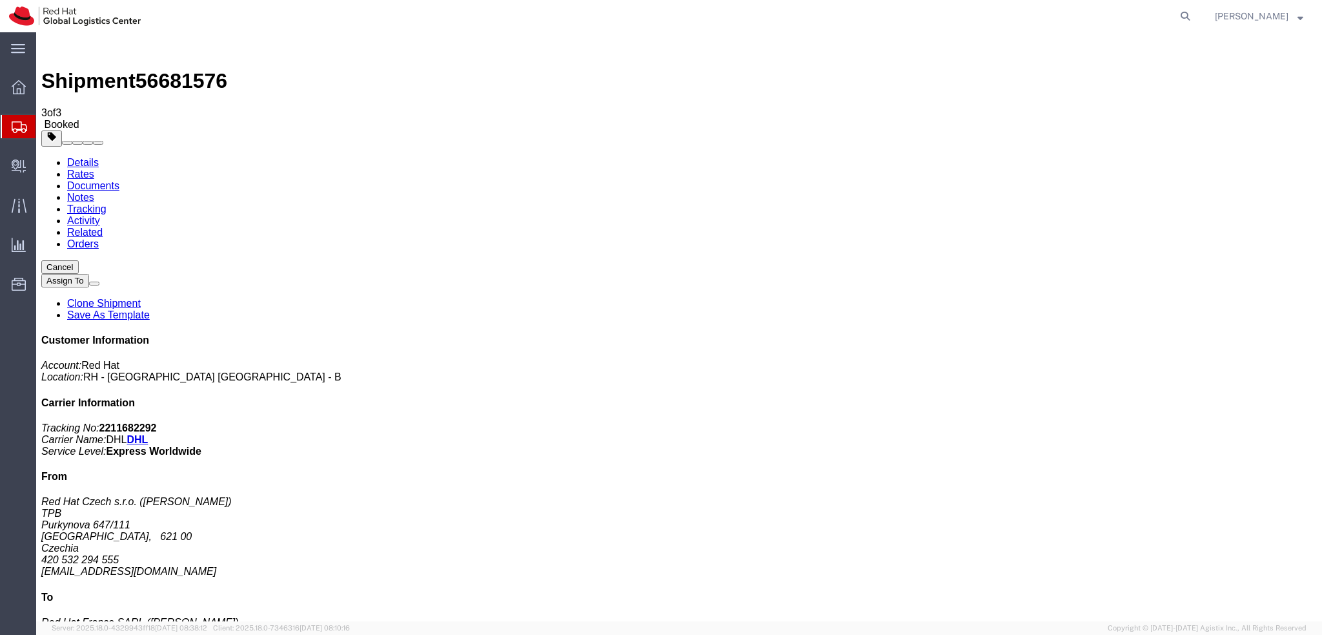
drag, startPoint x: 145, startPoint y: 228, endPoint x: 350, endPoint y: 298, distance: 217.1
click at [70, 157] on link "Details" at bounding box center [83, 162] width 32 height 11
click span "button"
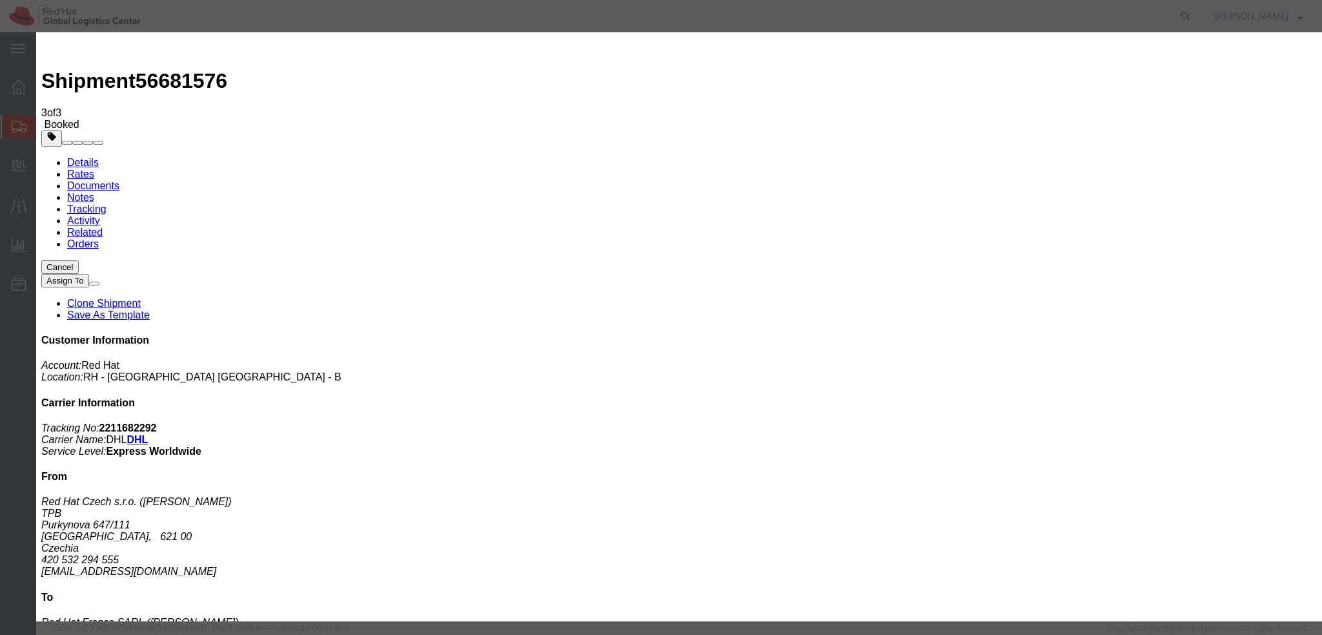
click button "Save"
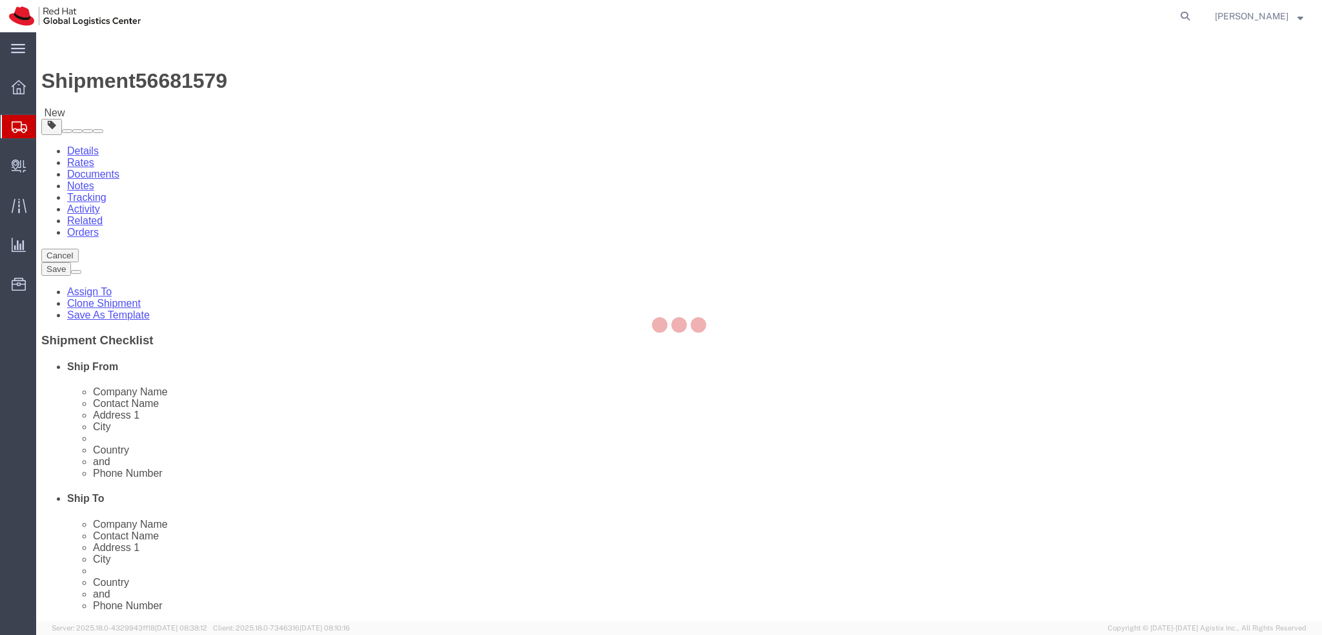
select select
select select "38036"
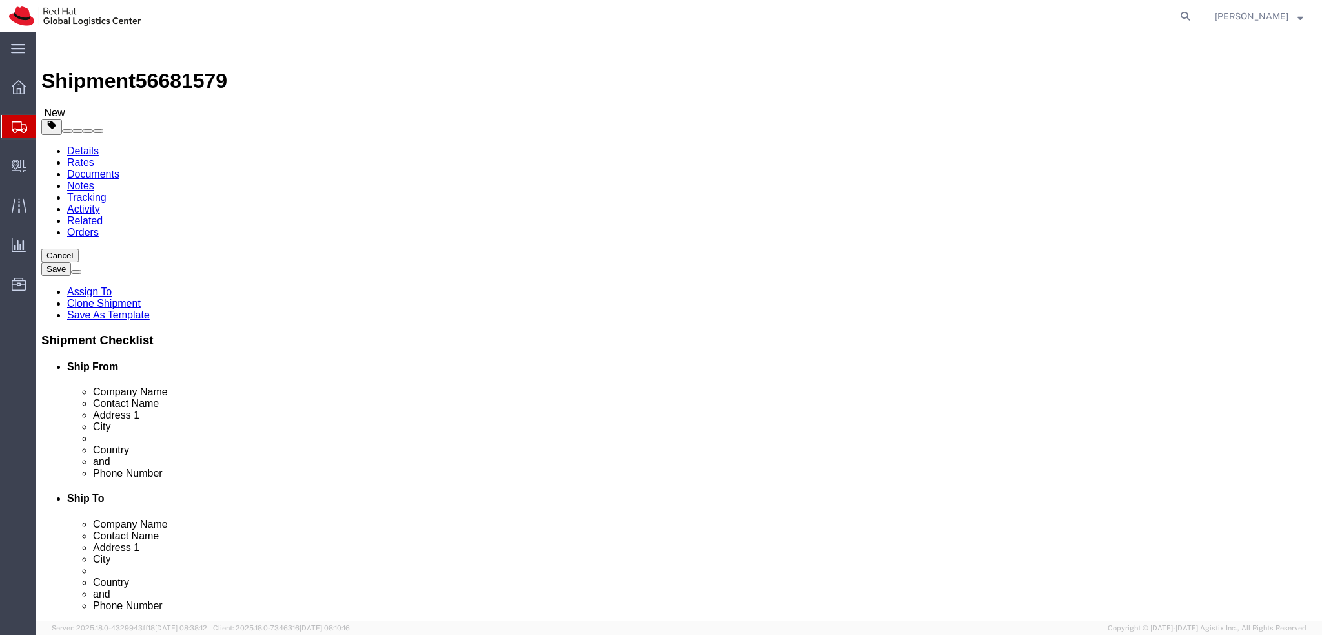
drag, startPoint x: 269, startPoint y: 263, endPoint x: 72, endPoint y: 261, distance: 196.9
click div "Contact Name [PERSON_NAME]"
drag, startPoint x: 258, startPoint y: 238, endPoint x: 160, endPoint y: 238, distance: 98.1
click div "Company Name Red Hat"
paste input "[PERSON_NAME]"
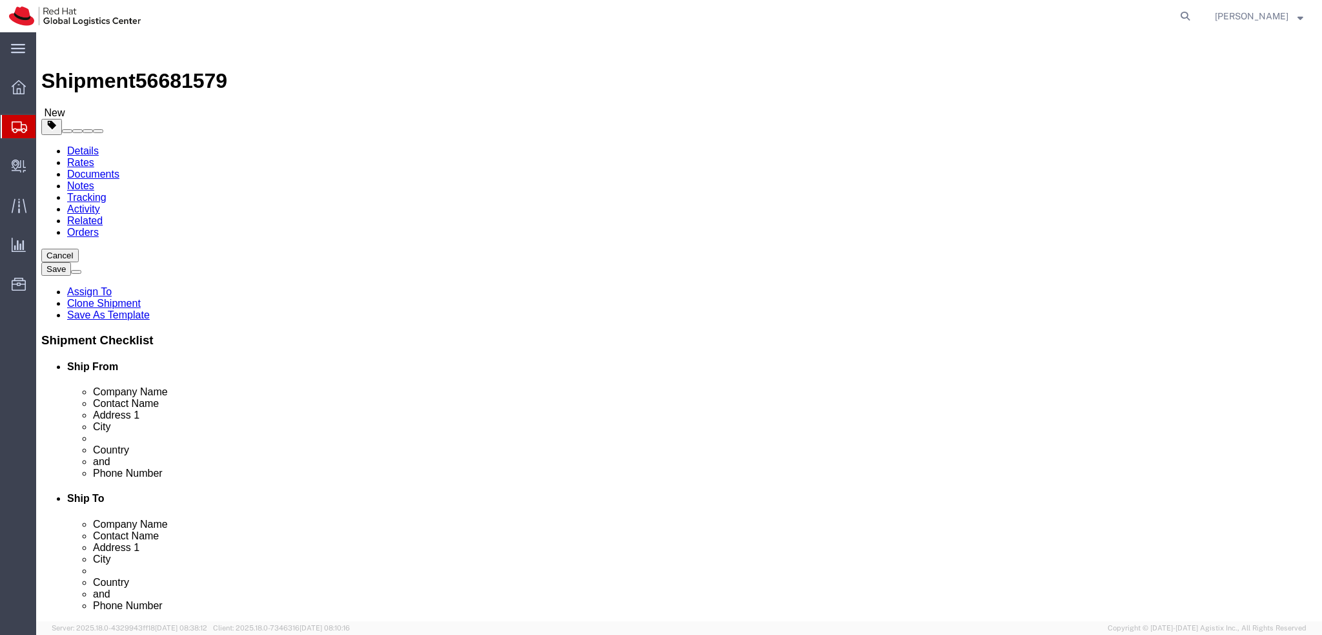
type input "[PERSON_NAME]"
click label "Contact Name"
click icon
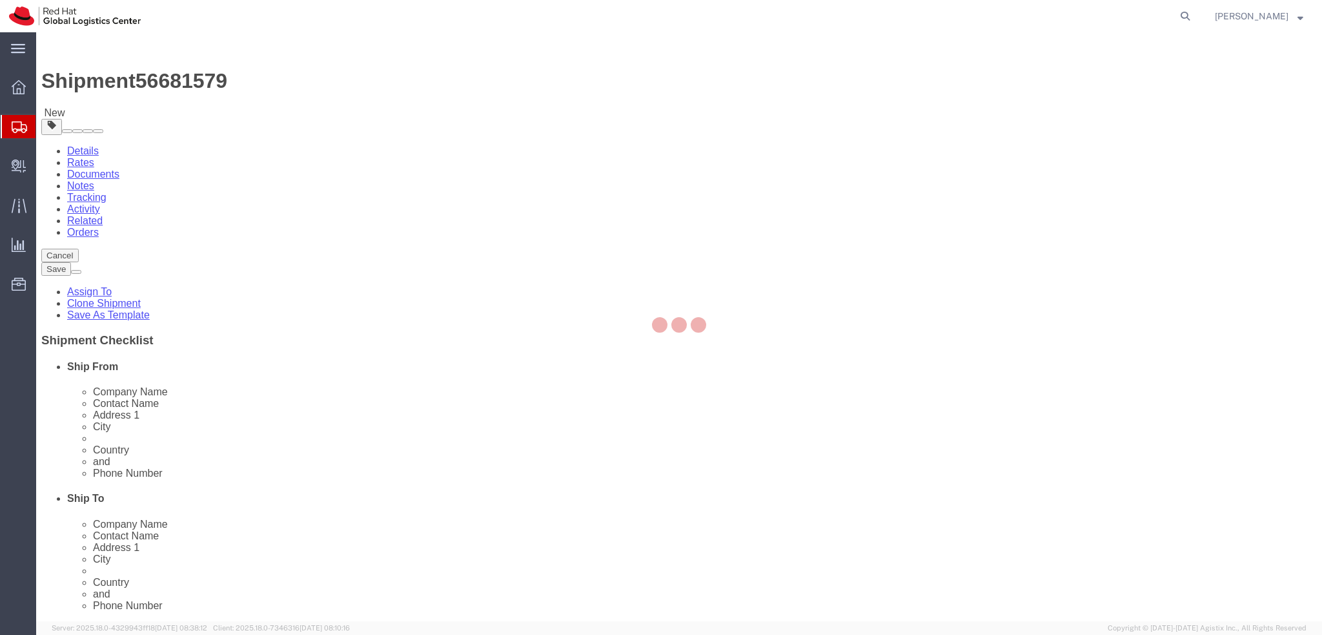
select select "COSTCENTER"
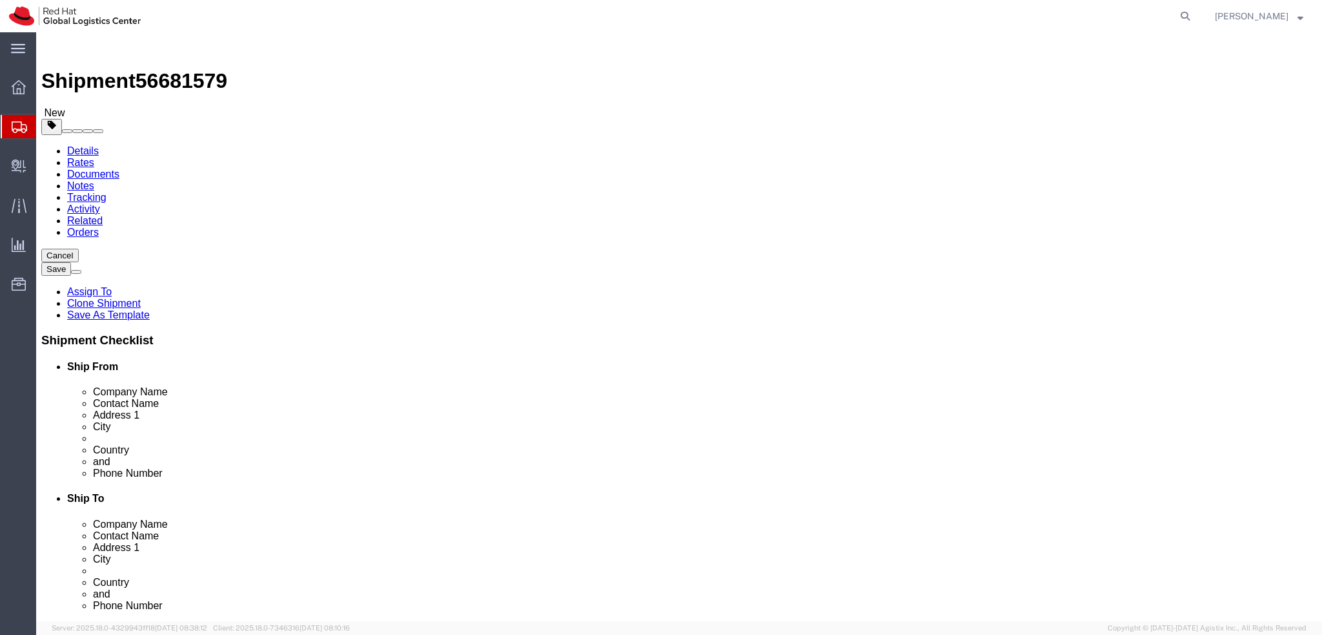
click icon
type input "850"
click icon
drag, startPoint x: 786, startPoint y: 263, endPoint x: 648, endPoint y: 258, distance: 137.6
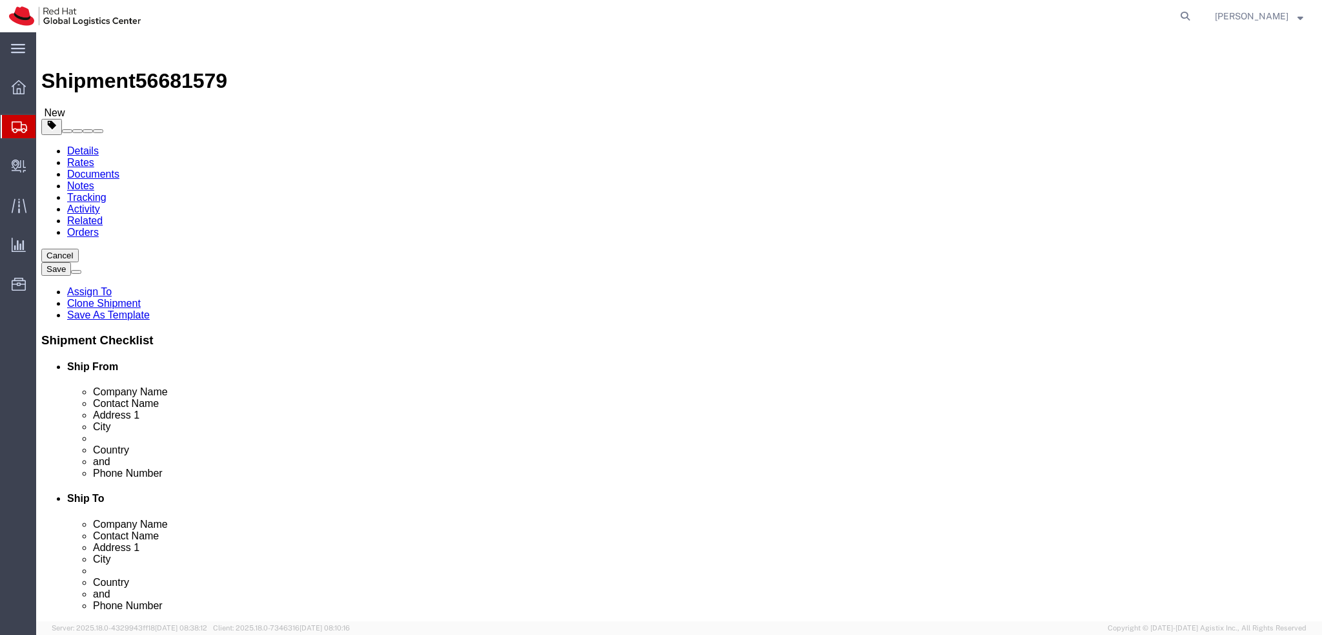
click div "Contact Name Laptop Return"
paste input "Attn: Red Hat IT - Endpoint Systems"
type input "Attn: Red Hat IT - Endpoint Systems"
drag, startPoint x: 804, startPoint y: 437, endPoint x: 653, endPoint y: 441, distance: 151.1
click div "Phone Number 420 532 294 555"
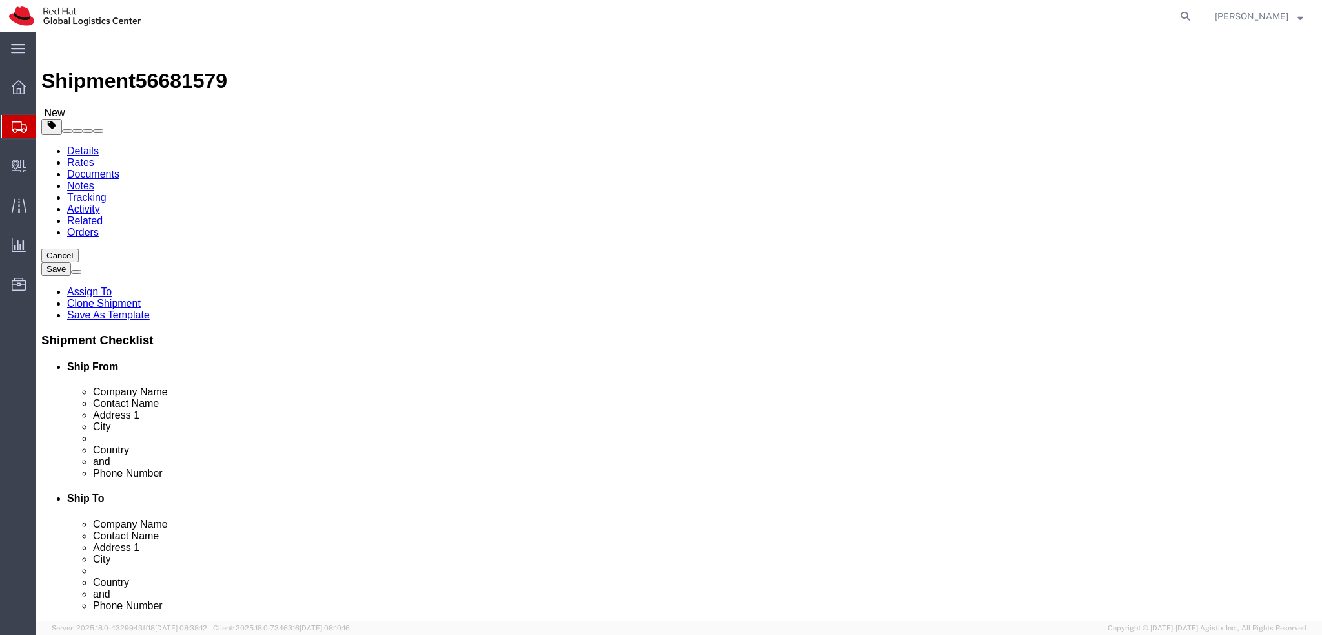
drag, startPoint x: 828, startPoint y: 466, endPoint x: 655, endPoint y: 478, distance: 173.5
click div "Location RH - Brno - Tech Park Brno - B My Profile Location RH - Amsterdam - MS…"
paste input "laptop-return"
type input "[EMAIL_ADDRESS][DOMAIN_NAME]"
click div "Contact Name Attn: Red Hat IT - Endpoint Systems"
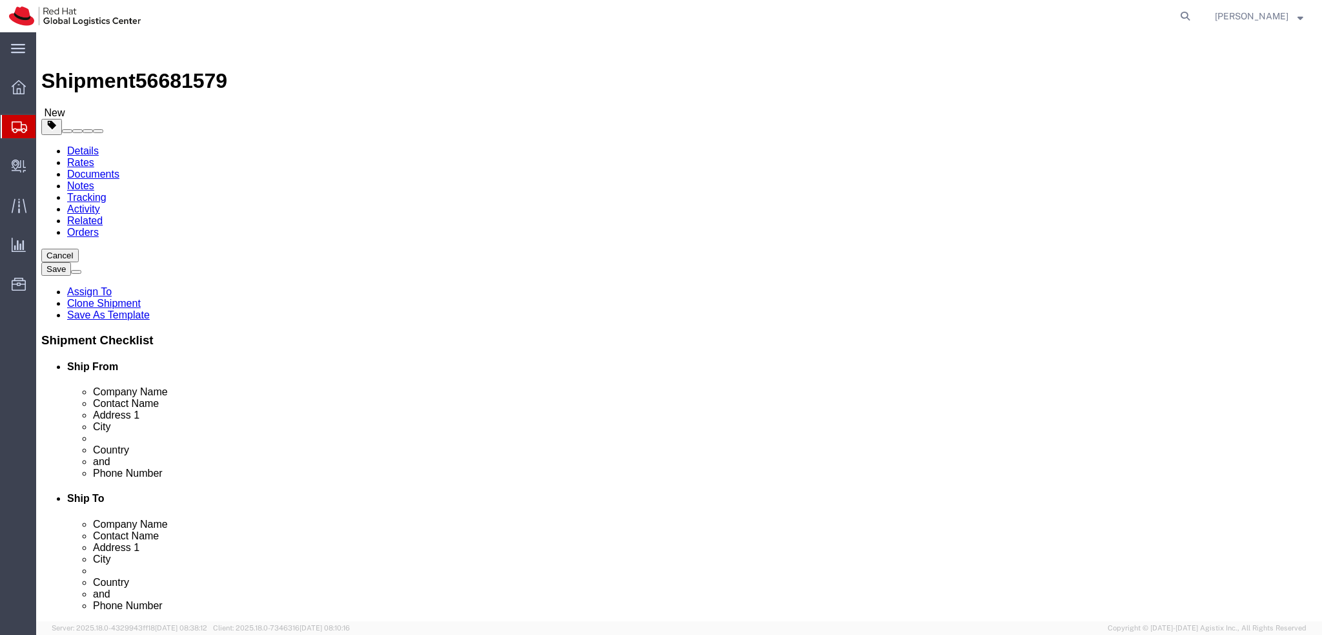
click label "Address 2"
click link "Documents"
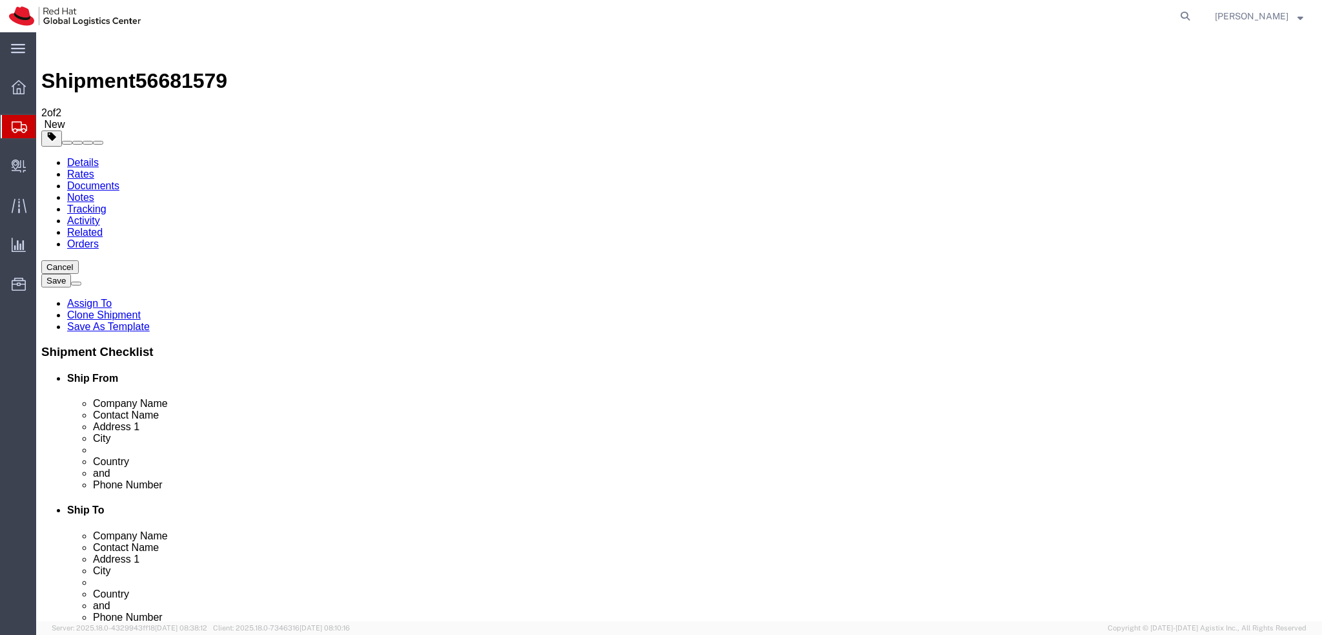
drag, startPoint x: 190, startPoint y: 203, endPoint x: 259, endPoint y: 232, distance: 74.9
click at [67, 157] on link "Details" at bounding box center [83, 162] width 32 height 11
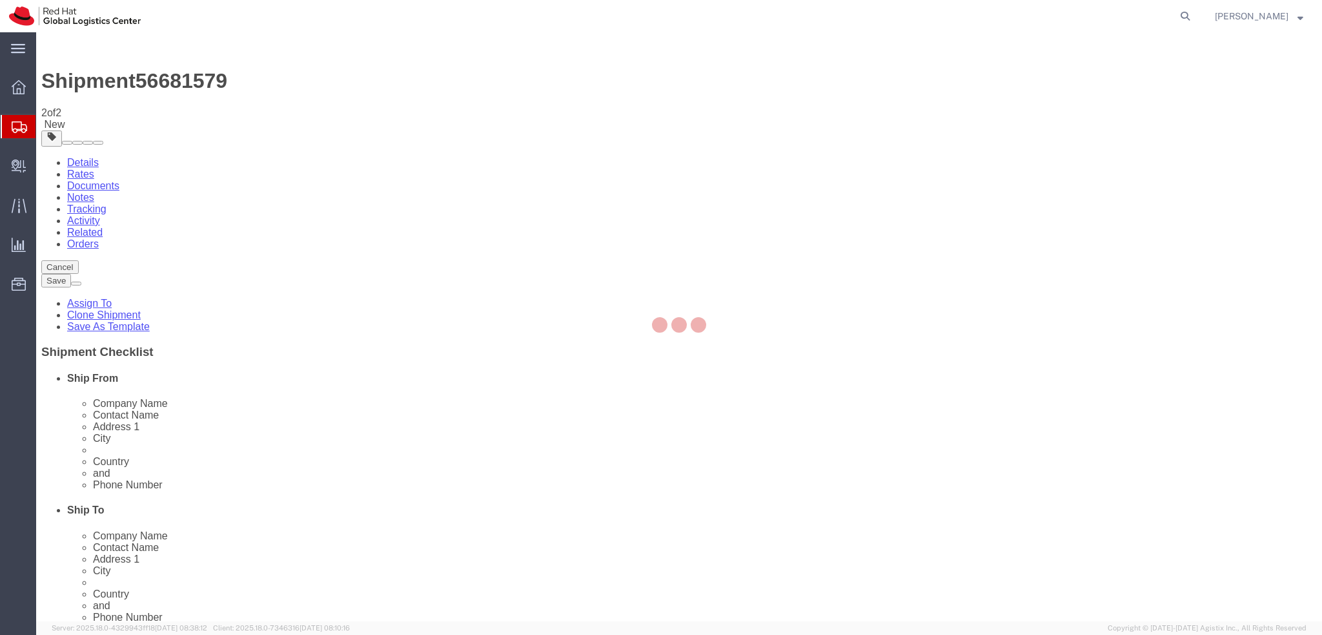
select select "38036"
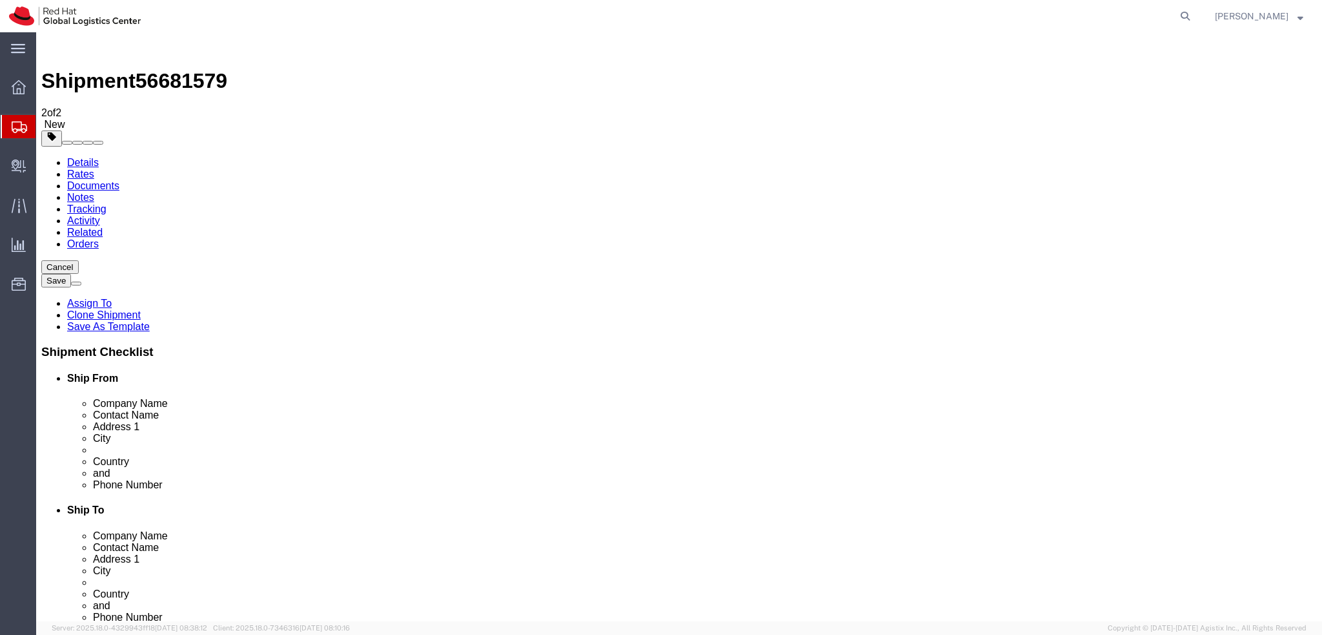
click icon "button"
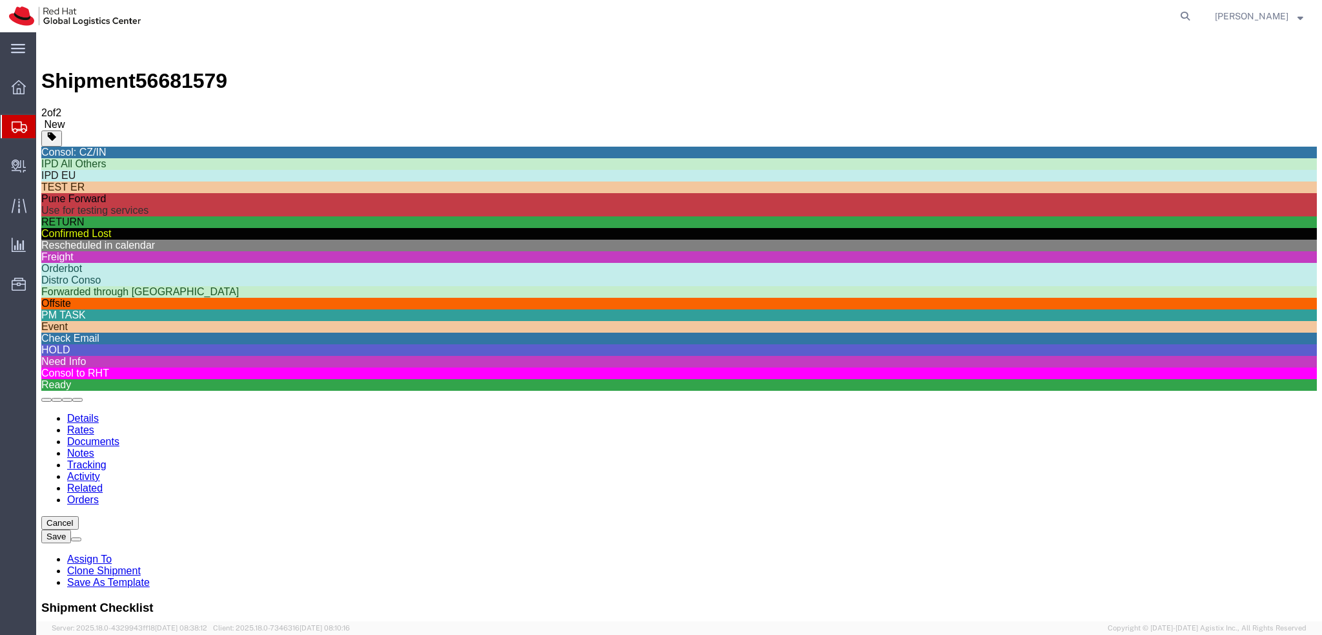
scroll to position [438, 0]
click div "HOLD"
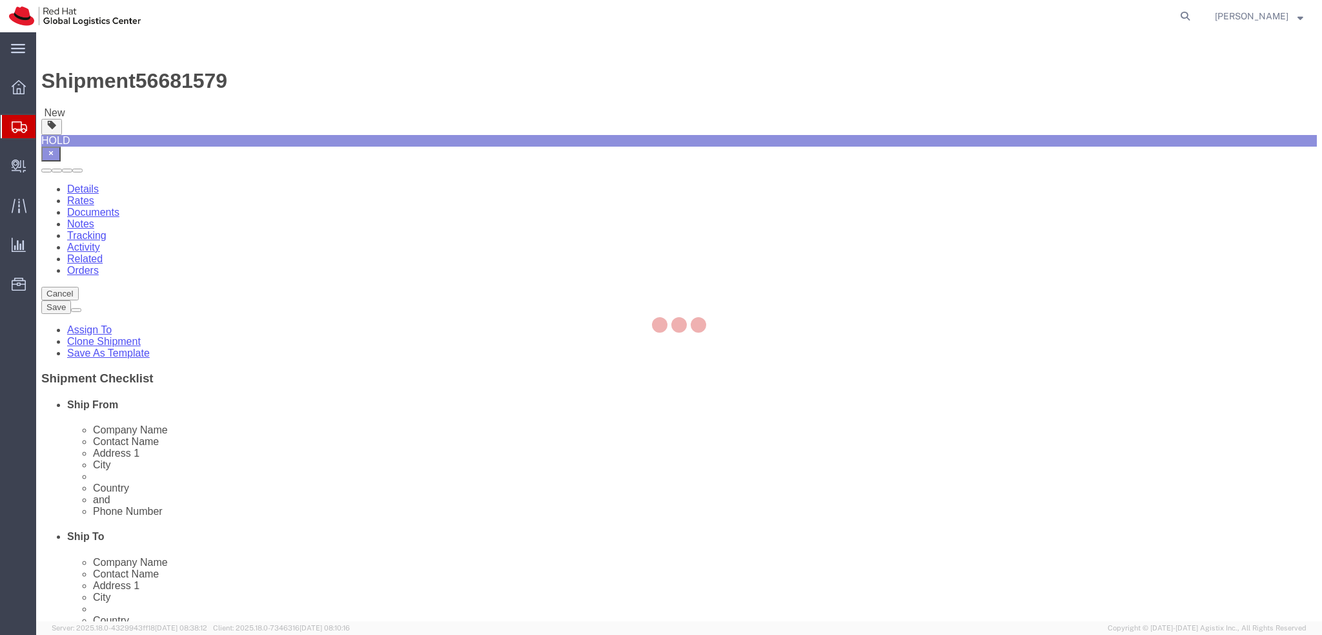
select select
select select "38036"
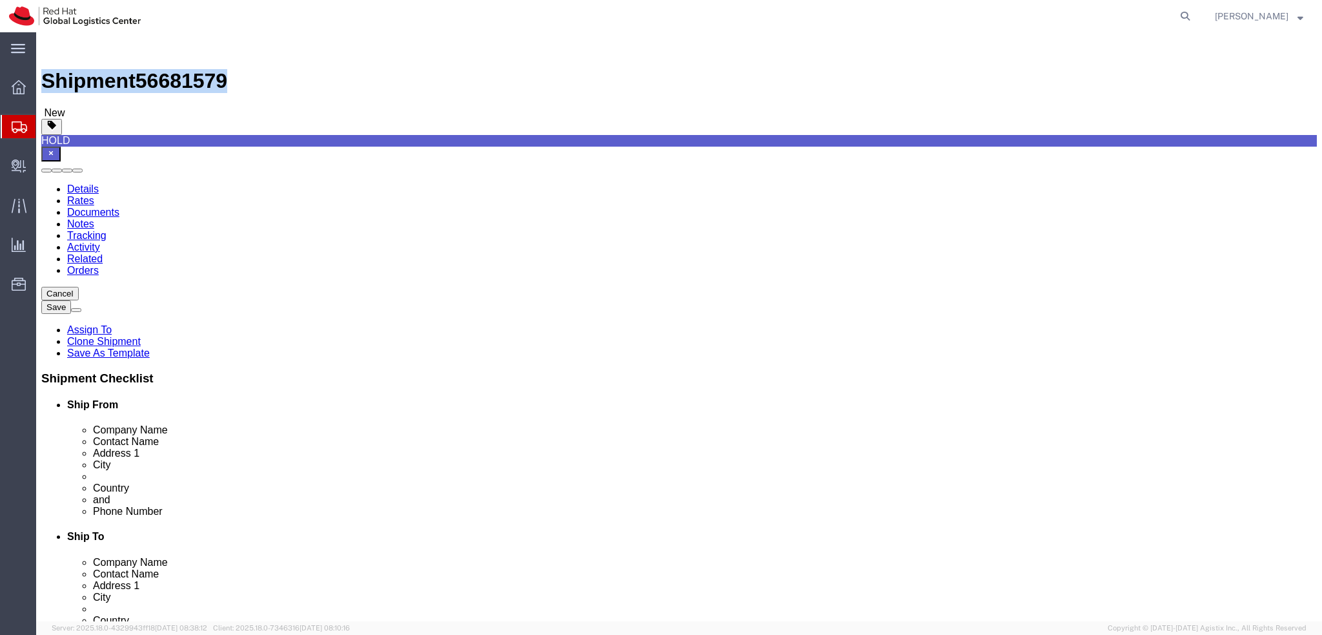
drag, startPoint x: 33, startPoint y: 16, endPoint x: 176, endPoint y: 17, distance: 142.7
click h1 "Shipment 56681579"
copy h1 "Shipment 56681579"
click link "Package Information"
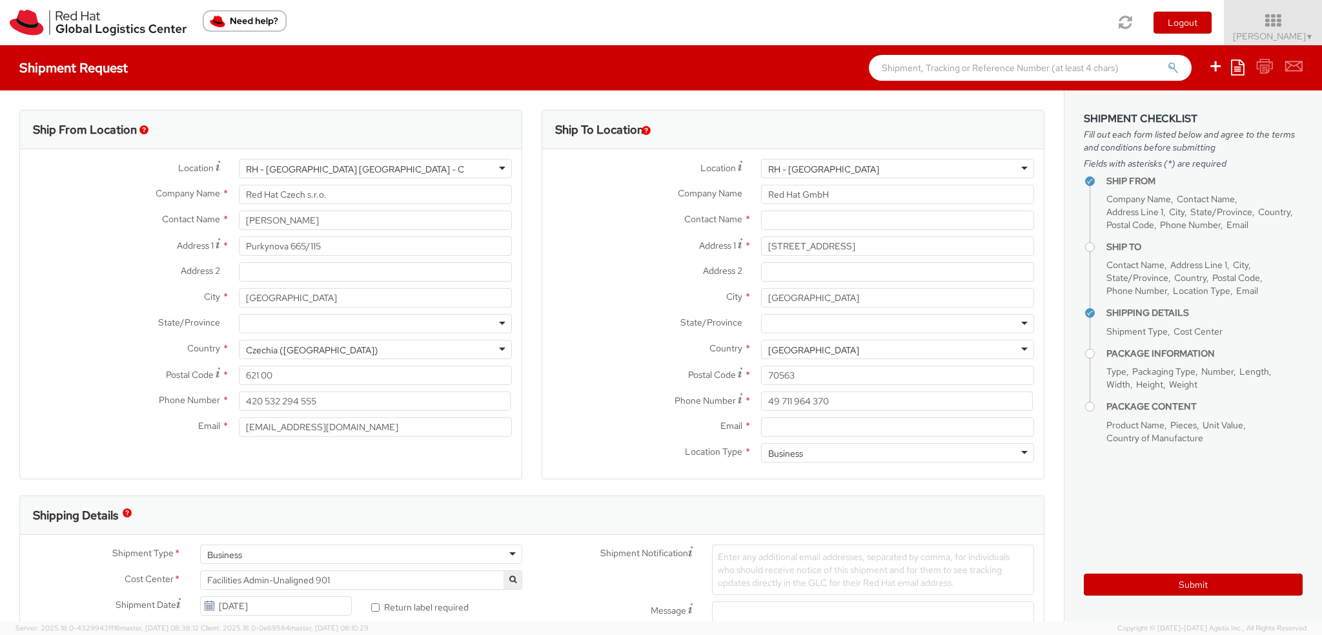
select select
click at [1288, 17] on icon at bounding box center [1273, 21] width 113 height 18
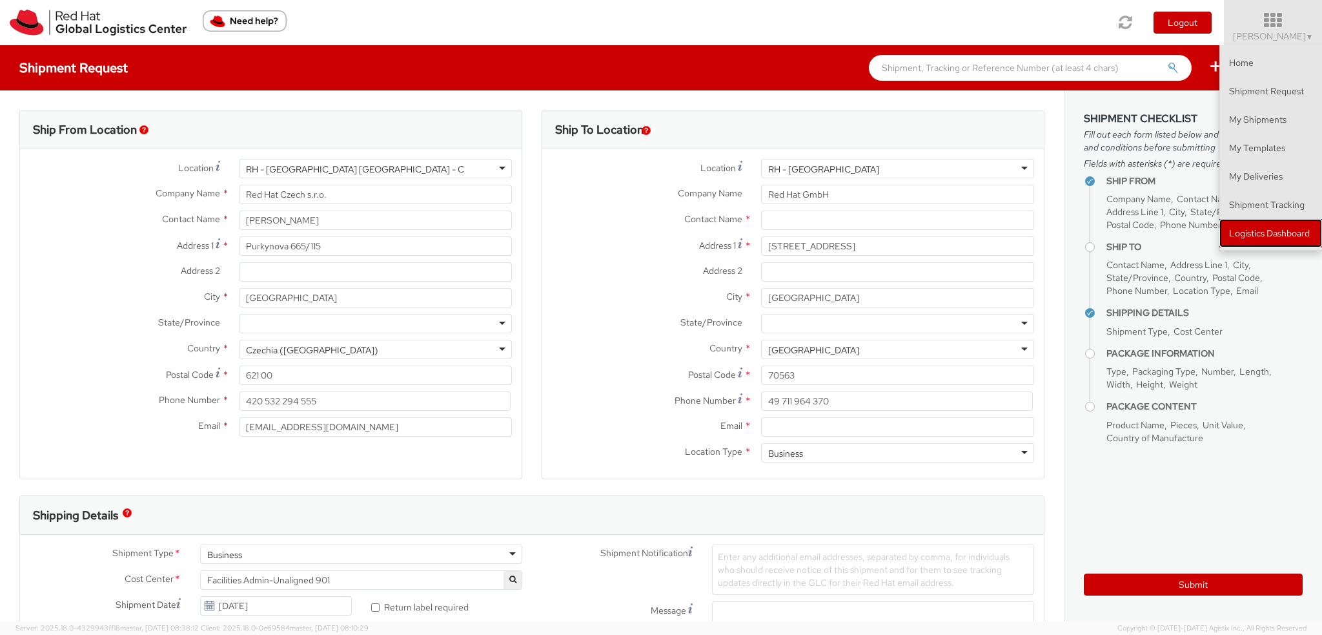
click at [1260, 235] on link "Logistics Dashboard" at bounding box center [1271, 233] width 103 height 28
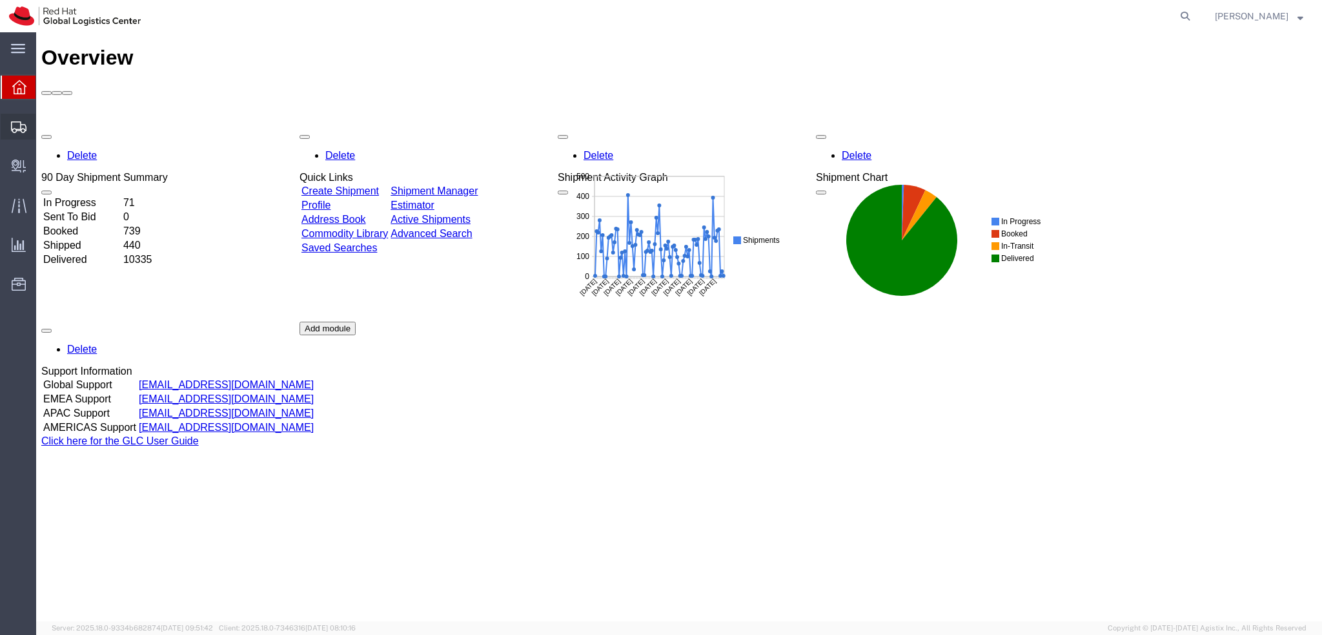
click at [15, 124] on icon at bounding box center [18, 127] width 15 height 12
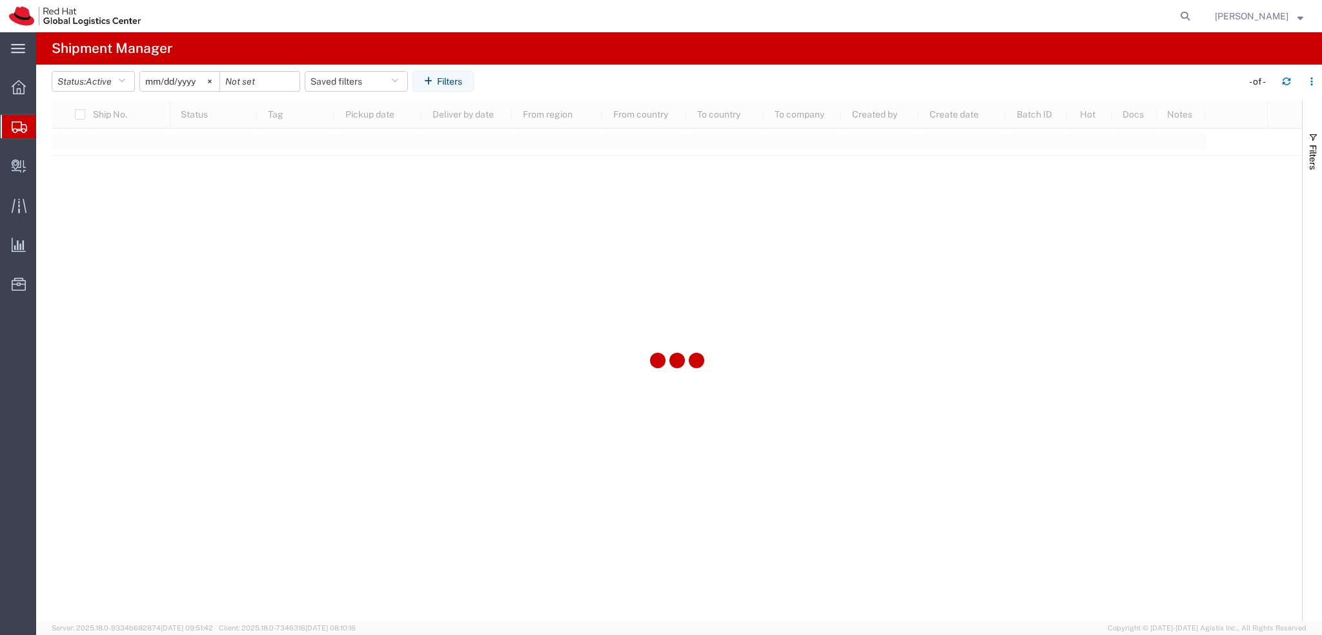
type input "[DATE]"
click at [371, 85] on button "Saved filters" at bounding box center [356, 81] width 103 height 21
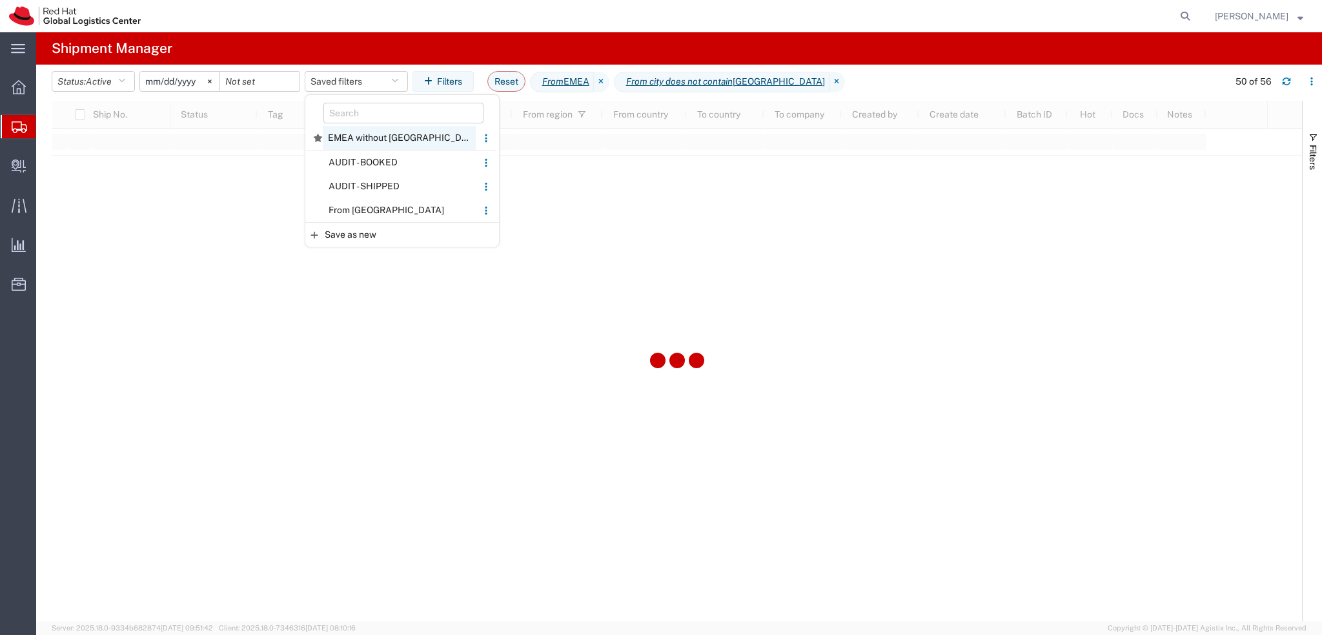
click at [391, 134] on span "EMEA without [GEOGRAPHIC_DATA]" at bounding box center [399, 138] width 153 height 24
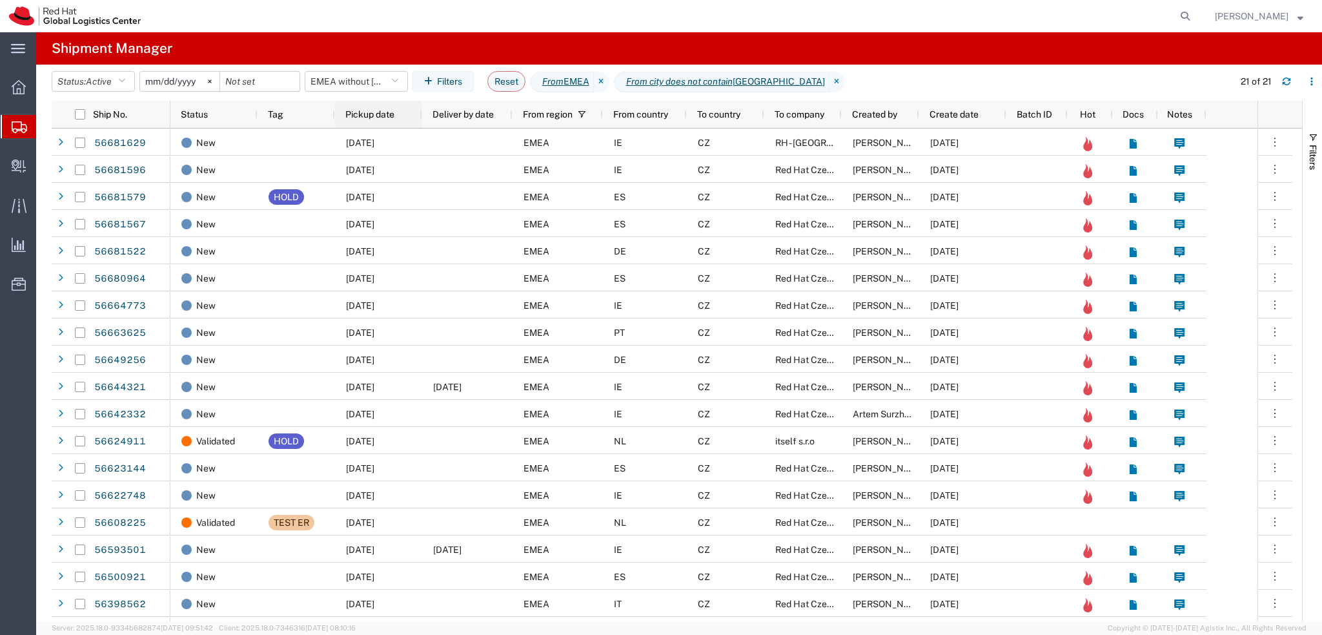
click at [369, 108] on div "Pickup date" at bounding box center [381, 114] width 72 height 21
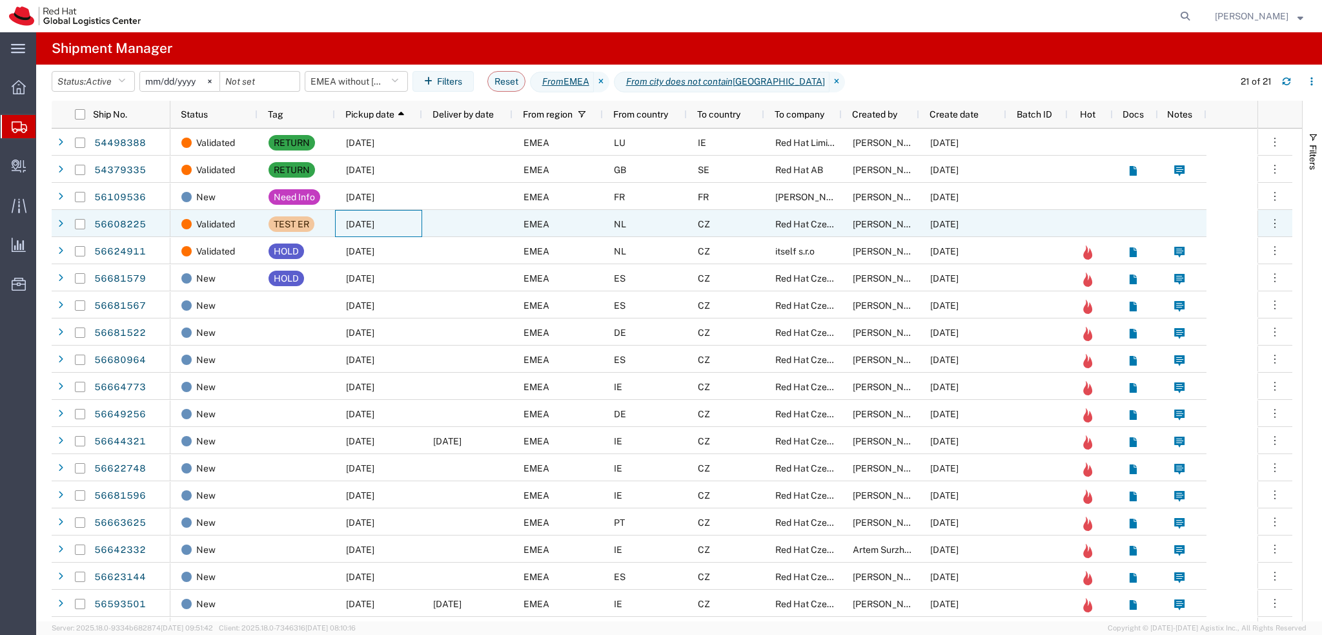
click at [421, 229] on div "[DATE]" at bounding box center [378, 223] width 87 height 27
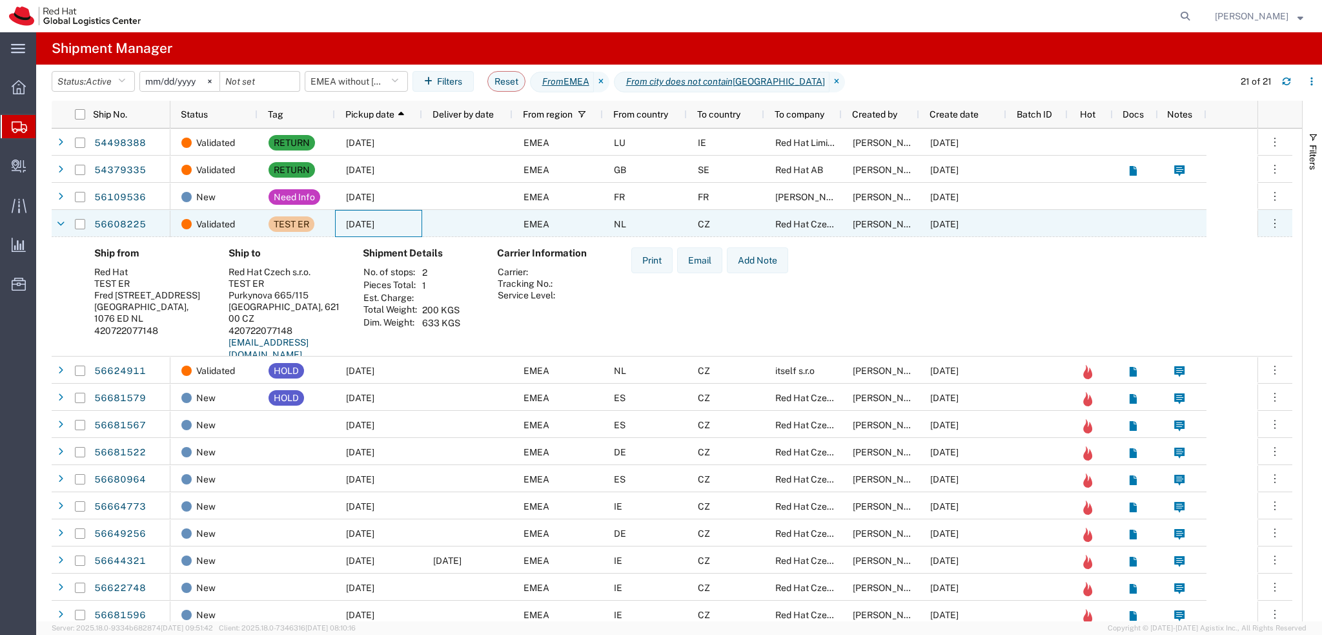
click at [464, 218] on div at bounding box center [467, 223] width 90 height 27
